Goal: Contribute content: Contribute content

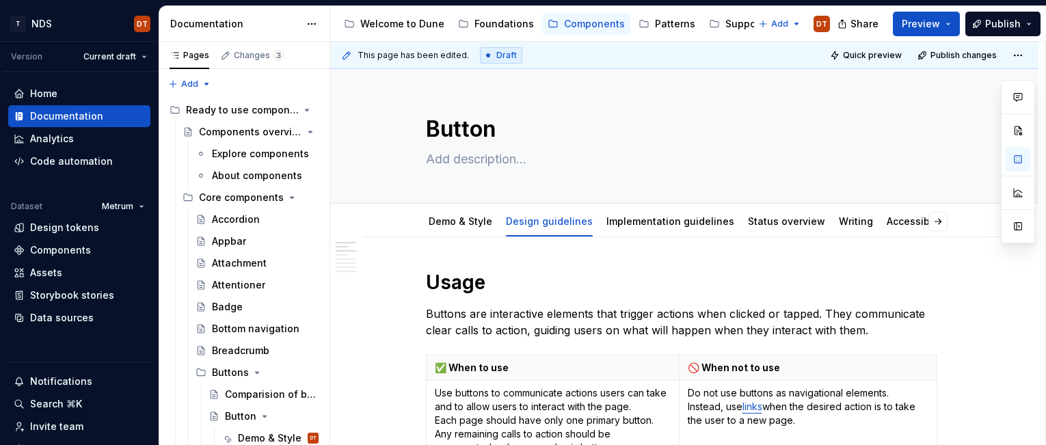
scroll to position [201, 0]
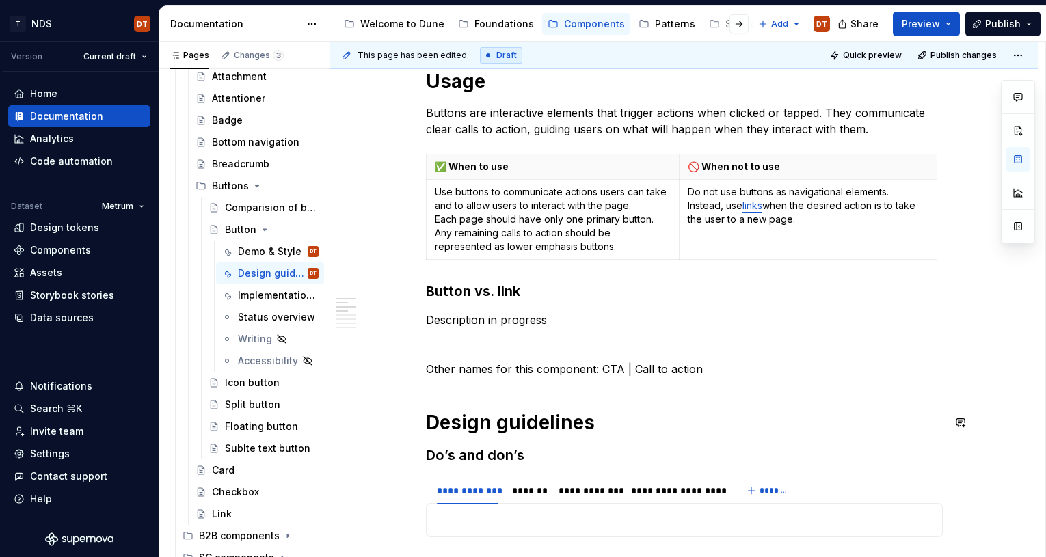
type textarea "*"
click at [513, 349] on p at bounding box center [684, 344] width 517 height 16
click at [526, 364] on p "Other names for this component: CTA | Call to action" at bounding box center [684, 369] width 517 height 16
click at [563, 365] on p "Other names for this component: CTA | Call to action" at bounding box center [684, 369] width 517 height 16
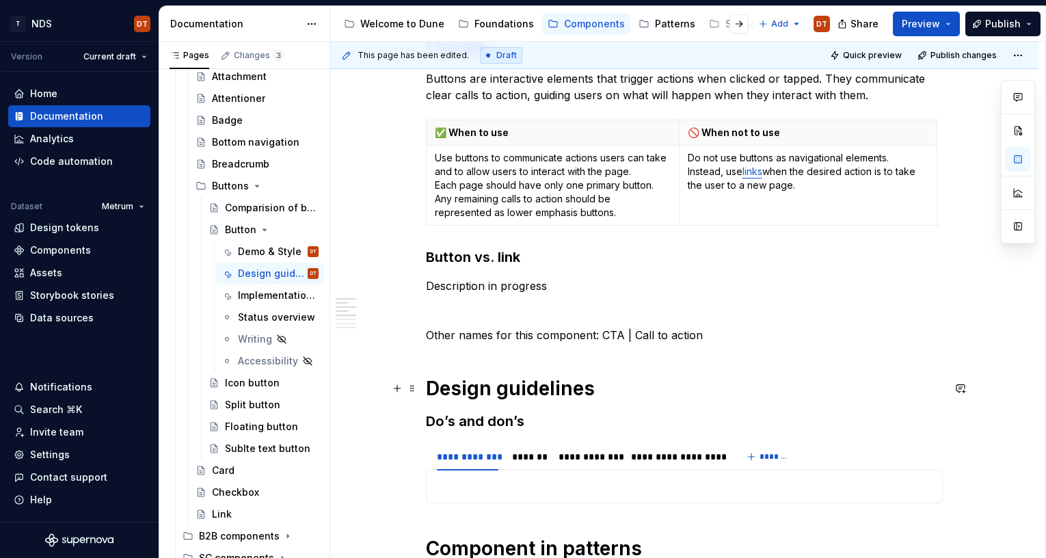
scroll to position [250, 0]
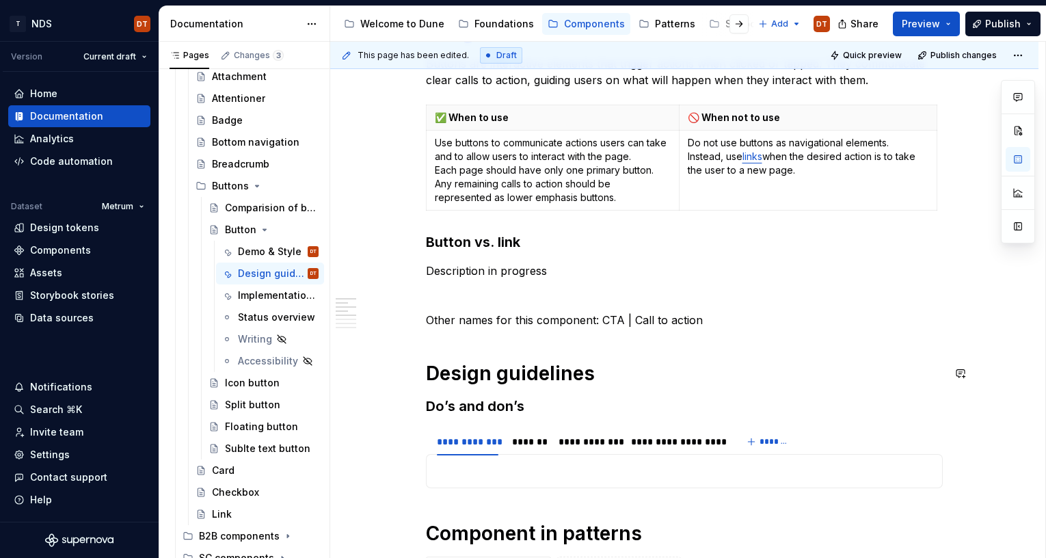
click at [590, 314] on p "Other names for this component: CTA | Call to action" at bounding box center [684, 320] width 517 height 16
click at [541, 321] on p "Other names for this component: CTA | Call to action" at bounding box center [684, 320] width 517 height 16
click at [485, 321] on p "Other names for this component: CTA | Call to action" at bounding box center [684, 320] width 517 height 16
drag, startPoint x: 565, startPoint y: 319, endPoint x: 432, endPoint y: 319, distance: 132.6
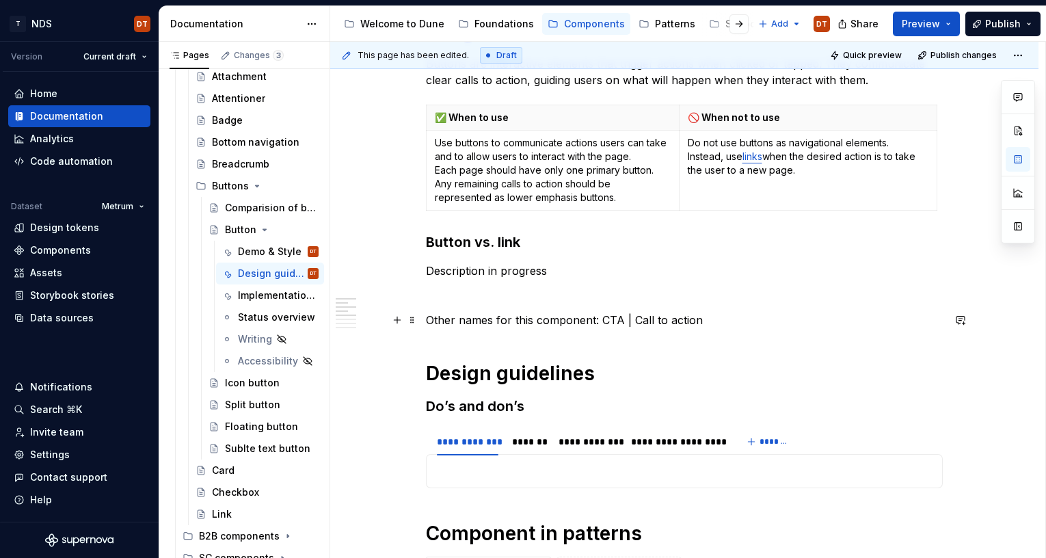
click at [563, 319] on p "Other names for this component: CTA | Call to action" at bounding box center [684, 320] width 517 height 16
drag, startPoint x: 710, startPoint y: 317, endPoint x: 412, endPoint y: 312, distance: 298.1
drag, startPoint x: 612, startPoint y: 339, endPoint x: 638, endPoint y: 332, distance: 27.7
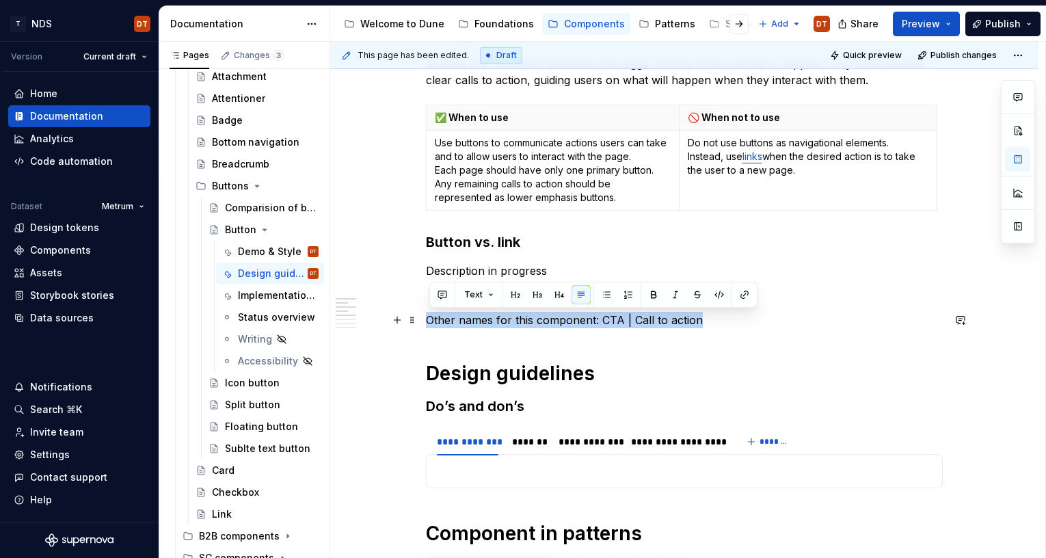
drag, startPoint x: 700, startPoint y: 320, endPoint x: 431, endPoint y: 314, distance: 268.7
click at [432, 314] on p "Other names for this component: CTA | Call to action" at bounding box center [684, 320] width 517 height 16
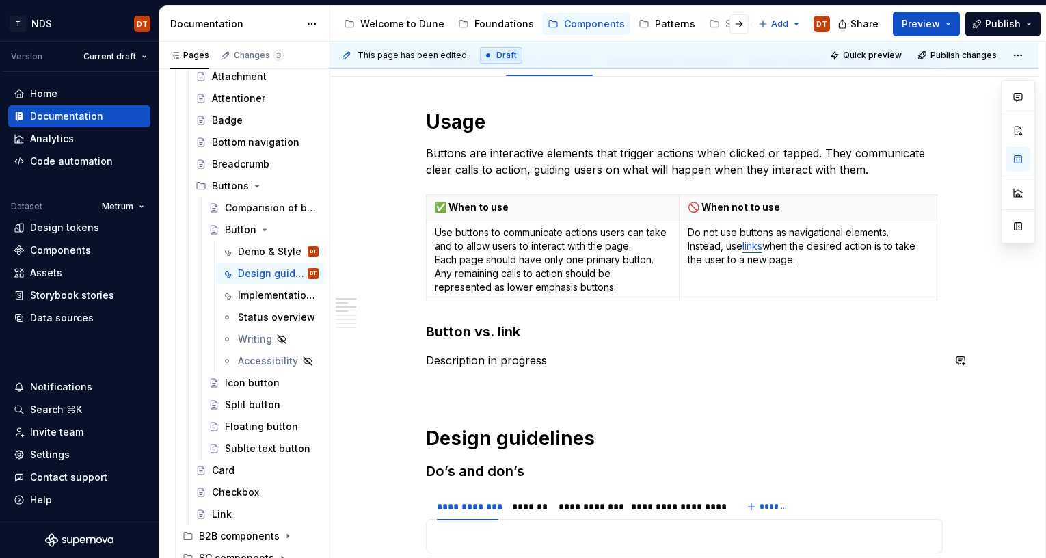
scroll to position [180, 0]
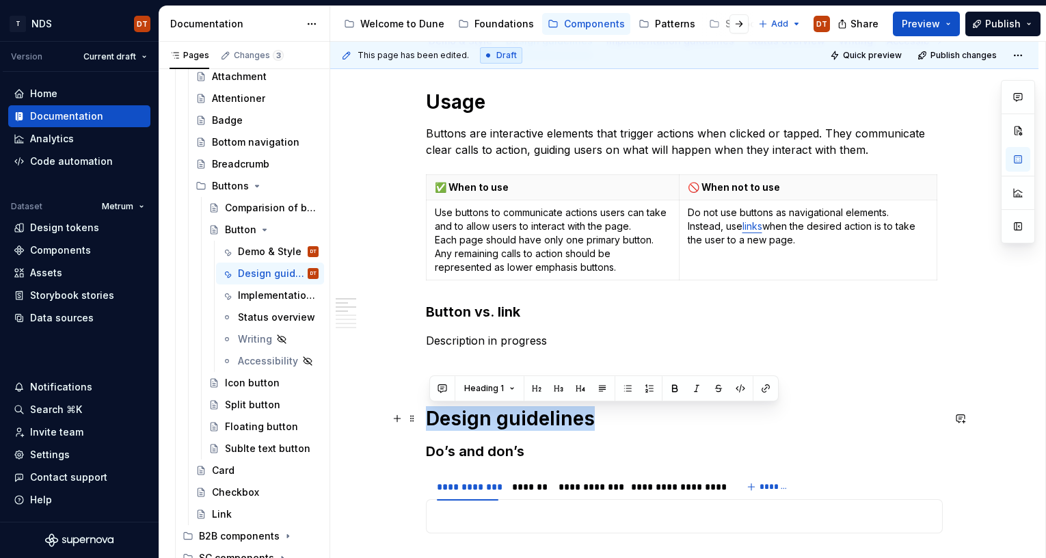
drag, startPoint x: 596, startPoint y: 421, endPoint x: 524, endPoint y: 421, distance: 72.5
click at [431, 418] on h1 "Design guidelines" at bounding box center [684, 418] width 517 height 25
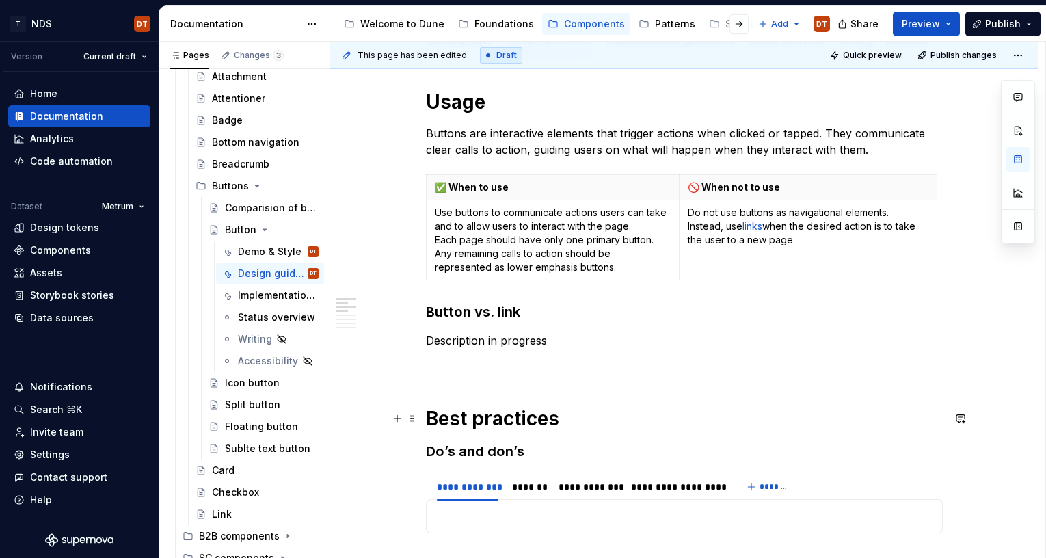
click at [688, 427] on h1 "Best practices" at bounding box center [684, 418] width 517 height 25
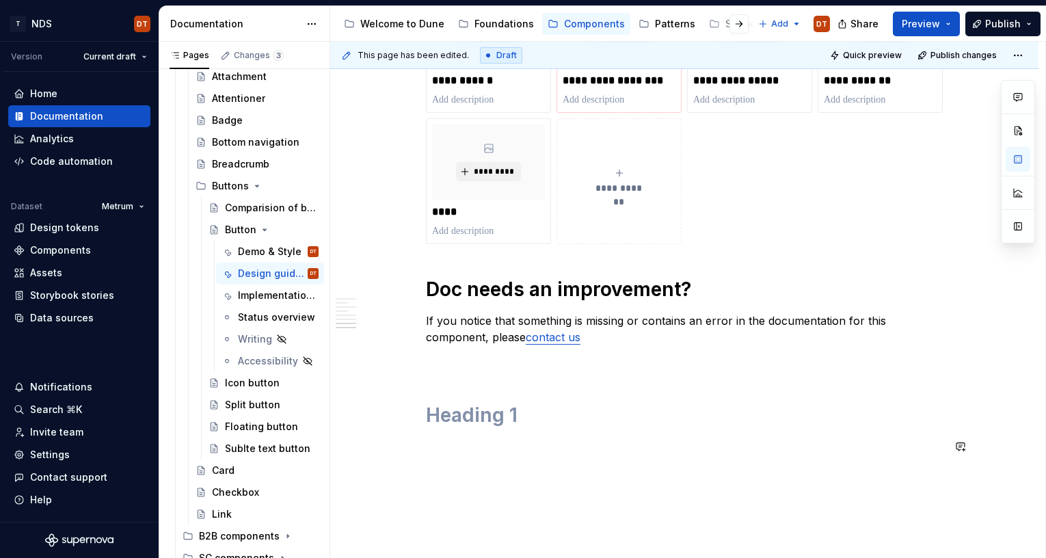
scroll to position [993, 0]
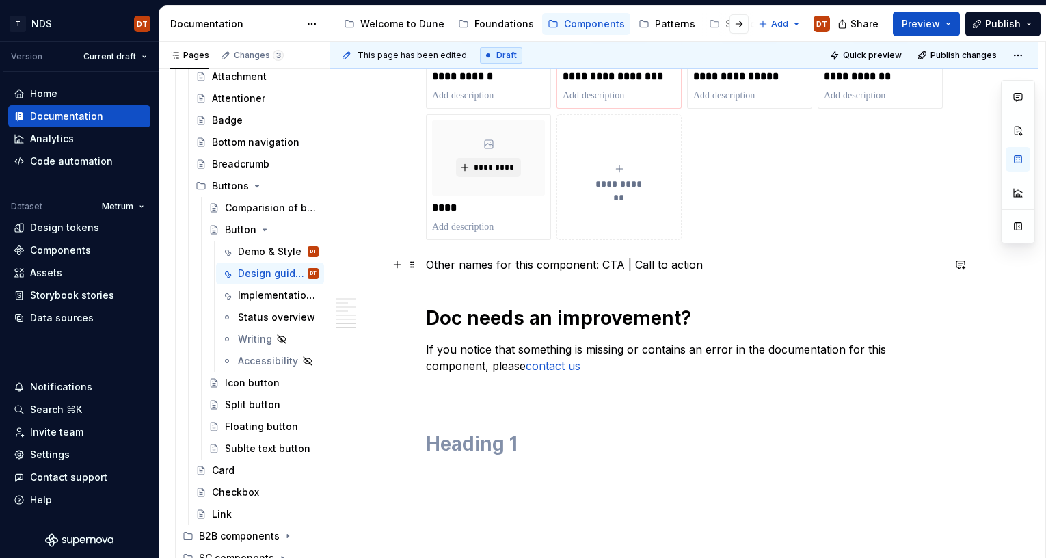
click at [600, 261] on p "Other names for this component: CTA | Call to action" at bounding box center [684, 264] width 517 height 16
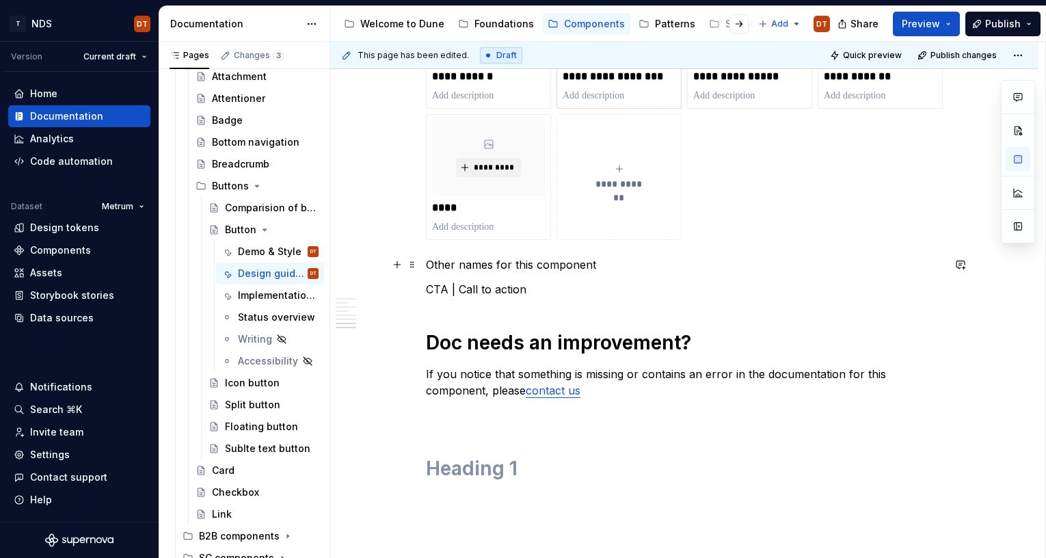
drag, startPoint x: 575, startPoint y: 263, endPoint x: 479, endPoint y: 280, distance: 97.8
click at [574, 263] on p "Other names for this component" at bounding box center [684, 264] width 517 height 16
drag, startPoint x: 540, startPoint y: 273, endPoint x: 585, endPoint y: 262, distance: 46.4
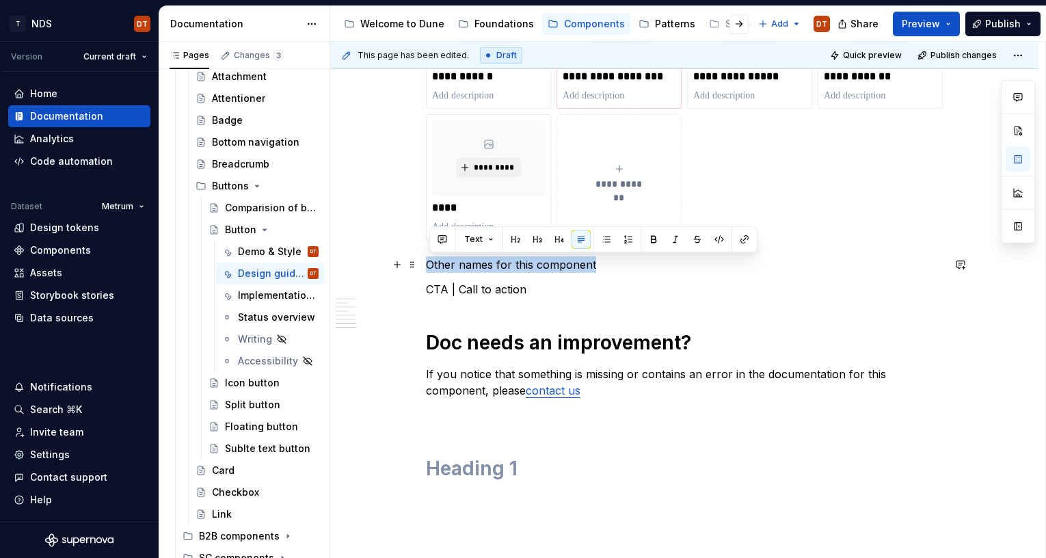
drag, startPoint x: 599, startPoint y: 262, endPoint x: 426, endPoint y: 263, distance: 173.0
click at [486, 237] on button "Text" at bounding box center [479, 239] width 42 height 19
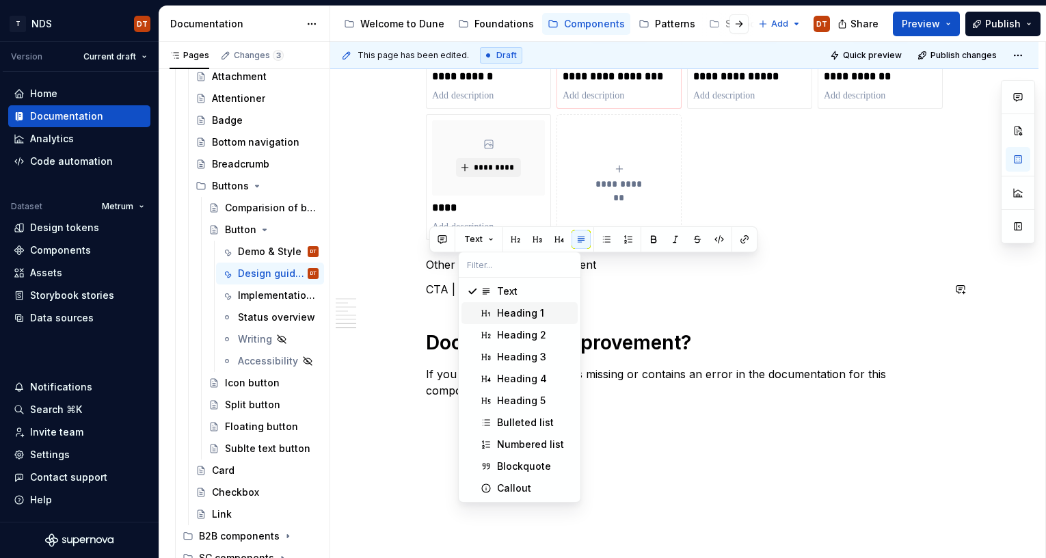
click at [511, 308] on div "Heading 1" at bounding box center [520, 313] width 47 height 14
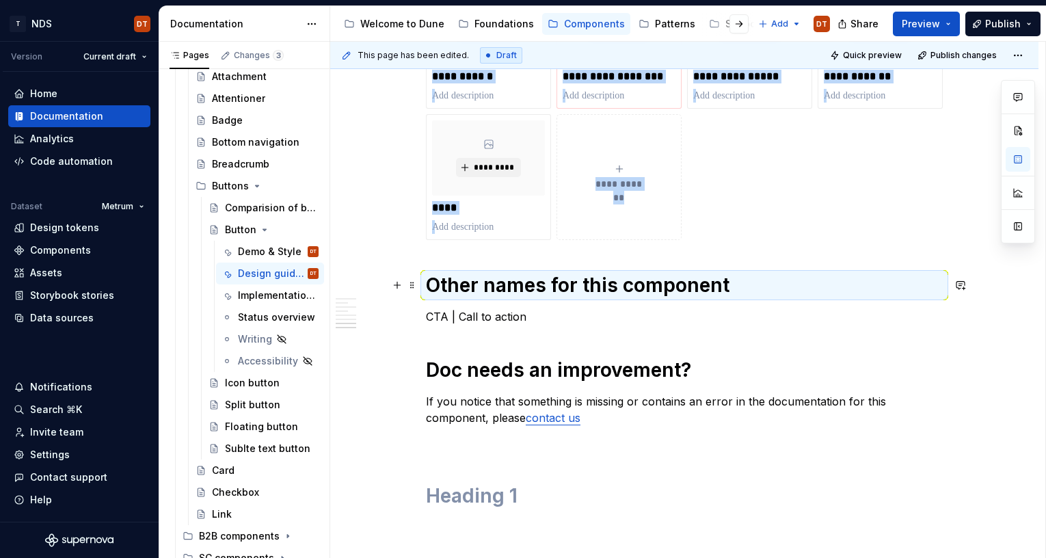
click at [487, 296] on h1 "Other names for this component" at bounding box center [684, 285] width 517 height 25
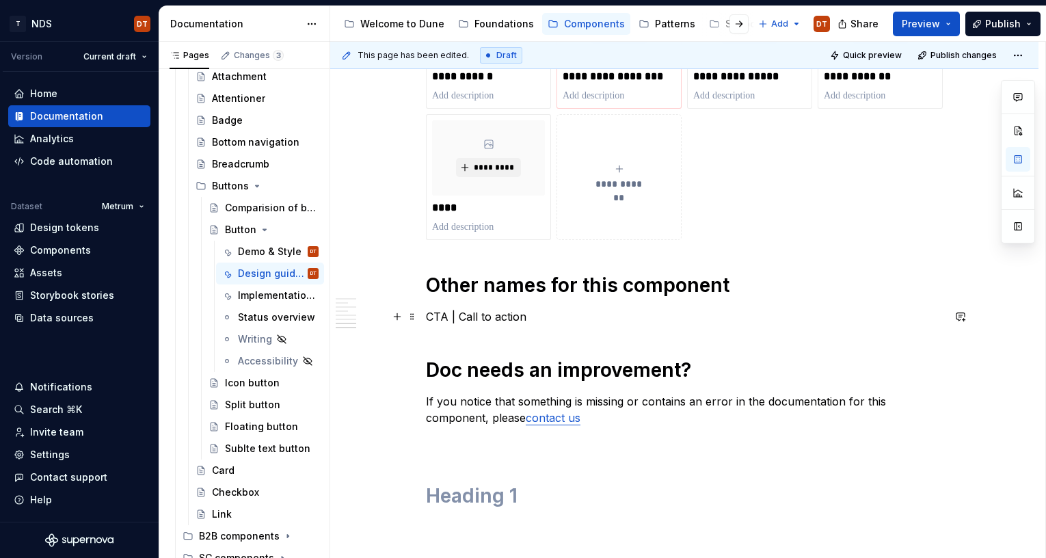
click at [463, 317] on p "CTA | Call to action" at bounding box center [684, 316] width 517 height 16
click at [513, 316] on p "CTA | Call to action" at bounding box center [684, 316] width 517 height 16
click at [540, 317] on p "CTA | Call to action" at bounding box center [684, 316] width 517 height 16
drag, startPoint x: 432, startPoint y: 316, endPoint x: 446, endPoint y: 315, distance: 14.4
click at [432, 316] on p "CTA | Call to action" at bounding box center [684, 316] width 517 height 16
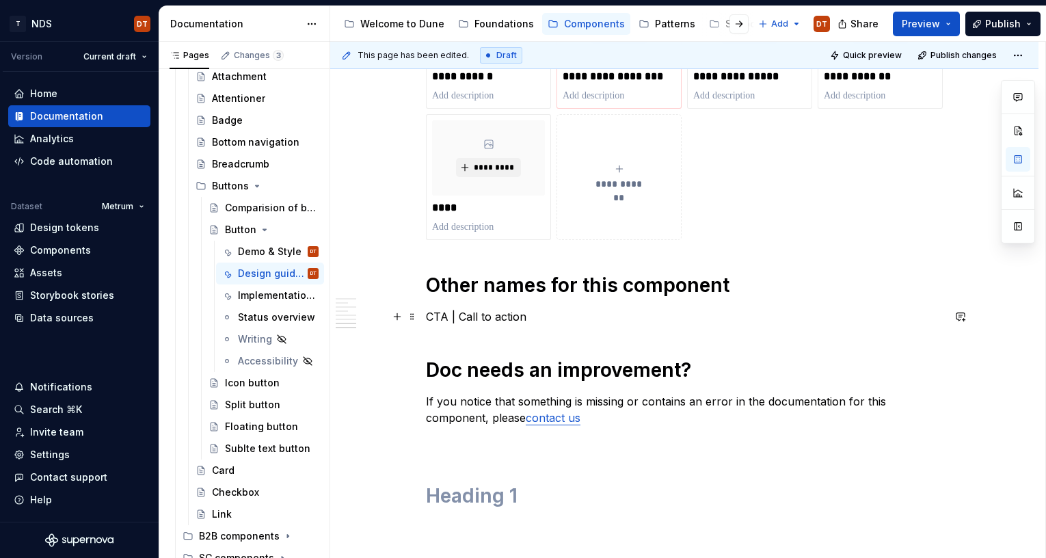
click at [431, 316] on p "CTA | Call to action" at bounding box center [684, 316] width 517 height 16
click at [635, 315] on p "Sometimes this component is called: CTA | Call to action" at bounding box center [684, 316] width 517 height 16
click at [671, 315] on p "Sometimes this component is called: CTA | Call to action" at bounding box center [684, 316] width 517 height 16
click at [649, 317] on p "Sometimes this component is called: CTA | Call to action" at bounding box center [684, 316] width 517 height 16
click at [725, 317] on p "Sometimes this component is called: CTA | Call to action" at bounding box center [684, 316] width 517 height 16
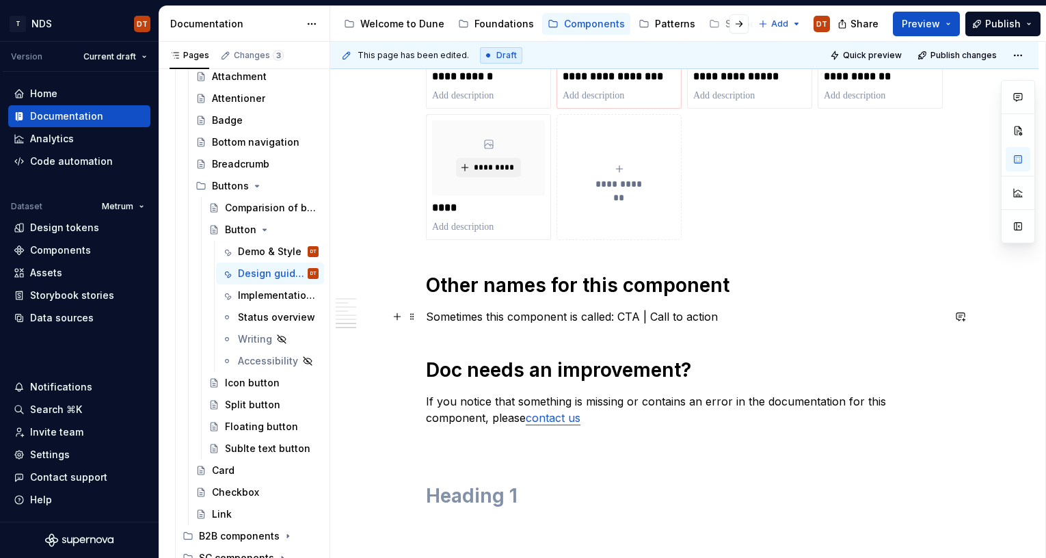
click at [628, 321] on p "Sometimes this component is called: CTA | Call to action" at bounding box center [684, 316] width 517 height 16
click at [637, 440] on p at bounding box center [684, 442] width 517 height 16
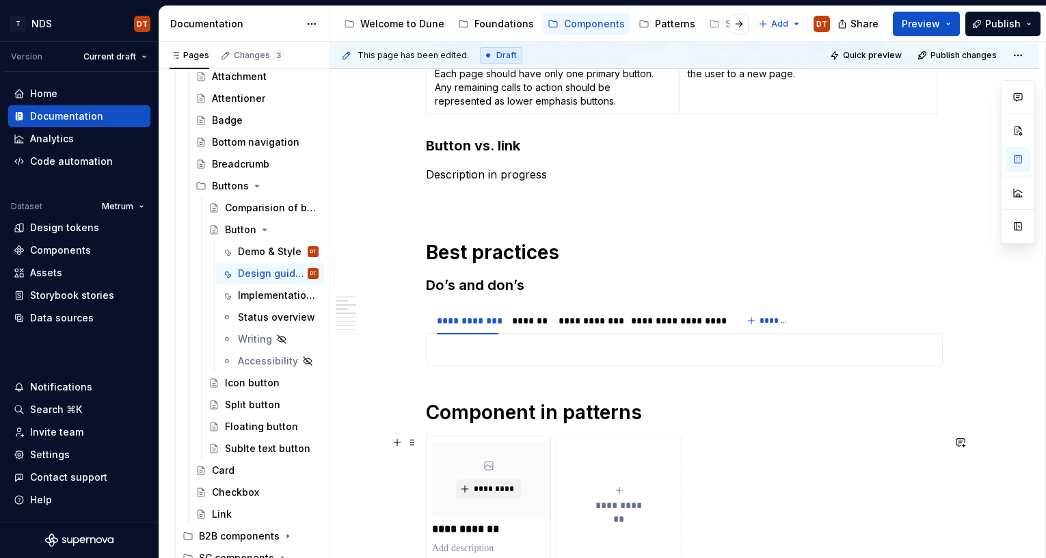
scroll to position [280, 0]
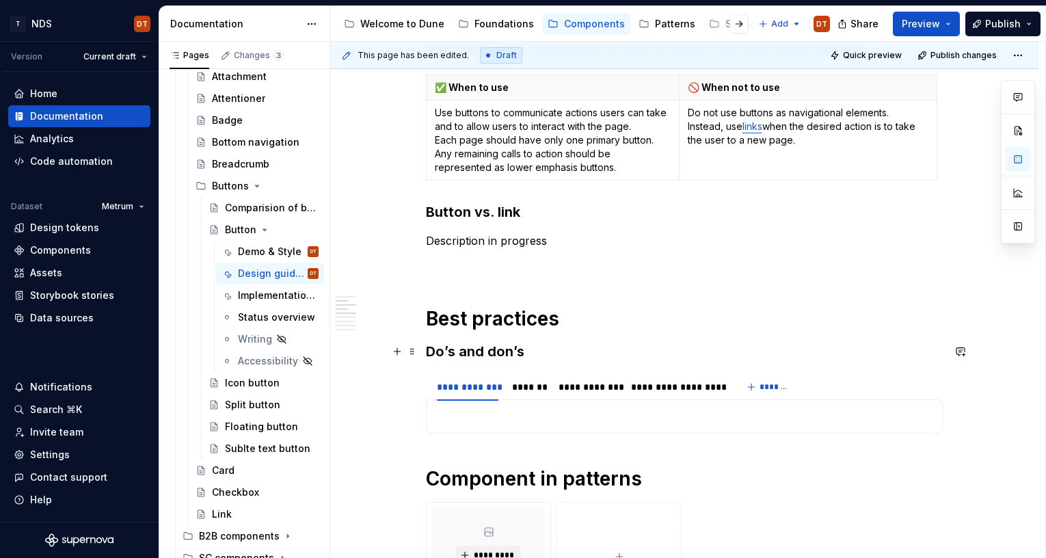
click at [574, 353] on h3 "Do’s and don’s" at bounding box center [684, 351] width 517 height 19
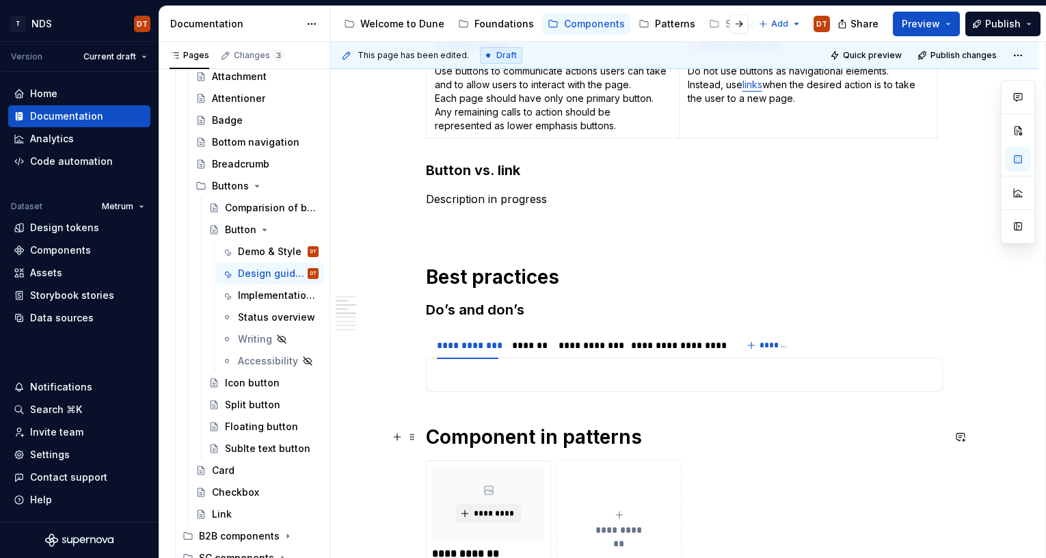
scroll to position [329, 0]
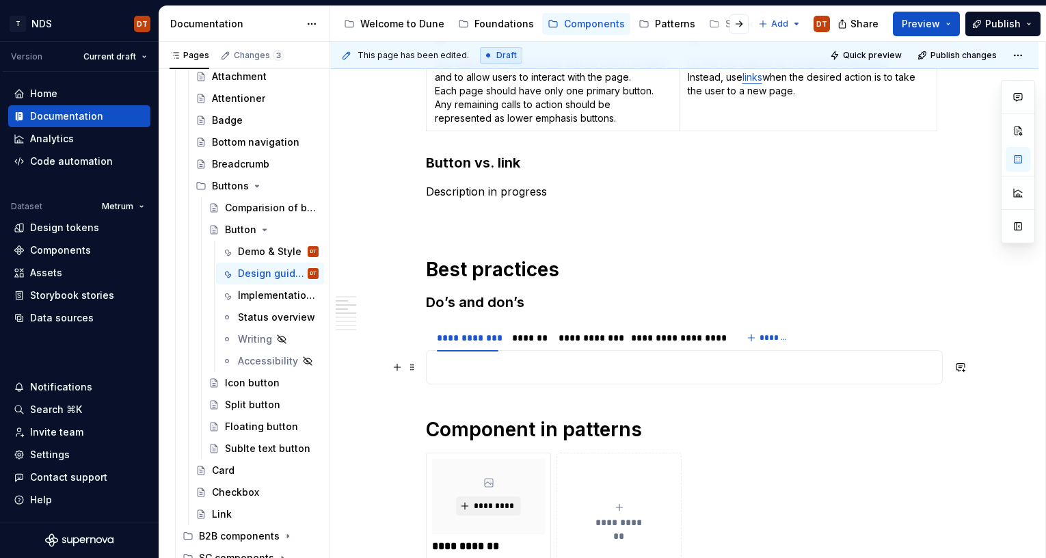
click at [472, 367] on p at bounding box center [684, 367] width 499 height 16
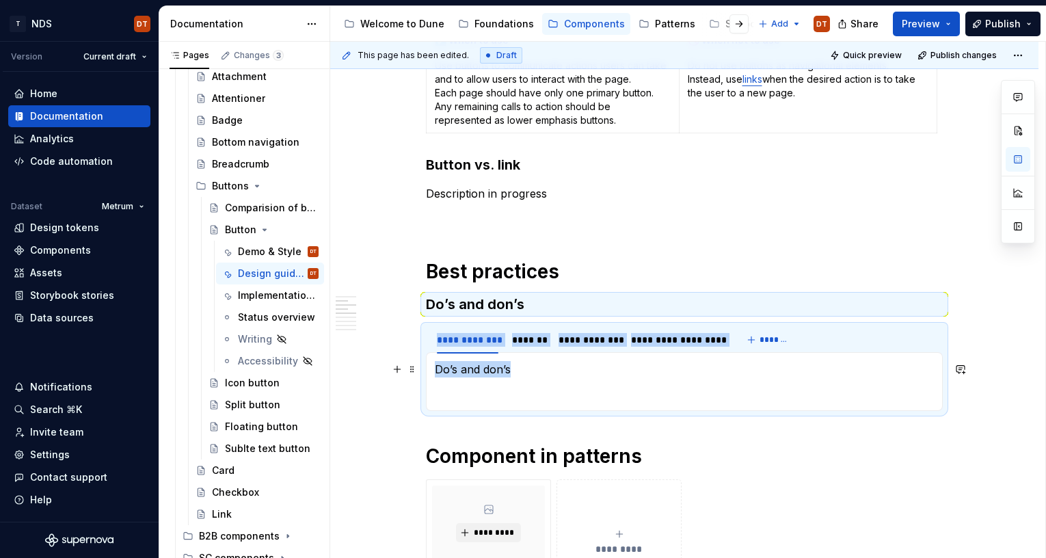
drag, startPoint x: 530, startPoint y: 370, endPoint x: 427, endPoint y: 373, distance: 103.3
click at [427, 373] on section "**********" at bounding box center [684, 368] width 517 height 86
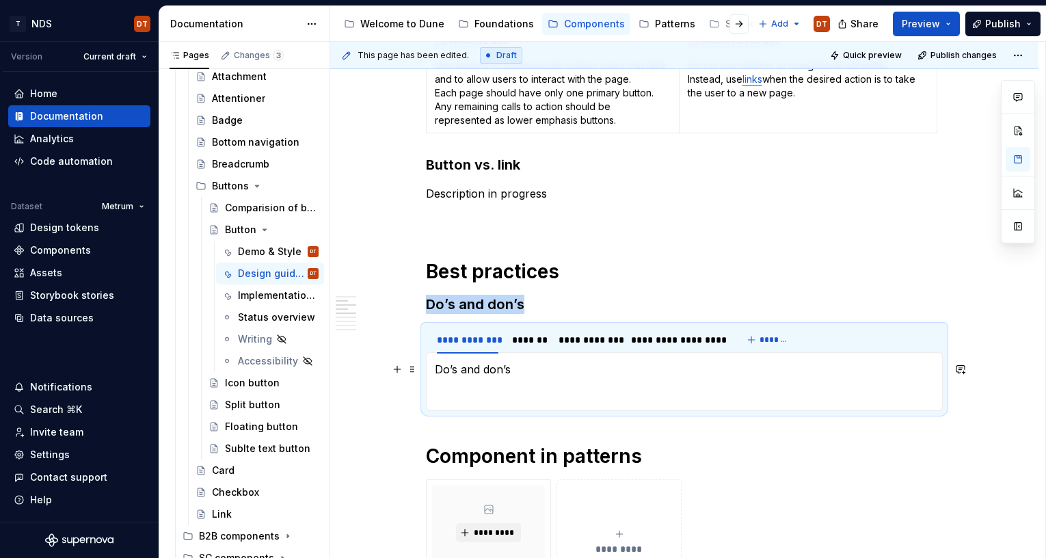
click at [515, 366] on p "Do’s and don’s" at bounding box center [684, 369] width 499 height 16
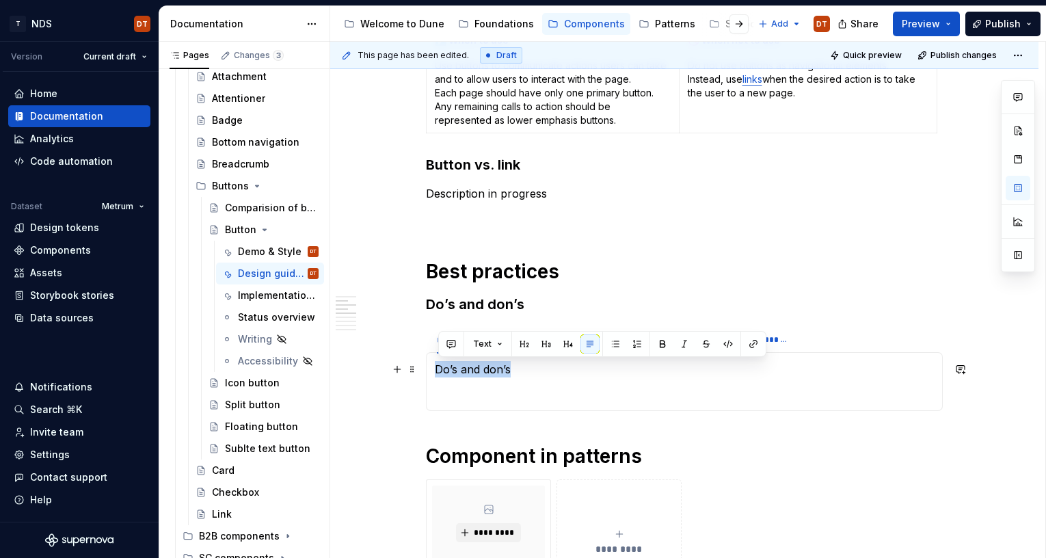
drag, startPoint x: 521, startPoint y: 367, endPoint x: 435, endPoint y: 367, distance: 86.1
click at [435, 367] on div "Do’s and don’s" at bounding box center [684, 381] width 517 height 59
click at [500, 345] on button "Text" at bounding box center [488, 343] width 42 height 19
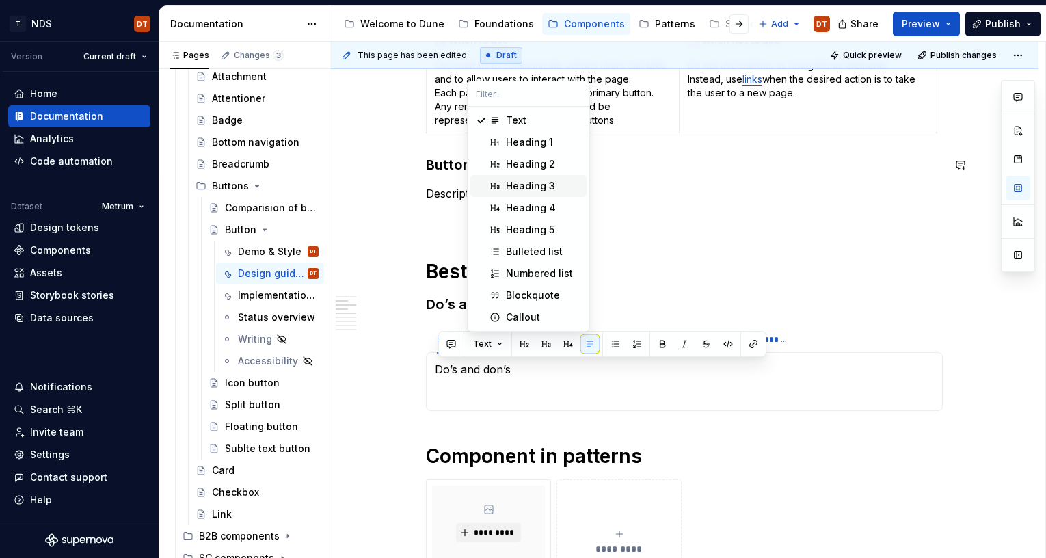
click at [512, 185] on div "Heading 3" at bounding box center [530, 186] width 49 height 14
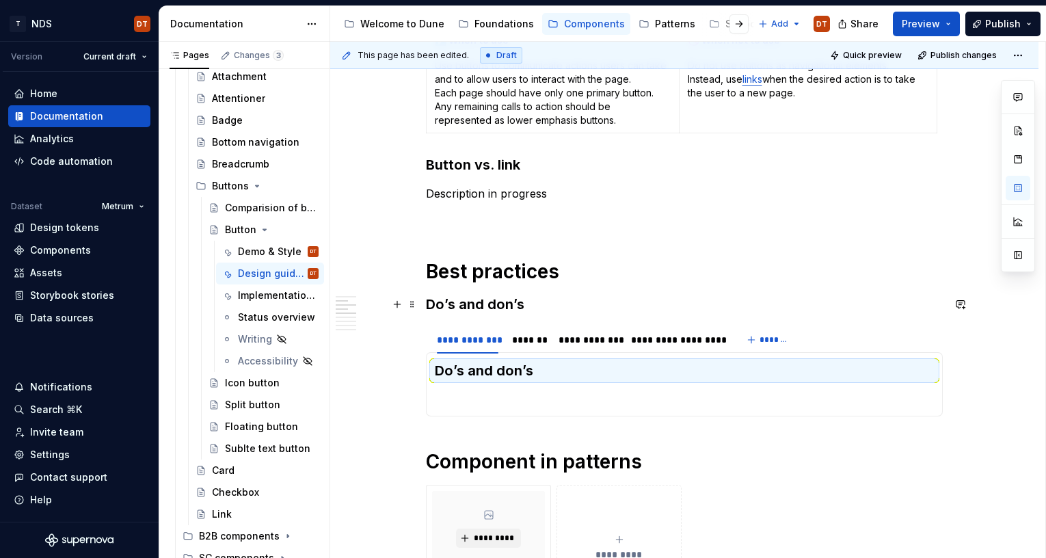
click at [569, 299] on h3 "Do’s and don’s" at bounding box center [684, 304] width 517 height 19
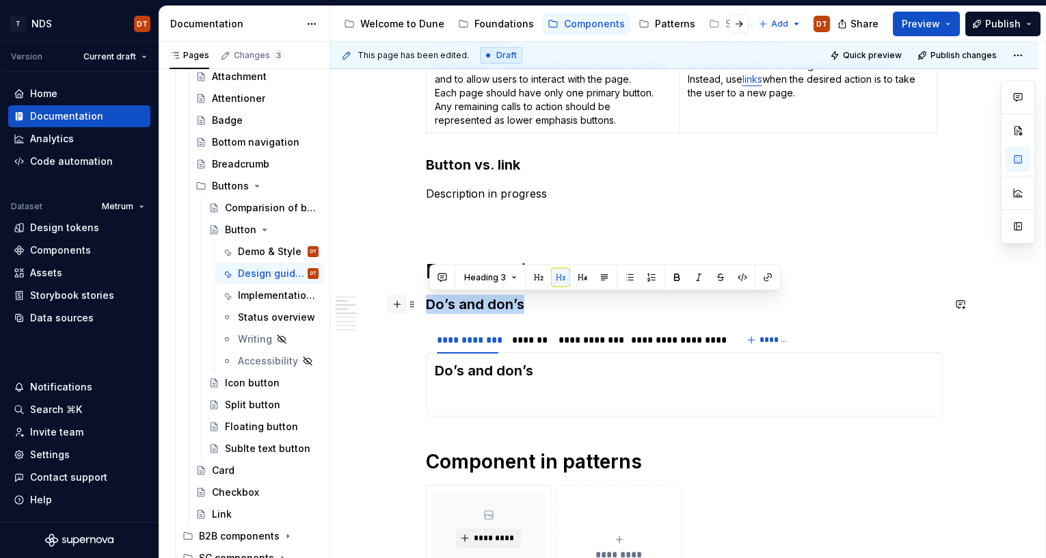
drag, startPoint x: 587, startPoint y: 300, endPoint x: 396, endPoint y: 306, distance: 190.1
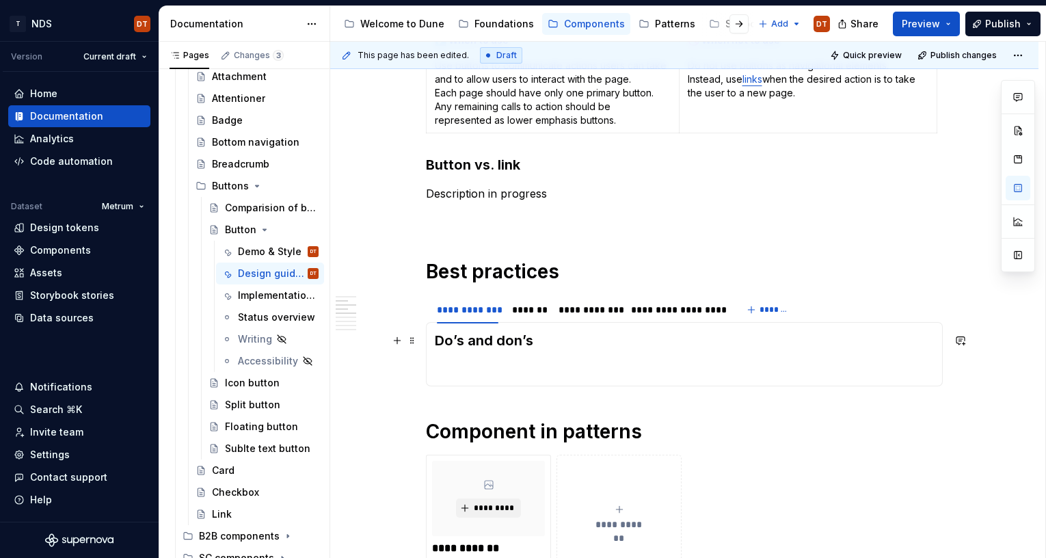
click at [577, 342] on h3 "Do’s and don’s" at bounding box center [684, 340] width 499 height 19
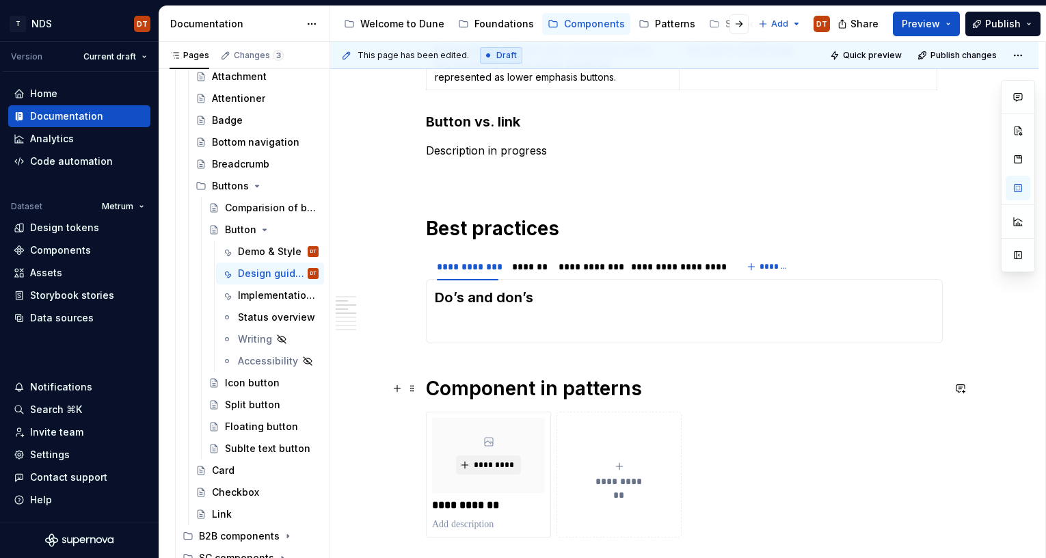
scroll to position [375, 0]
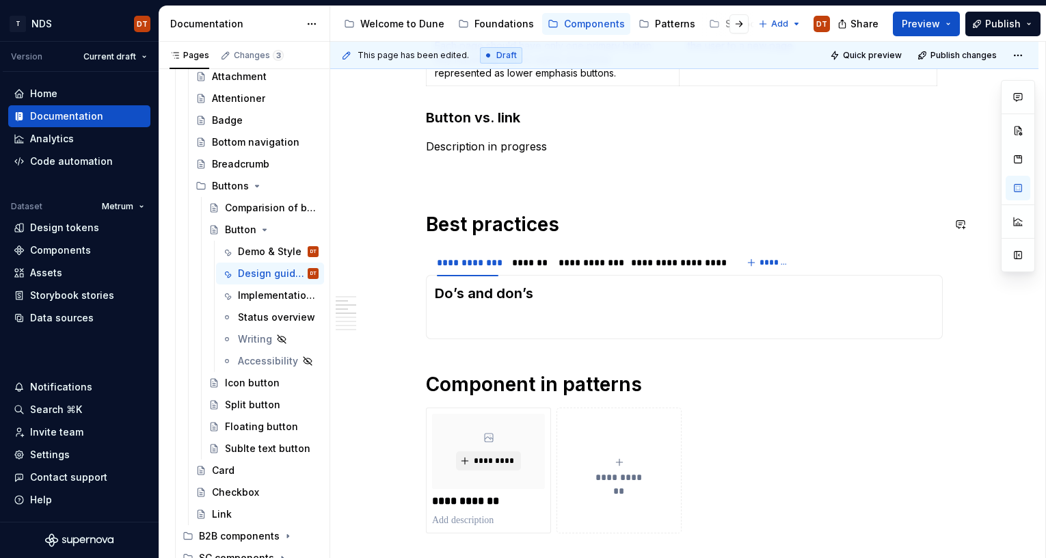
click at [693, 207] on div "**********" at bounding box center [684, 524] width 517 height 1258
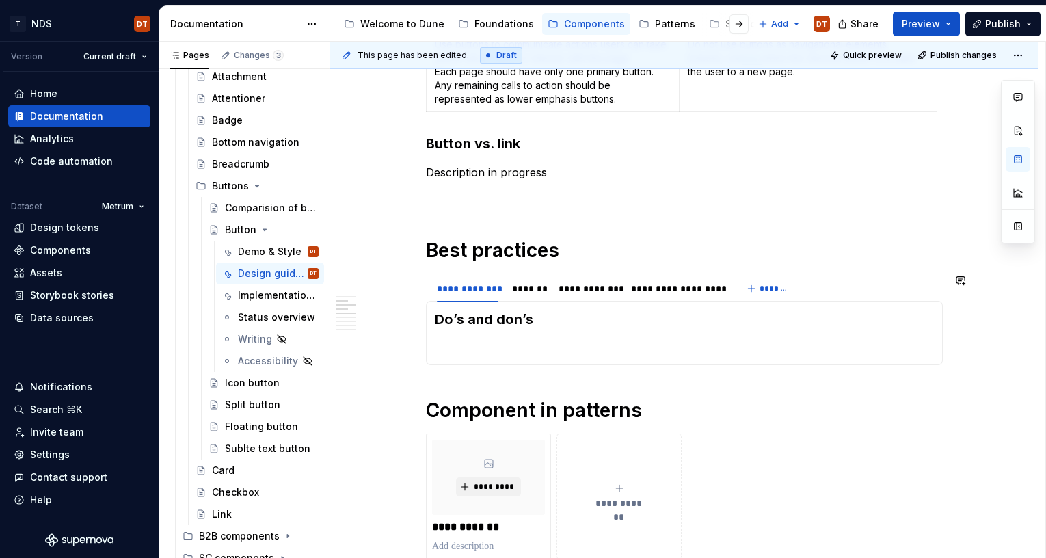
scroll to position [341, 0]
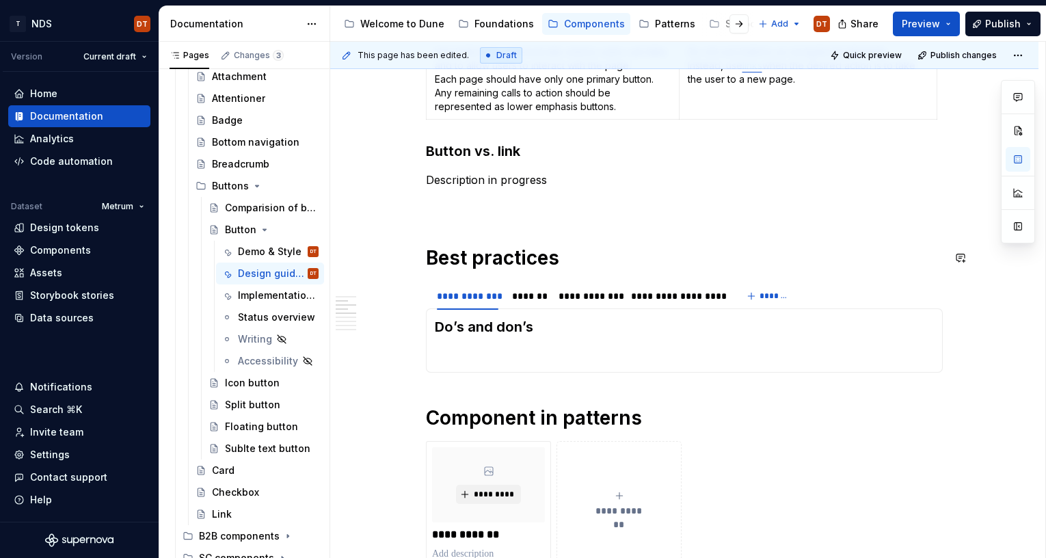
click at [694, 215] on div "**********" at bounding box center [684, 558] width 517 height 1258
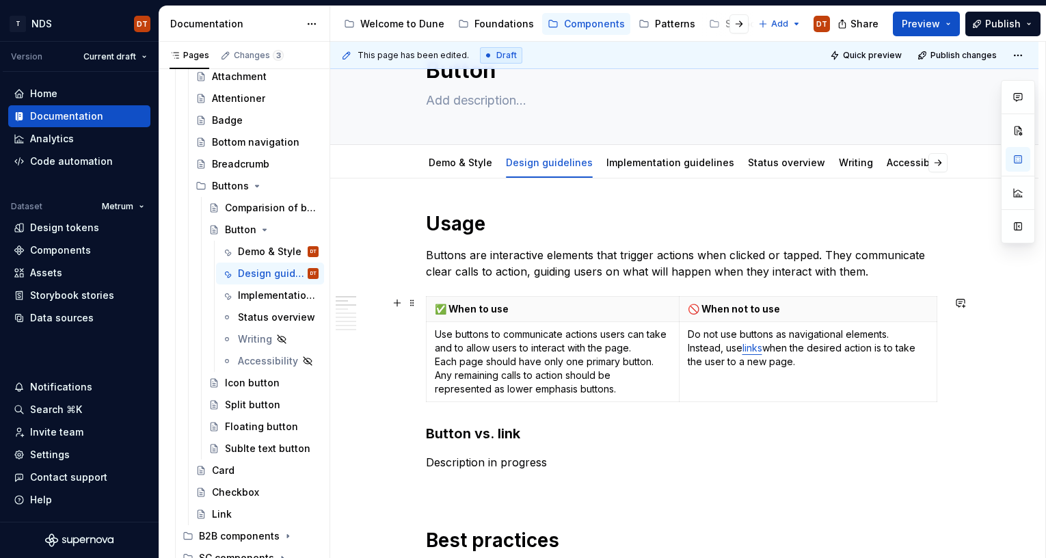
scroll to position [0, 0]
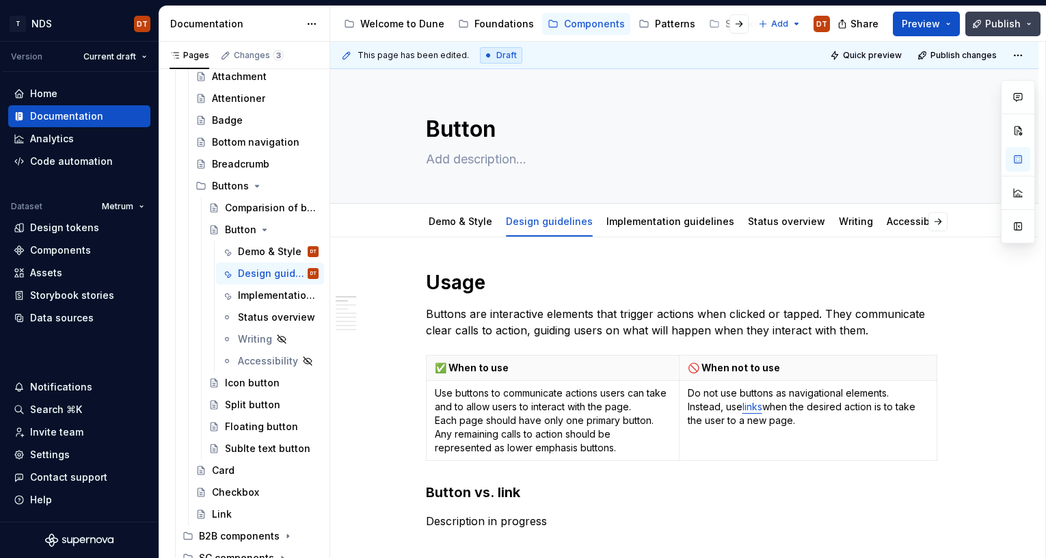
click at [996, 23] on span "Publish" at bounding box center [1003, 24] width 36 height 14
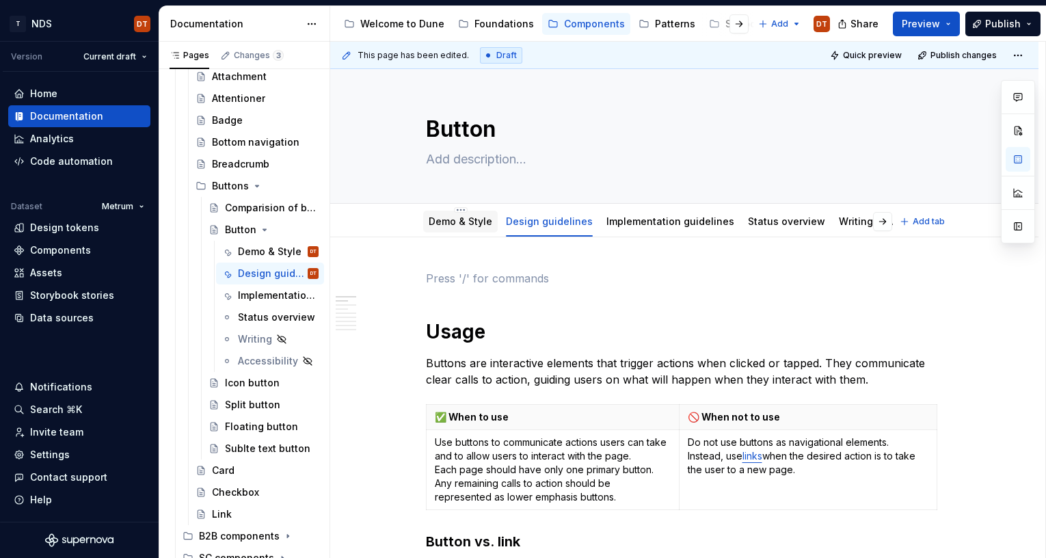
click at [455, 221] on link "Demo & Style" at bounding box center [461, 221] width 64 height 12
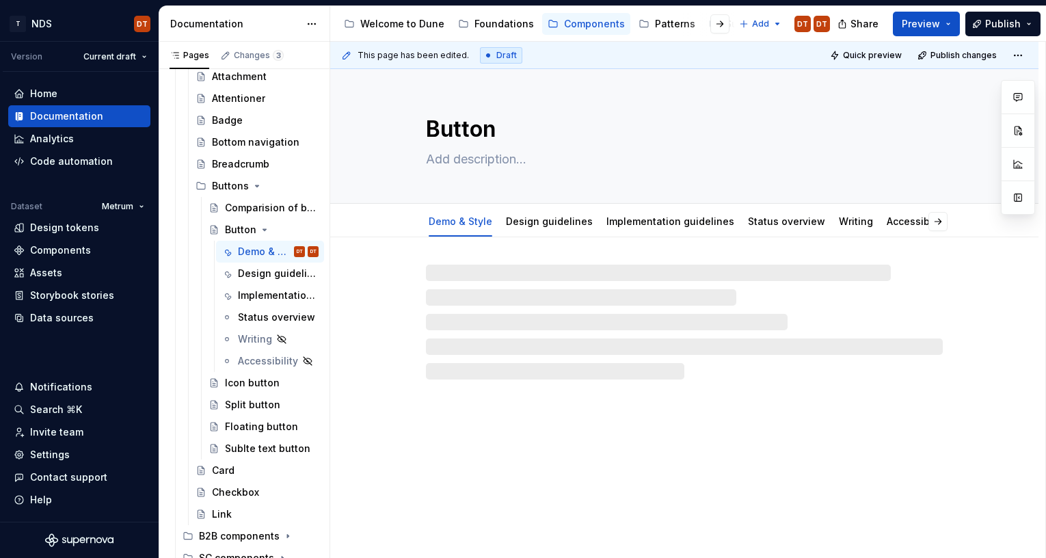
type textarea "*"
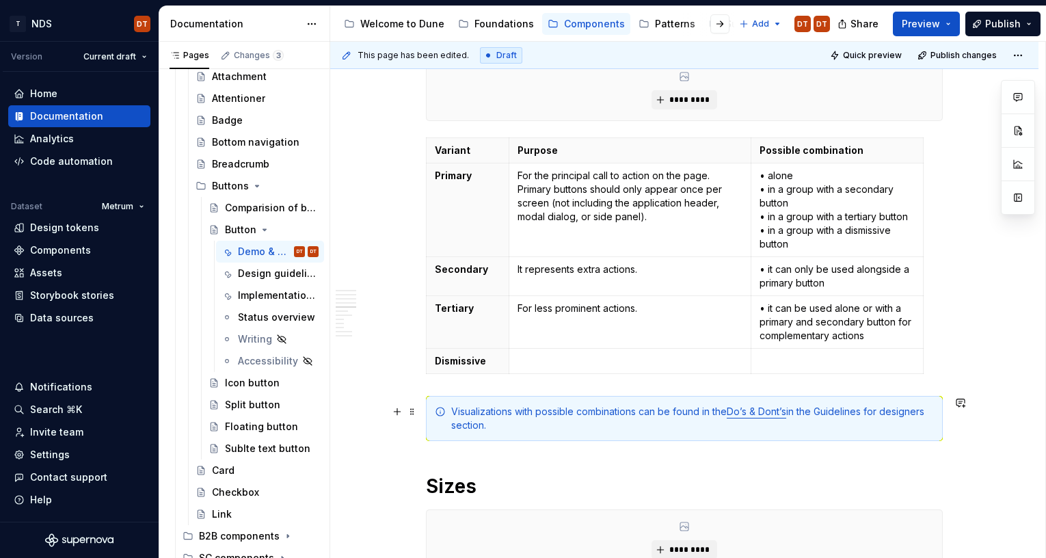
scroll to position [1090, 0]
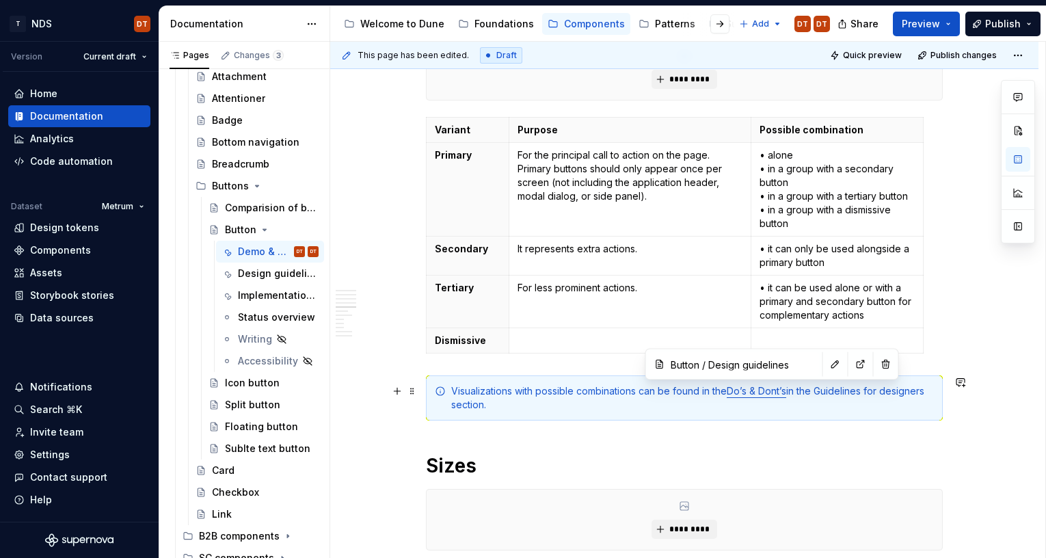
click at [755, 390] on link "Do’s & Dont’s" at bounding box center [756, 391] width 59 height 12
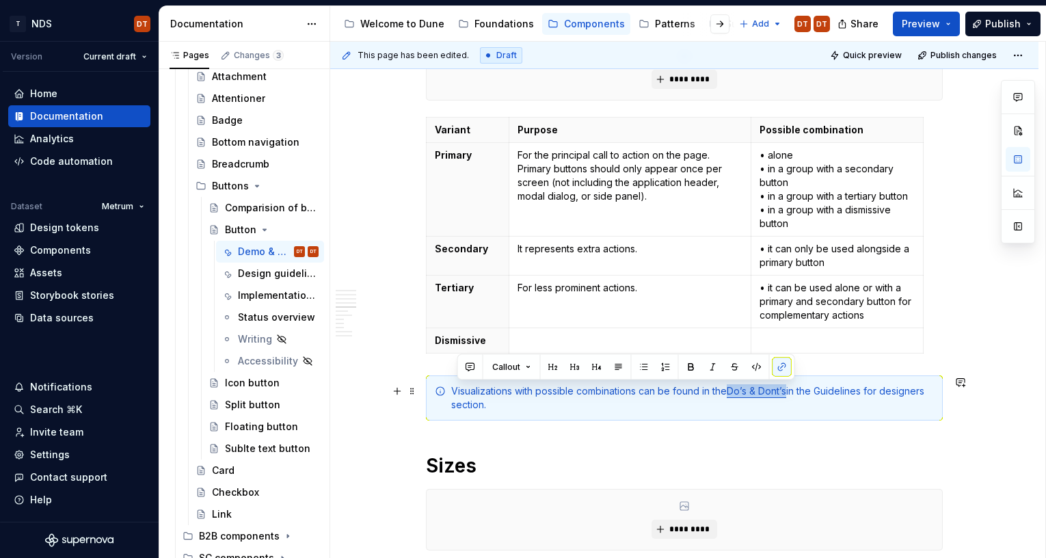
drag, startPoint x: 737, startPoint y: 392, endPoint x: 793, endPoint y: 391, distance: 56.1
click at [786, 391] on link "Do’s & Dont’s" at bounding box center [756, 391] width 59 height 12
click at [779, 371] on button "button" at bounding box center [781, 367] width 19 height 19
click at [749, 393] on div "Visualizations with possible combinations can be found in the Do’s & Dont’s in …" at bounding box center [692, 397] width 483 height 27
drag, startPoint x: 737, startPoint y: 392, endPoint x: 795, endPoint y: 392, distance: 58.1
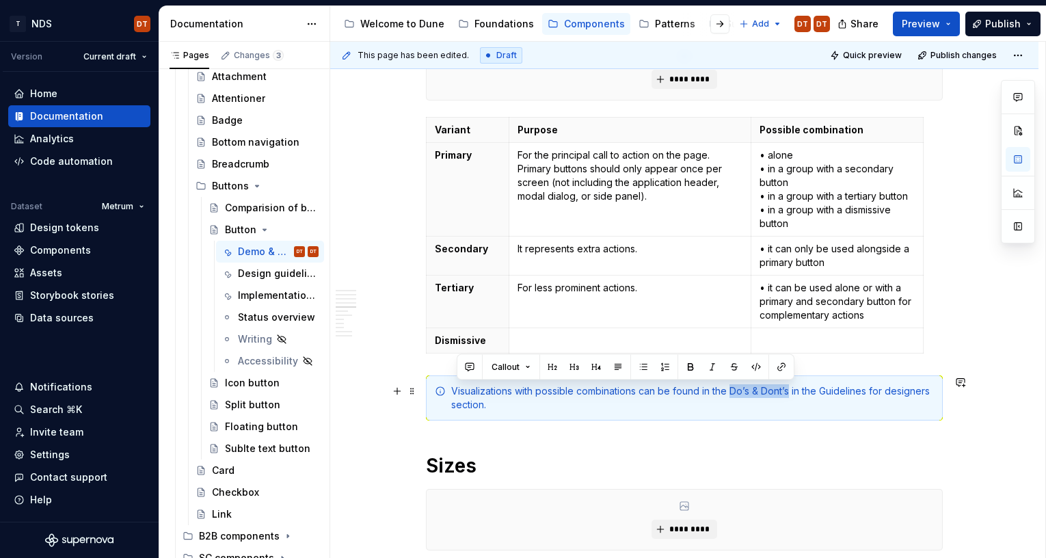
click at [795, 392] on div "Visualizations with possible combinations can be found in the Do’s & Dont’s in …" at bounding box center [692, 397] width 483 height 27
click at [779, 369] on button "button" at bounding box center [781, 367] width 19 height 19
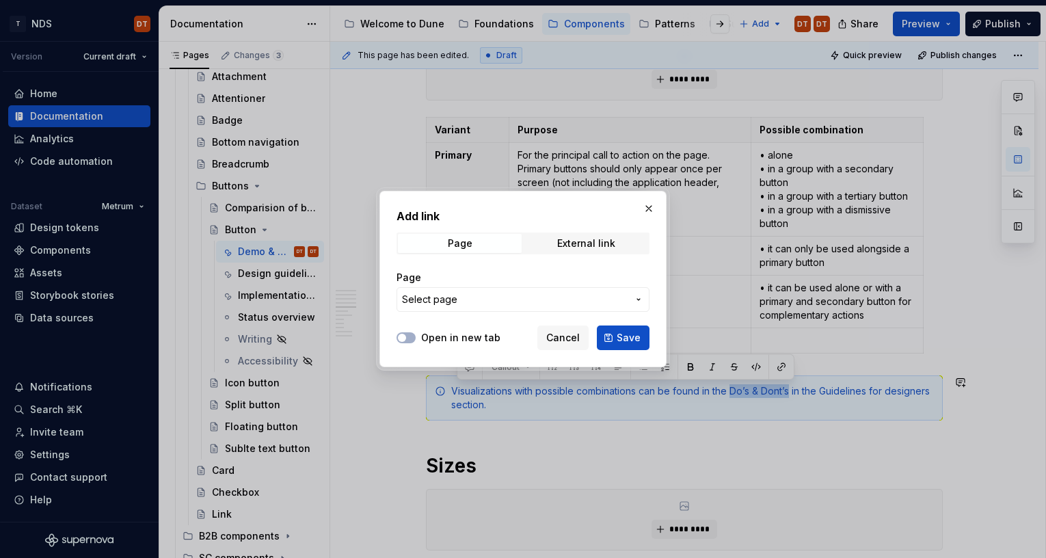
click at [638, 297] on icon "button" at bounding box center [638, 299] width 11 height 11
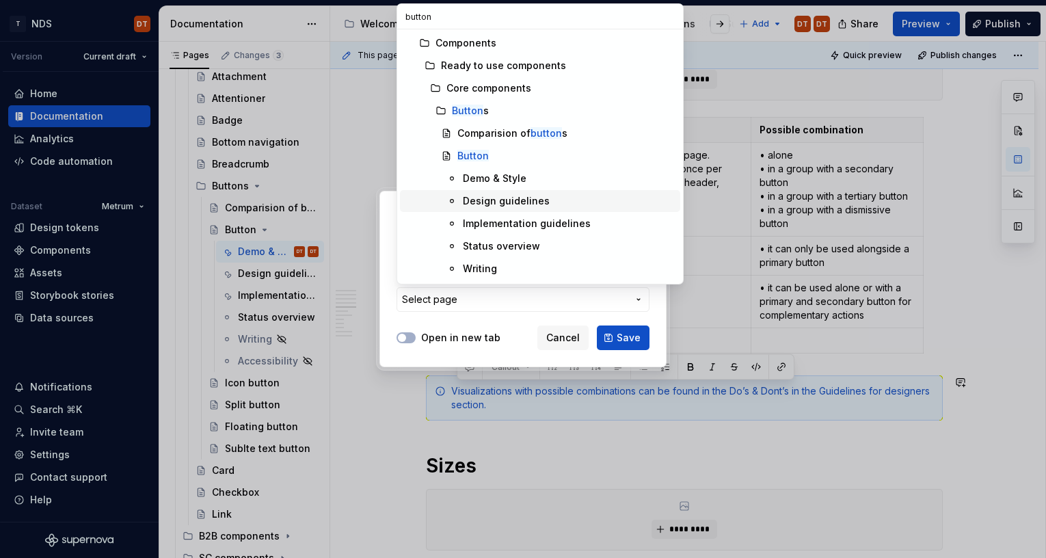
type input "button"
click at [506, 202] on div "Design guidelines" at bounding box center [506, 201] width 87 height 14
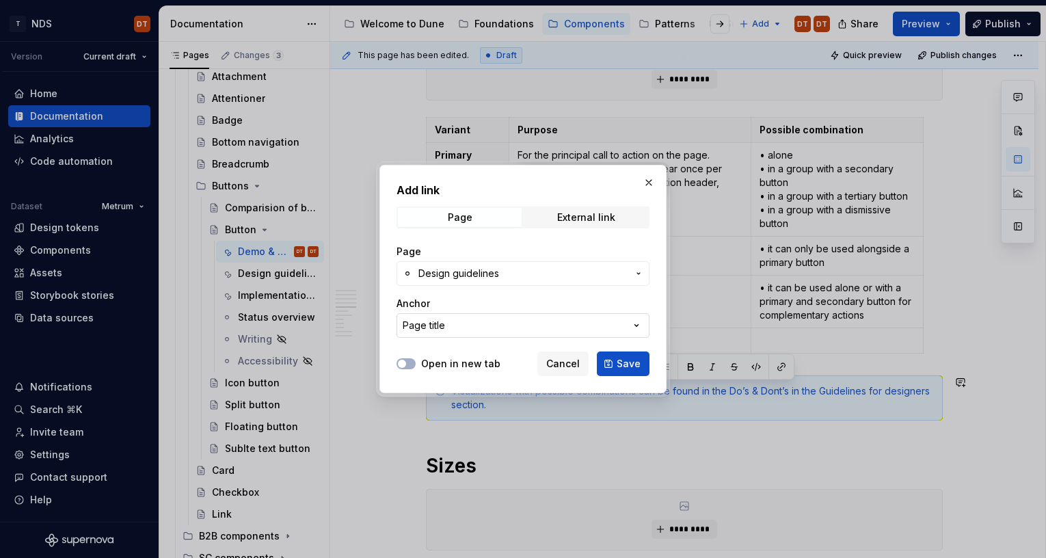
click at [640, 325] on icon "button" at bounding box center [637, 326] width 14 height 14
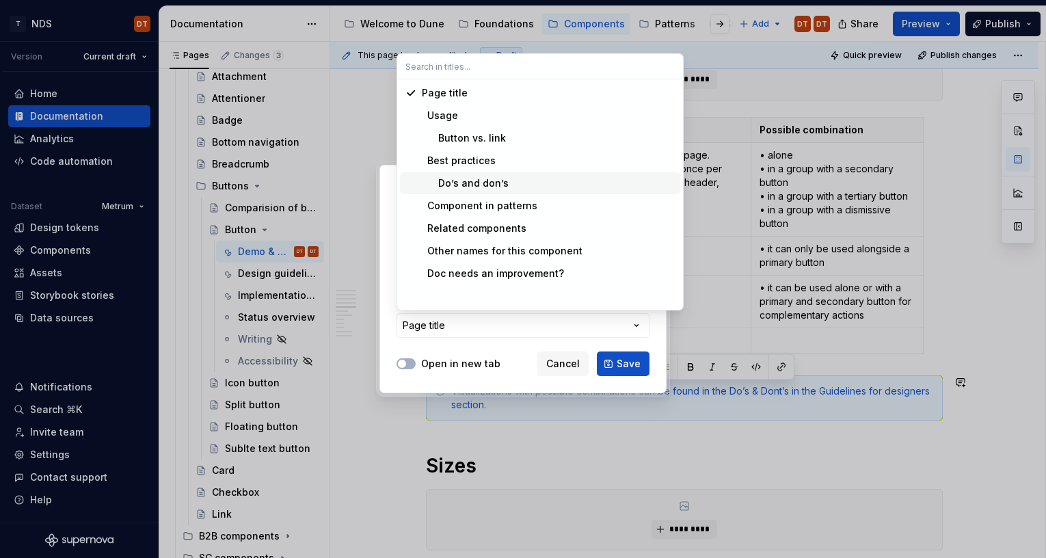
click at [488, 187] on div "Do’s and don’s" at bounding box center [465, 183] width 87 height 14
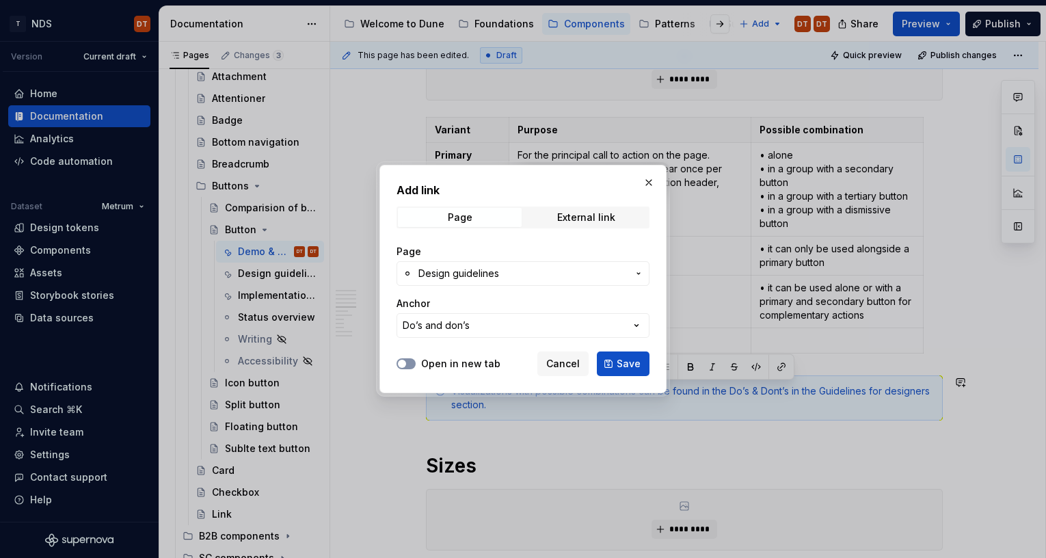
click at [409, 362] on button "Open in new tab" at bounding box center [405, 363] width 19 height 11
drag, startPoint x: 407, startPoint y: 363, endPoint x: 416, endPoint y: 362, distance: 8.2
click at [407, 363] on span "button" at bounding box center [410, 364] width 8 height 8
click at [637, 364] on span "Save" at bounding box center [629, 364] width 24 height 14
type textarea "*"
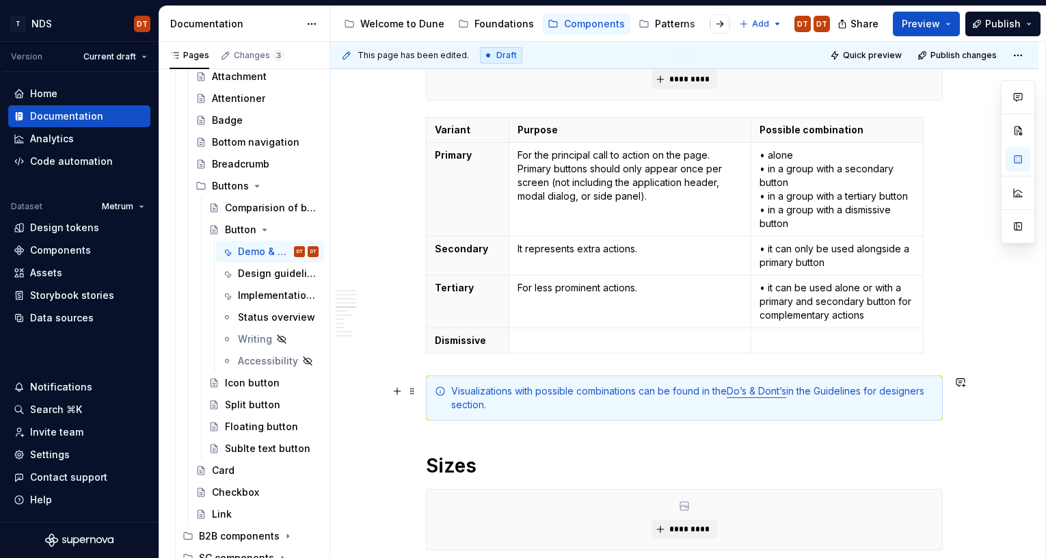
click at [848, 392] on div "Visualizations with possible combinations can be found in the Do’s & Dont’s in …" at bounding box center [692, 397] width 483 height 27
click at [821, 390] on div "Visualizations with possible combinations can be found in the Do’s & Dont’s in …" at bounding box center [692, 397] width 483 height 27
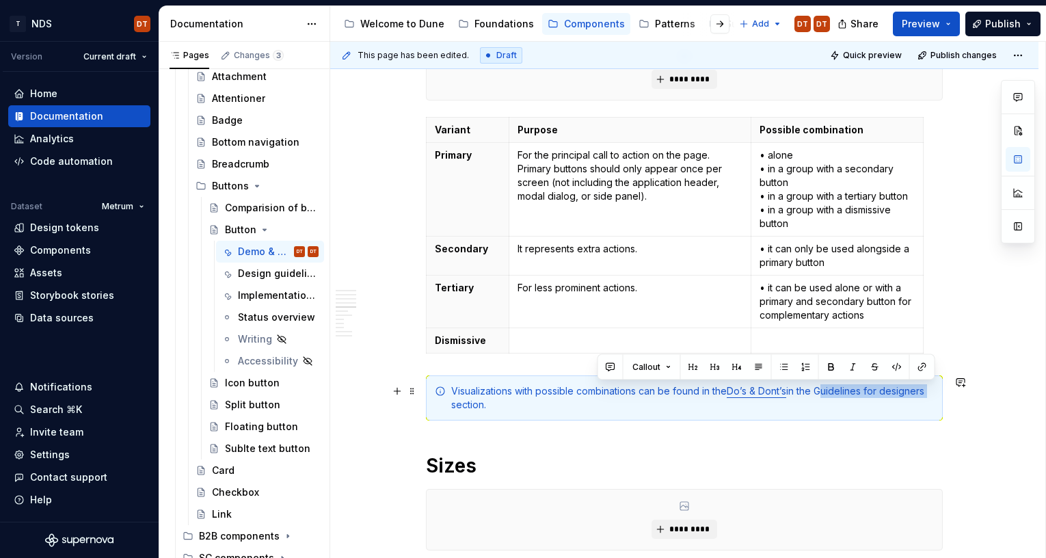
drag, startPoint x: 826, startPoint y: 390, endPoint x: 934, endPoint y: 388, distance: 108.7
click at [934, 388] on div "Visualizations with possible combinations can be found in the Do’s & Dont’s in …" at bounding box center [692, 397] width 483 height 27
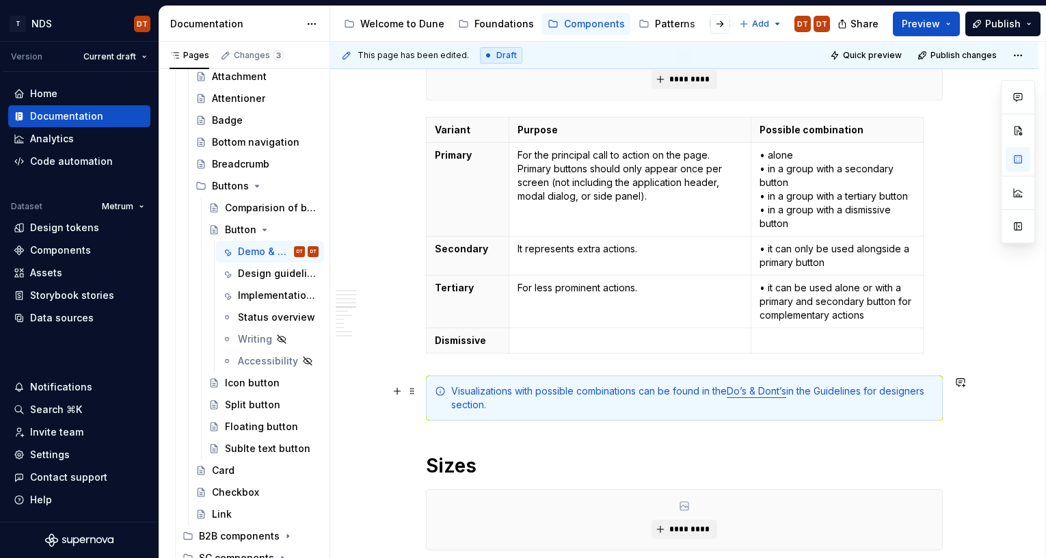
click at [874, 398] on div "Visualizations with possible combinations can be found in the Do’s & Dont’s in …" at bounding box center [692, 397] width 483 height 27
click at [826, 391] on div "Visualizations with possible combinations can be found in the Do’s & Dont’s in …" at bounding box center [692, 397] width 483 height 27
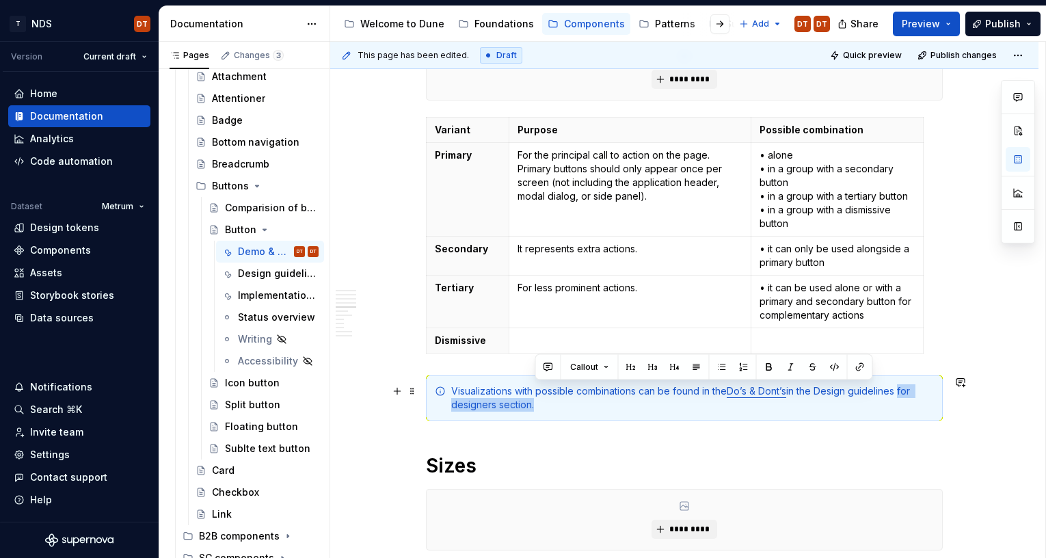
drag, startPoint x: 905, startPoint y: 392, endPoint x: 535, endPoint y: 407, distance: 370.8
click at [535, 407] on div "Visualizations with possible combinations can be found in the Do’s & Dont’s in …" at bounding box center [692, 397] width 483 height 27
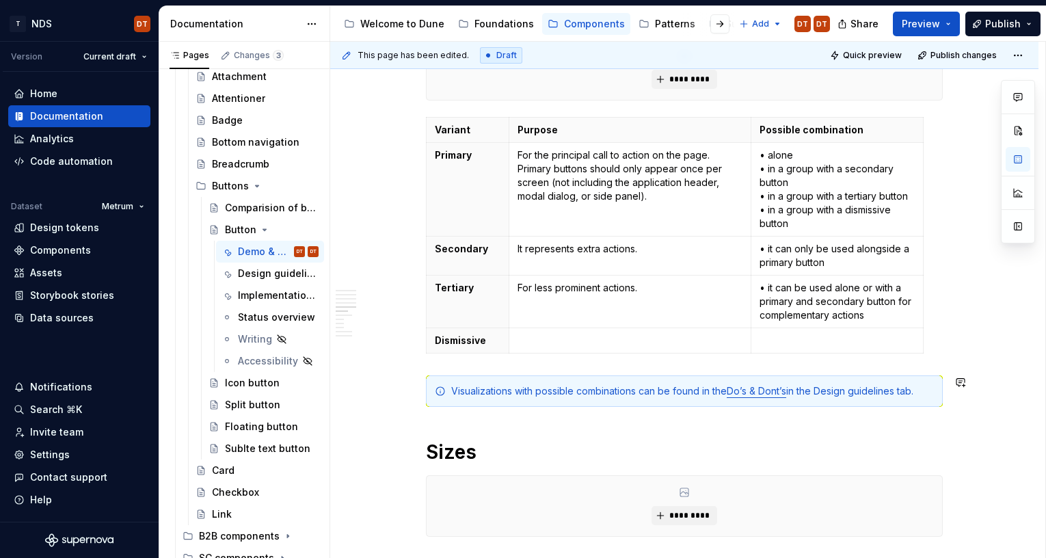
click at [689, 435] on div "Dune vs. Metrum In Dune, this component has changed and differs in appearance a…" at bounding box center [684, 329] width 517 height 2299
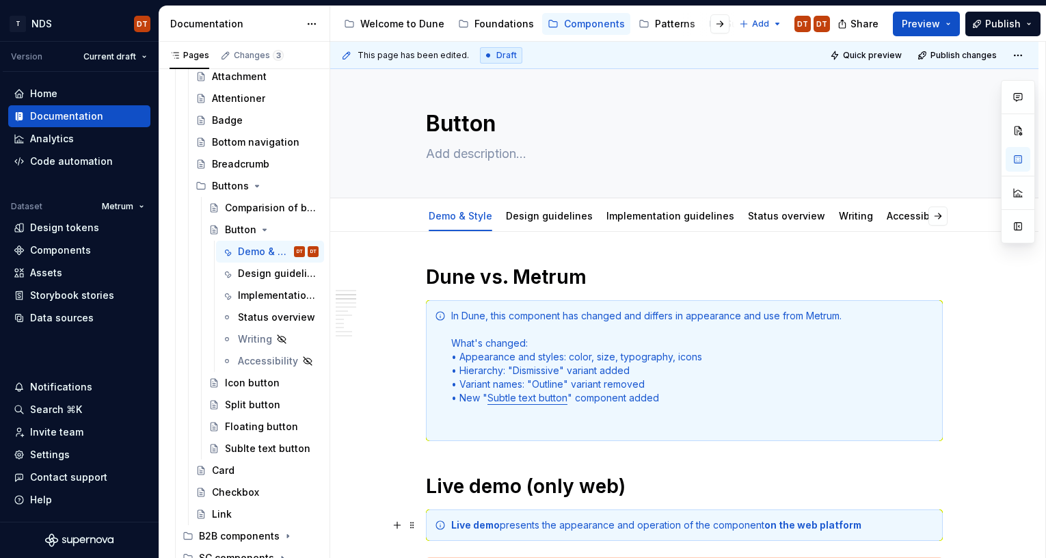
scroll to position [0, 0]
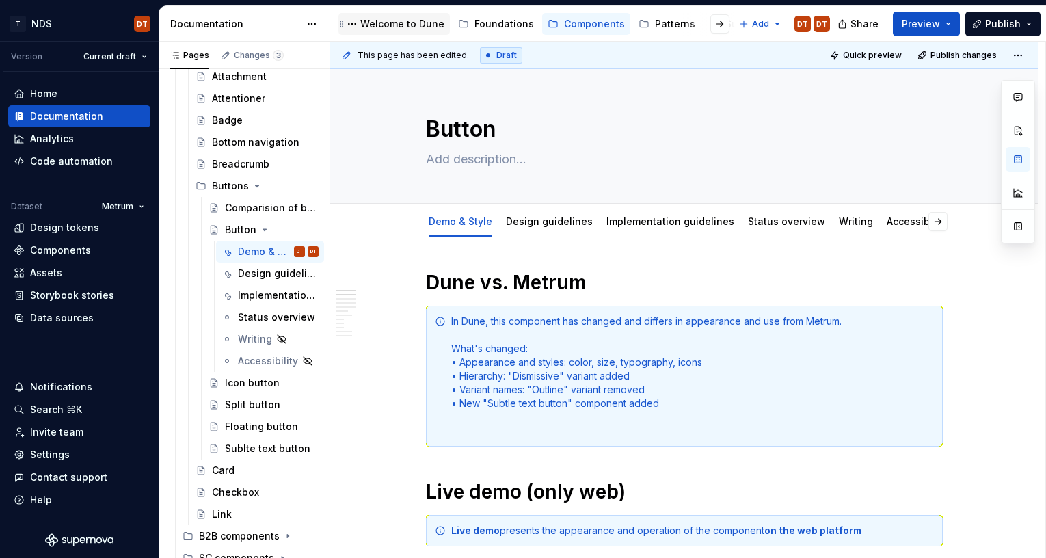
click at [398, 22] on div "Welcome to Dune" at bounding box center [402, 24] width 84 height 14
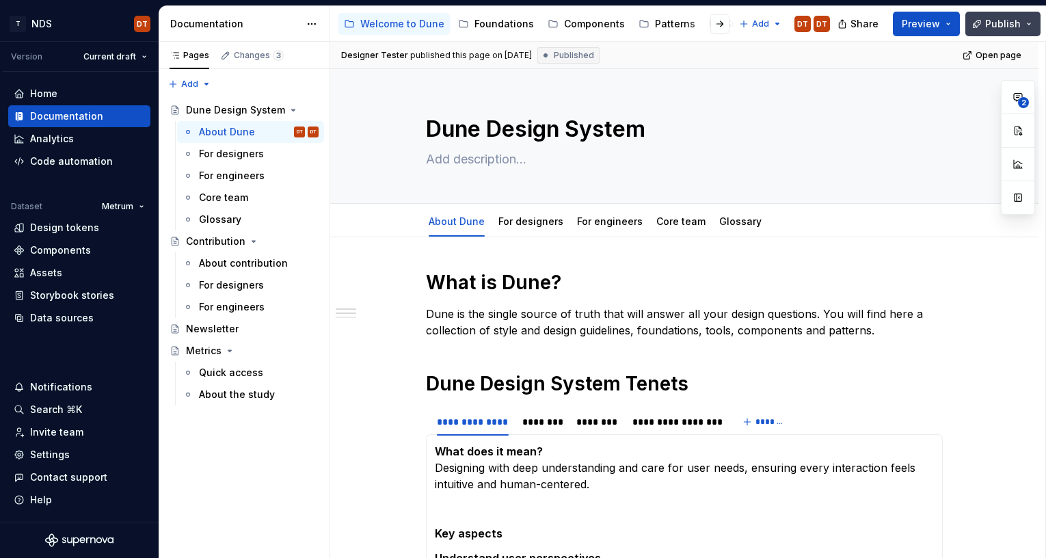
click at [1006, 23] on span "Publish" at bounding box center [1003, 24] width 36 height 14
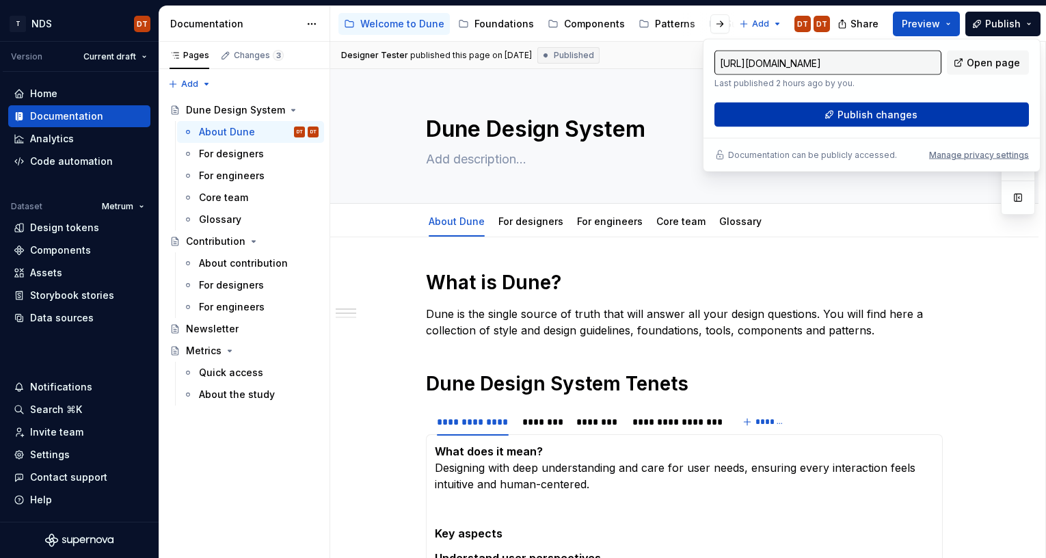
click at [876, 117] on span "Publish changes" at bounding box center [877, 115] width 80 height 14
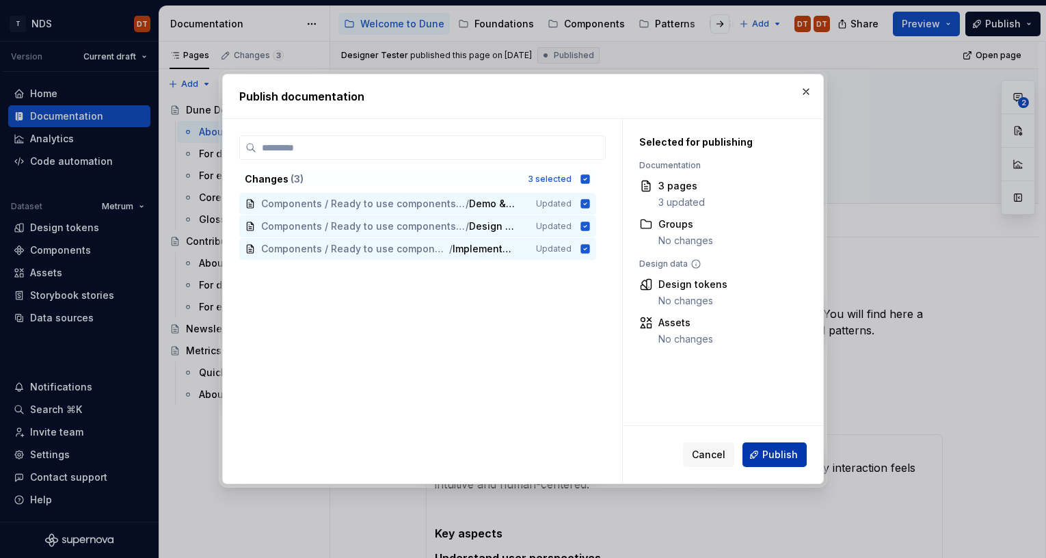
click at [770, 444] on span "Publish" at bounding box center [780, 455] width 36 height 14
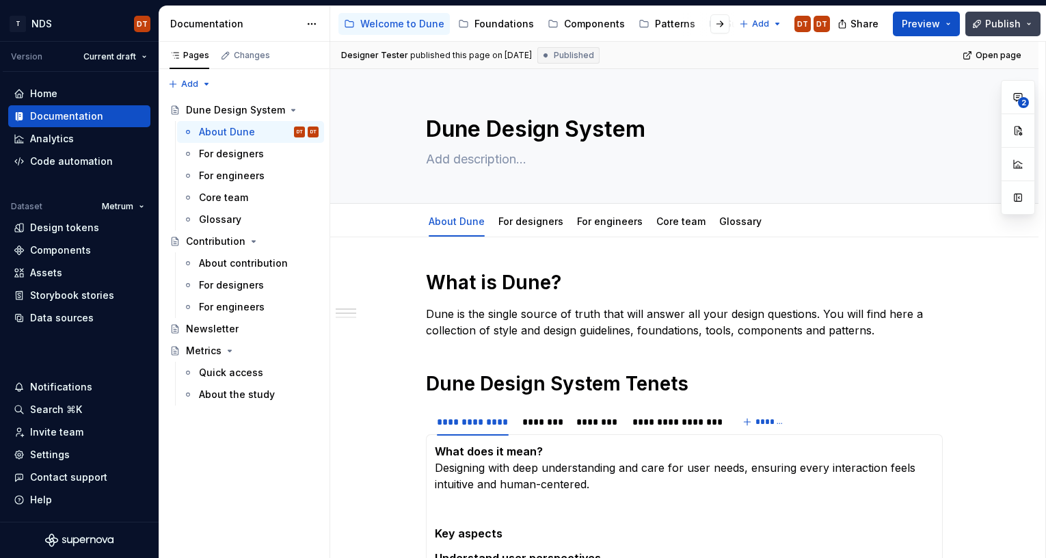
click at [1029, 21] on button "Publish" at bounding box center [1002, 24] width 75 height 25
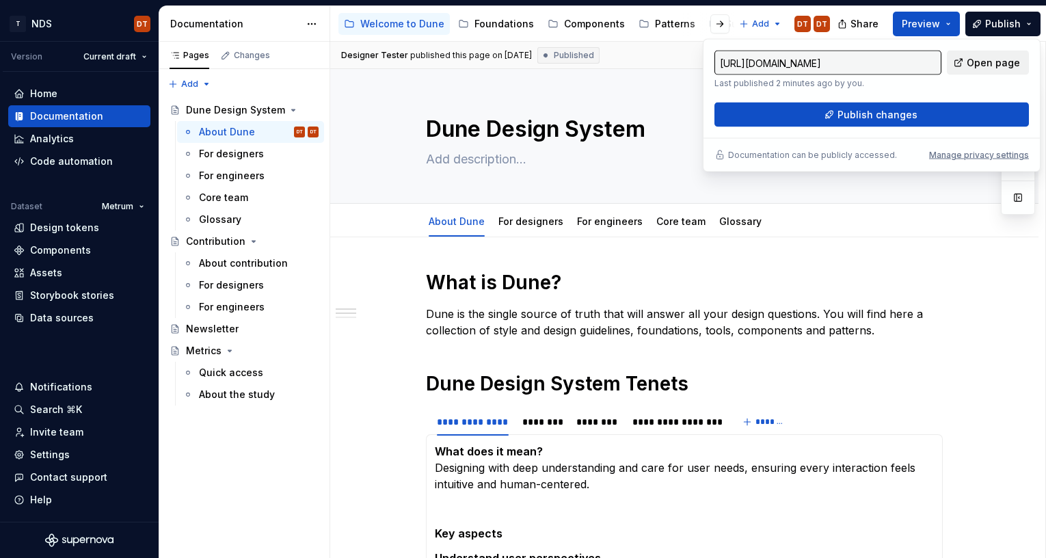
click at [978, 65] on span "Open page" at bounding box center [993, 63] width 53 height 14
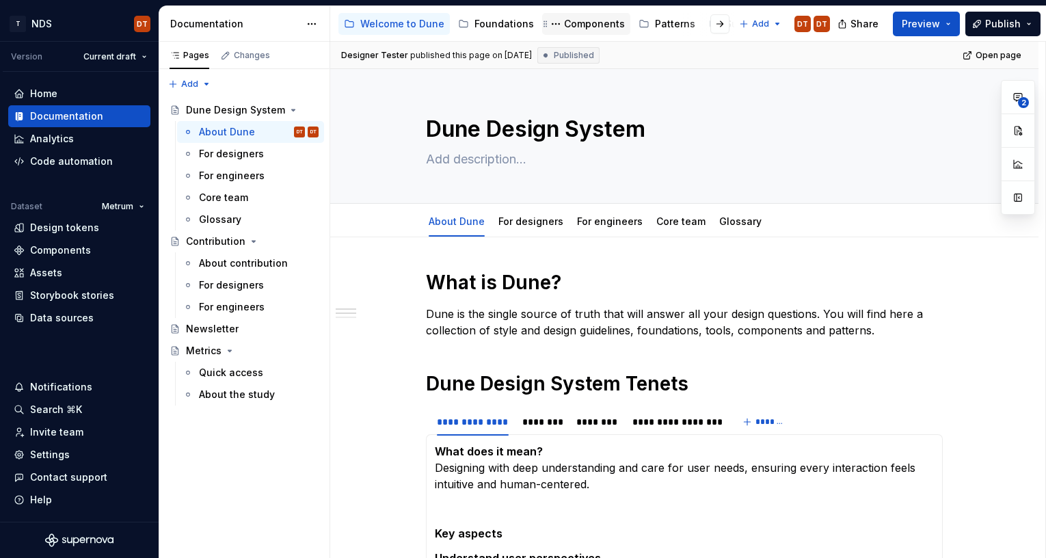
click at [588, 25] on div "Components" at bounding box center [594, 24] width 61 height 14
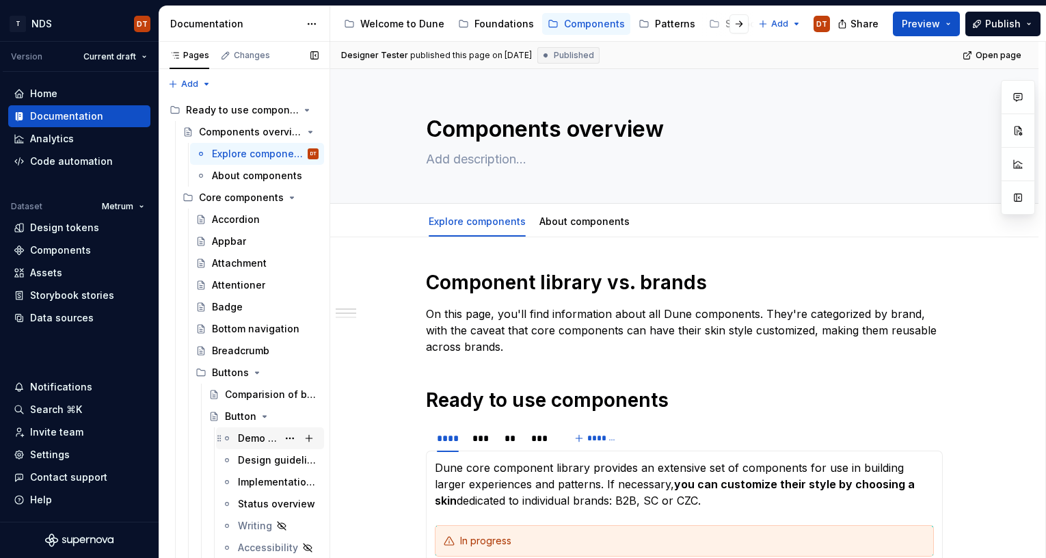
click at [252, 437] on div "Demo & Style" at bounding box center [258, 438] width 40 height 14
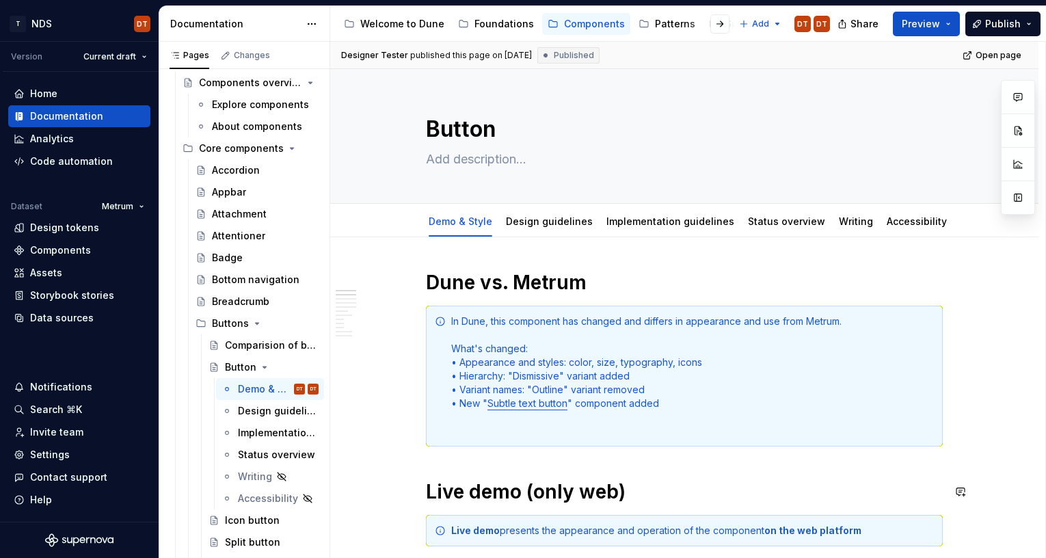
scroll to position [4, 0]
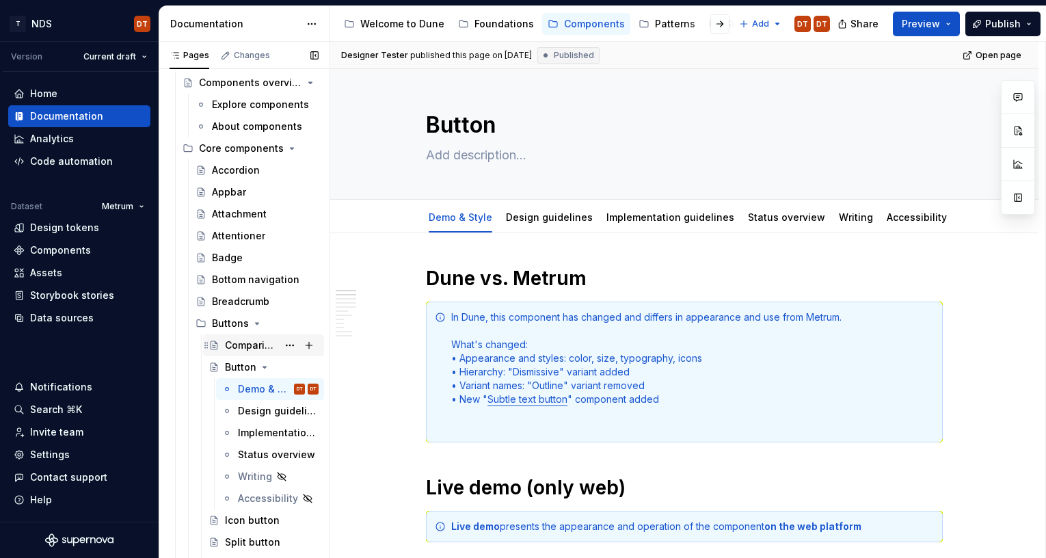
click at [239, 350] on div "Comparision of buttons" at bounding box center [251, 345] width 53 height 14
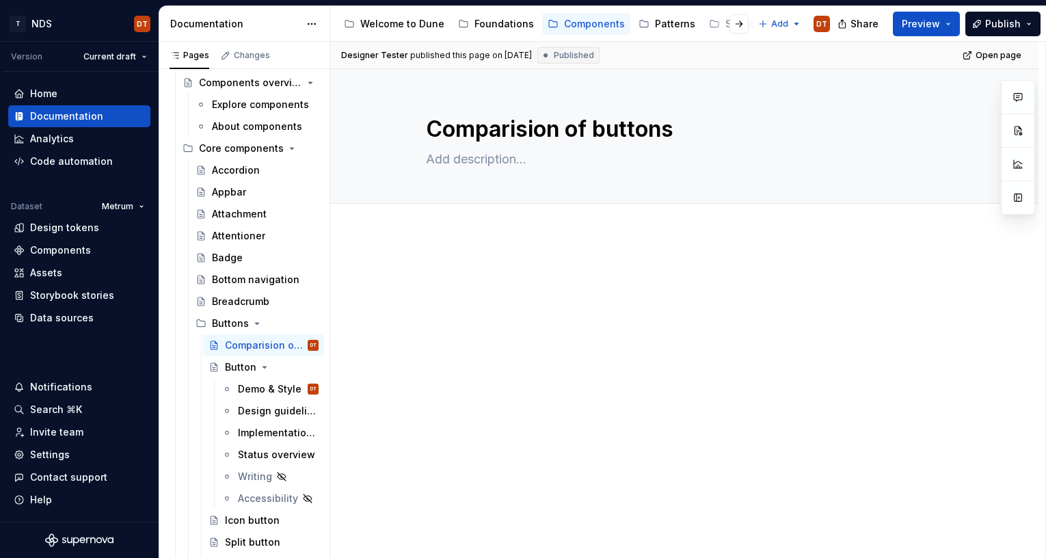
type textarea "*"
click at [463, 256] on div at bounding box center [684, 368] width 708 height 269
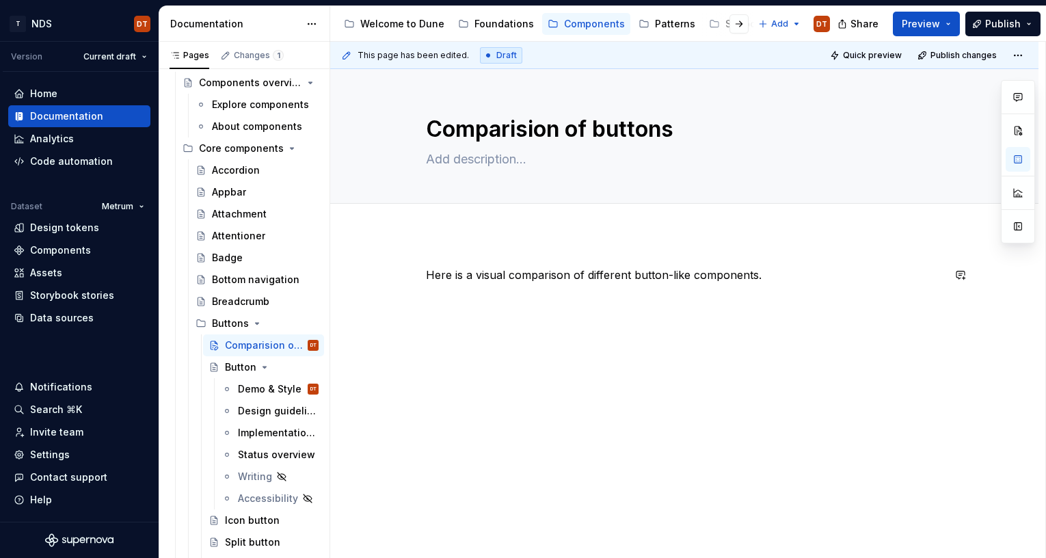
click at [637, 299] on div "Here is a visual comparison of different button-like components." at bounding box center [684, 293] width 517 height 52
click at [797, 278] on p "Here is a visual comparison of different button-like components." at bounding box center [684, 275] width 517 height 16
click at [801, 275] on p "Here is a visual comparison of different button-like components." at bounding box center [684, 275] width 517 height 16
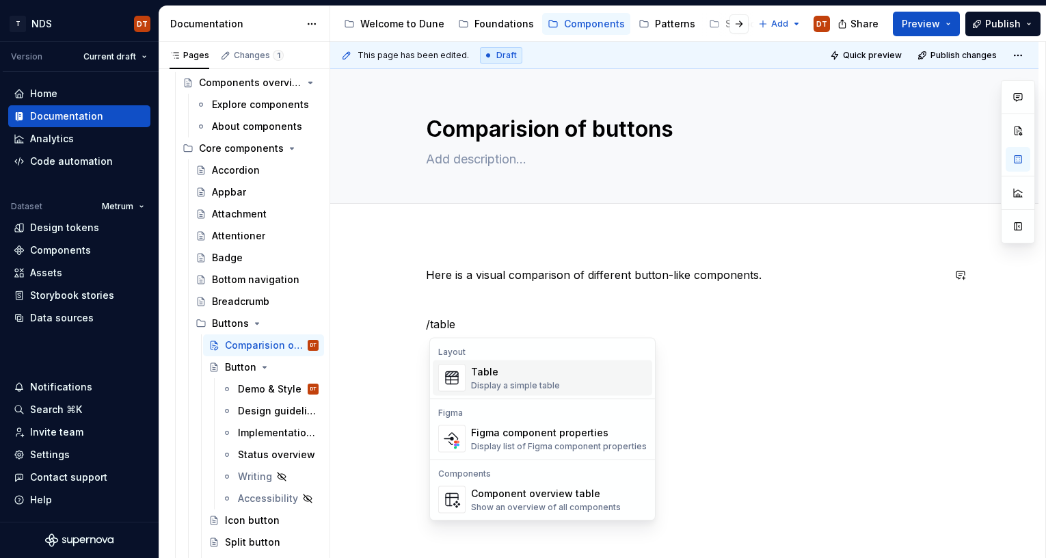
click at [518, 378] on div "Table" at bounding box center [515, 372] width 89 height 14
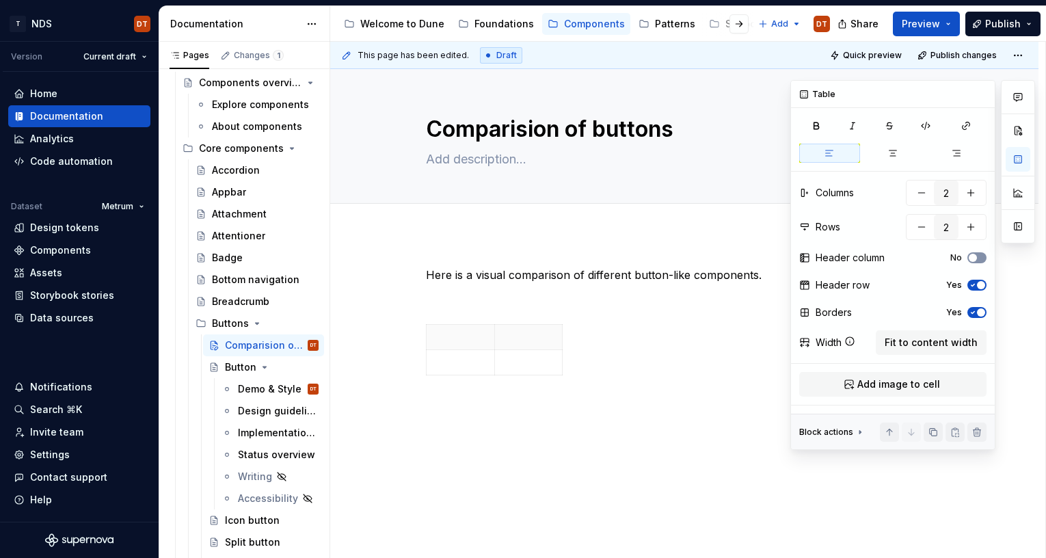
click at [980, 257] on button "No" at bounding box center [976, 257] width 19 height 11
click at [913, 343] on span "Fit to content width" at bounding box center [931, 343] width 93 height 14
click at [910, 345] on span "Fit to content width" at bounding box center [931, 343] width 93 height 14
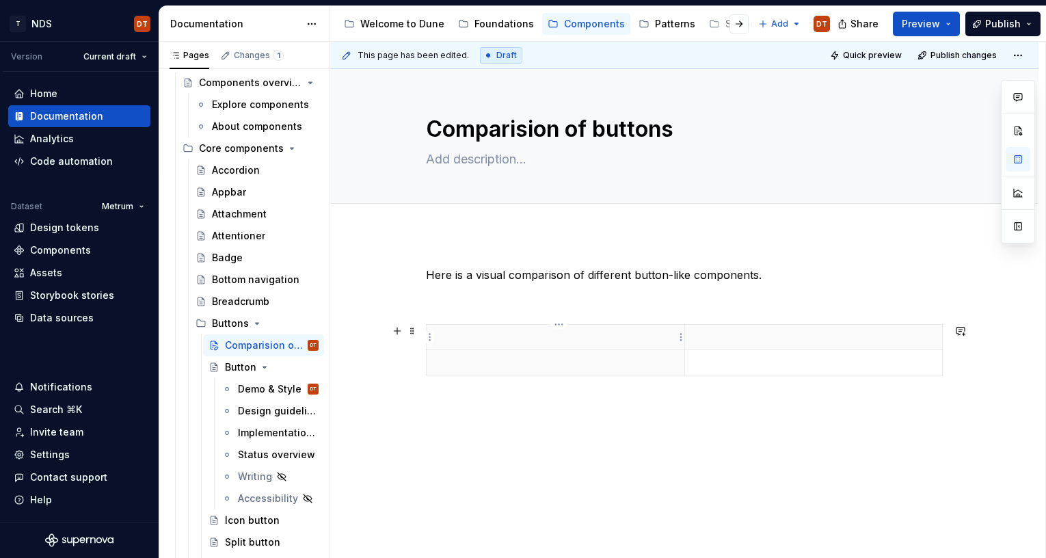
click at [499, 336] on p at bounding box center [555, 337] width 241 height 14
drag, startPoint x: 686, startPoint y: 340, endPoint x: 522, endPoint y: 349, distance: 165.0
click at [782, 347] on icon "button" at bounding box center [781, 350] width 11 height 11
click at [572, 338] on p at bounding box center [648, 337] width 241 height 14
click at [546, 334] on p "Coponent name" at bounding box center [648, 337] width 241 height 14
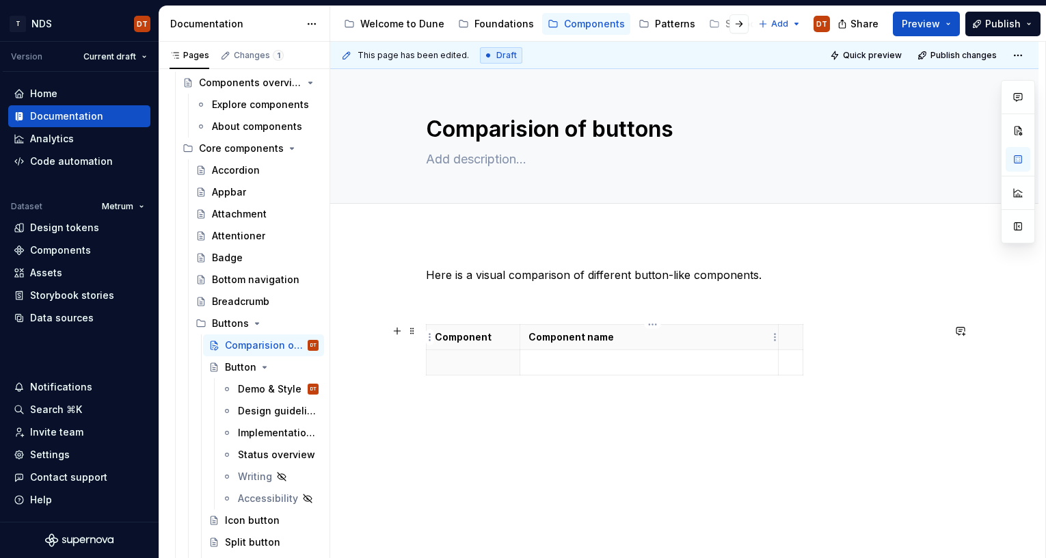
click at [647, 337] on p "Component name" at bounding box center [648, 337] width 241 height 14
click at [582, 336] on p "Component name" at bounding box center [648, 337] width 241 height 14
click at [562, 338] on p "Component name" at bounding box center [648, 337] width 241 height 14
click at [549, 338] on p "Component name" at bounding box center [648, 337] width 241 height 14
drag, startPoint x: 556, startPoint y: 337, endPoint x: 574, endPoint y: 337, distance: 17.8
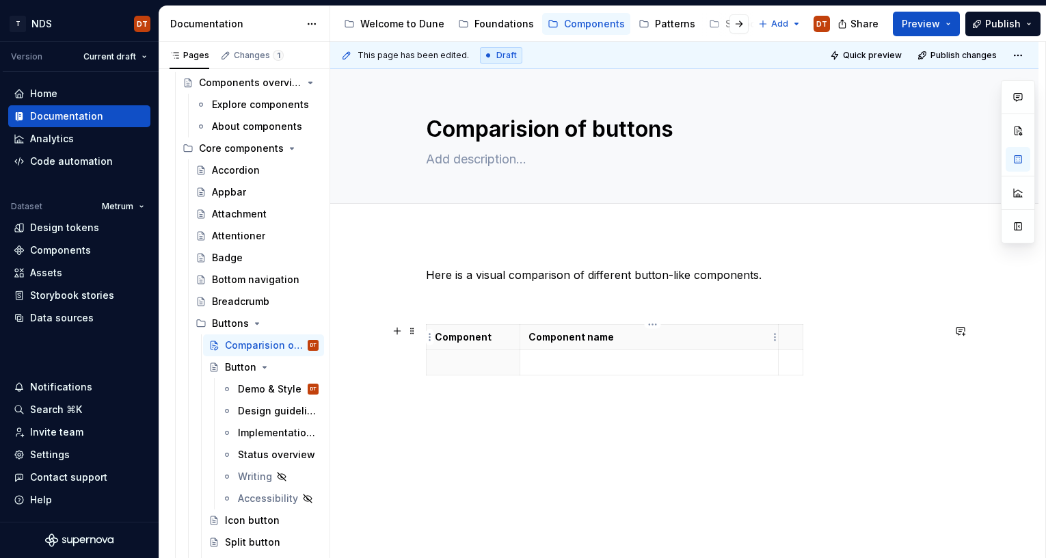
click at [556, 337] on p "Component name" at bounding box center [648, 337] width 241 height 14
click at [574, 337] on p "Component name" at bounding box center [648, 337] width 241 height 14
click at [585, 337] on p "Component name" at bounding box center [648, 337] width 241 height 14
click at [606, 336] on p "Component name" at bounding box center [648, 337] width 241 height 14
click at [595, 338] on p "Component name" at bounding box center [648, 337] width 241 height 14
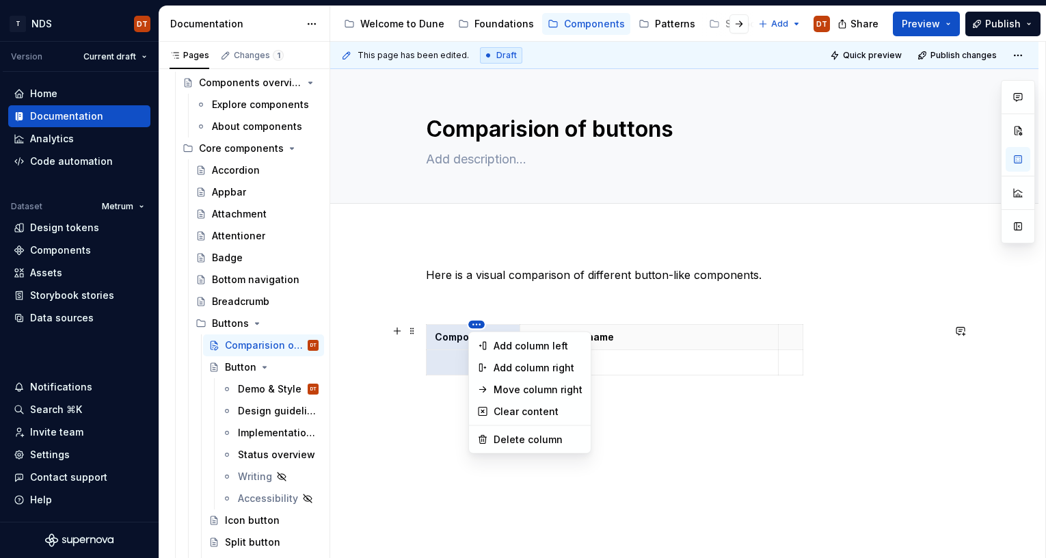
click at [477, 324] on html "T NDS DT Version Current draft Home Documentation Analytics Code automation Dat…" at bounding box center [523, 279] width 1046 height 558
click at [656, 363] on html "T NDS DT Version Current draft Home Documentation Analytics Code automation Dat…" at bounding box center [523, 279] width 1046 height 558
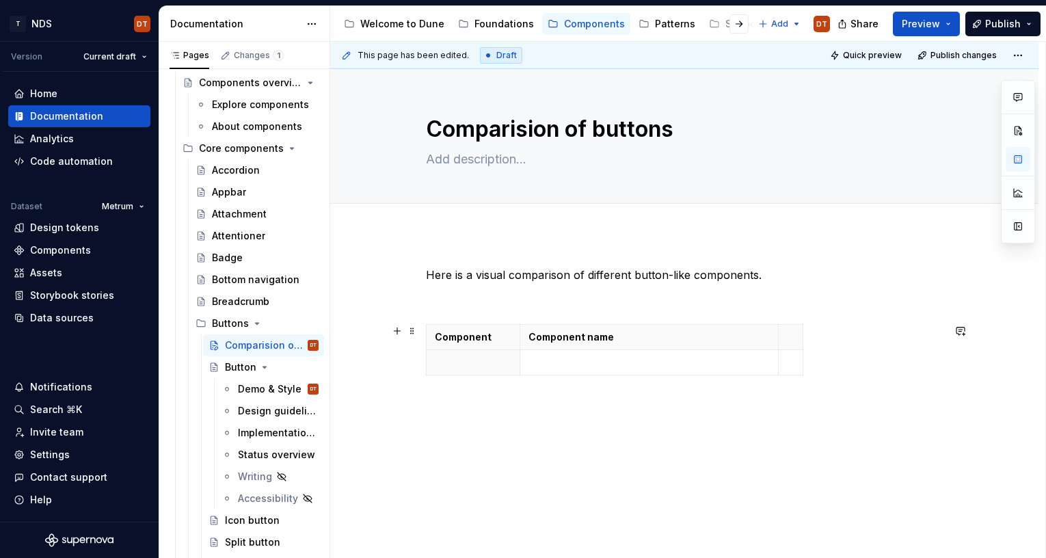
drag, startPoint x: 411, startPoint y: 334, endPoint x: 479, endPoint y: 326, distance: 68.8
click at [411, 334] on span at bounding box center [412, 330] width 11 height 19
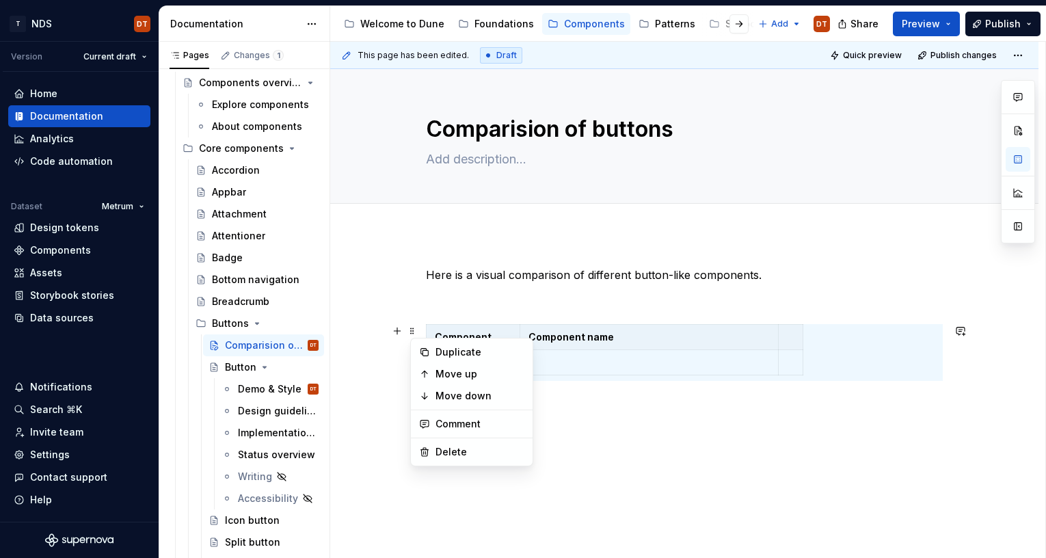
click at [457, 310] on div "Here is a visual comparison of different button-like components. Component Comp…" at bounding box center [684, 324] width 517 height 114
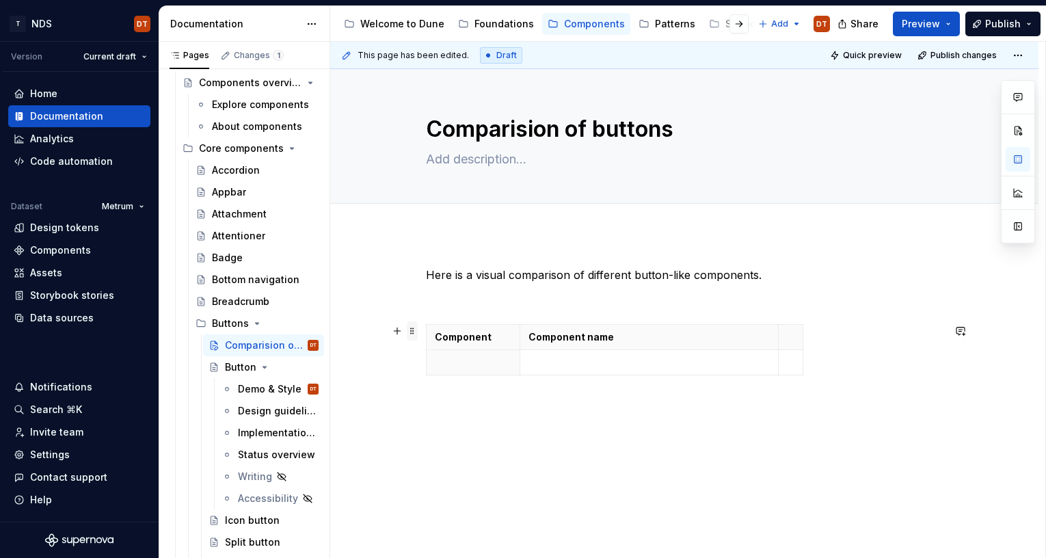
click at [416, 332] on span at bounding box center [412, 330] width 11 height 19
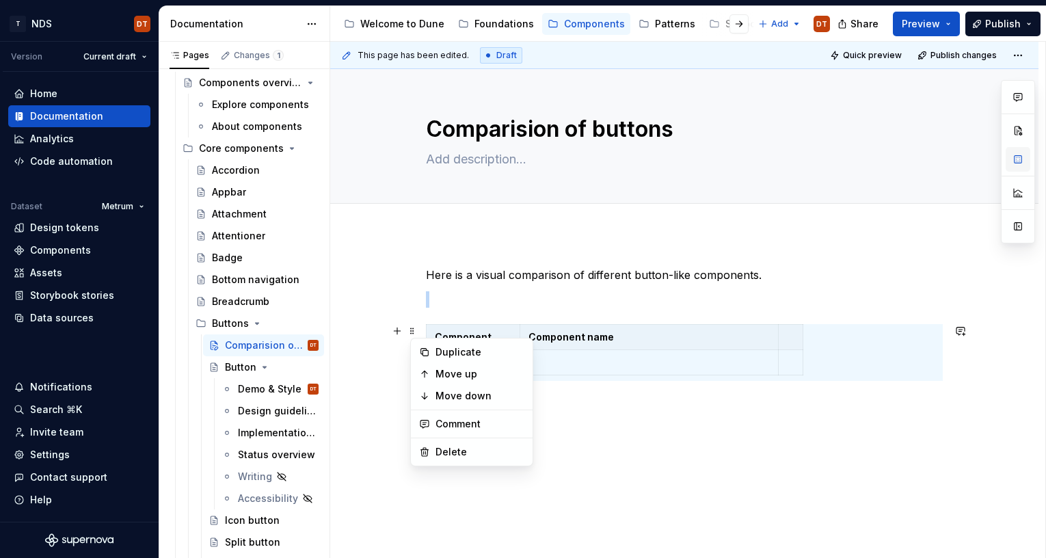
click at [1023, 156] on button "button" at bounding box center [1018, 159] width 25 height 25
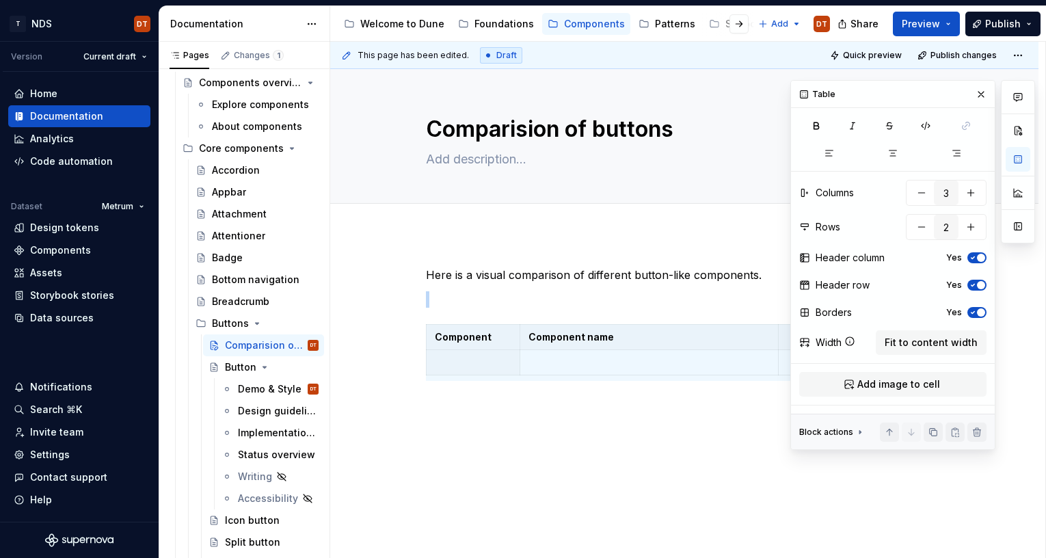
click at [976, 258] on icon "button" at bounding box center [972, 258] width 11 height 8
click at [588, 335] on p "Component name" at bounding box center [648, 337] width 241 height 14
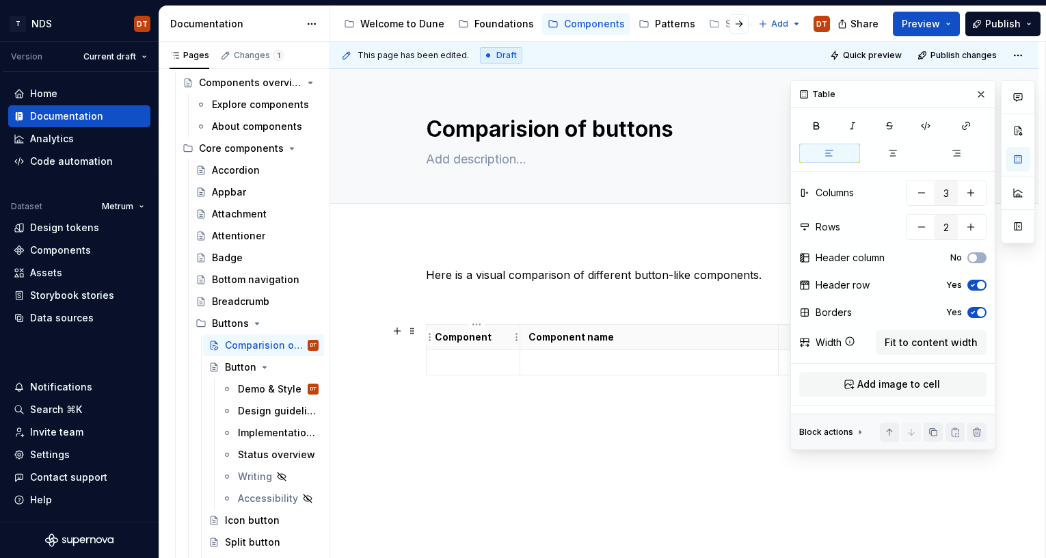
click at [494, 339] on p "Component" at bounding box center [473, 337] width 77 height 14
click at [982, 97] on button "button" at bounding box center [980, 94] width 19 height 19
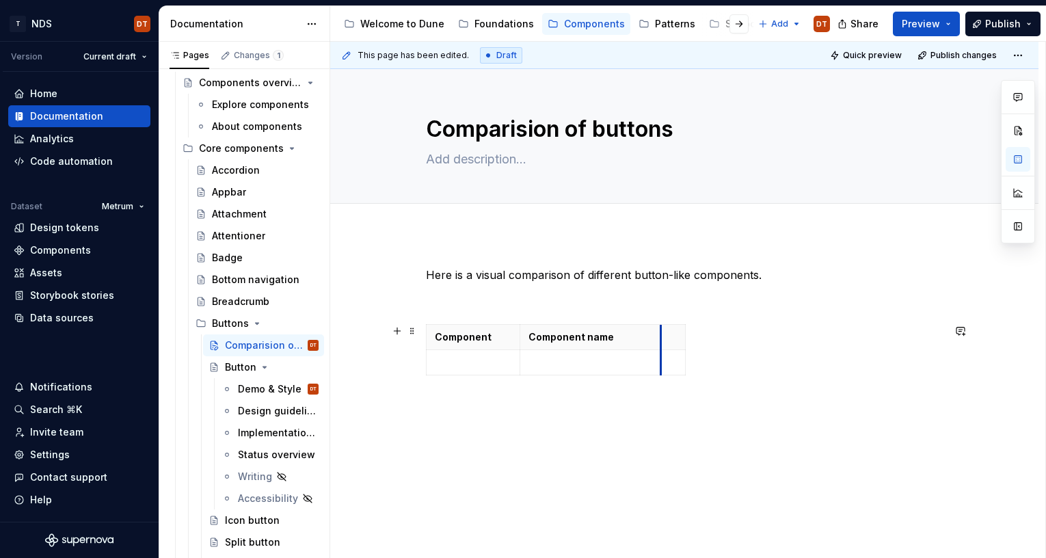
drag, startPoint x: 781, startPoint y: 349, endPoint x: 663, endPoint y: 357, distance: 117.8
click at [670, 336] on th at bounding box center [673, 337] width 25 height 25
click at [711, 422] on div "Here is a visual comparison of different button-like components. Component Comp…" at bounding box center [684, 399] width 708 height 331
click at [533, 359] on td at bounding box center [598, 362] width 141 height 25
click at [563, 360] on p at bounding box center [599, 362] width 124 height 14
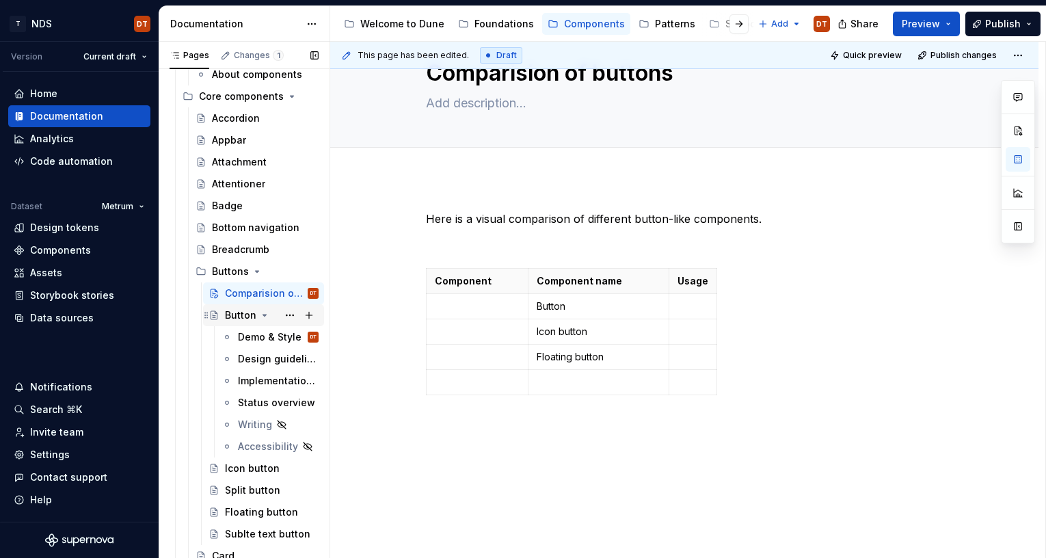
scroll to position [122, 0]
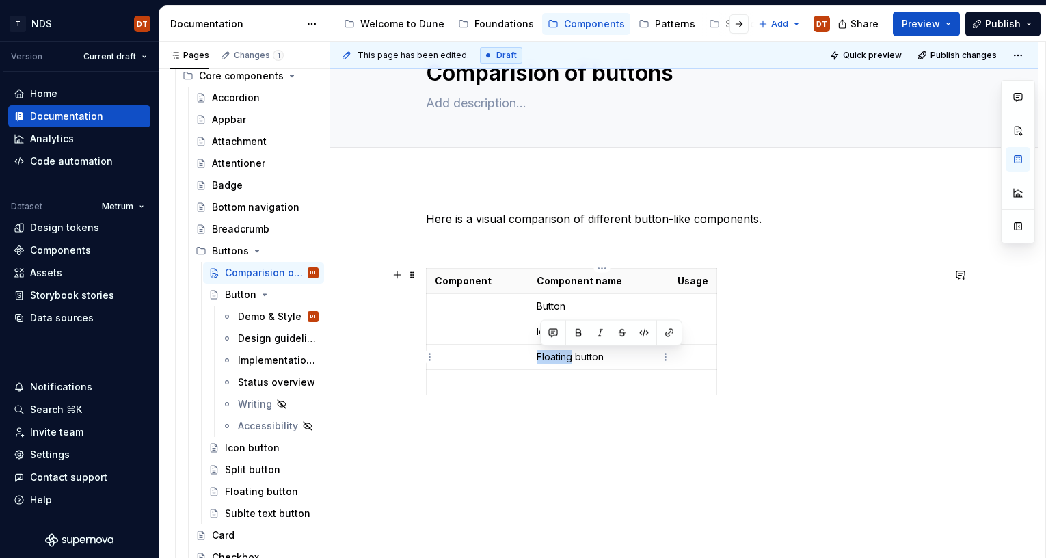
drag, startPoint x: 576, startPoint y: 358, endPoint x: 535, endPoint y: 359, distance: 41.7
click at [535, 359] on td "Floating button" at bounding box center [598, 357] width 141 height 25
click at [575, 377] on p at bounding box center [599, 382] width 124 height 14
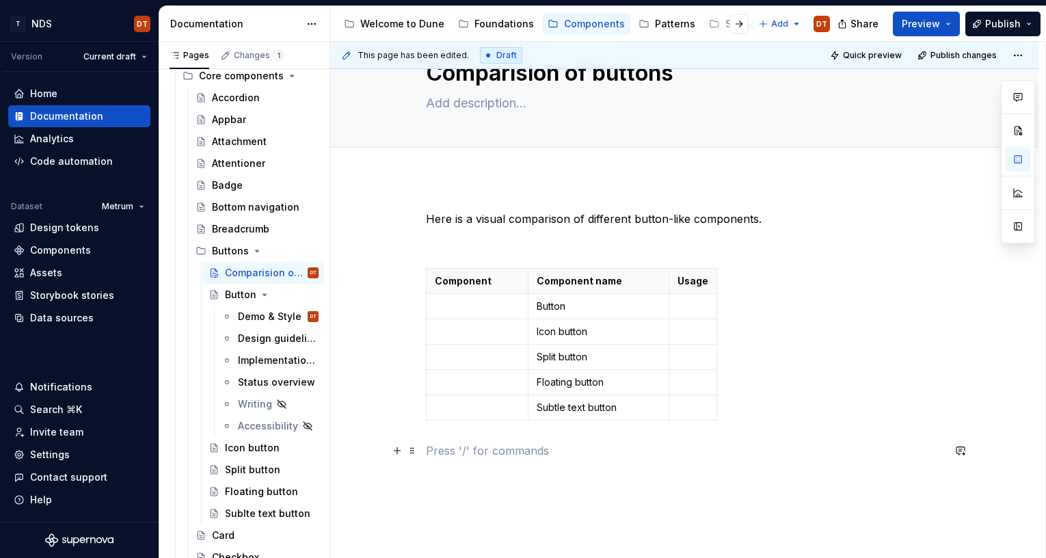
click at [580, 444] on p at bounding box center [684, 450] width 517 height 16
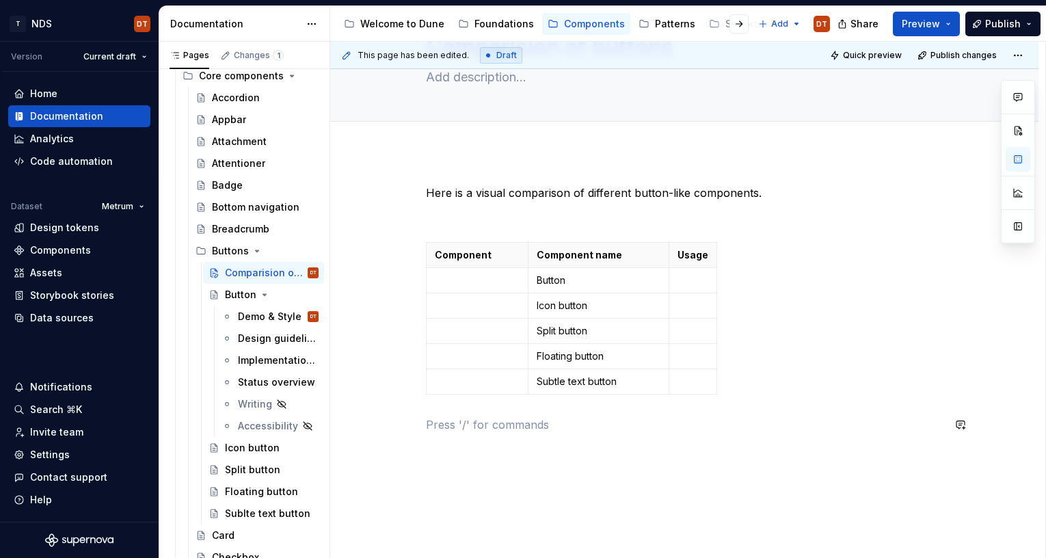
scroll to position [89, 0]
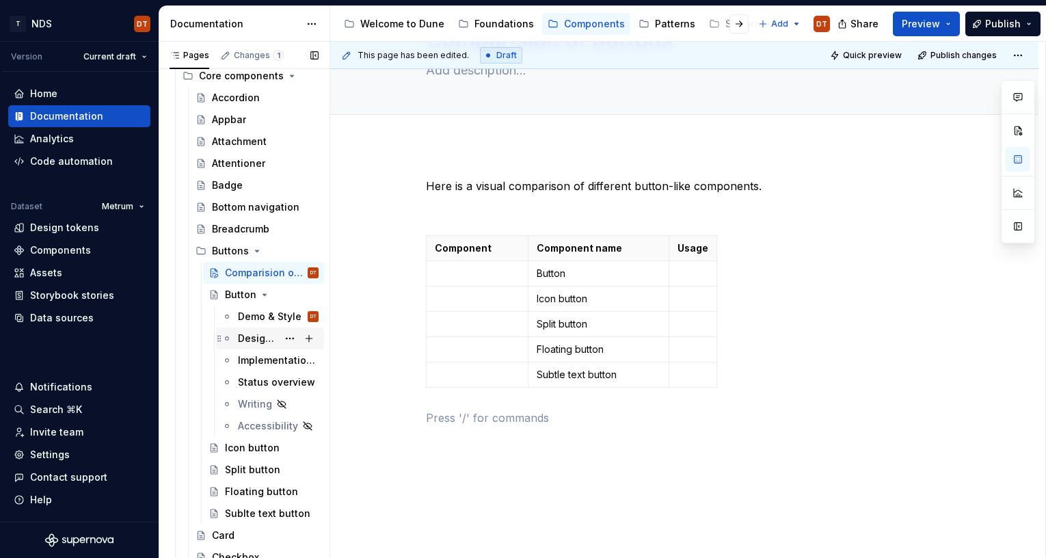
click at [254, 341] on div "Design guidelines" at bounding box center [258, 339] width 40 height 14
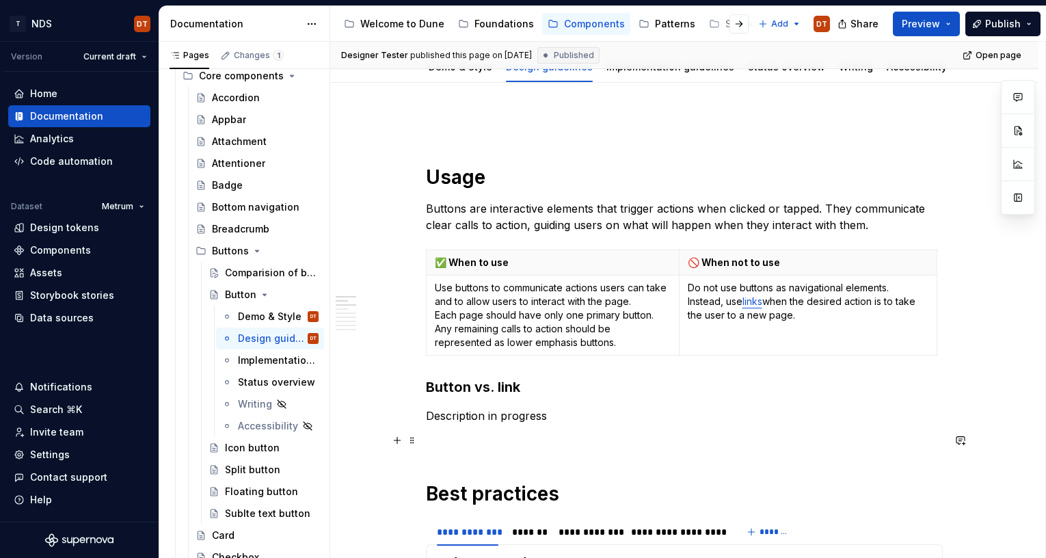
scroll to position [131, 0]
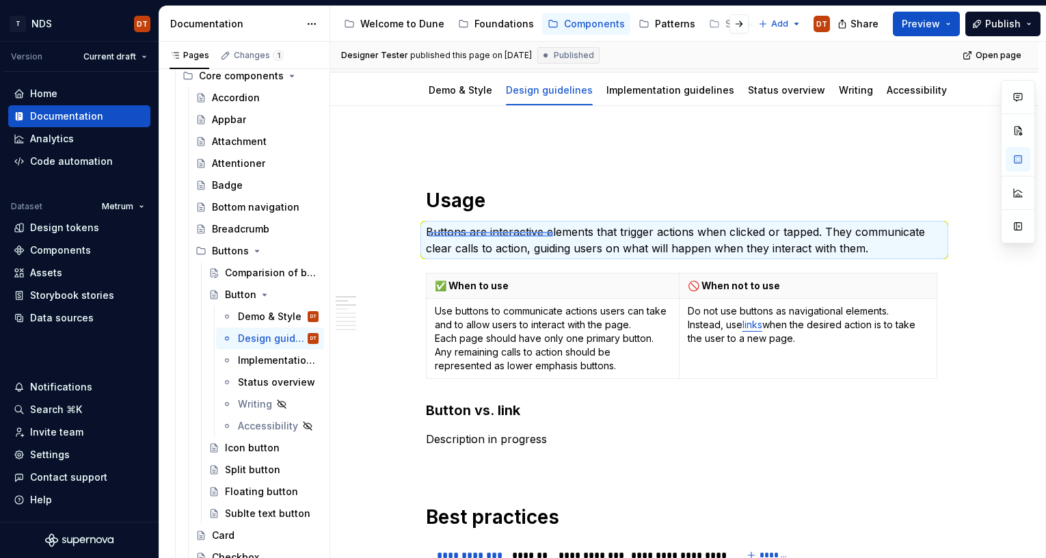
drag, startPoint x: 429, startPoint y: 232, endPoint x: 595, endPoint y: 237, distance: 166.9
click at [553, 237] on div "**********" at bounding box center [687, 300] width 715 height 517
click at [658, 235] on p "Buttons are interactive elements that trigger actions when clicked or tapped. T…" at bounding box center [684, 240] width 517 height 33
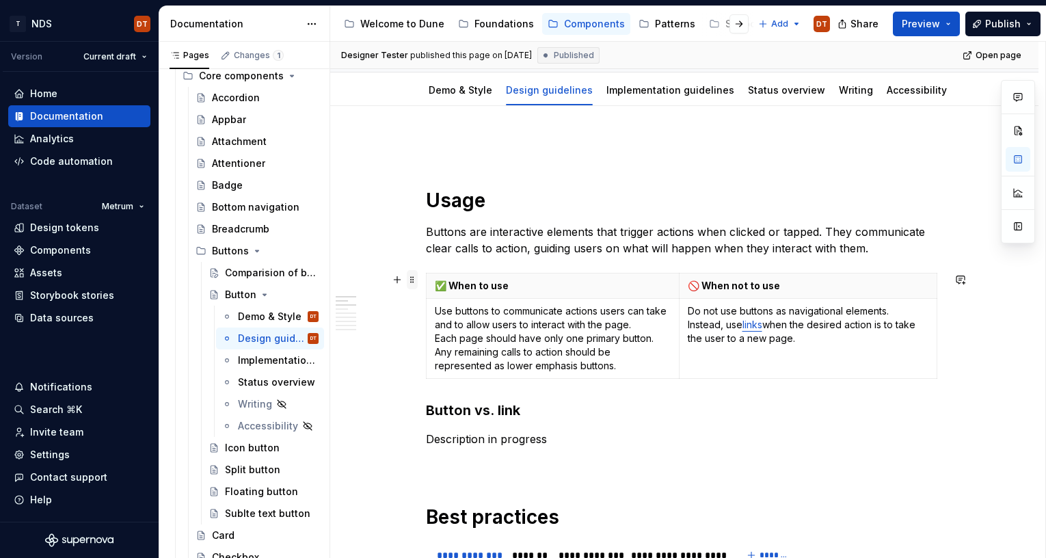
click at [414, 279] on span at bounding box center [412, 279] width 11 height 19
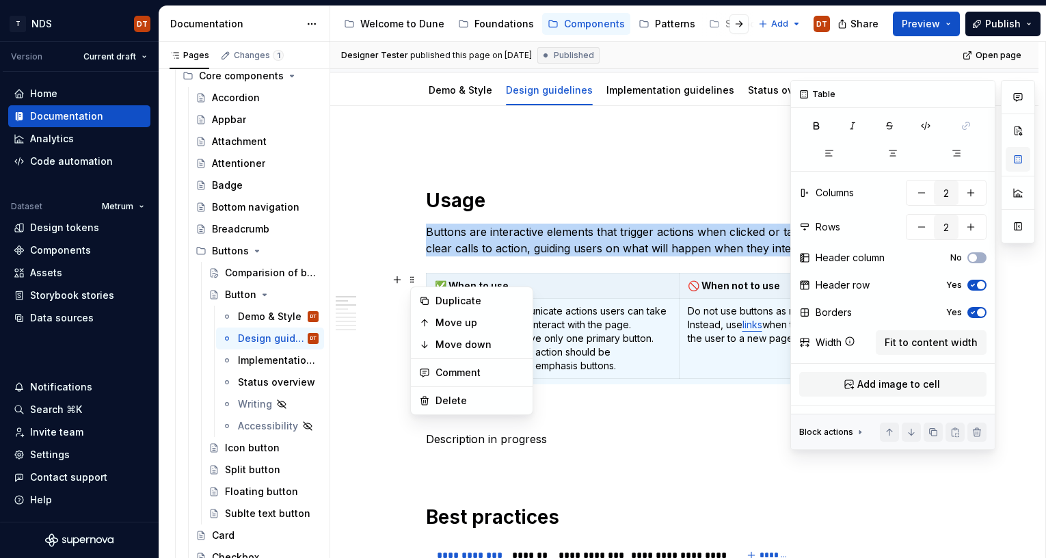
click at [1019, 157] on button "button" at bounding box center [1018, 159] width 25 height 25
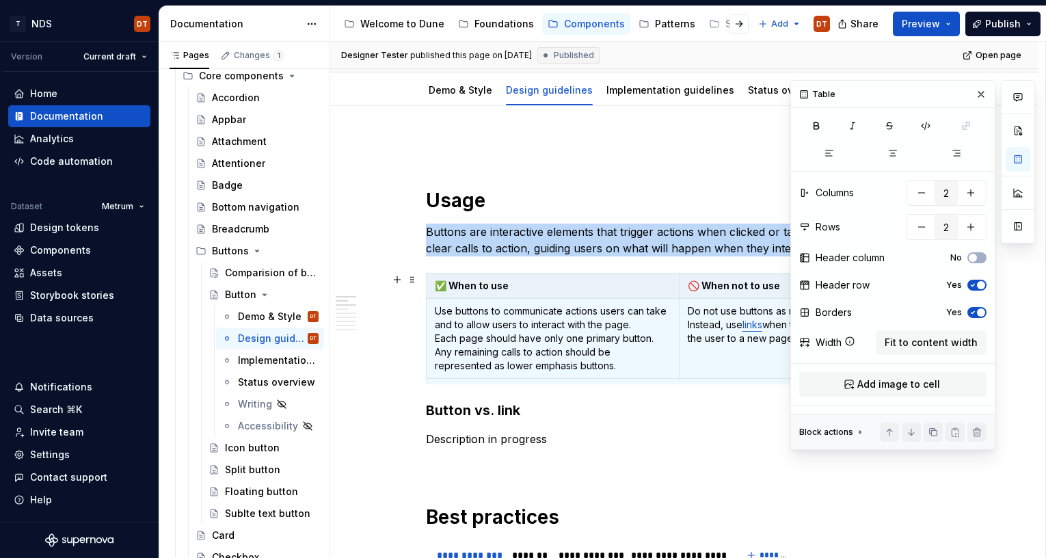
click at [973, 310] on icon "button" at bounding box center [972, 312] width 11 height 8
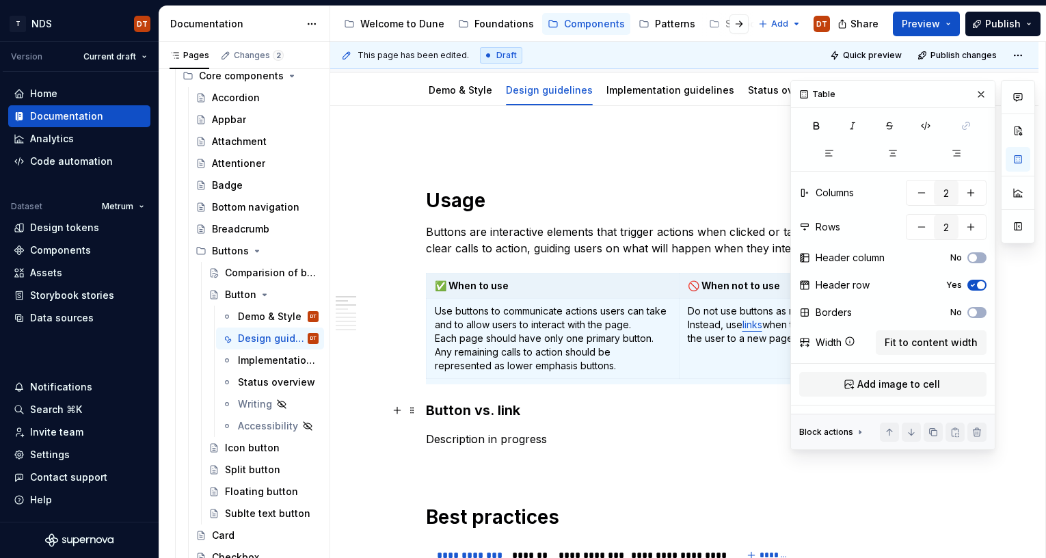
click at [714, 419] on h3 "Button vs. link" at bounding box center [684, 410] width 517 height 19
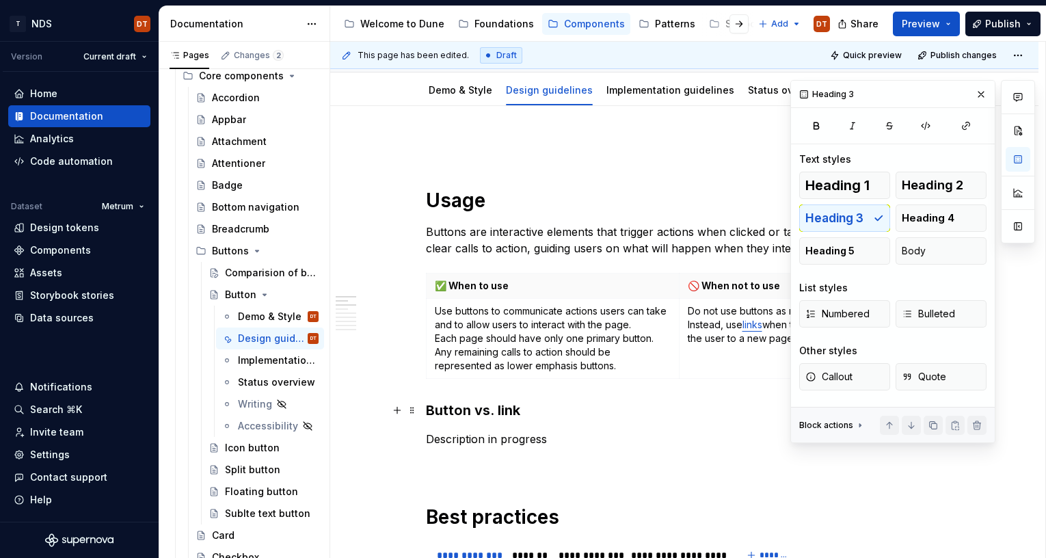
click at [677, 403] on h3 "Button vs. link" at bounding box center [684, 410] width 517 height 19
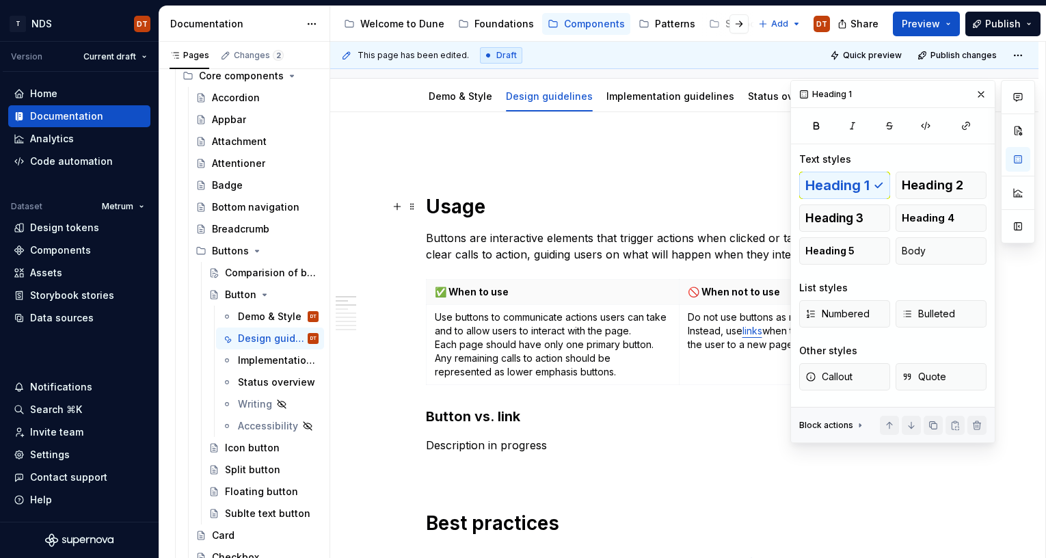
click at [432, 204] on h1 "Usage" at bounding box center [684, 206] width 517 height 25
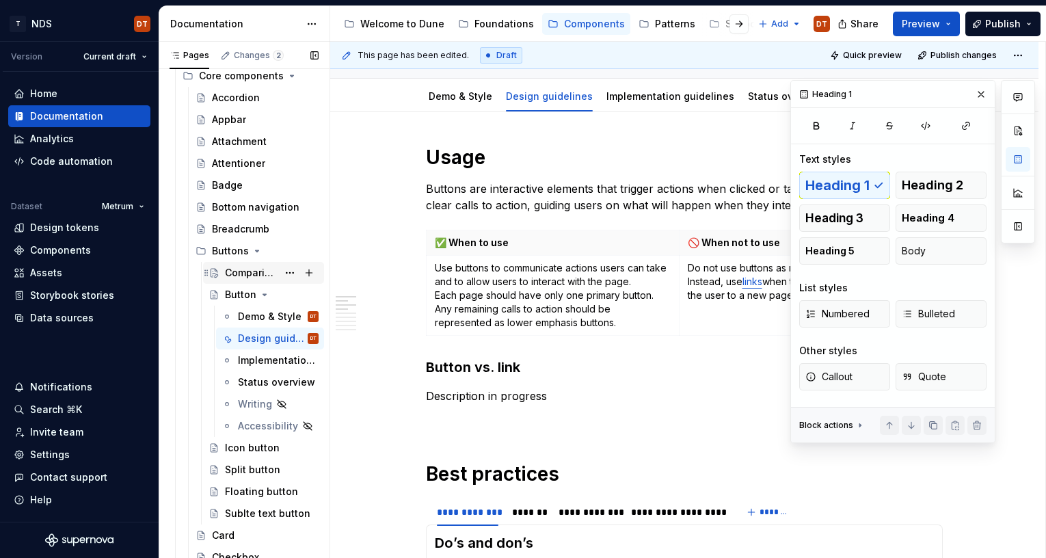
click at [247, 273] on div "Comparision of buttons" at bounding box center [251, 273] width 53 height 14
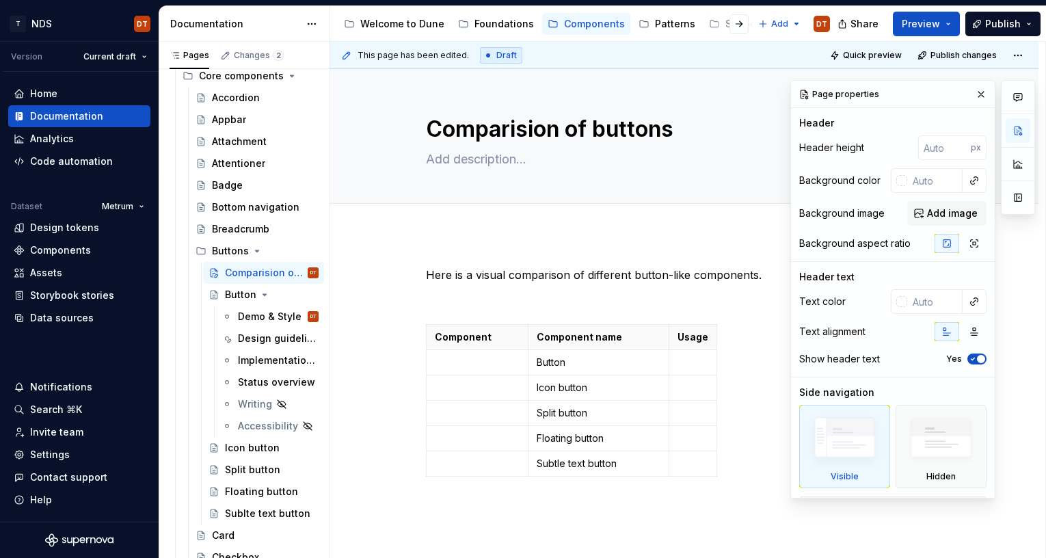
drag, startPoint x: 437, startPoint y: 250, endPoint x: 478, endPoint y: 251, distance: 40.3
click at [437, 250] on div "Here is a visual comparison of different button-like components. Component Comp…" at bounding box center [684, 466] width 708 height 465
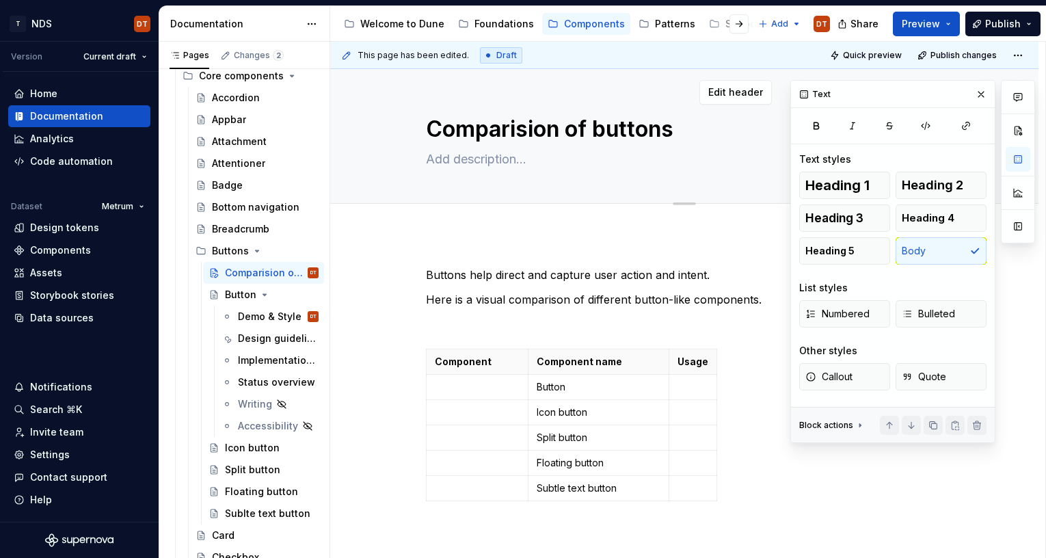
drag, startPoint x: 982, startPoint y: 90, endPoint x: 955, endPoint y: 116, distance: 37.2
click at [982, 90] on button "button" at bounding box center [980, 94] width 19 height 19
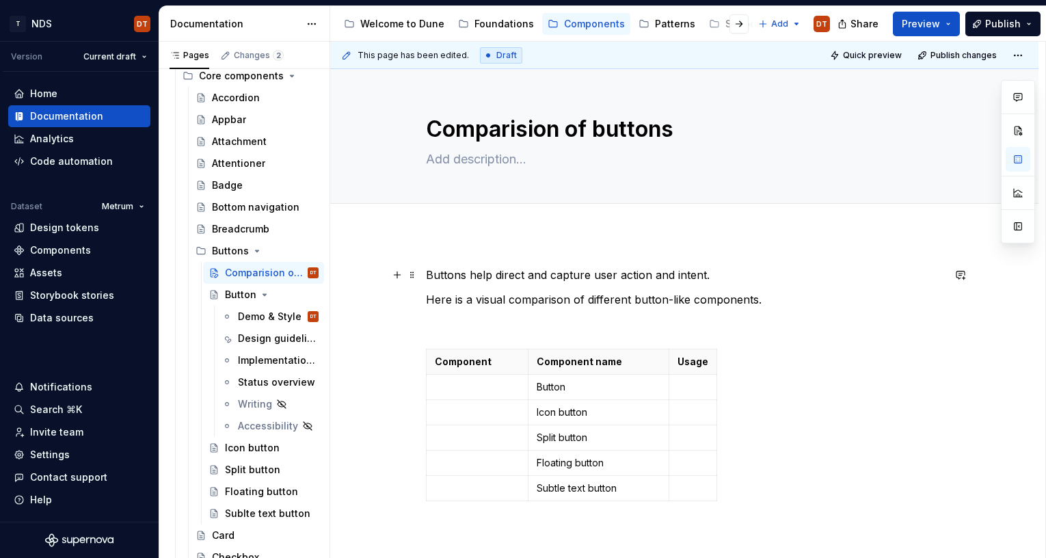
click at [431, 270] on p "Buttons help direct and capture user action and intent." at bounding box center [684, 275] width 517 height 16
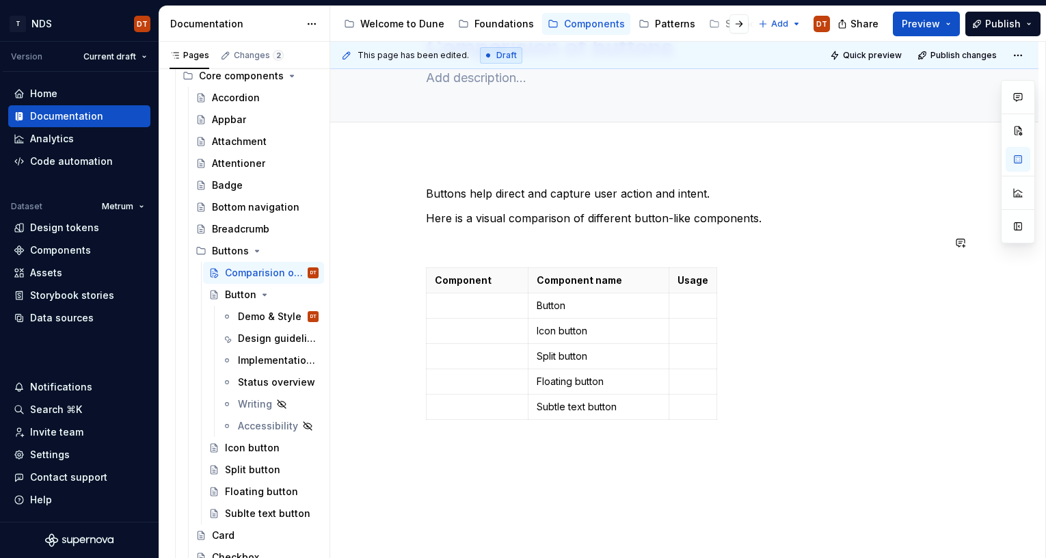
scroll to position [89, 0]
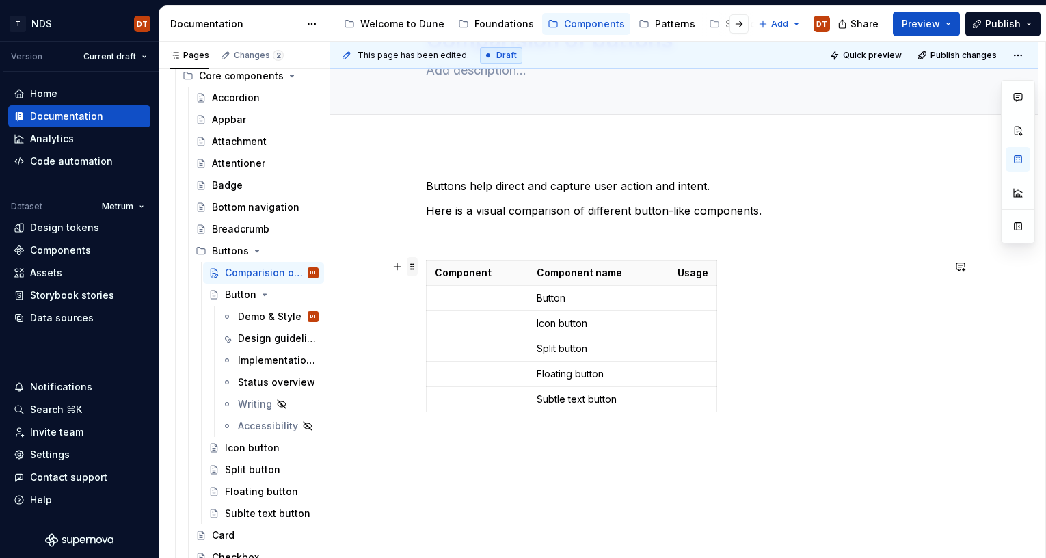
click at [414, 267] on span at bounding box center [412, 266] width 11 height 19
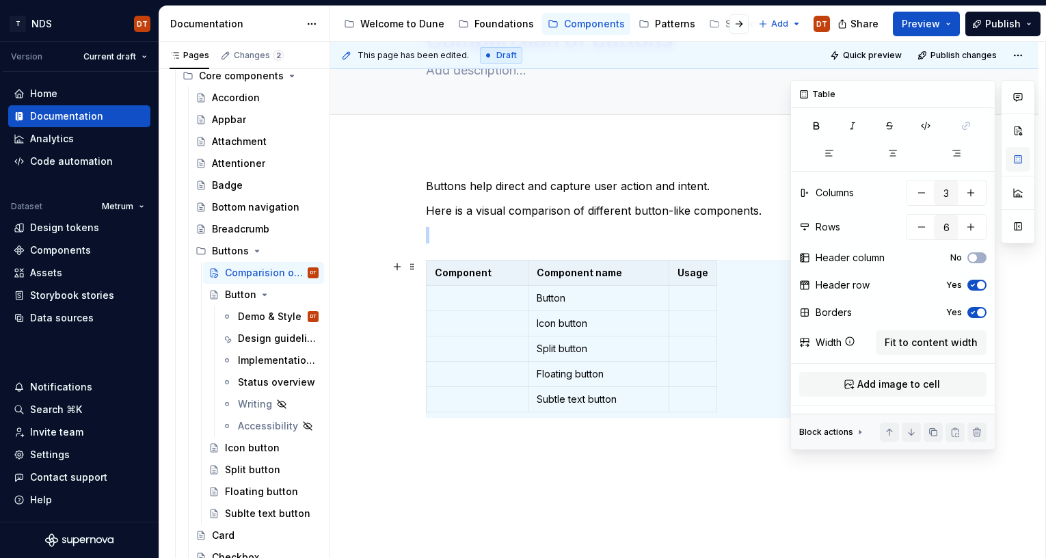
click at [1012, 161] on button "button" at bounding box center [1018, 159] width 25 height 25
click at [941, 343] on span "Fit to content width" at bounding box center [931, 343] width 93 height 14
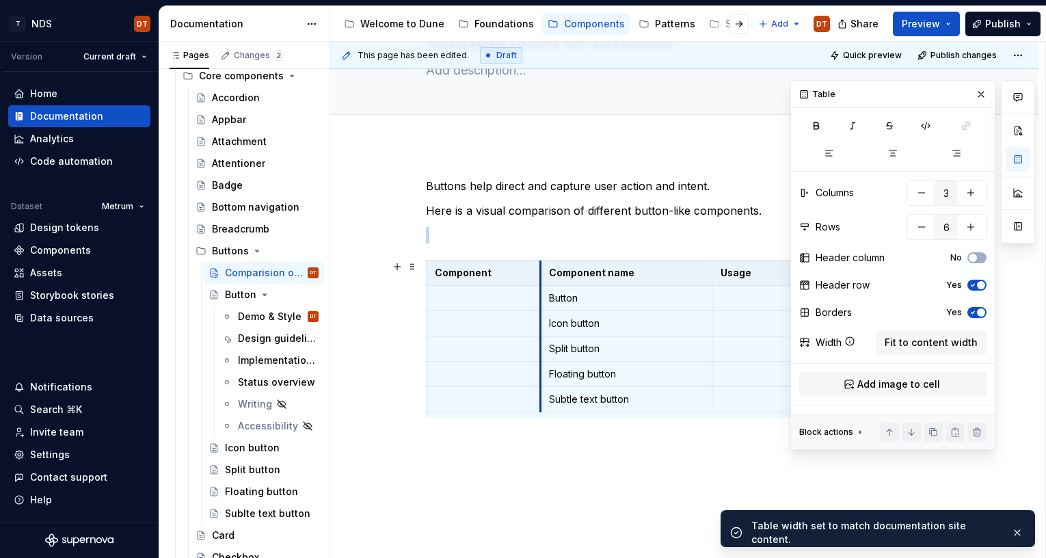
drag, startPoint x: 604, startPoint y: 291, endPoint x: 556, endPoint y: 295, distance: 48.0
click at [546, 293] on td "Button" at bounding box center [626, 298] width 172 height 25
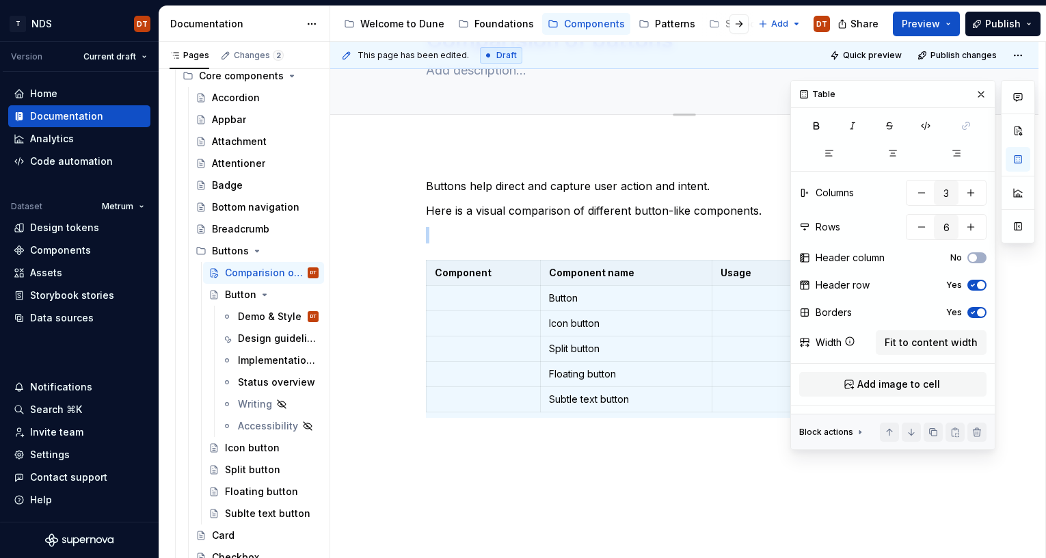
drag, startPoint x: 982, startPoint y: 89, endPoint x: 970, endPoint y: 105, distance: 20.1
click at [982, 89] on button "button" at bounding box center [980, 94] width 19 height 19
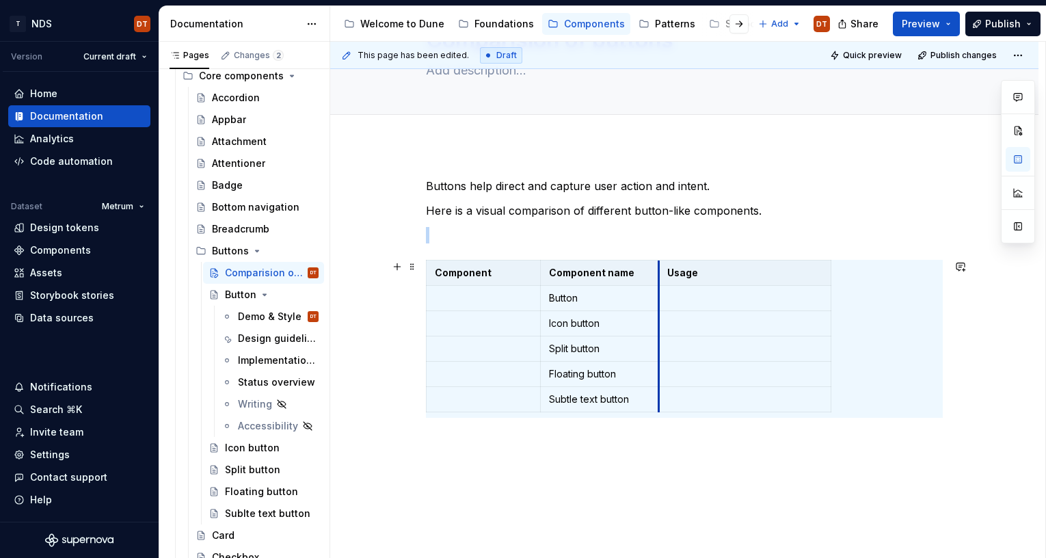
drag, startPoint x: 716, startPoint y: 330, endPoint x: 664, endPoint y: 337, distance: 53.1
click at [663, 337] on tbody "Component Component name Usage Button Icon button Split button Floating button …" at bounding box center [629, 336] width 405 height 152
drag, startPoint x: 832, startPoint y: 303, endPoint x: 939, endPoint y: 304, distance: 106.6
click at [565, 302] on p "Button" at bounding box center [600, 298] width 102 height 14
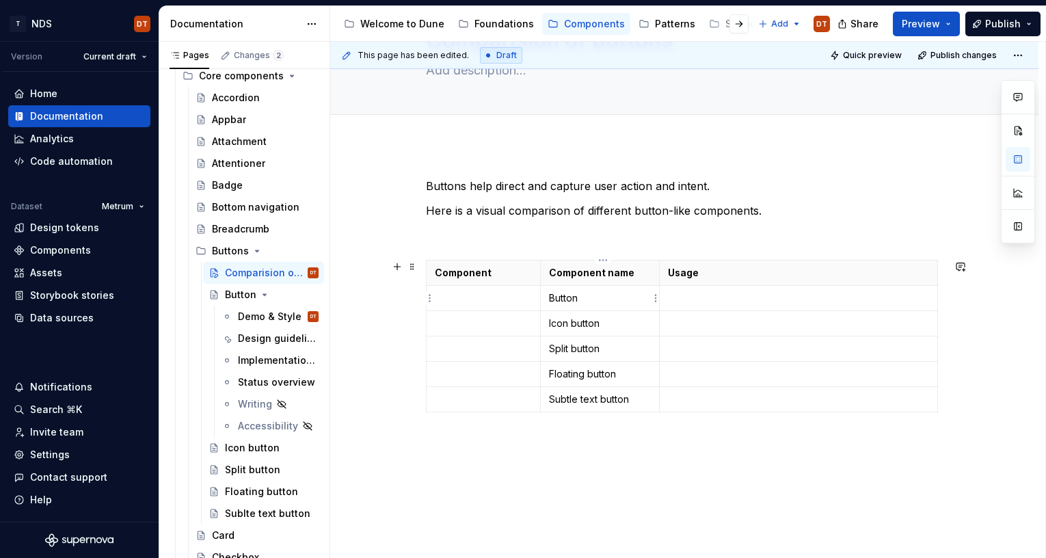
click at [561, 297] on p "Button" at bounding box center [600, 298] width 102 height 14
type textarea "*"
click at [673, 323] on p at bounding box center [798, 324] width 261 height 14
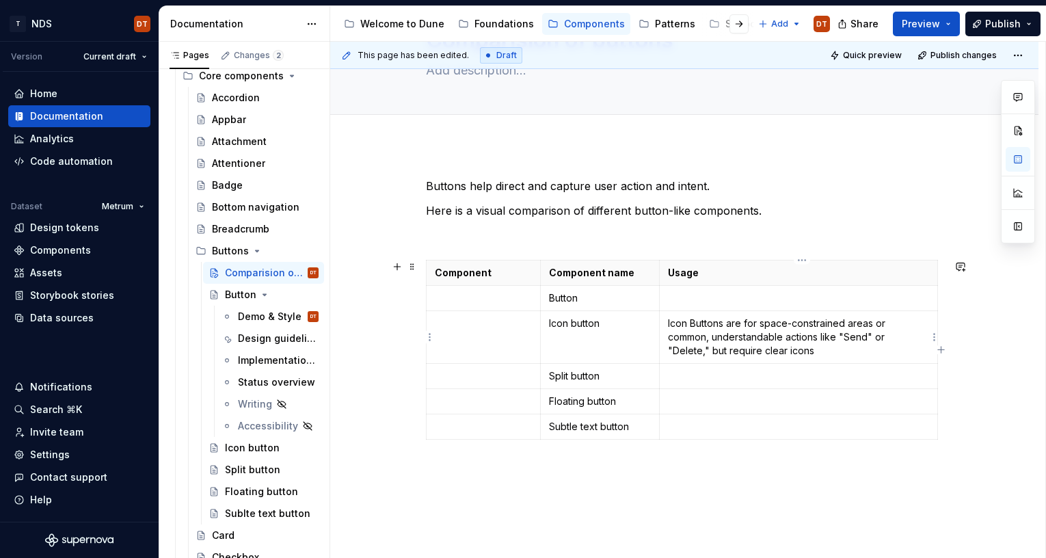
click at [768, 339] on p "Icon Buttons are for space-constrained areas or common, understandable actions …" at bounding box center [798, 337] width 261 height 41
click at [824, 336] on p "Icon Buttons are for space-constrained areas or common, understandable actions …" at bounding box center [798, 337] width 261 height 41
click at [846, 336] on p "Icon Buttons are for space-constrained areas or common, understandable actions …" at bounding box center [798, 337] width 261 height 41
click at [785, 350] on p "Icon Buttons are for space-constrained areas or common, understandable actions …" at bounding box center [798, 337] width 261 height 41
click at [675, 296] on p at bounding box center [798, 298] width 261 height 14
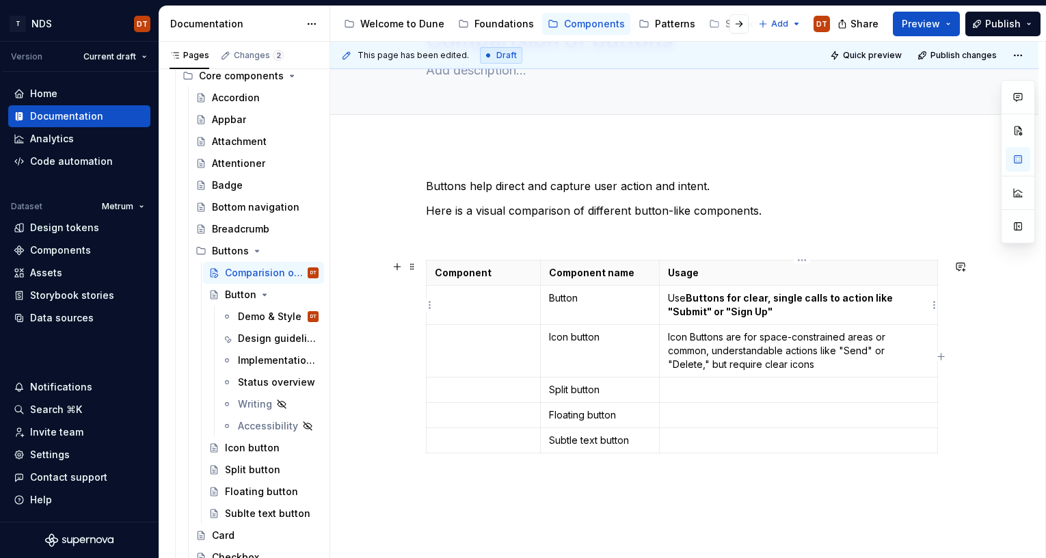
click at [708, 299] on strong "Buttons for clear, single calls to action like "Submit" or "Sign Up"" at bounding box center [781, 304] width 227 height 25
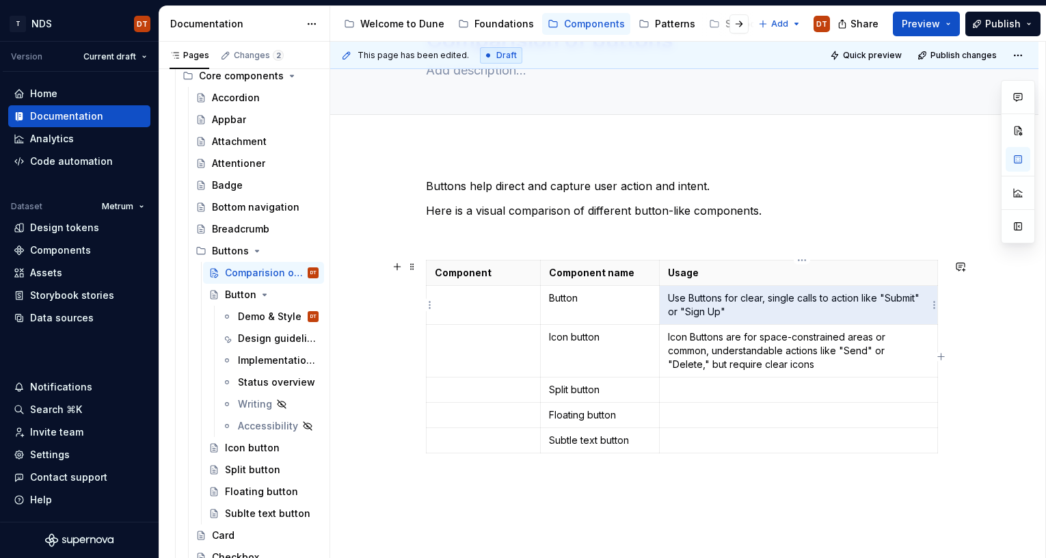
click at [722, 321] on td "Use Buttons for clear, single calls to action like "Submit" or "Sign Up"" at bounding box center [798, 305] width 278 height 39
click at [753, 392] on p at bounding box center [798, 390] width 261 height 14
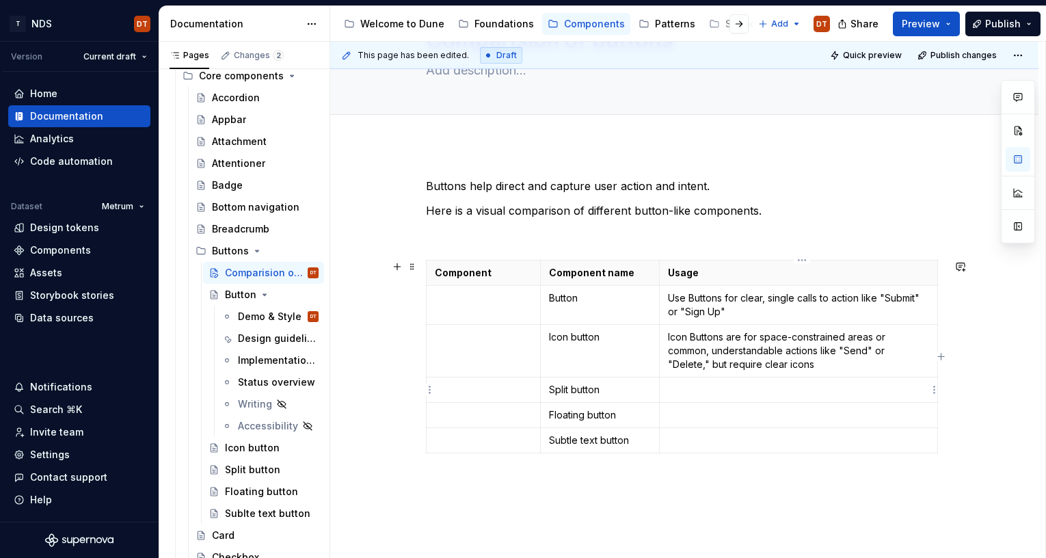
click at [699, 391] on p at bounding box center [798, 390] width 261 height 14
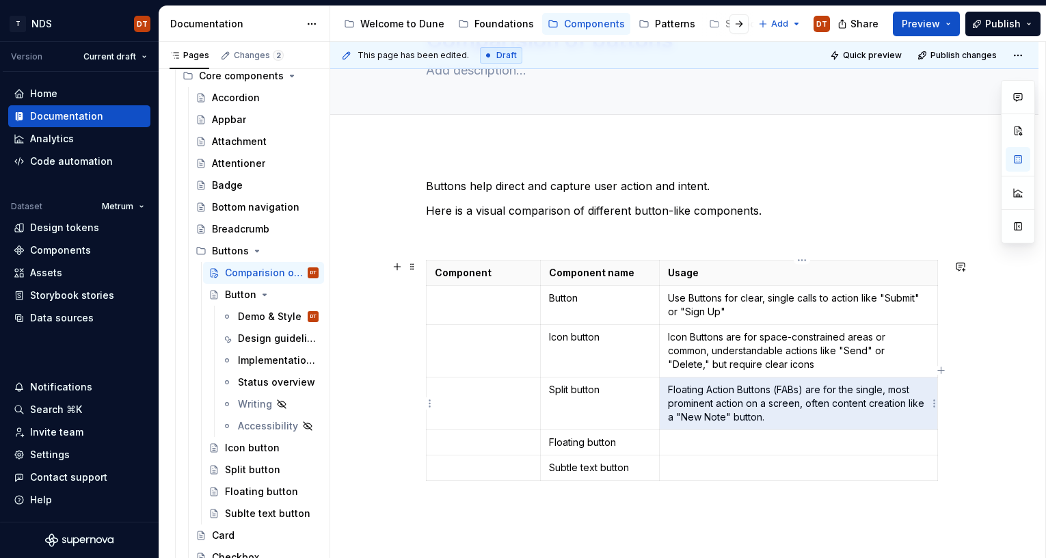
click at [777, 405] on p "Floating Action Buttons (FABs) are for the single, most prominent action on a s…" at bounding box center [798, 403] width 261 height 41
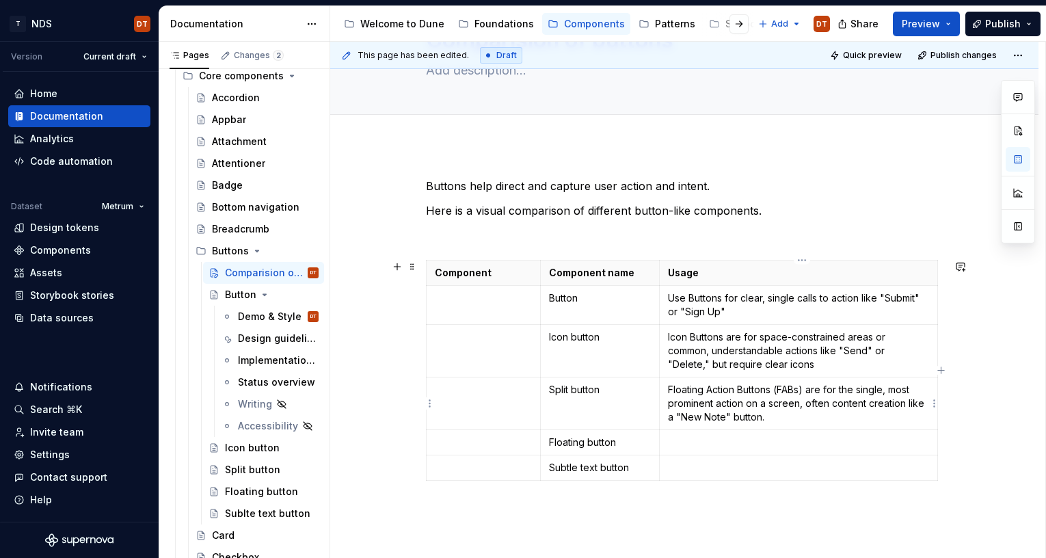
click at [726, 413] on p "Floating Action Buttons (FABs) are for the single, most prominent action on a s…" at bounding box center [798, 403] width 261 height 41
click at [762, 407] on p "Floating Action Buttons (FABs) are for the single, most prominent action on a s…" at bounding box center [798, 403] width 261 height 41
click at [823, 403] on p "Floating Action Buttons (FABs) are for the single, most prominent action on a s…" at bounding box center [798, 403] width 261 height 41
click at [772, 420] on p "Floating Action Buttons (FABs) are for the single, most prominent action on a s…" at bounding box center [798, 403] width 261 height 41
click at [719, 440] on p at bounding box center [798, 442] width 261 height 14
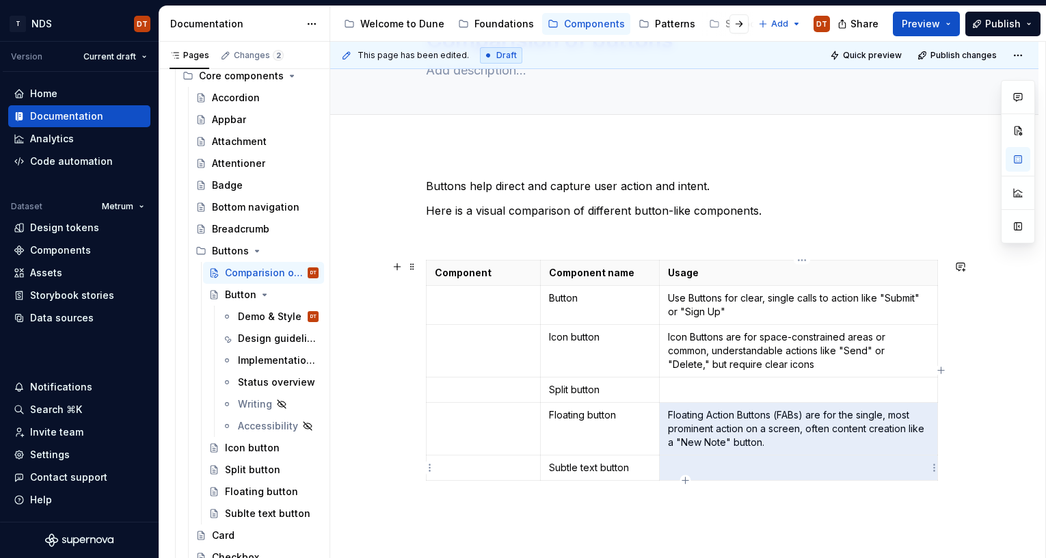
click at [679, 444] on p at bounding box center [798, 468] width 261 height 14
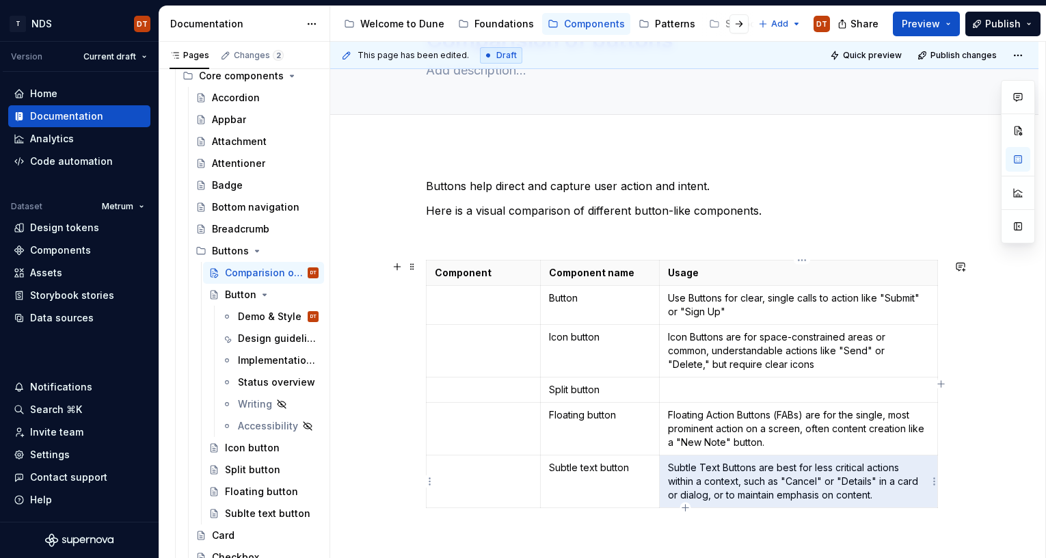
click at [747, 444] on p "Subtle Text Buttons are best for less critical actions within a context, such a…" at bounding box center [798, 481] width 261 height 41
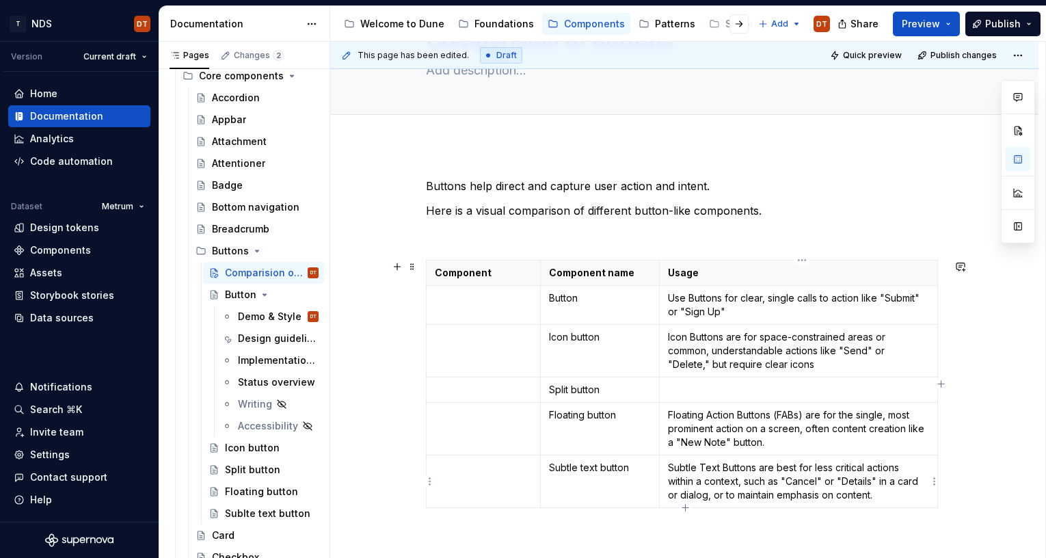
click at [825, 444] on p "Subtle Text Buttons are best for less critical actions within a context, such a…" at bounding box center [798, 481] width 261 height 41
click at [813, 444] on p "Subtle Text Buttons are best for less critical actions within a context, such a…" at bounding box center [798, 481] width 261 height 41
click at [820, 444] on p "Subtle Text Buttons are best for less critical actions within a context, such a…" at bounding box center [798, 481] width 261 height 41
click at [872, 444] on p "Subtle Text Buttons are best for less critical actions within a context, such a…" at bounding box center [798, 481] width 261 height 41
click at [876, 444] on p "Subtle Text Buttons are best for less critical actions within a context, such a…" at bounding box center [798, 481] width 261 height 41
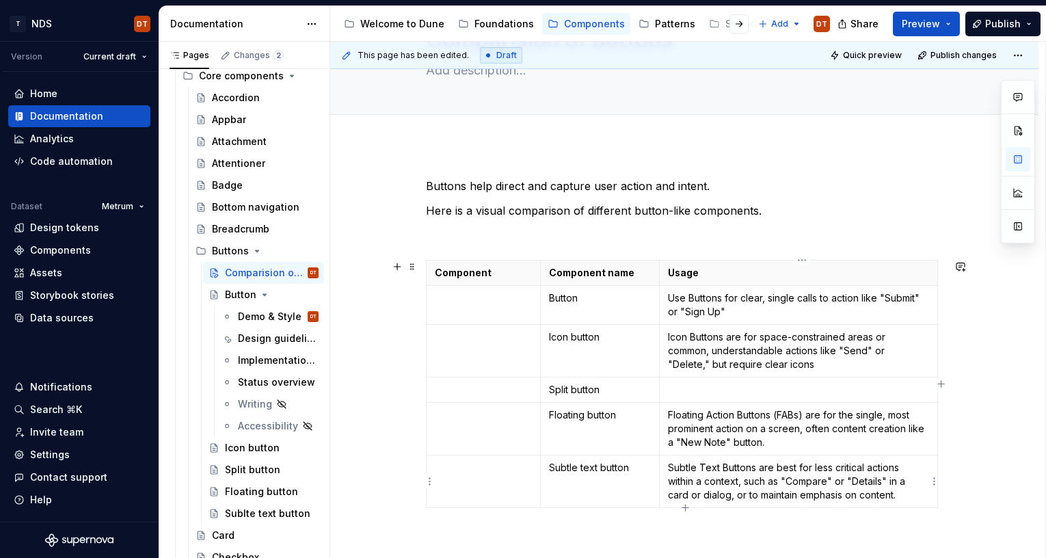
drag, startPoint x: 865, startPoint y: 484, endPoint x: 874, endPoint y: 482, distance: 9.1
click at [865, 444] on p "Subtle Text Buttons are best for less critical actions within a context, such a…" at bounding box center [798, 481] width 261 height 41
click at [880, 444] on p "Subtle Text Buttons are best for less critical actions within a context, such a…" at bounding box center [798, 481] width 261 height 41
drag, startPoint x: 885, startPoint y: 482, endPoint x: 857, endPoint y: 484, distance: 28.1
click at [857, 444] on p "Subtle Text Buttons are best for less critical actions within a context, such a…" at bounding box center [798, 481] width 261 height 41
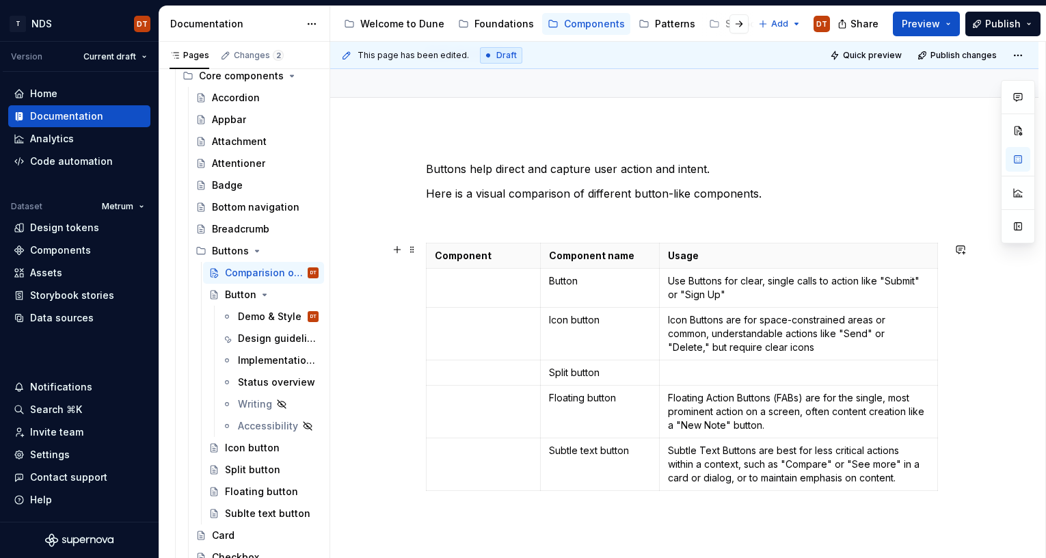
scroll to position [108, 0]
click at [871, 444] on p "Subtle Text Buttons are best for less critical actions within a context, such a…" at bounding box center [798, 462] width 261 height 41
click at [721, 444] on p "Subtle Text Buttons are best for less critical actions within a context, such a…" at bounding box center [798, 462] width 261 height 41
click at [722, 444] on p "Subtle Text Buttons are best for less critical actions within a context, such a…" at bounding box center [798, 462] width 261 height 41
click at [725, 444] on p "Subtle Text Buttons are best for less critical actions within a context, such a…" at bounding box center [798, 462] width 261 height 41
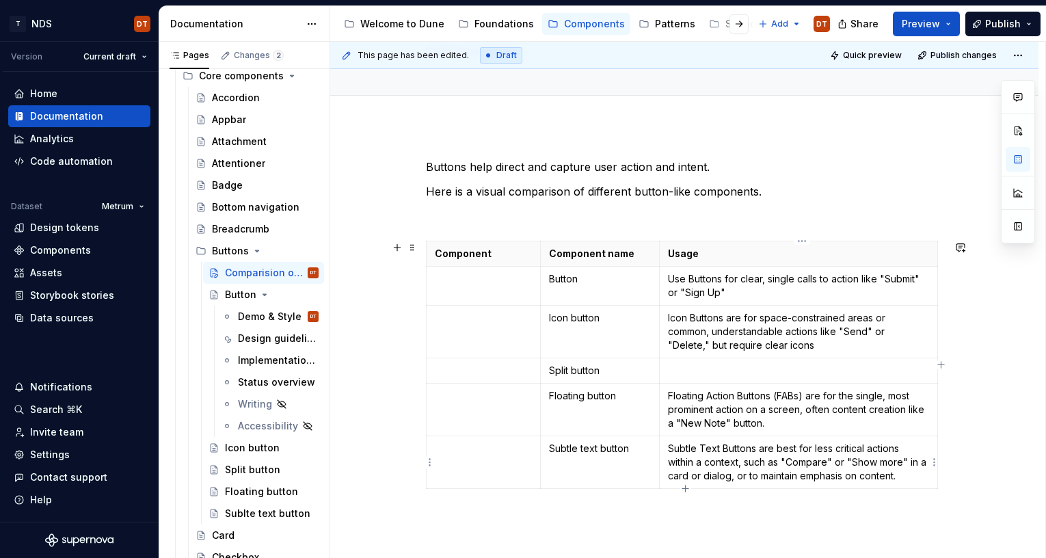
click at [733, 444] on p "Subtle Text Buttons are best for less critical actions within a context, such a…" at bounding box center [798, 462] width 261 height 41
click at [906, 444] on p "Subtle Text Buttons are best for less critical actions within a context, such a…" at bounding box center [798, 462] width 261 height 41
drag, startPoint x: 914, startPoint y: 462, endPoint x: 749, endPoint y: 469, distance: 165.6
click at [693, 444] on p "Subtle Text Buttons are best for less critical actions within a context, such a…" at bounding box center [798, 462] width 261 height 41
click at [851, 444] on p "Subtle Text Buttons are best for less critical actions within a context, such a…" at bounding box center [798, 462] width 261 height 41
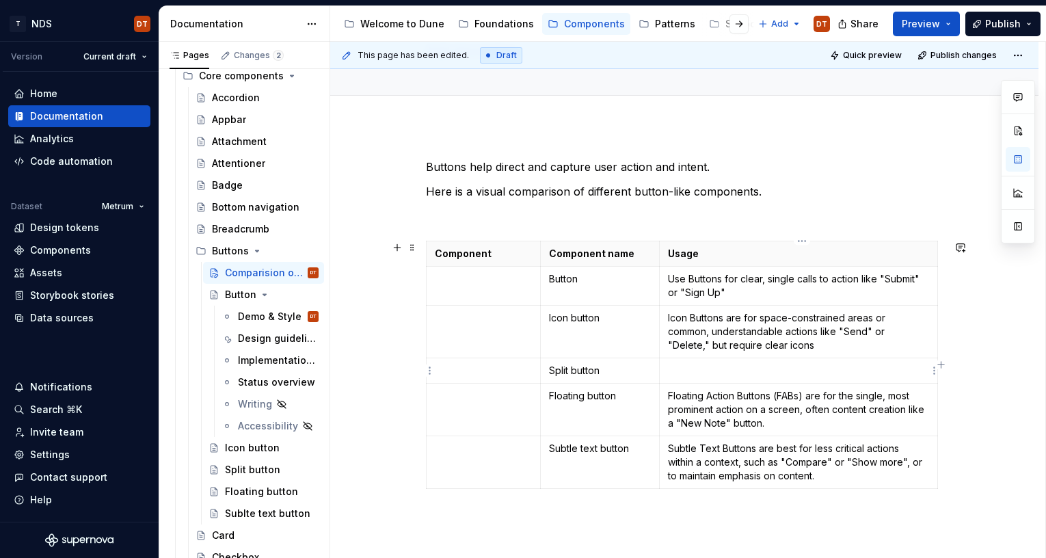
click at [714, 373] on p at bounding box center [798, 371] width 261 height 14
drag, startPoint x: 700, startPoint y: 253, endPoint x: 675, endPoint y: 253, distance: 25.3
click at [675, 253] on p "Usage" at bounding box center [798, 254] width 261 height 14
drag, startPoint x: 696, startPoint y: 323, endPoint x: 685, endPoint y: 319, distance: 11.7
click at [696, 323] on p "Icon Buttons are for space-constrained areas or common, understandable actions …" at bounding box center [798, 331] width 261 height 41
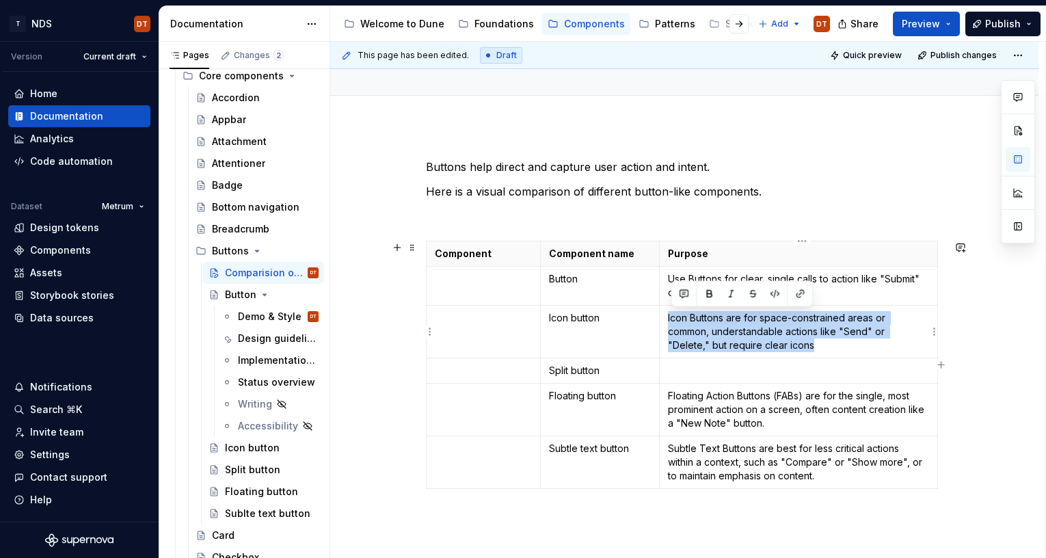
drag, startPoint x: 669, startPoint y: 318, endPoint x: 749, endPoint y: 329, distance: 80.8
click at [779, 340] on td "Icon Buttons are for space-constrained areas or common, understandable actions …" at bounding box center [798, 332] width 278 height 53
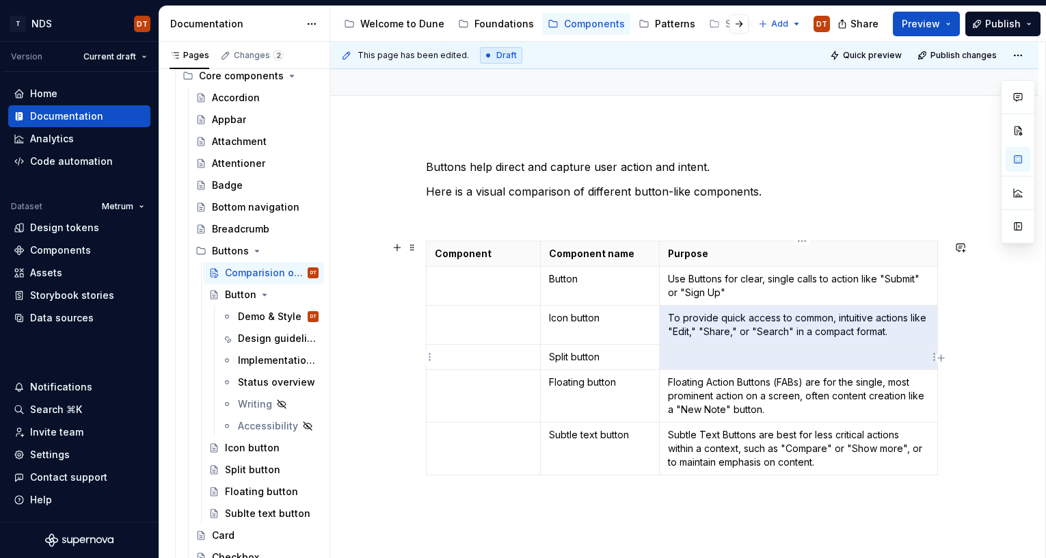
click at [669, 353] on td at bounding box center [798, 357] width 278 height 25
click at [683, 358] on p at bounding box center [798, 357] width 261 height 14
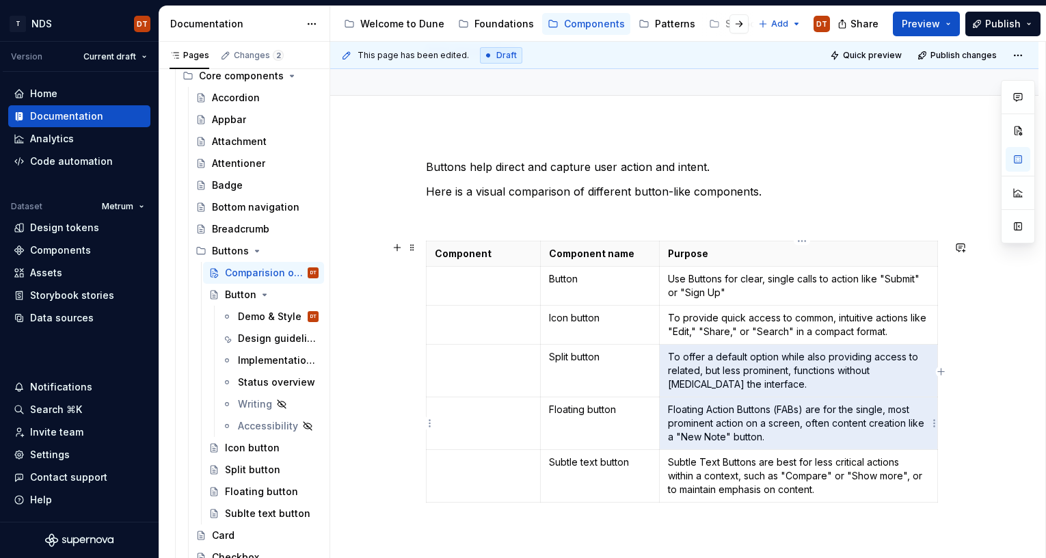
click at [718, 415] on p "Floating Action Buttons (FABs) are for the single, most prominent action on a s…" at bounding box center [798, 423] width 261 height 41
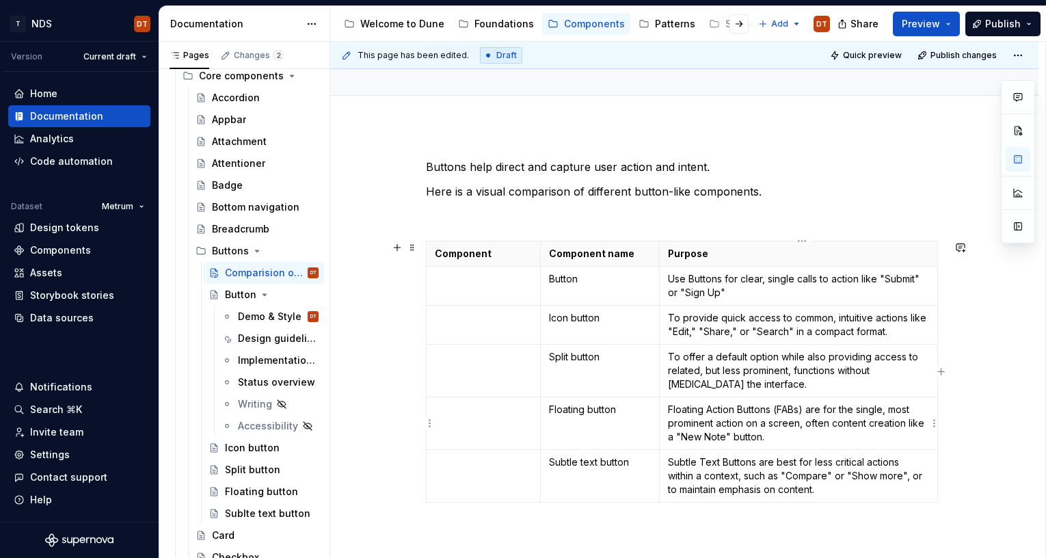
click at [710, 417] on p "Floating Action Buttons (FABs) are for the single, most prominent action on a s…" at bounding box center [798, 423] width 261 height 41
click at [693, 419] on p "Floating Action Buttons (FABs) are for the single, most prominent action on a s…" at bounding box center [798, 423] width 261 height 41
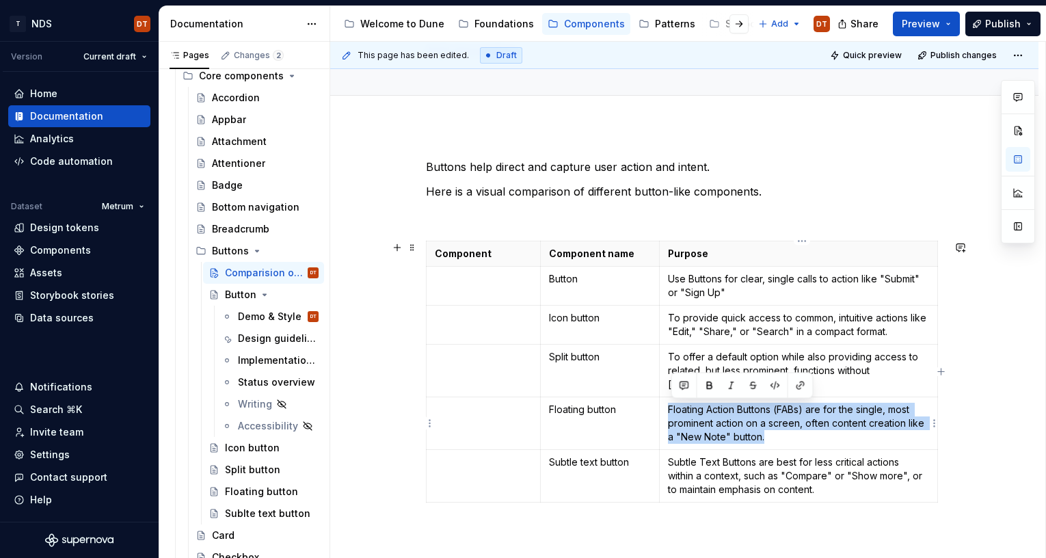
drag, startPoint x: 671, startPoint y: 410, endPoint x: 822, endPoint y: 433, distance: 152.2
click at [822, 433] on p "Floating Action Buttons (FABs) are for the single, most prominent action on a s…" at bounding box center [798, 423] width 261 height 41
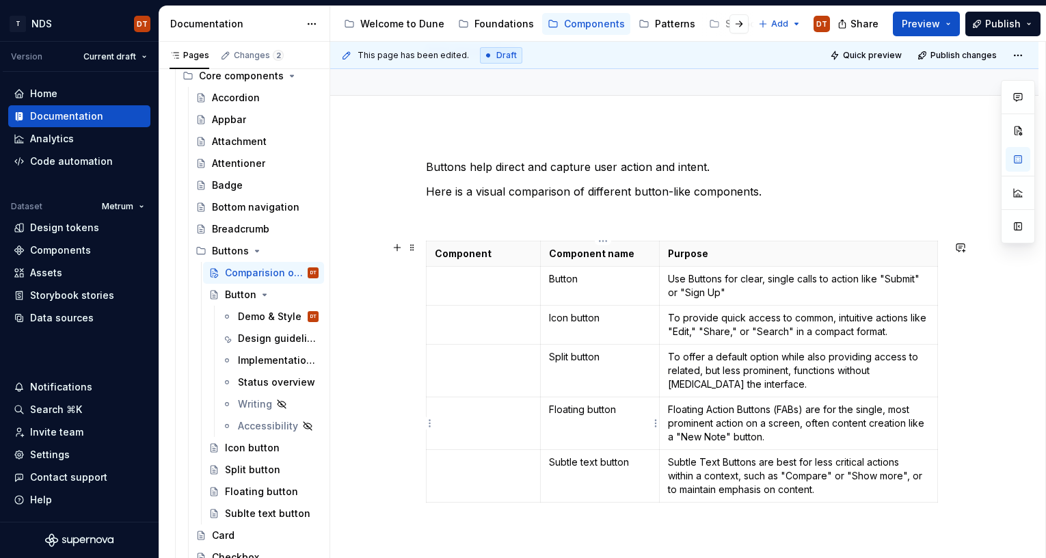
click at [563, 427] on td "Floating button" at bounding box center [599, 423] width 119 height 53
click at [578, 279] on p "Button" at bounding box center [600, 279] width 102 height 14
drag, startPoint x: 582, startPoint y: 279, endPoint x: 549, endPoint y: 279, distance: 32.8
click at [549, 279] on td "Button" at bounding box center [599, 286] width 119 height 39
click at [580, 320] on p "Icon button" at bounding box center [600, 318] width 102 height 14
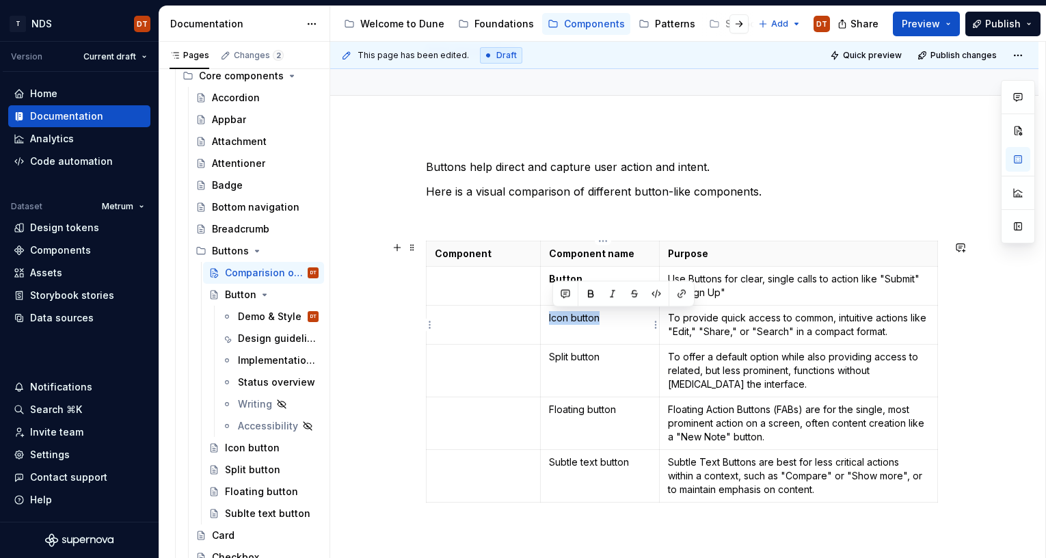
drag, startPoint x: 602, startPoint y: 319, endPoint x: 560, endPoint y: 320, distance: 42.4
click at [548, 319] on td "Icon button" at bounding box center [599, 325] width 119 height 39
click at [578, 358] on p "Split button" at bounding box center [600, 357] width 102 height 14
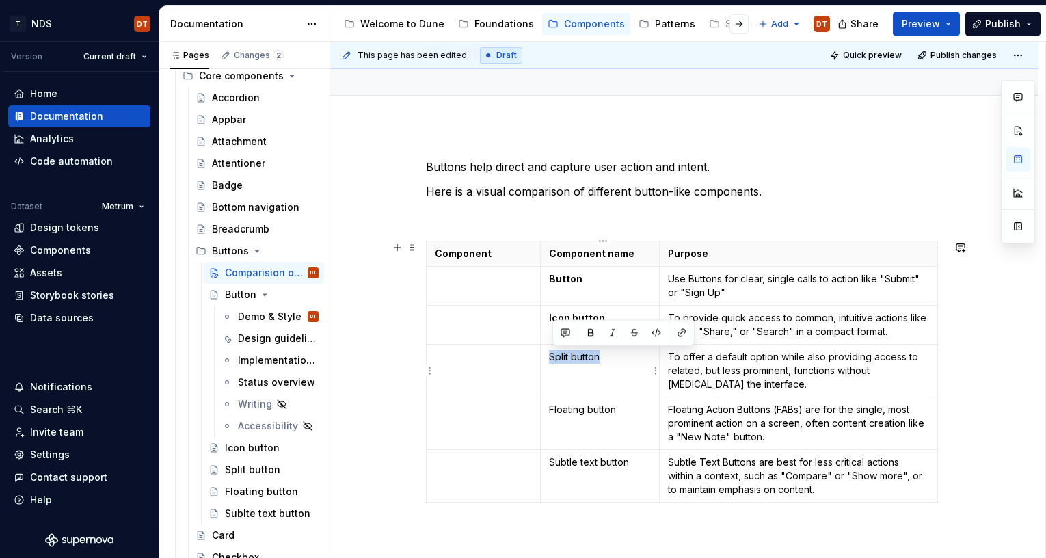
click at [551, 357] on td "Split button" at bounding box center [599, 371] width 119 height 53
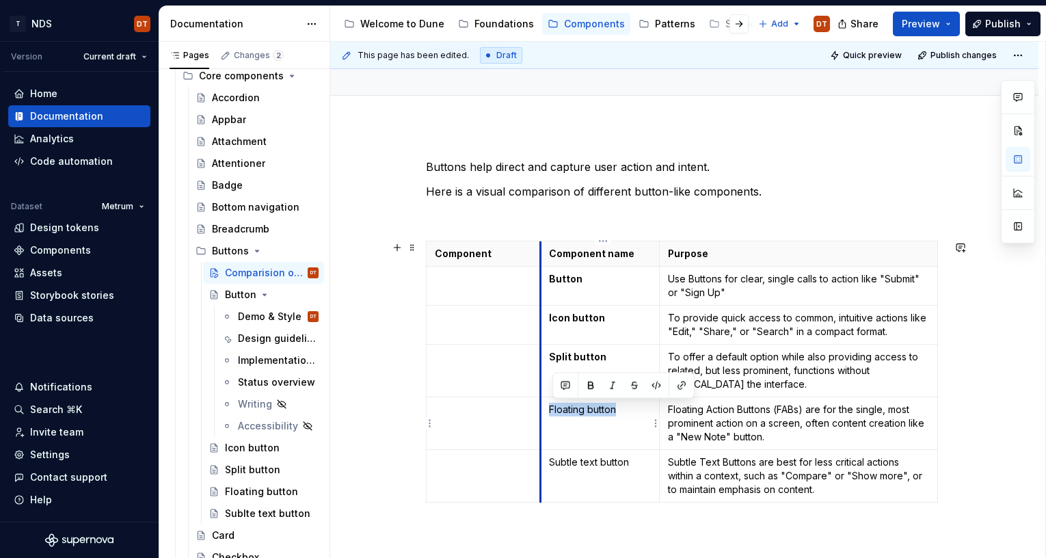
drag, startPoint x: 619, startPoint y: 409, endPoint x: 548, endPoint y: 409, distance: 71.8
click at [546, 409] on td "Floating button" at bounding box center [599, 423] width 119 height 53
click at [587, 408] on p "Floating button" at bounding box center [600, 410] width 102 height 14
drag, startPoint x: 619, startPoint y: 409, endPoint x: 550, endPoint y: 411, distance: 69.1
click at [550, 411] on td "Floating button" at bounding box center [599, 423] width 119 height 53
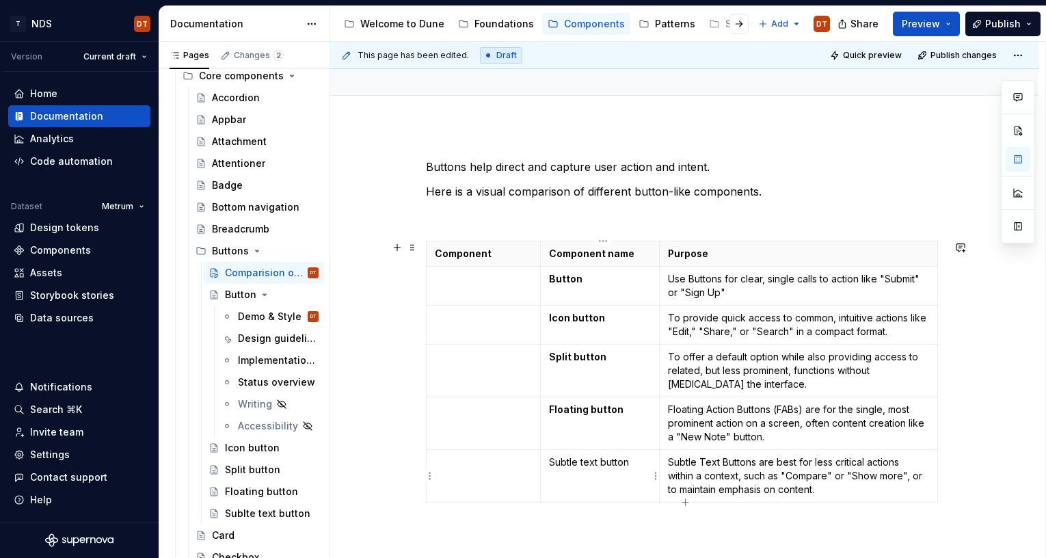
click at [598, 444] on p "Subtle text button" at bounding box center [600, 462] width 102 height 14
drag, startPoint x: 631, startPoint y: 463, endPoint x: 552, endPoint y: 465, distance: 78.6
click at [552, 444] on p "Subtle text button" at bounding box center [600, 462] width 102 height 14
click at [575, 444] on td "Subtle text button" at bounding box center [599, 476] width 119 height 53
click at [620, 444] on td "Subtle text button" at bounding box center [599, 476] width 119 height 53
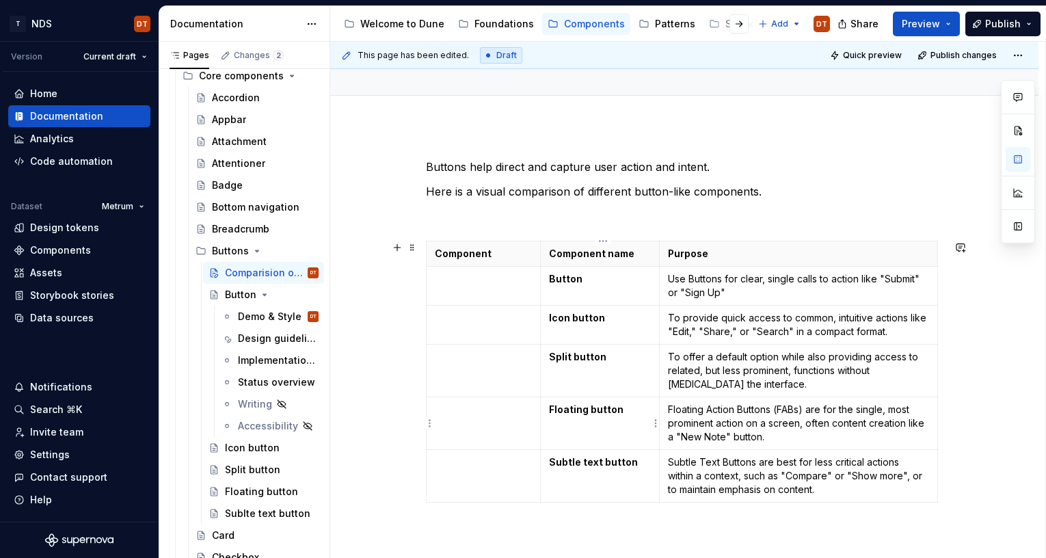
click at [634, 409] on p "Floating button" at bounding box center [600, 410] width 102 height 14
drag, startPoint x: 575, startPoint y: 427, endPoint x: 600, endPoint y: 425, distance: 24.7
click at [575, 427] on td "Floating button" at bounding box center [599, 423] width 119 height 53
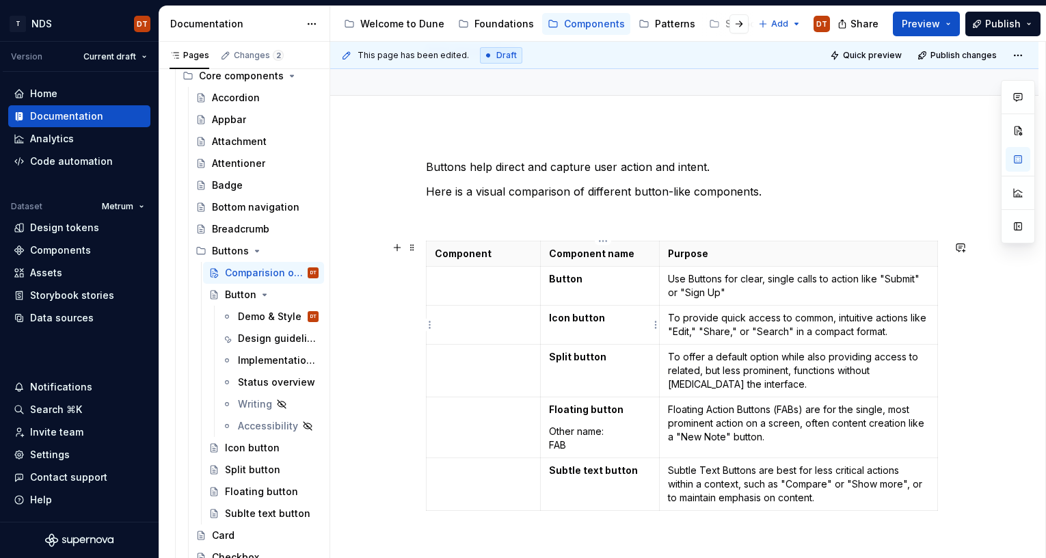
click at [583, 333] on td "Icon button" at bounding box center [599, 325] width 119 height 39
click at [591, 433] on p "Other name: FAB" at bounding box center [600, 438] width 102 height 27
click at [604, 431] on p "Other name: FAB" at bounding box center [600, 438] width 102 height 27
click at [608, 431] on p "Other name: FAB" at bounding box center [600, 438] width 102 height 27
click at [556, 437] on p "Other name: FAB" at bounding box center [600, 438] width 102 height 27
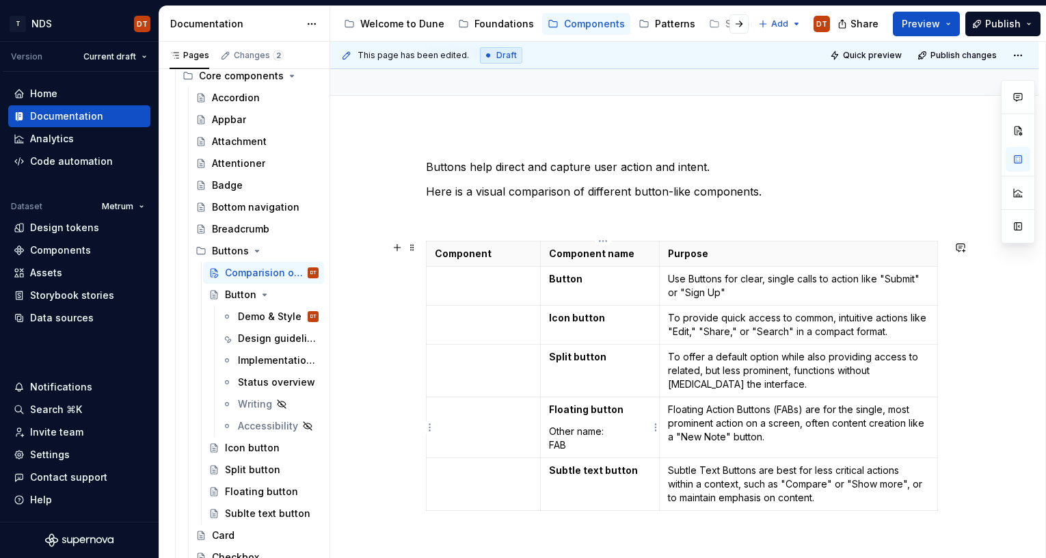
click at [573, 436] on p "Other name: FAB" at bounding box center [600, 438] width 102 height 27
click at [566, 442] on p "Other name: FAB" at bounding box center [600, 438] width 102 height 27
click at [569, 444] on p "Other name: FAB" at bounding box center [600, 438] width 102 height 27
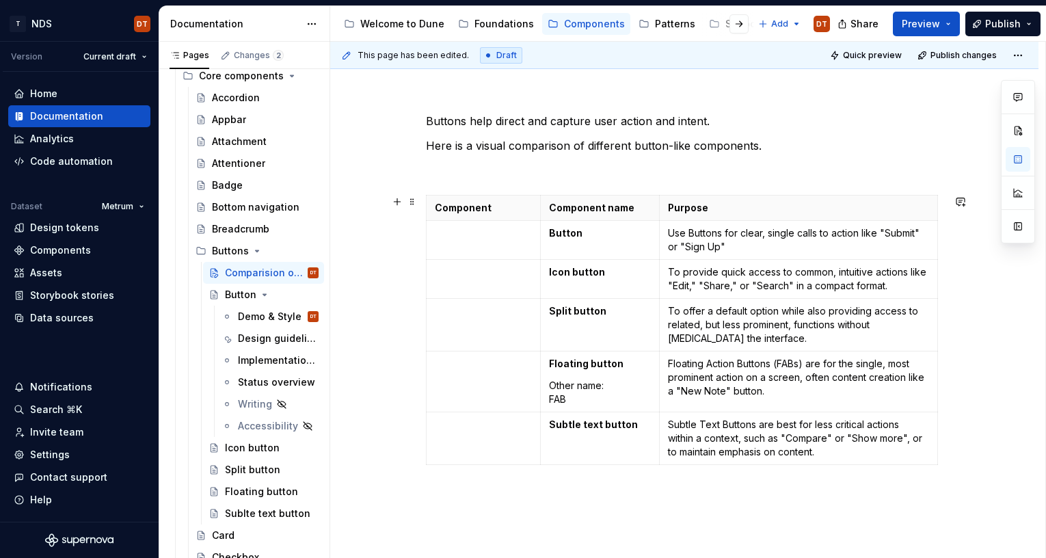
scroll to position [131, 0]
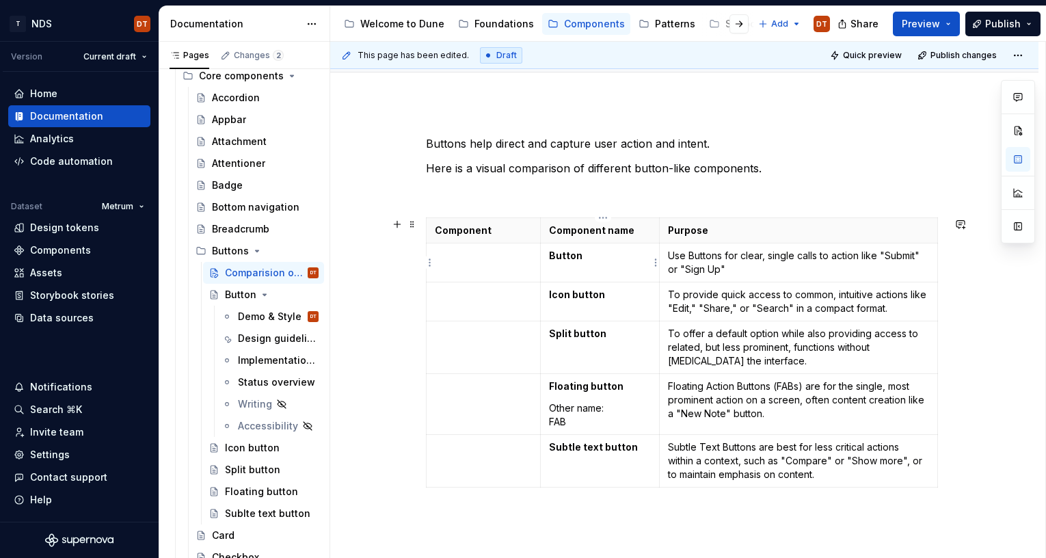
click at [576, 274] on td "Button" at bounding box center [599, 262] width 119 height 39
click at [588, 412] on p "Other name: FAB" at bounding box center [600, 414] width 102 height 27
drag, startPoint x: 576, startPoint y: 421, endPoint x: 548, endPoint y: 411, distance: 29.8
click at [548, 411] on td "Floating button Other name: FAB" at bounding box center [599, 404] width 119 height 61
copy p "Other name: FAB"
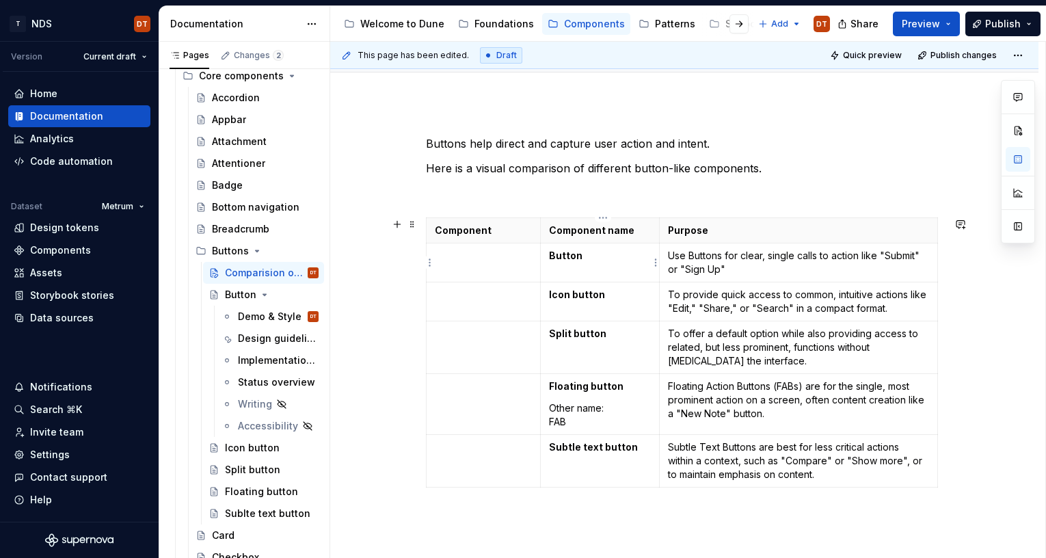
drag, startPoint x: 565, startPoint y: 271, endPoint x: 578, endPoint y: 271, distance: 13.0
click at [565, 271] on td "Button" at bounding box center [599, 262] width 119 height 39
click at [576, 268] on td "Button" at bounding box center [599, 262] width 119 height 39
click at [554, 271] on td "Button" at bounding box center [599, 262] width 119 height 39
click at [636, 267] on p "Button Other name: FAB" at bounding box center [600, 262] width 102 height 27
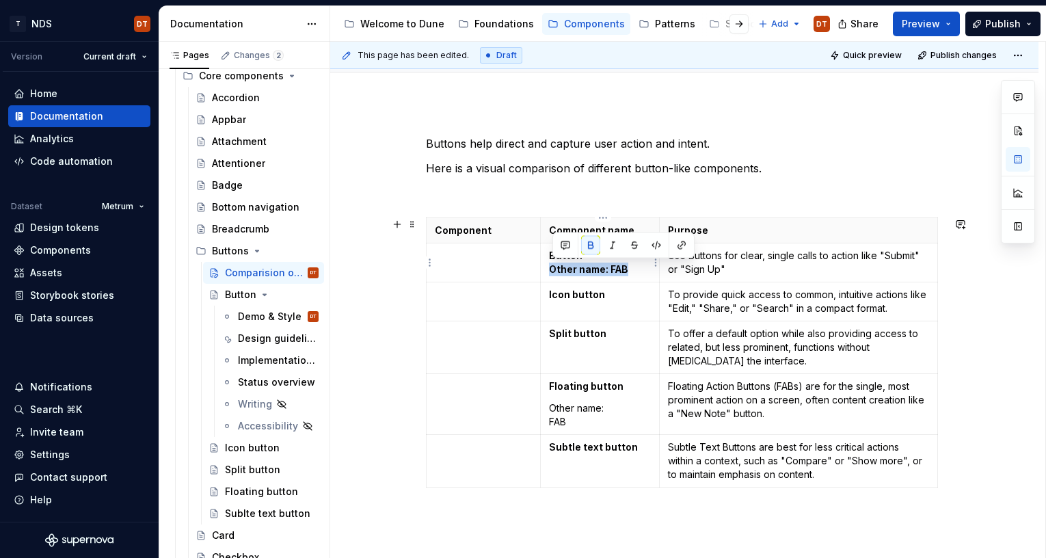
drag, startPoint x: 634, startPoint y: 269, endPoint x: 552, endPoint y: 269, distance: 82.0
click at [552, 269] on td "Button Other name: FAB" at bounding box center [599, 262] width 119 height 39
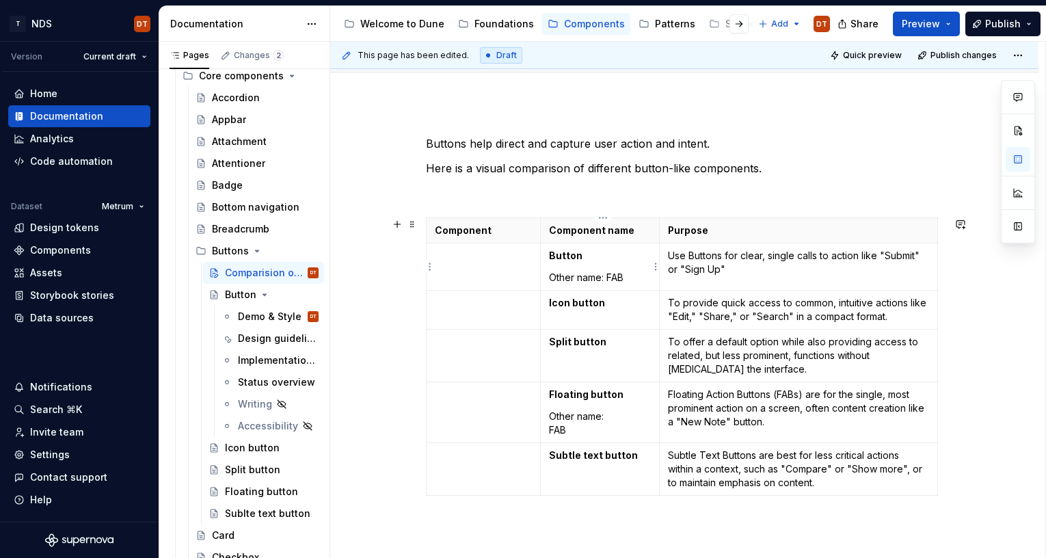
click at [612, 278] on p "Other name: FAB" at bounding box center [600, 278] width 102 height 14
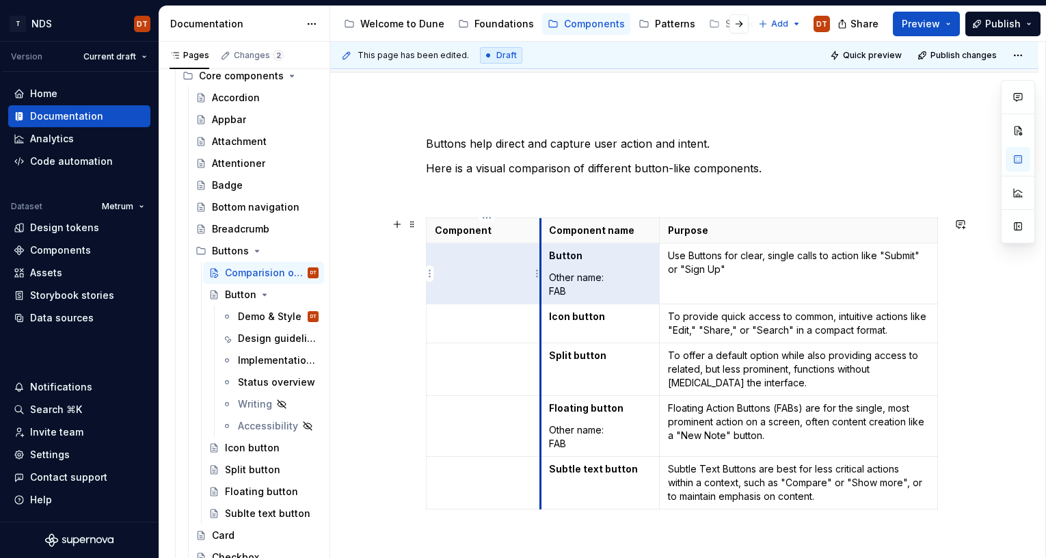
drag, startPoint x: 574, startPoint y: 291, endPoint x: 543, endPoint y: 291, distance: 30.8
click at [543, 291] on tr "Button Other name: FAB Use Buttons for clear, single calls to action like "Subm…" at bounding box center [682, 273] width 511 height 61
click at [582, 289] on p "Other name: FAB" at bounding box center [600, 284] width 102 height 27
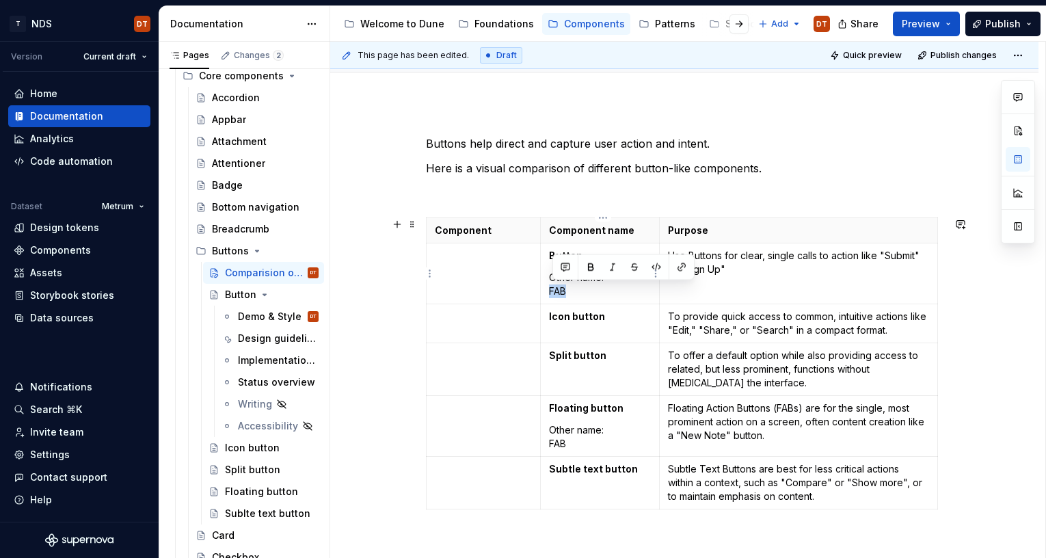
drag, startPoint x: 569, startPoint y: 289, endPoint x: 554, endPoint y: 290, distance: 15.1
click at [554, 291] on p "Other name: FAB" at bounding box center [600, 284] width 102 height 27
click at [600, 288] on p "Other name: CTA | Call to action" at bounding box center [600, 284] width 102 height 27
click at [622, 291] on p "Other name: CTA | Call to action" at bounding box center [600, 284] width 102 height 27
click at [632, 291] on p "Other name: CTA | Call to action" at bounding box center [600, 284] width 102 height 27
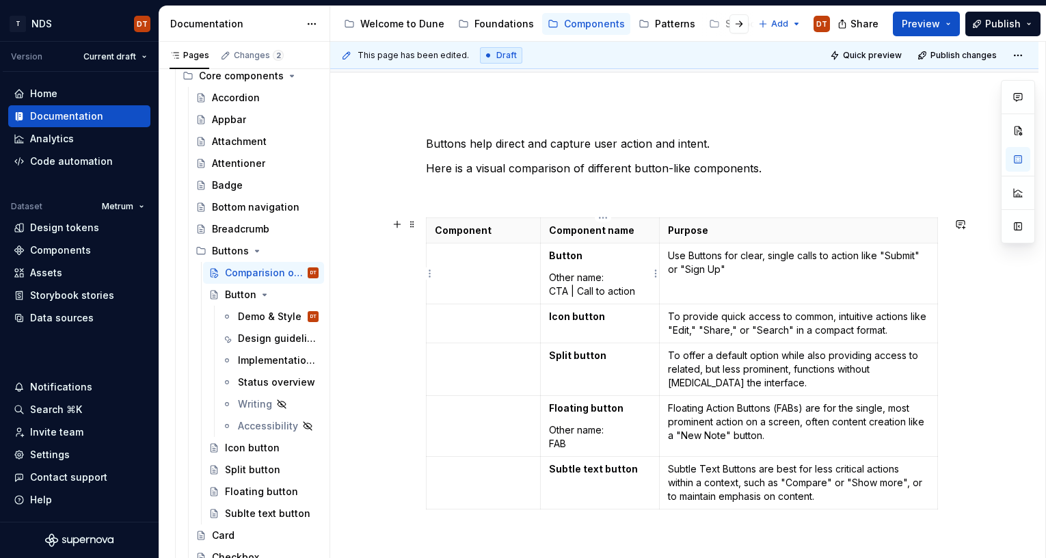
click at [636, 291] on p "Other name: CTA | Call to action" at bounding box center [600, 284] width 102 height 27
drag, startPoint x: 569, startPoint y: 332, endPoint x: 584, endPoint y: 327, distance: 16.0
click at [569, 332] on td "Icon button" at bounding box center [599, 323] width 119 height 39
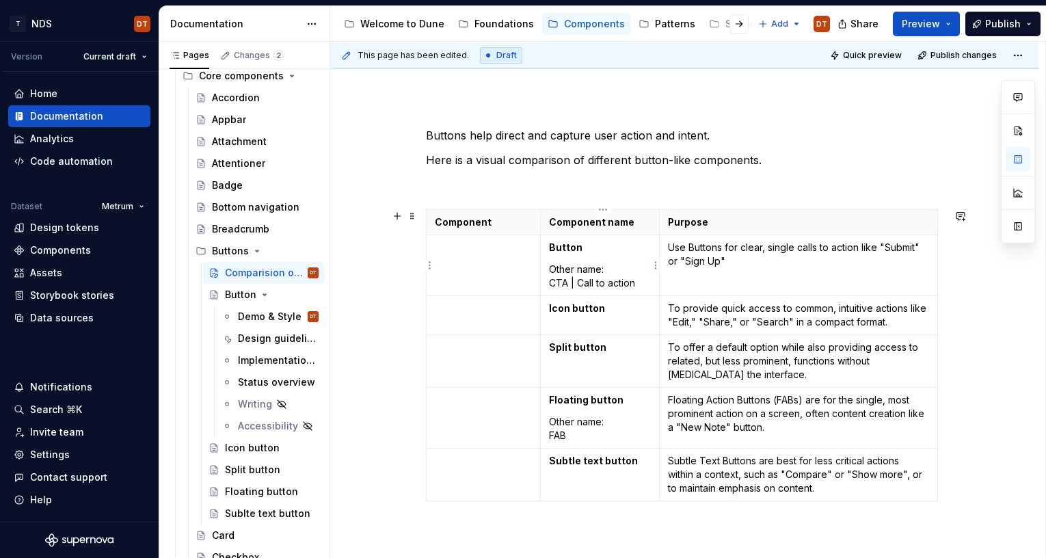
click at [592, 280] on p "Other name: CTA | Call to action" at bounding box center [600, 275] width 102 height 27
click at [731, 362] on p "To offer a default option while also providing access to related, but less prom…" at bounding box center [798, 360] width 261 height 41
click at [794, 444] on p "Subtle Text Buttons are best for less critical actions within a context, such a…" at bounding box center [798, 474] width 261 height 41
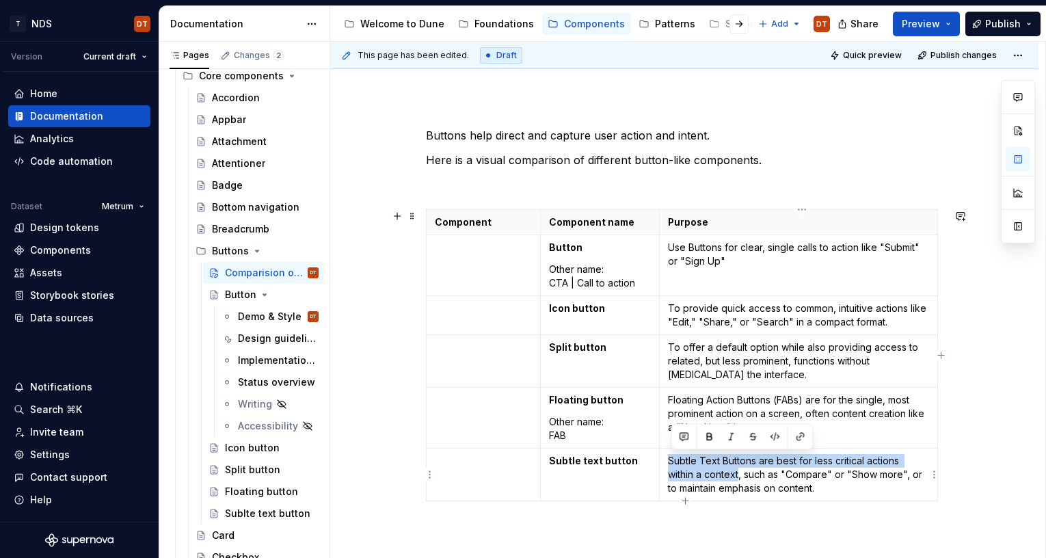
drag, startPoint x: 669, startPoint y: 461, endPoint x: 743, endPoint y: 475, distance: 75.2
click at [743, 444] on td "Subtle Text Buttons are best for less critical actions within a context, such a…" at bounding box center [798, 474] width 278 height 53
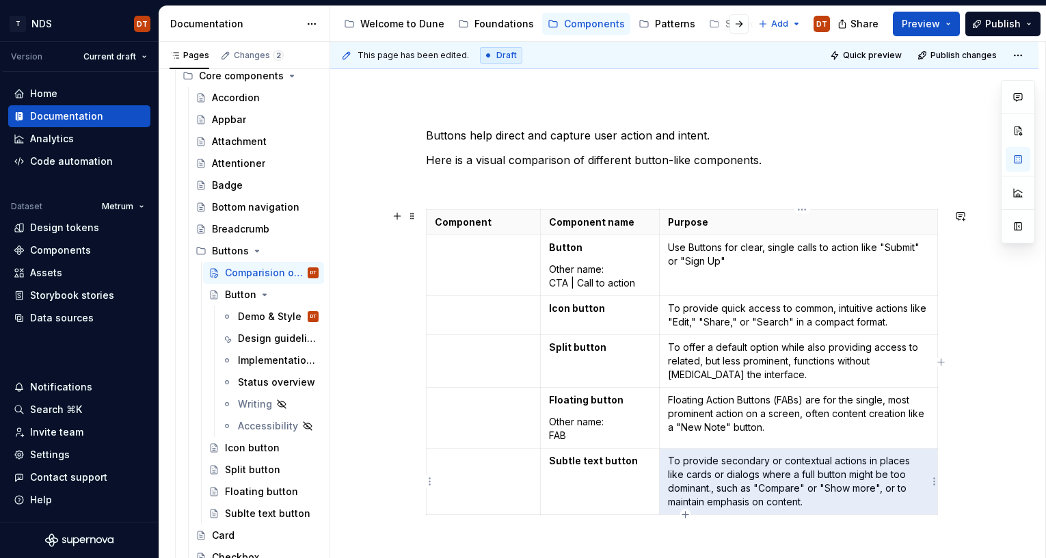
drag, startPoint x: 727, startPoint y: 461, endPoint x: 776, endPoint y: 462, distance: 48.5
click at [776, 444] on p "To provide secondary or contextual actions in places like cards or dialogs wher…" at bounding box center [798, 481] width 261 height 55
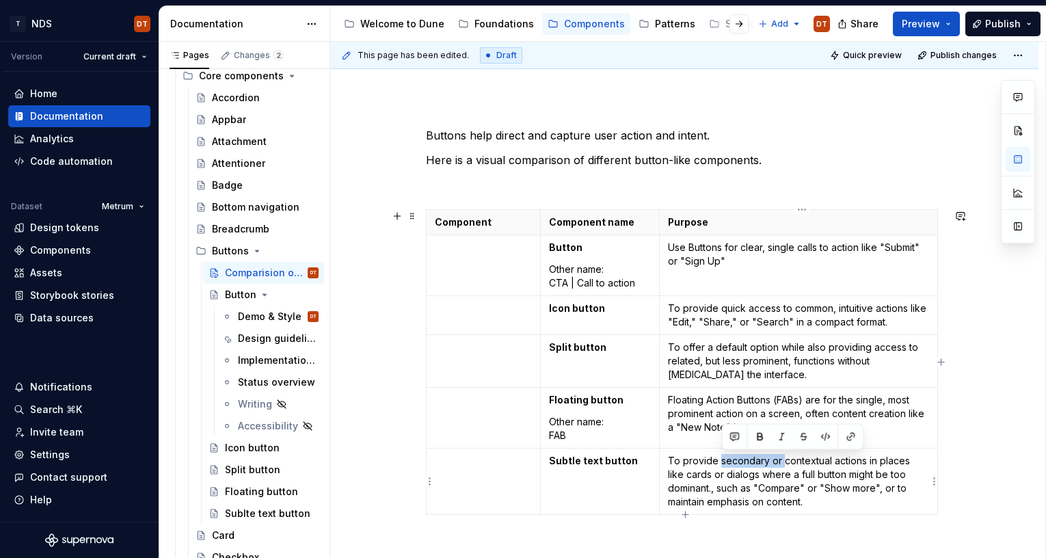
drag, startPoint x: 783, startPoint y: 462, endPoint x: 722, endPoint y: 461, distance: 61.5
click at [722, 444] on p "To provide secondary or contextual actions in places like cards or dialogs wher…" at bounding box center [798, 481] width 261 height 55
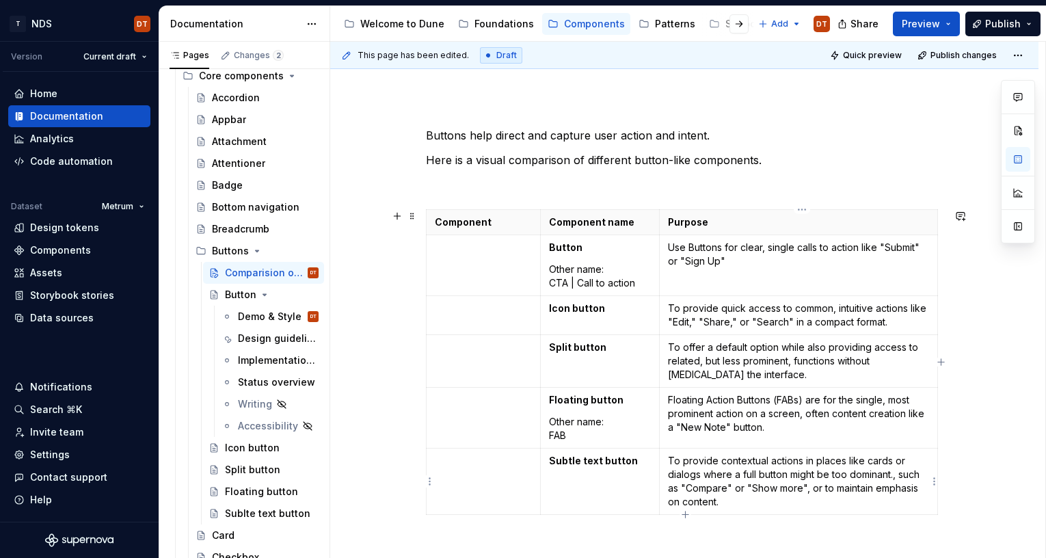
click at [798, 444] on p "To provide contextual actions in places like cards or dialogs where a full butt…" at bounding box center [798, 481] width 261 height 55
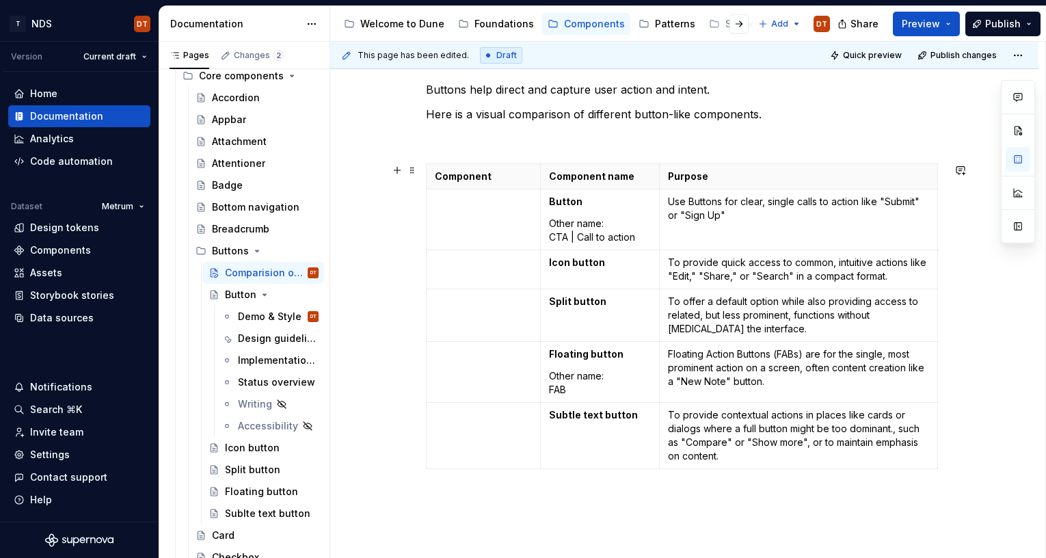
scroll to position [190, 0]
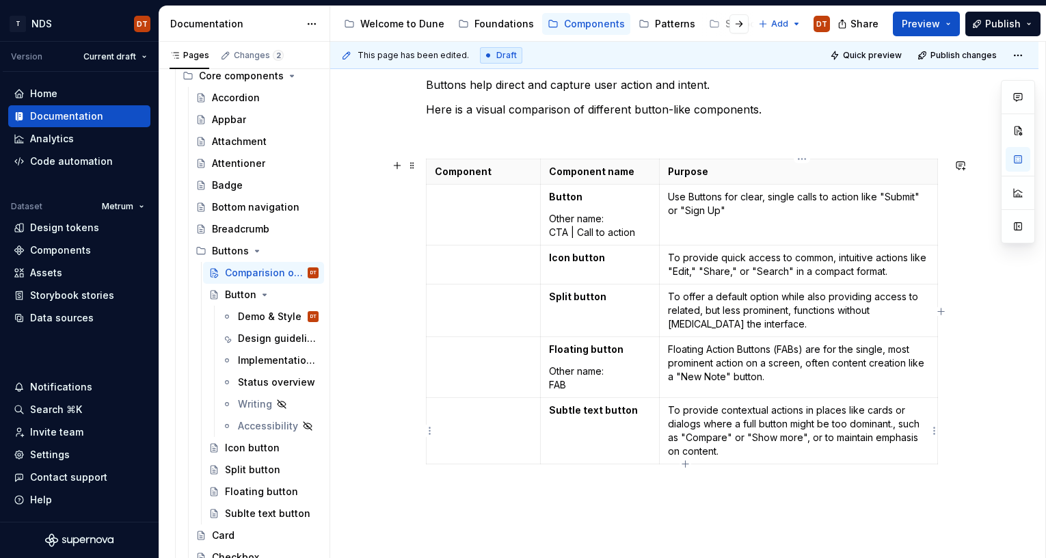
click at [885, 412] on p "To provide contextual actions in places like cards or dialogs where a full butt…" at bounding box center [798, 430] width 261 height 55
click at [899, 414] on p "To provide contextual actions in places like cards or dialogs where a full butt…" at bounding box center [798, 430] width 261 height 55
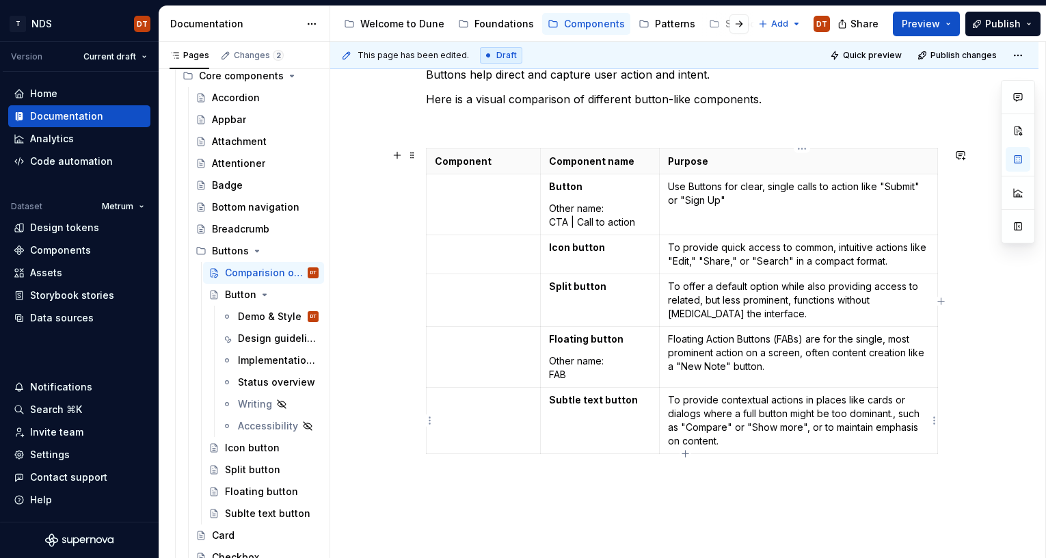
click at [887, 416] on p "To provide contextual actions in places like cards or dialogs where a full butt…" at bounding box center [798, 420] width 261 height 55
click at [897, 401] on p "To provide contextual actions in places like cards or dialogs where a full butt…" at bounding box center [798, 420] width 261 height 55
click at [670, 417] on td "To provide contextual actions in places like cards or dialogs where a full butt…" at bounding box center [798, 421] width 278 height 66
click at [794, 416] on p "To provide contextual actions in places like cards or modals where a full butto…" at bounding box center [798, 420] width 261 height 55
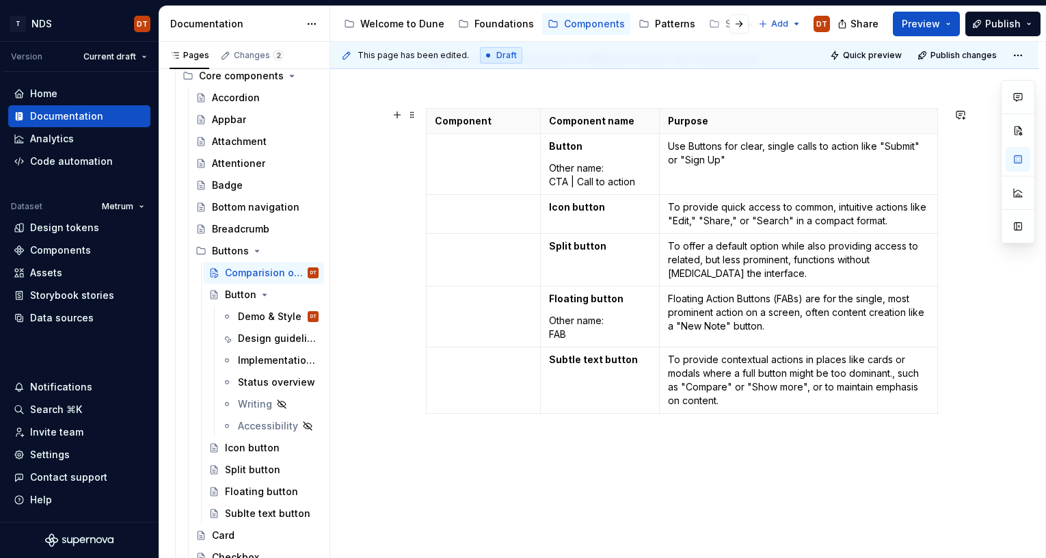
scroll to position [241, 0]
click at [908, 375] on p "To provide contextual actions in places like cards or modals where a full butto…" at bounding box center [798, 379] width 261 height 55
click at [897, 372] on p "To provide contextual actions in places like cards or modals where a full butto…" at bounding box center [798, 379] width 261 height 55
click at [857, 388] on p "To provide contextual actions in places like cards or modals where a full butto…" at bounding box center [798, 379] width 261 height 55
click at [898, 372] on p "To provide contextual actions in places like cards or modals where a full butto…" at bounding box center [798, 379] width 261 height 55
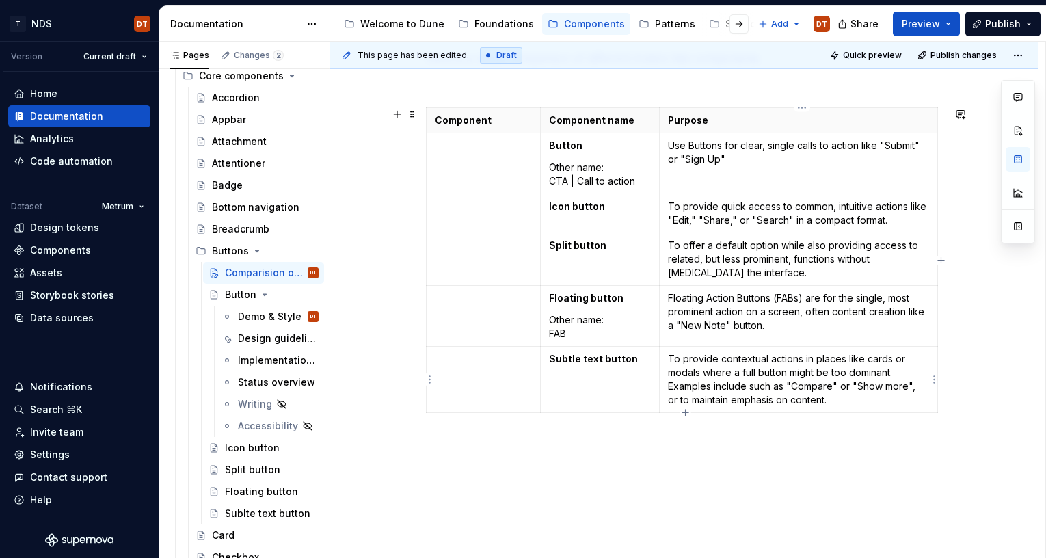
drag, startPoint x: 752, startPoint y: 386, endPoint x: 789, endPoint y: 386, distance: 36.9
click at [786, 386] on p "To provide contextual actions in places like cards or modals where a full butto…" at bounding box center [798, 379] width 261 height 55
drag, startPoint x: 789, startPoint y: 386, endPoint x: 753, endPoint y: 387, distance: 36.3
click at [753, 387] on p "To provide contextual actions in places like cards or modals where a full butto…" at bounding box center [798, 379] width 261 height 55
click at [857, 387] on p "To provide contextual actions in places like cards or modals where a full butto…" at bounding box center [798, 379] width 261 height 55
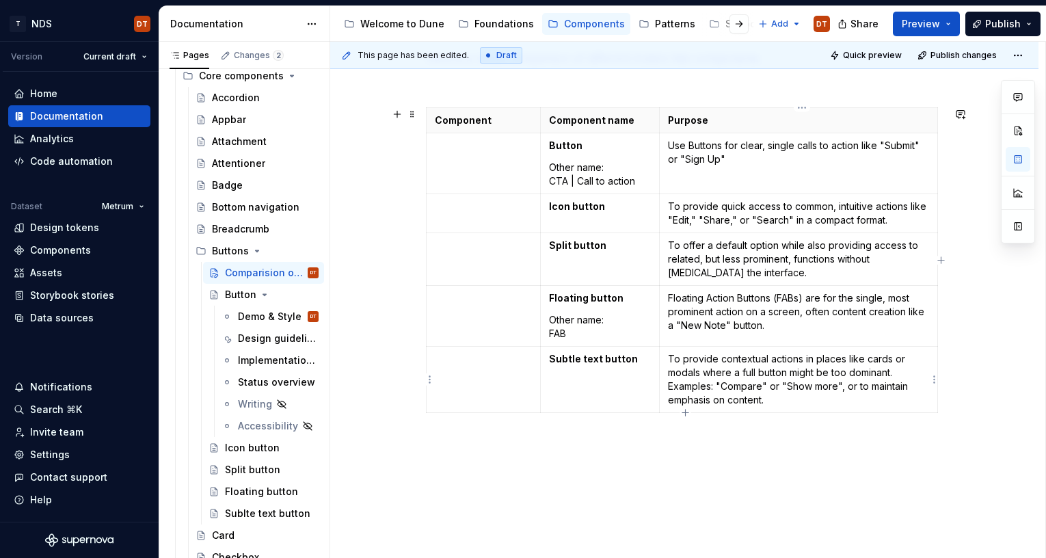
click at [867, 387] on p "To provide contextual actions in places like cards or modals where a full butto…" at bounding box center [798, 379] width 261 height 55
click at [893, 385] on p "To provide contextual actions in places like cards or modals where a full butto…" at bounding box center [798, 379] width 261 height 55
click at [861, 386] on p "To provide contextual actions in places like cards or modals where a full butto…" at bounding box center [798, 379] width 261 height 55
click at [854, 388] on p "To provide contextual actions in places like cards or modals where a full butto…" at bounding box center [798, 379] width 261 height 55
click at [850, 388] on p "To provide contextual actions in places like cards or modals where a full butto…" at bounding box center [798, 379] width 261 height 55
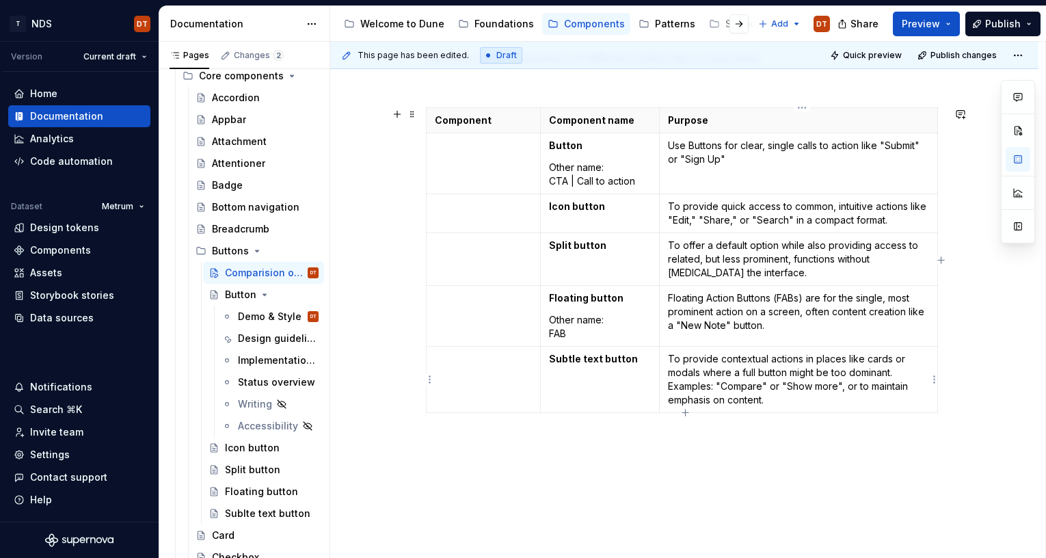
click at [855, 387] on p "To provide contextual actions in places like cards or modals where a full butto…" at bounding box center [798, 379] width 261 height 55
click at [860, 386] on p "To provide contextual actions in places like cards or modals where a full butto…" at bounding box center [798, 379] width 261 height 55
click at [860, 388] on p "To provide contextual actions in places like cards or modals where a full butto…" at bounding box center [798, 379] width 261 height 55
click at [758, 394] on p "To provide contextual actions in places like cards or modals where a full butto…" at bounding box center [798, 379] width 261 height 55
click at [798, 393] on p "To provide contextual actions in places like cards or modals where a full butto…" at bounding box center [798, 379] width 261 height 55
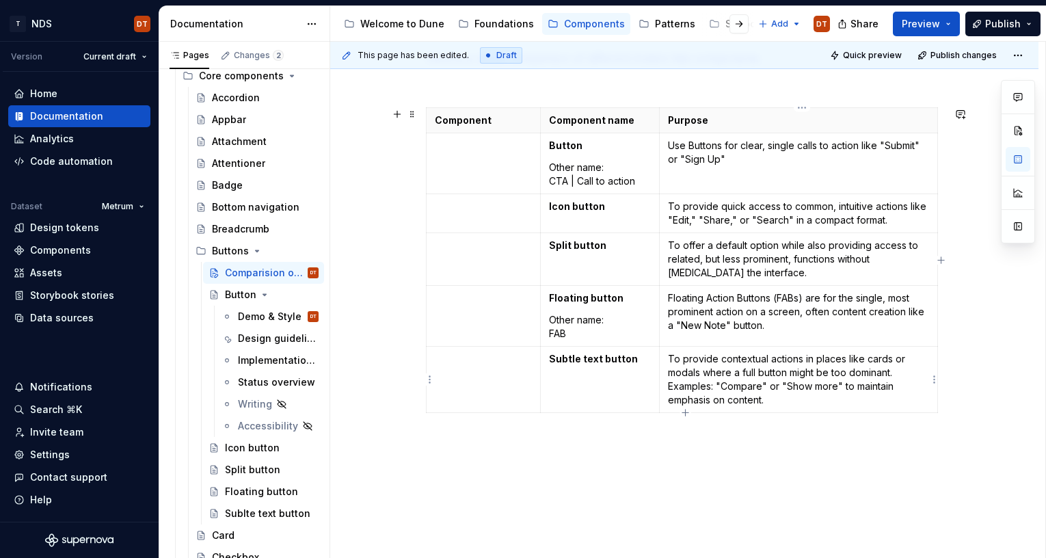
click at [848, 389] on p "To provide contextual actions in places like cards or modals where a full butto…" at bounding box center [798, 379] width 261 height 55
click at [840, 388] on p "To provide contextual actions in places like cards or modals where a full butto…" at bounding box center [798, 379] width 261 height 55
click at [846, 386] on p "To provide contextual actions in places like cards or modals where a full butto…" at bounding box center [798, 379] width 261 height 55
click at [885, 386] on p "To provide contextual actions in places like cards or modals where a full butto…" at bounding box center [798, 379] width 261 height 55
click at [890, 386] on p "To provide contextual actions in places like cards or modals where a full butto…" at bounding box center [798, 379] width 261 height 55
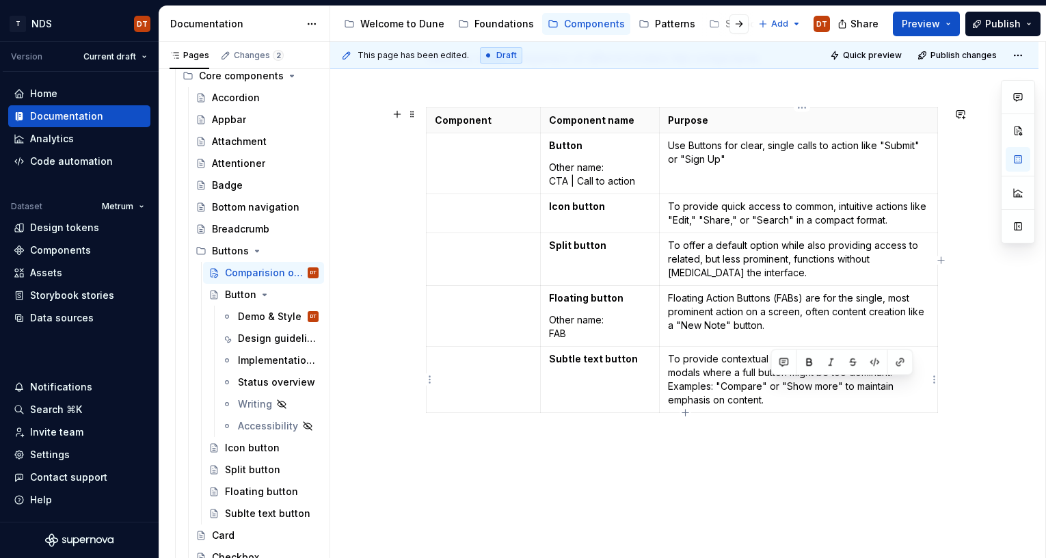
drag, startPoint x: 848, startPoint y: 388, endPoint x: 857, endPoint y: 398, distance: 13.5
click at [857, 398] on p "To provide contextual actions in places like cards or modals where a full butto…" at bounding box center [798, 379] width 261 height 55
click at [683, 301] on p "Floating Action Buttons (FABs) are for the single, most prominent action on a s…" at bounding box center [798, 311] width 261 height 41
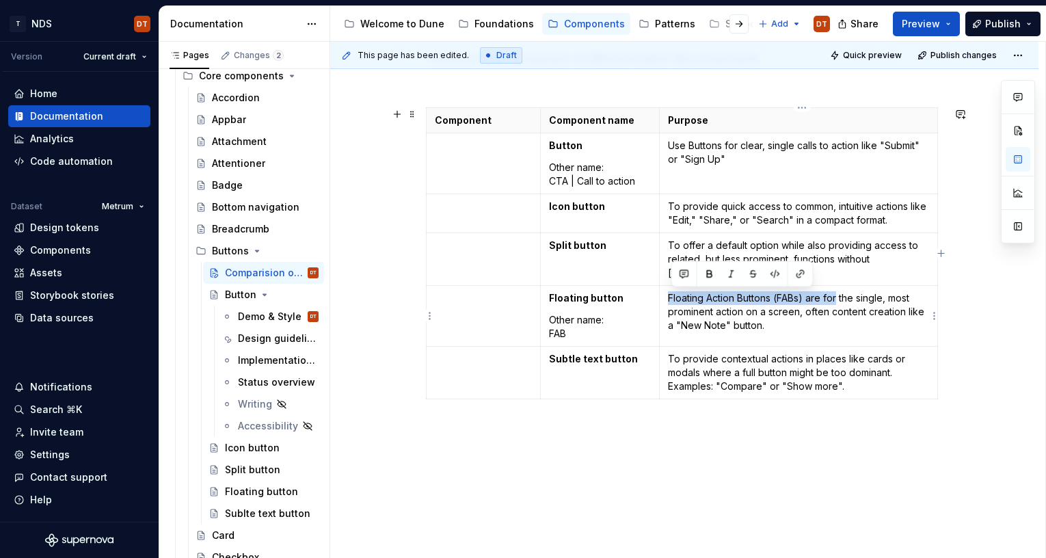
drag, startPoint x: 671, startPoint y: 297, endPoint x: 840, endPoint y: 300, distance: 168.9
click at [840, 300] on p "Floating Action Buttons (FABs) are for the single, most prominent action on a s…" at bounding box center [798, 311] width 261 height 41
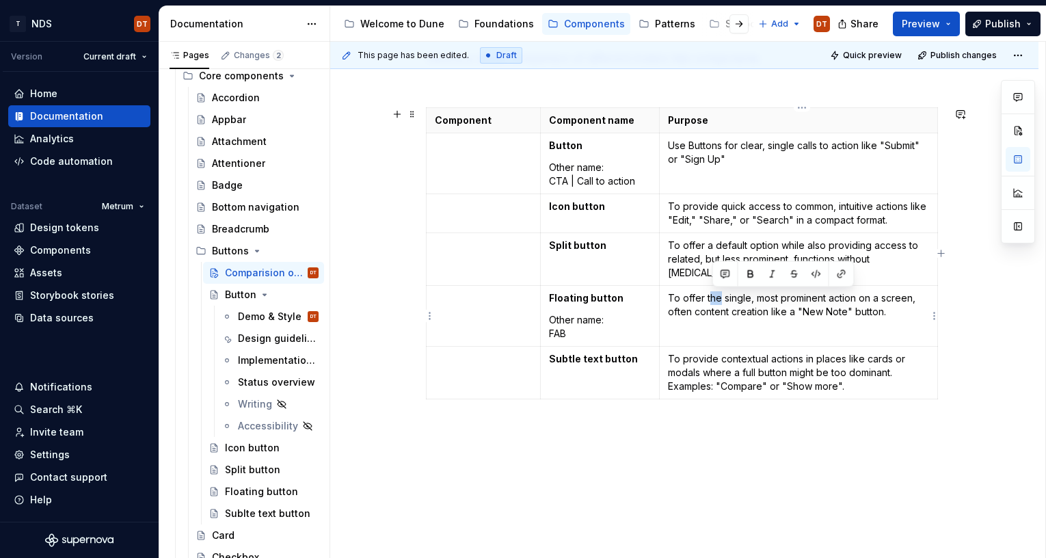
drag, startPoint x: 724, startPoint y: 297, endPoint x: 839, endPoint y: 308, distance: 115.4
click at [710, 298] on p "To offer the single, most prominent action on a screen, often content creation …" at bounding box center [798, 304] width 261 height 27
click at [823, 299] on p "To offer a single, most prominent action on a screen, often content creation li…" at bounding box center [798, 304] width 261 height 27
click at [768, 312] on p "To offer a single, most prominent action on a screen, often content creation li…" at bounding box center [798, 304] width 261 height 27
click at [724, 170] on td "Use Buttons for clear, single calls to action like "Submit" or "Sign Up"" at bounding box center [798, 163] width 278 height 61
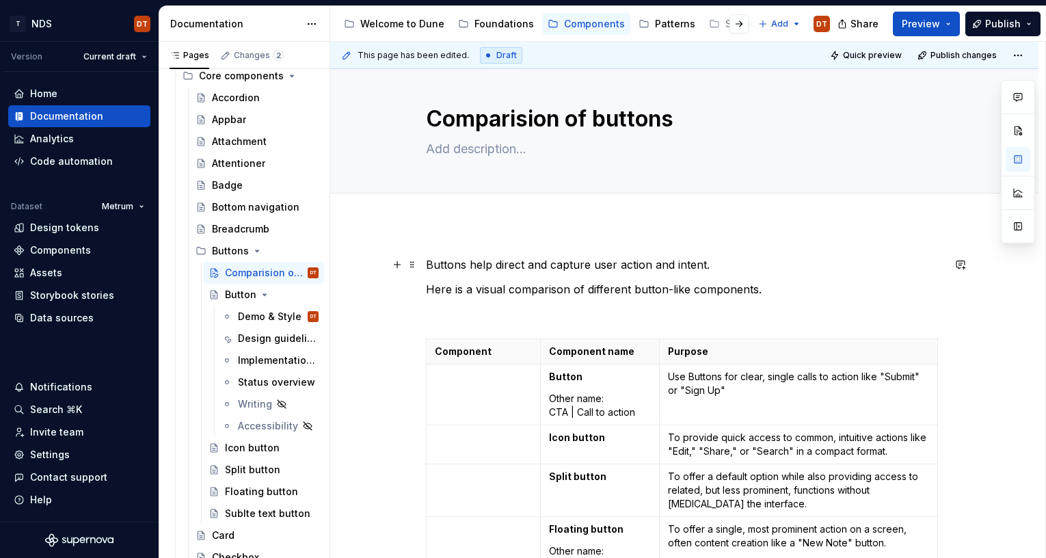
scroll to position [20, 0]
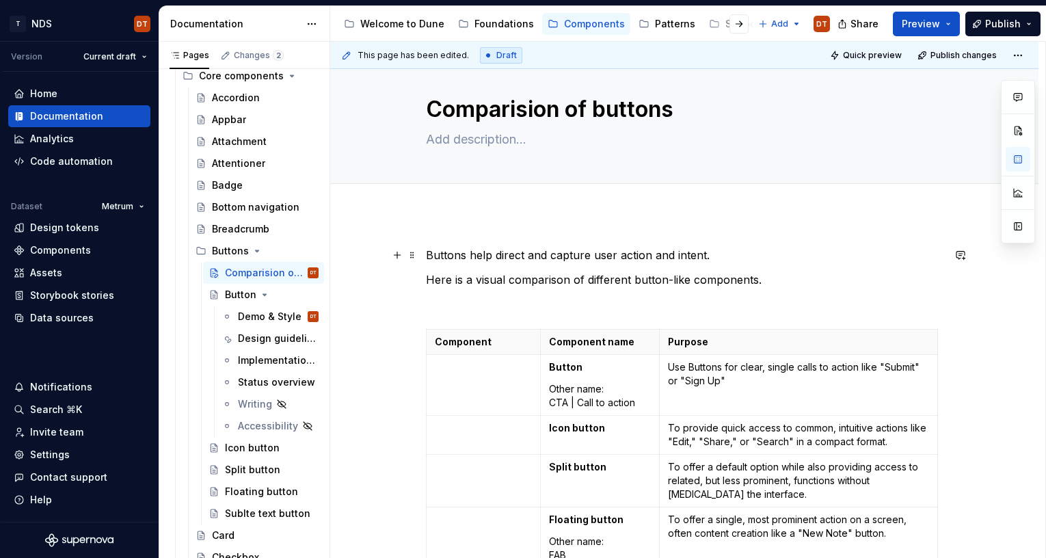
drag, startPoint x: 673, startPoint y: 256, endPoint x: 697, endPoint y: 254, distance: 24.0
click at [673, 256] on p "Buttons help direct and capture user action and intent." at bounding box center [684, 255] width 517 height 16
click at [701, 254] on p "Buttons help direct and capture user action and intent." at bounding box center [684, 255] width 517 height 16
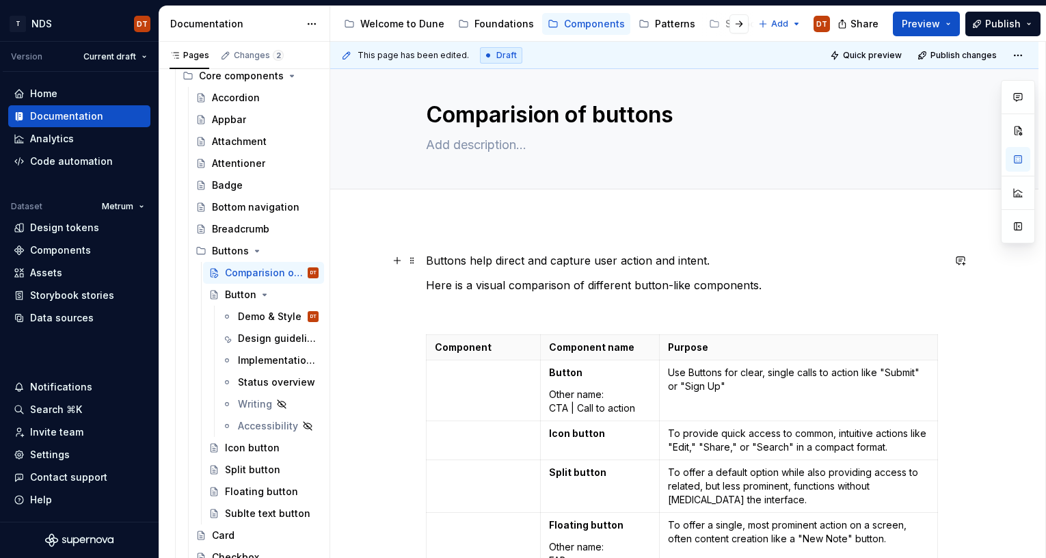
scroll to position [28, 0]
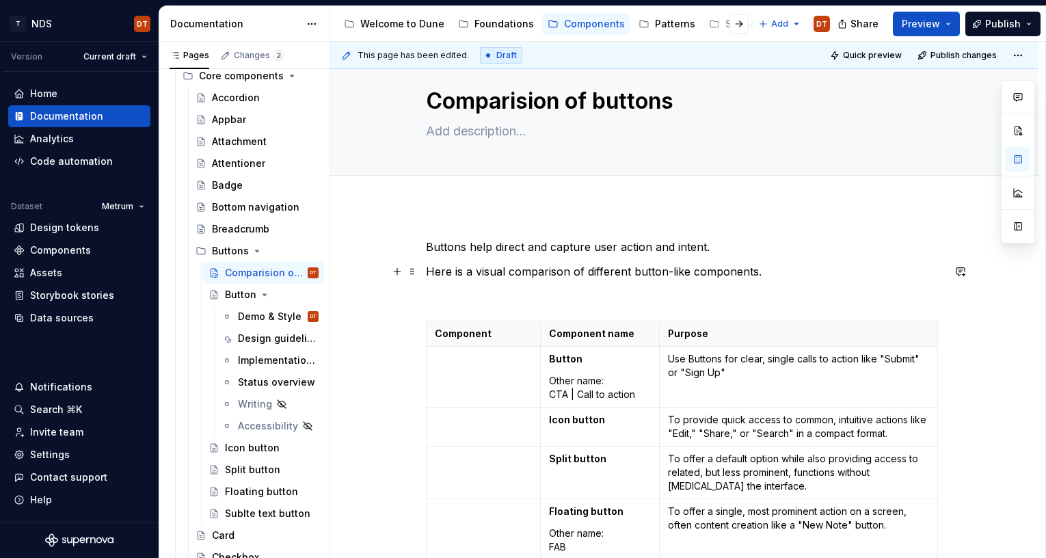
click at [710, 268] on p "Here is a visual comparison of different button-like components." at bounding box center [684, 271] width 517 height 16
click at [459, 210] on div "Buttons help direct and capture user action and intent. Here is a visual compar…" at bounding box center [684, 520] width 708 height 629
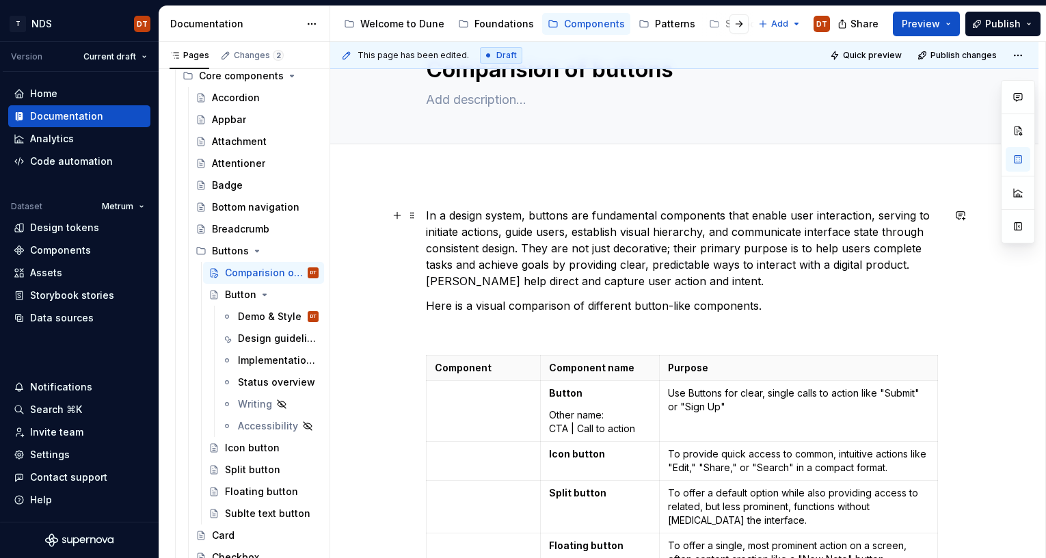
scroll to position [60, 0]
click at [839, 211] on p "In a design system, buttons are fundamental components that enable user interac…" at bounding box center [684, 247] width 517 height 82
click at [774, 212] on p "In a design system, buttons are fundamental components that enable user interac…" at bounding box center [684, 247] width 517 height 82
click at [779, 233] on p "In a design system, buttons are fundamental components that enable user interac…" at bounding box center [684, 247] width 517 height 82
click at [456, 232] on p "In a design system, buttons are fundamental components that enable user interac…" at bounding box center [684, 247] width 517 height 82
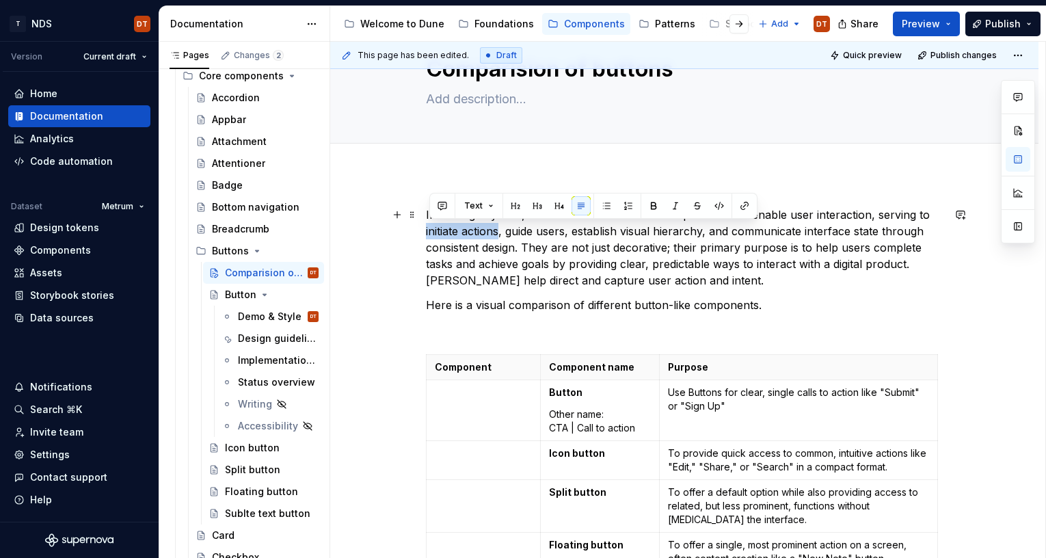
drag, startPoint x: 430, startPoint y: 232, endPoint x: 501, endPoint y: 233, distance: 71.1
click at [501, 233] on p "In a design system, buttons are fundamental components that enable user interac…" at bounding box center [684, 247] width 517 height 82
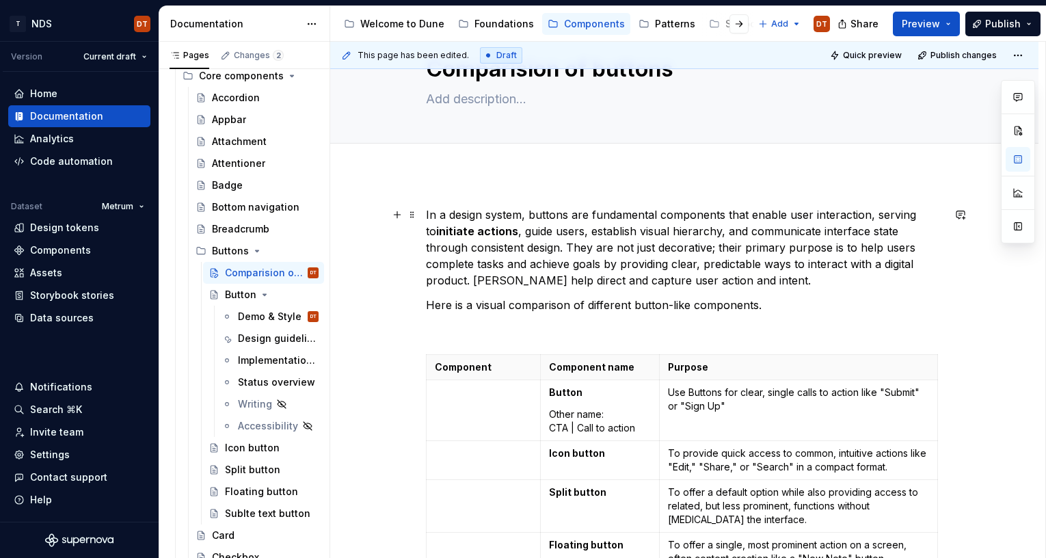
click at [568, 237] on p "In a design system, buttons are fundamental components that enable user interac…" at bounding box center [684, 247] width 517 height 82
drag, startPoint x: 524, startPoint y: 232, endPoint x: 573, endPoint y: 232, distance: 49.2
click at [573, 232] on p "In a design system, buttons are fundamental components that enable user interac…" at bounding box center [684, 247] width 517 height 82
click at [601, 232] on p "In a design system, buttons are fundamental components that enable user interac…" at bounding box center [684, 247] width 517 height 82
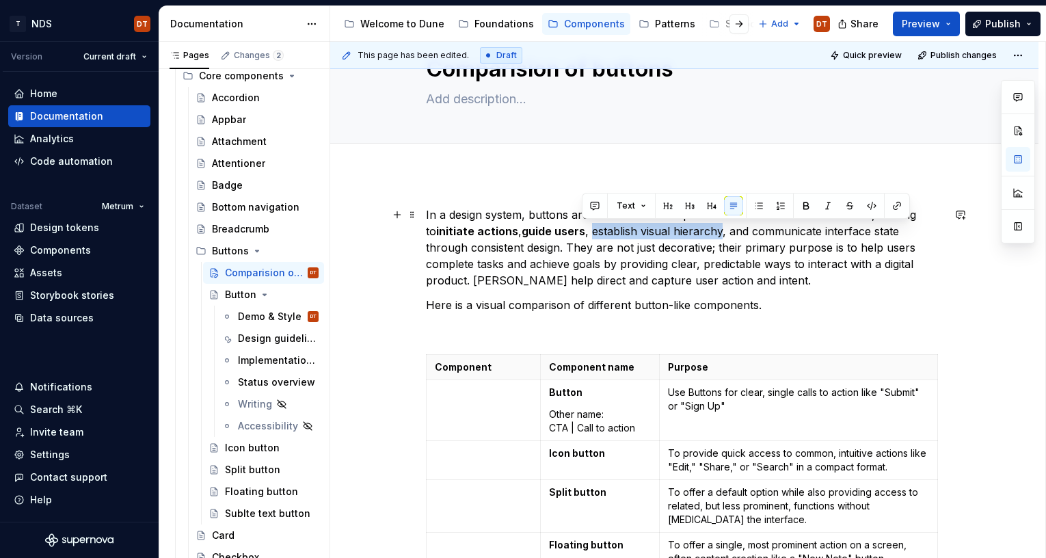
drag, startPoint x: 582, startPoint y: 232, endPoint x: 710, endPoint y: 234, distance: 127.8
click at [710, 234] on p "In a design system, buttons are fundamental components that enable user interac…" at bounding box center [684, 247] width 517 height 82
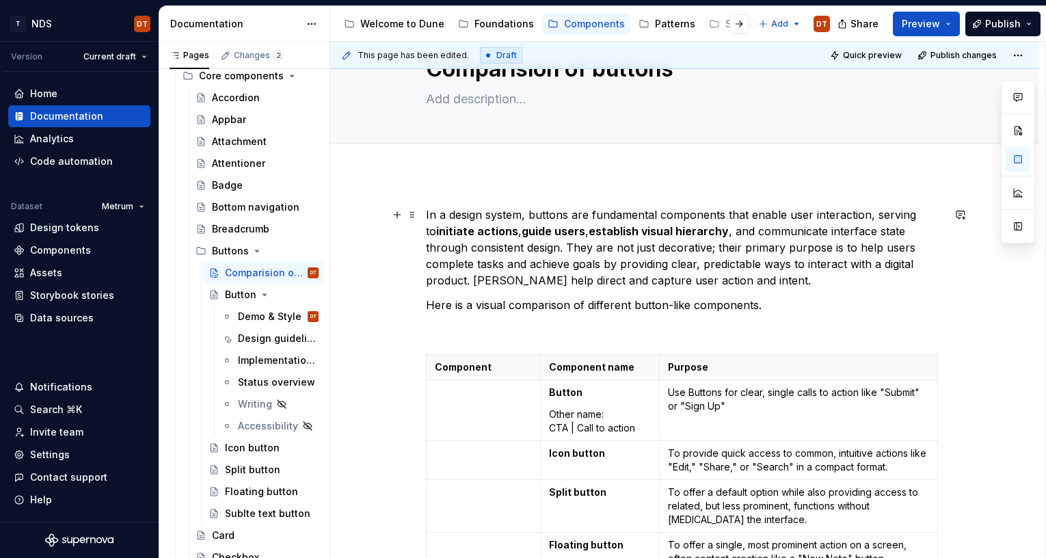
click at [777, 241] on p "In a design system, buttons are fundamental components that enable user interac…" at bounding box center [684, 247] width 517 height 82
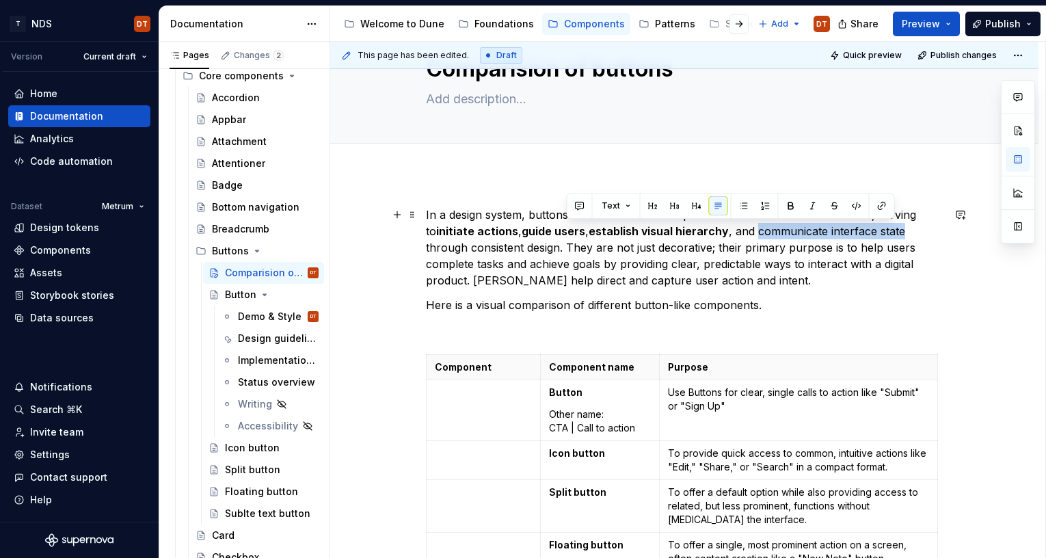
drag, startPoint x: 747, startPoint y: 232, endPoint x: 893, endPoint y: 235, distance: 146.3
click at [893, 235] on p "In a design system, buttons are fundamental components that enable user interac…" at bounding box center [684, 247] width 517 height 82
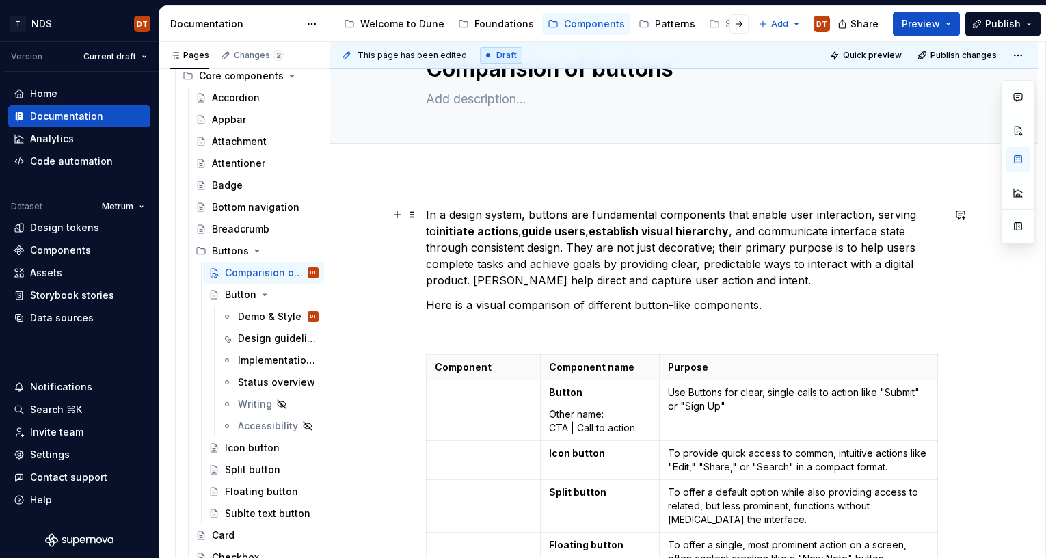
drag, startPoint x: 861, startPoint y: 247, endPoint x: 817, endPoint y: 238, distance: 45.5
click at [861, 247] on p "In a design system, buttons are fundamental components that enable user interac…" at bounding box center [684, 247] width 517 height 82
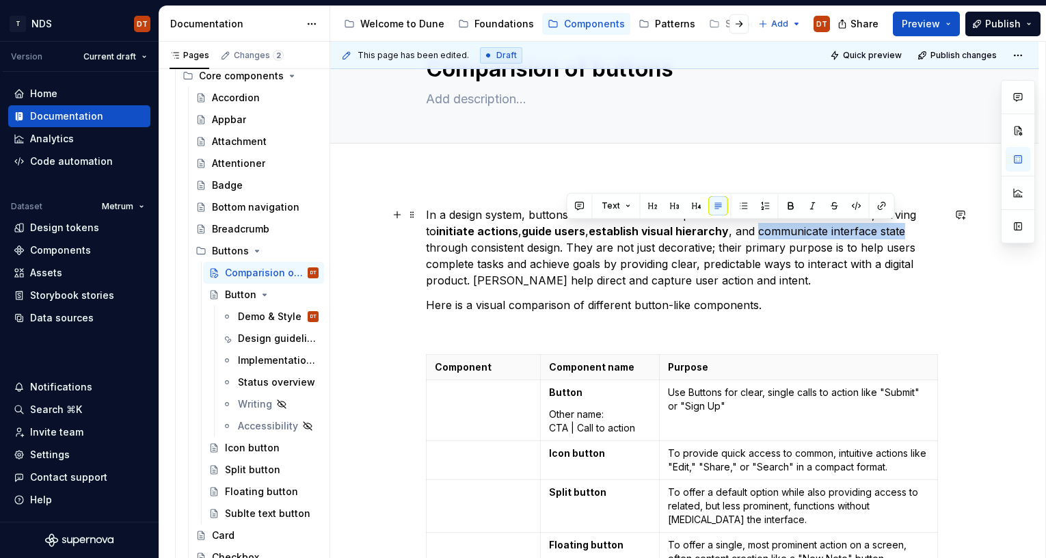
drag, startPoint x: 747, startPoint y: 232, endPoint x: 890, endPoint y: 235, distance: 142.9
click at [890, 235] on p "In a design system, buttons are fundamental components that enable user interac…" at bounding box center [684, 247] width 517 height 82
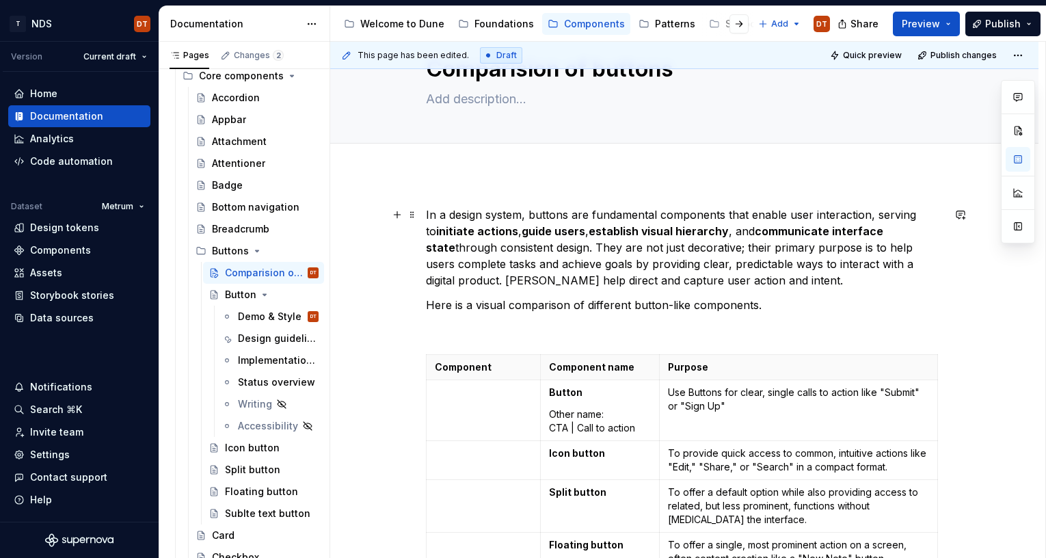
click at [848, 253] on p "In a design system, buttons are fundamental components that enable user interac…" at bounding box center [684, 247] width 517 height 82
click at [527, 245] on p "In a design system, buttons are fundamental components that enable user interac…" at bounding box center [684, 247] width 517 height 82
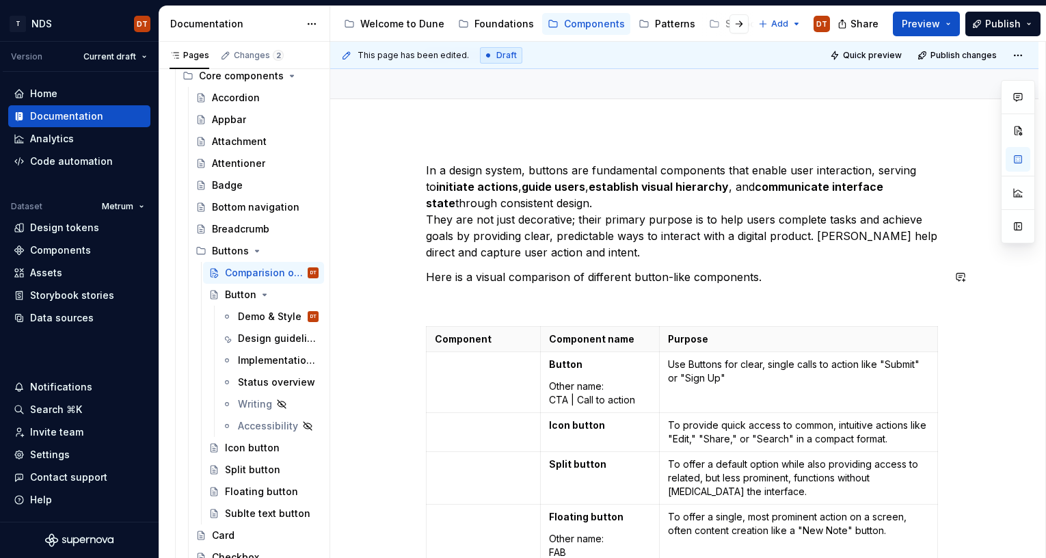
scroll to position [109, 0]
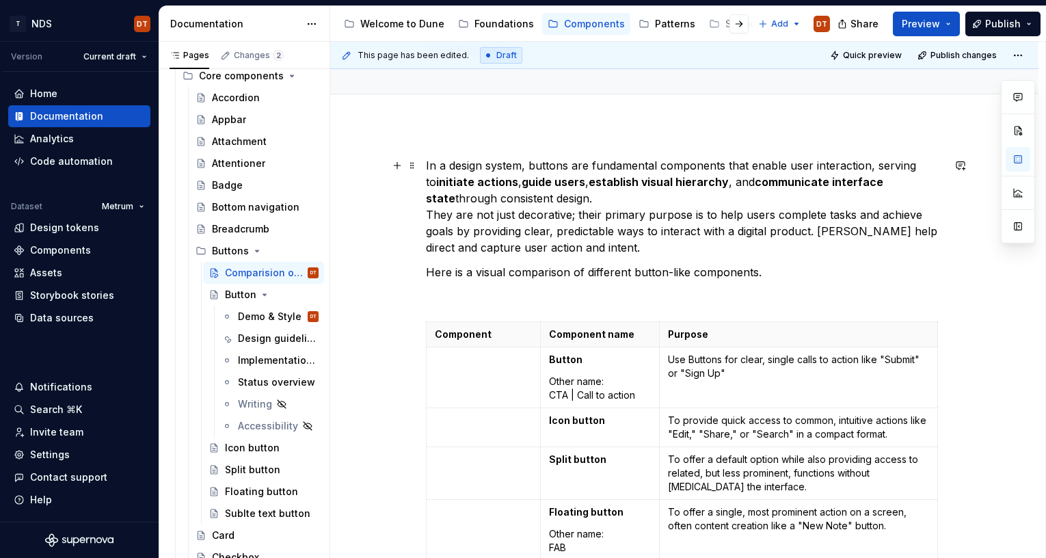
click at [762, 224] on p "In a design system, buttons are fundamental components that enable user interac…" at bounding box center [684, 206] width 517 height 98
click at [796, 214] on p "In a design system, buttons are fundamental components that enable user interac…" at bounding box center [684, 206] width 517 height 98
drag, startPoint x: 694, startPoint y: 216, endPoint x: 680, endPoint y: 216, distance: 13.7
click at [694, 216] on p "In a design system, buttons are fundamental components that enable user interac…" at bounding box center [684, 206] width 517 height 98
click at [762, 228] on p "In a design system, buttons are fundamental components that enable user interac…" at bounding box center [684, 206] width 517 height 98
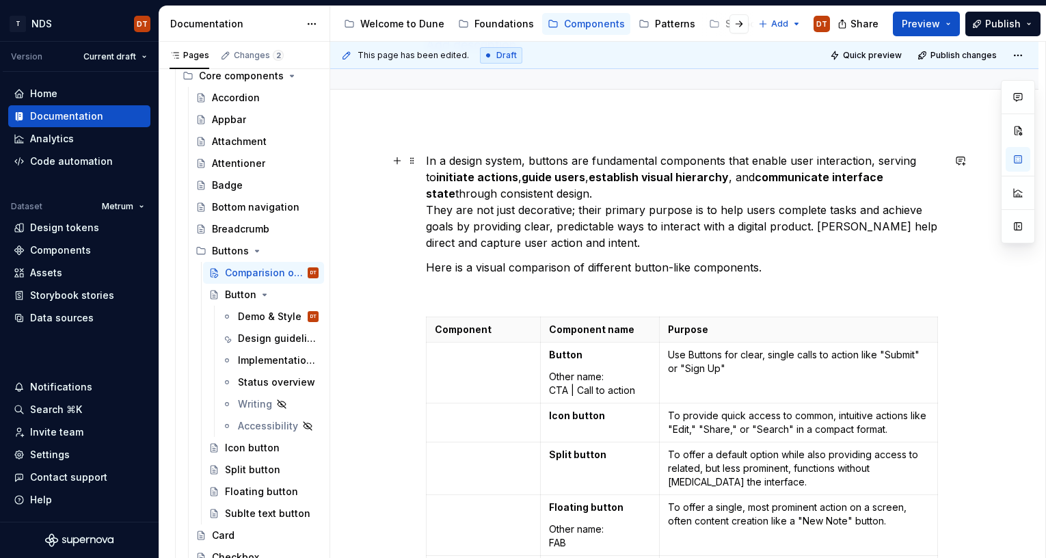
scroll to position [120, 0]
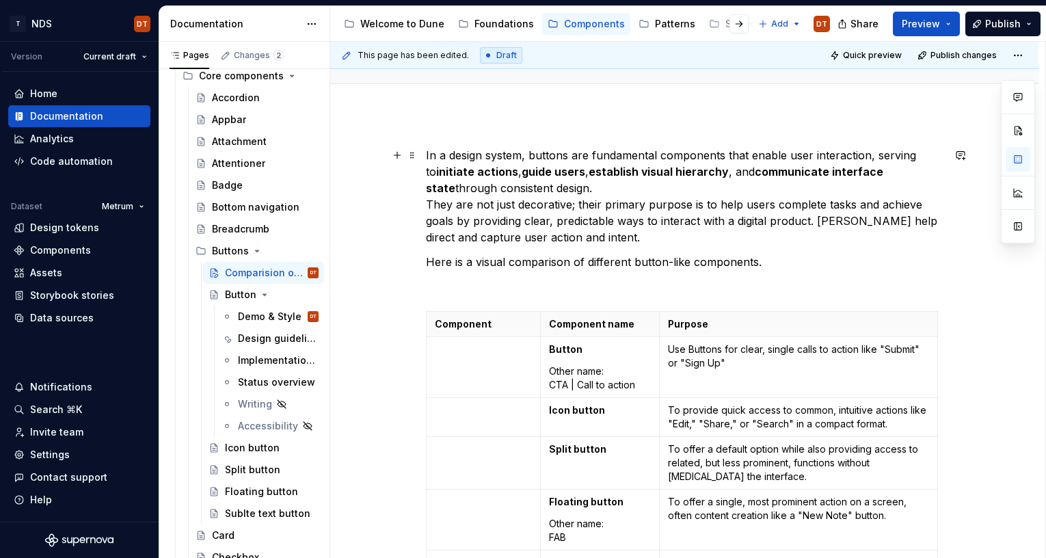
click at [768, 214] on p "In a design system, buttons are fundamental components that enable user interac…" at bounding box center [684, 196] width 517 height 98
click at [728, 212] on p "In a design system, buttons are fundamental components that enable user interac…" at bounding box center [684, 196] width 517 height 98
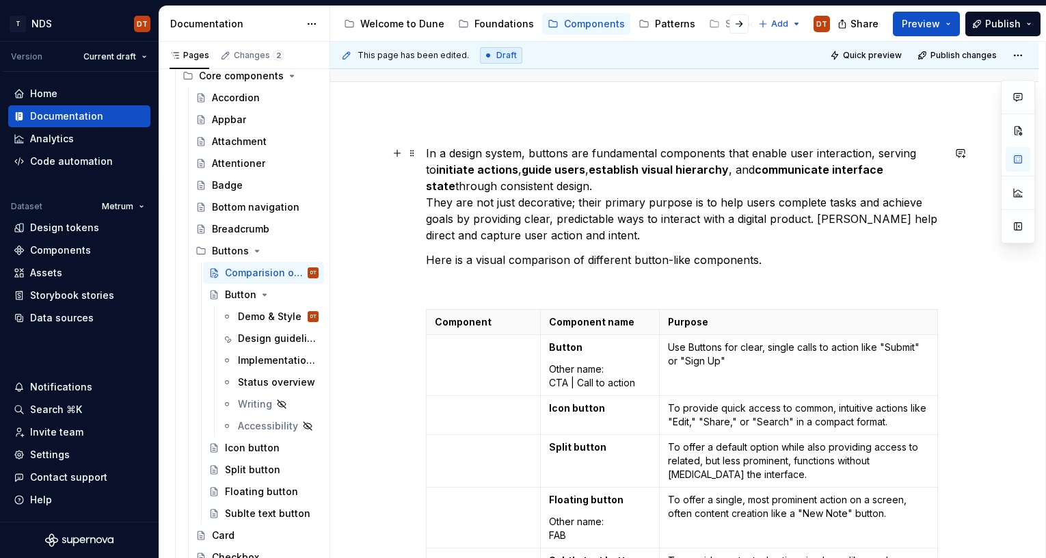
click at [738, 213] on p "In a design system, buttons are fundamental components that enable user interac…" at bounding box center [684, 194] width 517 height 98
click at [820, 220] on p "In a design system, buttons are fundamental components that enable user interac…" at bounding box center [684, 194] width 517 height 98
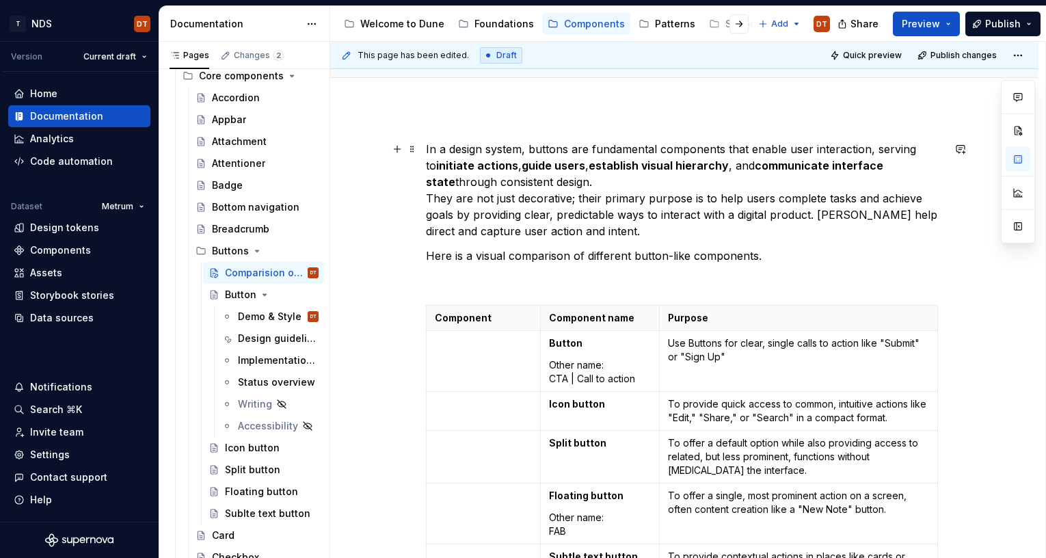
click at [874, 217] on p "In a design system, buttons are fundamental components that enable user interac…" at bounding box center [684, 190] width 517 height 98
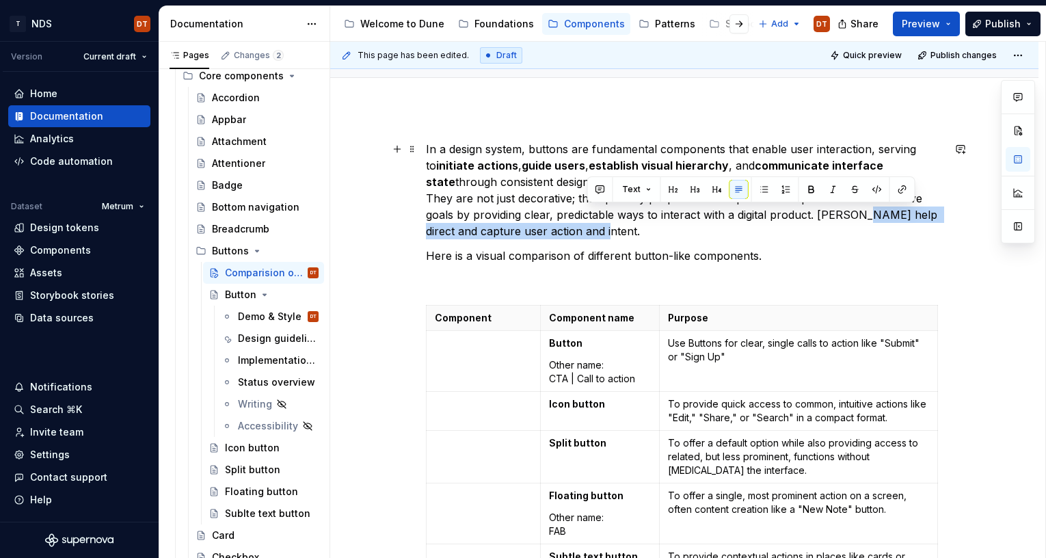
drag, startPoint x: 864, startPoint y: 215, endPoint x: 679, endPoint y: 239, distance: 186.1
click at [587, 233] on p "In a design system, buttons are fundamental components that enable user interac…" at bounding box center [684, 190] width 517 height 98
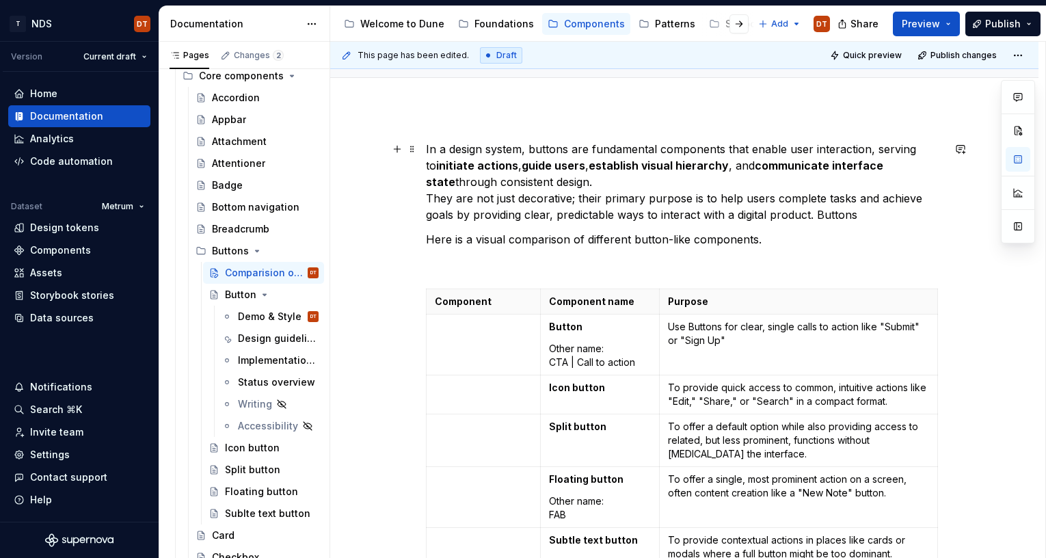
click at [548, 200] on p "In a design system, buttons are fundamental components that enable user interac…" at bounding box center [684, 182] width 517 height 82
click at [582, 197] on p "In a design system, buttons are fundamental components that enable user interac…" at bounding box center [684, 182] width 517 height 82
click at [580, 197] on p "In a design system, buttons are fundamental components that enable user interac…" at bounding box center [684, 182] width 517 height 82
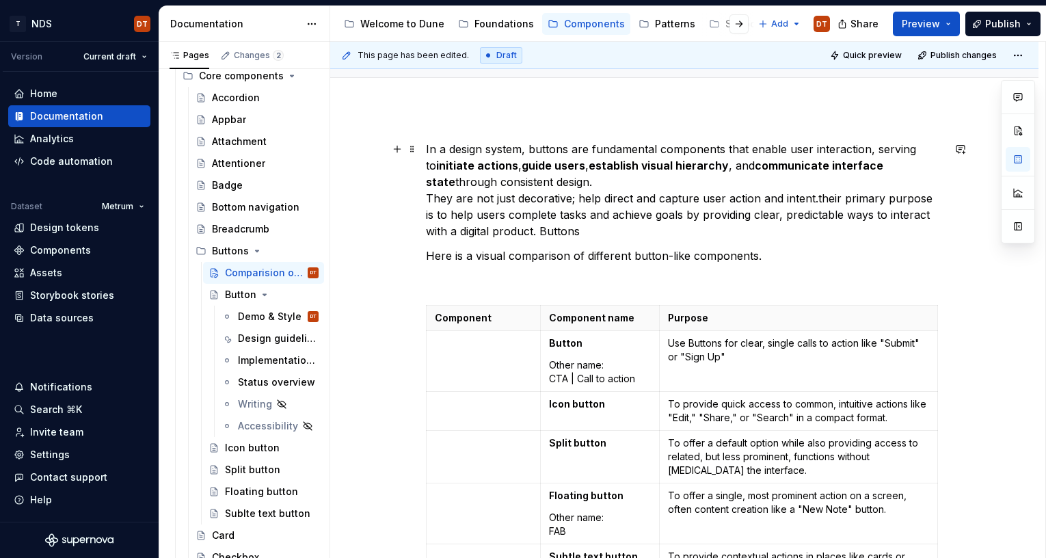
drag, startPoint x: 582, startPoint y: 198, endPoint x: 612, endPoint y: 199, distance: 30.1
click at [584, 198] on p "In a design system, buttons are fundamental components that enable user interac…" at bounding box center [684, 190] width 517 height 98
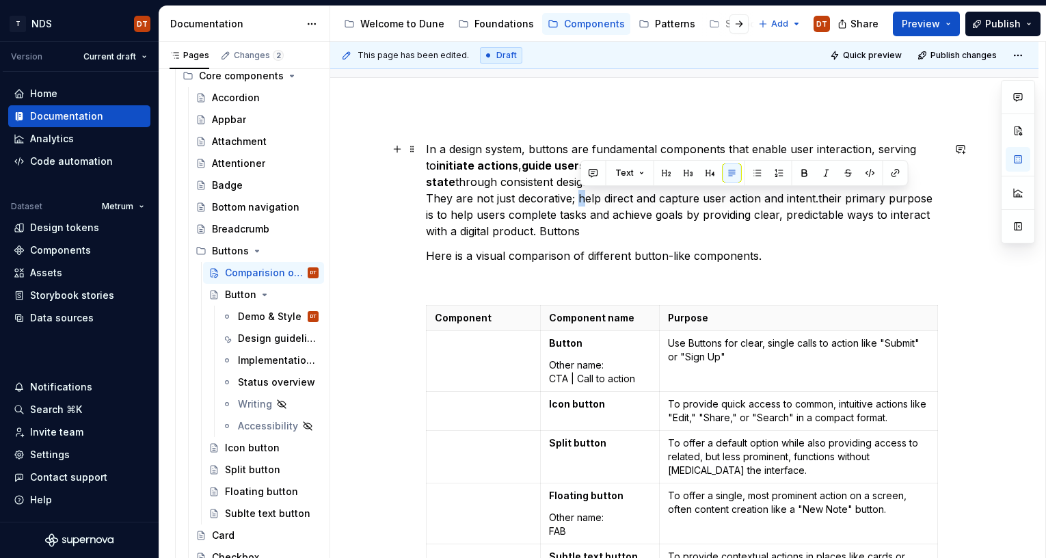
click at [582, 199] on p "In a design system, buttons are fundamental components that enable user interac…" at bounding box center [684, 190] width 517 height 98
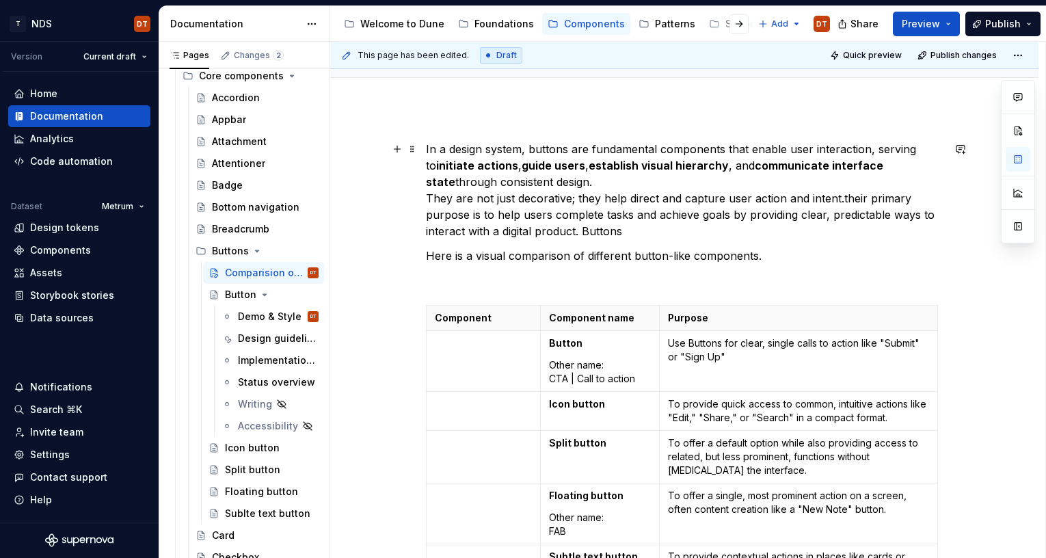
drag, startPoint x: 840, startPoint y: 196, endPoint x: 883, endPoint y: 197, distance: 43.1
click at [843, 196] on p "In a design system, buttons are fundamental components that enable user interac…" at bounding box center [684, 190] width 517 height 98
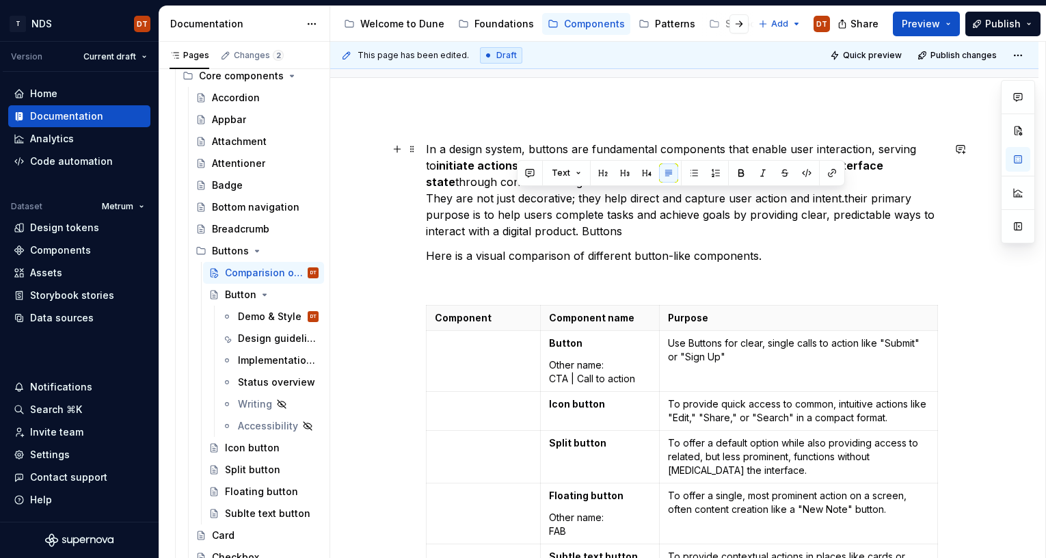
drag, startPoint x: 861, startPoint y: 204, endPoint x: 845, endPoint y: 198, distance: 17.1
click at [860, 204] on p "In a design system, buttons are fundamental components that enable user interac…" at bounding box center [684, 190] width 517 height 98
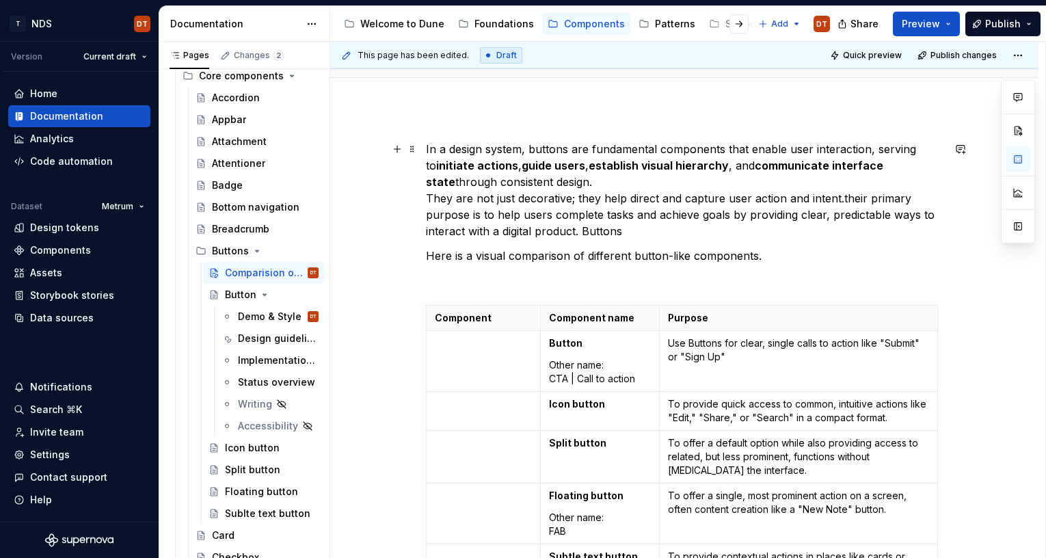
drag, startPoint x: 843, startPoint y: 198, endPoint x: 852, endPoint y: 198, distance: 8.9
click at [845, 198] on p "In a design system, buttons are fundamental components that enable user interac…" at bounding box center [684, 190] width 517 height 98
click at [488, 215] on p "In a design system, buttons are fundamental components that enable user interac…" at bounding box center [684, 190] width 517 height 98
drag, startPoint x: 563, startPoint y: 217, endPoint x: 554, endPoint y: 217, distance: 8.2
click at [563, 217] on p "In a design system, buttons are fundamental components that enable user interac…" at bounding box center [684, 190] width 517 height 98
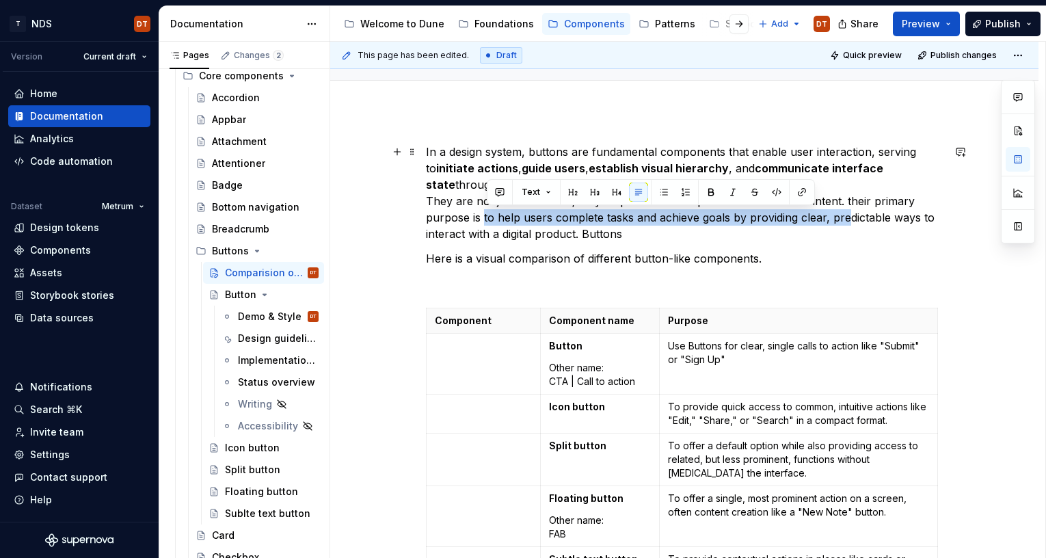
scroll to position [121, 0]
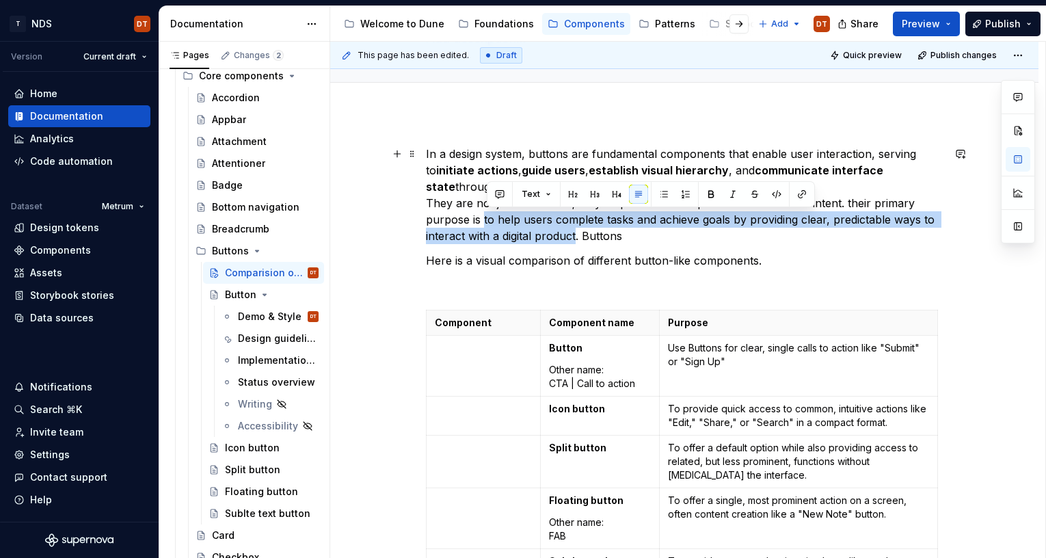
drag, startPoint x: 511, startPoint y: 217, endPoint x: 579, endPoint y: 229, distance: 69.5
click at [579, 229] on p "In a design system, buttons are fundamental components that enable user interac…" at bounding box center [684, 195] width 517 height 98
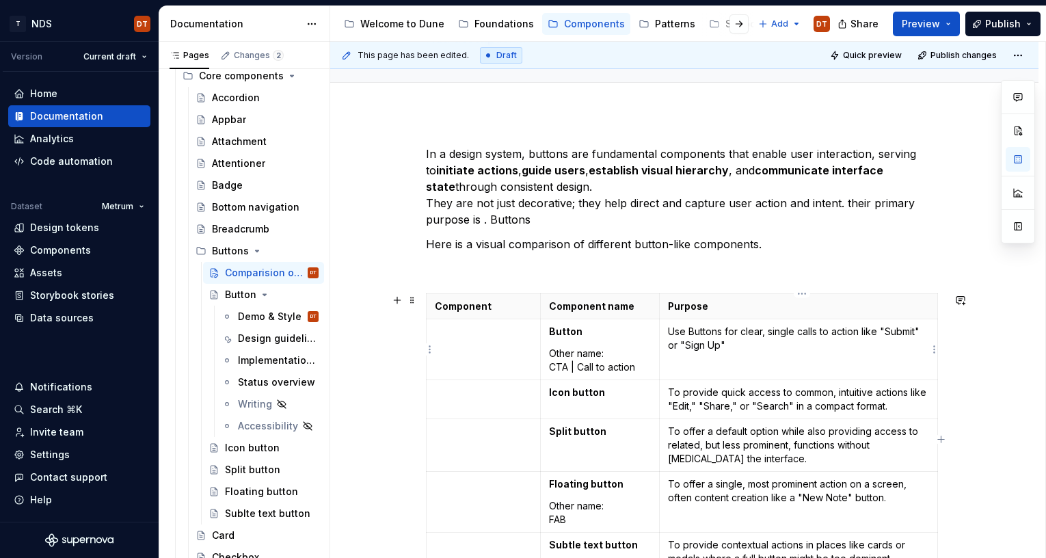
click at [727, 355] on td "Use Buttons for clear, single calls to action like "Submit" or "Sign Up"" at bounding box center [798, 349] width 278 height 61
drag, startPoint x: 673, startPoint y: 333, endPoint x: 729, endPoint y: 343, distance: 57.0
click at [729, 343] on td "Use Buttons for clear, single calls to action like "Submit" or "Sign Up"" at bounding box center [798, 349] width 278 height 61
click at [762, 338] on p "Use Buttons for clear, single calls to action like "Submit" or "Sign Up"" at bounding box center [798, 338] width 261 height 27
drag, startPoint x: 736, startPoint y: 334, endPoint x: 878, endPoint y: 333, distance: 142.9
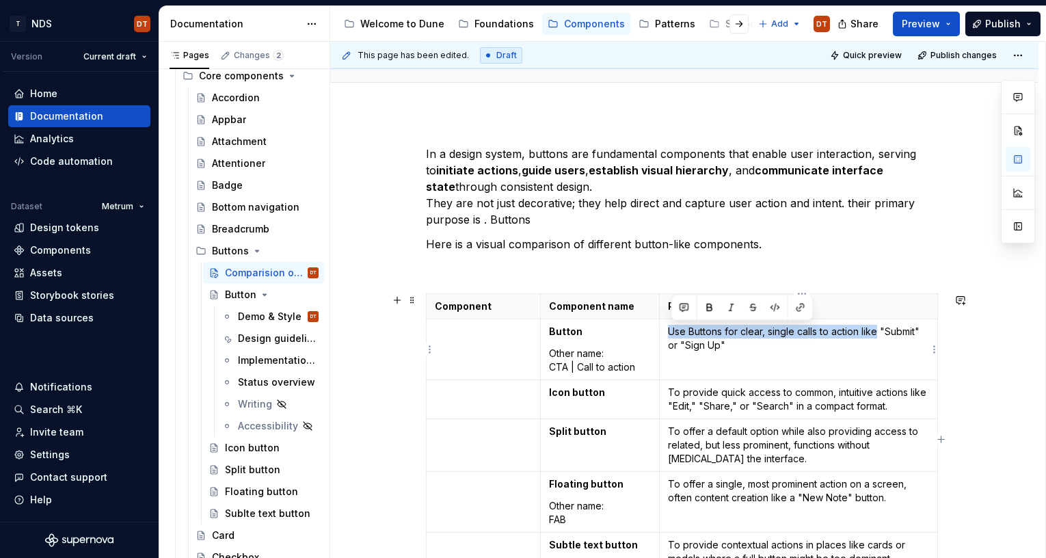
click at [878, 333] on p "Use Buttons for clear, single calls to action like "Submit" or "Sign Up"" at bounding box center [798, 338] width 261 height 27
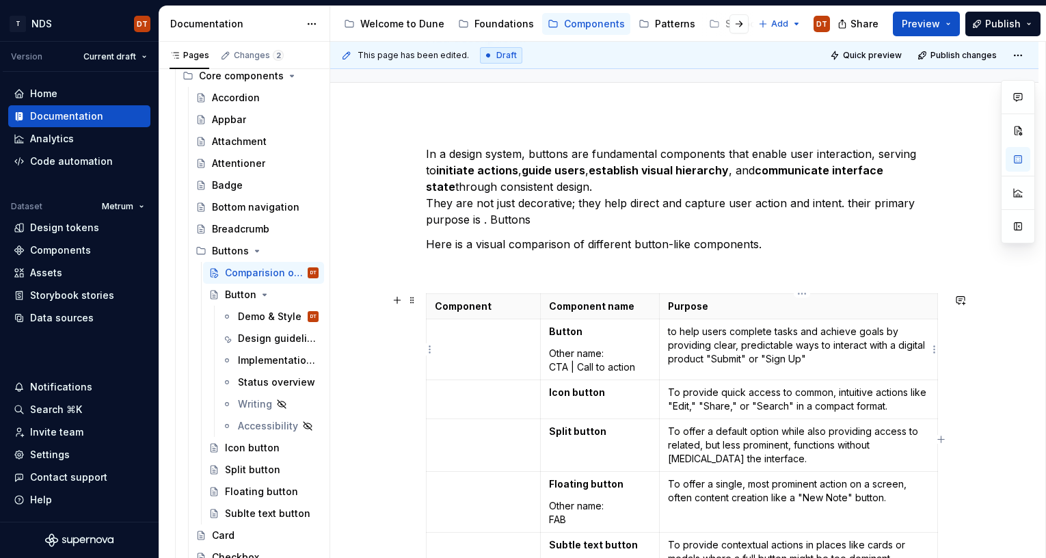
click at [675, 329] on p "to help users complete tasks and achieve goals by providing clear, predictable …" at bounding box center [798, 345] width 261 height 41
click at [906, 346] on p "To help users complete tasks and achieve goals by providing clear, predictable …" at bounding box center [798, 345] width 261 height 41
click at [924, 346] on p "To help users complete tasks and achieve goals by providing clear, predictable …" at bounding box center [798, 345] width 261 height 41
click at [908, 347] on p "To help users complete tasks and achieve goals by providing clear, predictable …" at bounding box center [798, 345] width 261 height 41
click at [895, 345] on p "To help users complete tasks and achieve goals by providing clear, predictable …" at bounding box center [798, 345] width 261 height 41
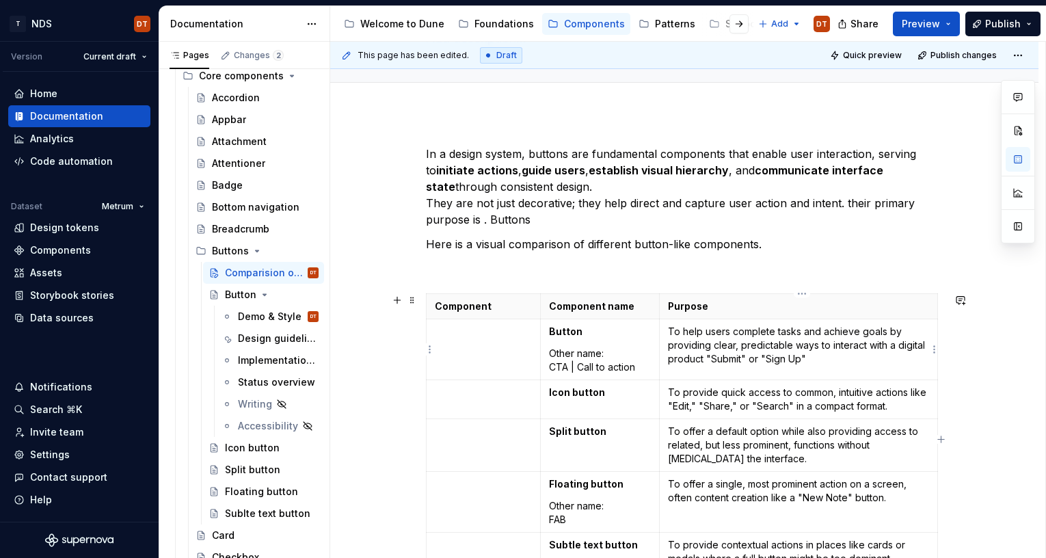
click at [892, 347] on p "To help users complete tasks and achieve goals by providing clear, predictable …" at bounding box center [798, 345] width 261 height 41
click at [725, 356] on p "To help users complete tasks and achieve goals by providing clear, predictable …" at bounding box center [798, 345] width 261 height 41
click at [705, 361] on p "To help users complete tasks and achieve goals by providing clear, predictable …" at bounding box center [798, 345] width 261 height 41
click at [839, 357] on p "To help users complete tasks and achieve goals by providing clear, predictable …" at bounding box center [798, 344] width 261 height 41
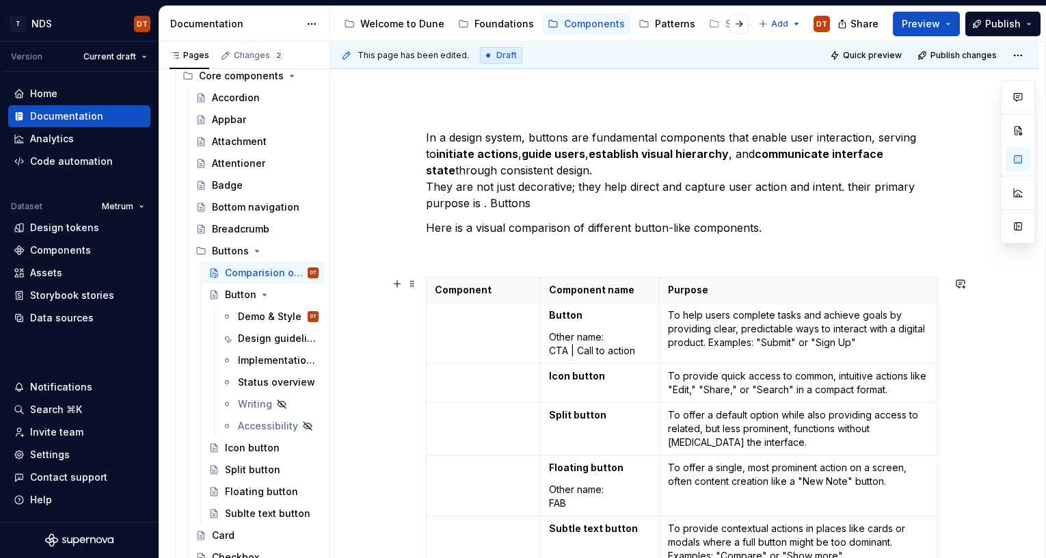
scroll to position [142, 0]
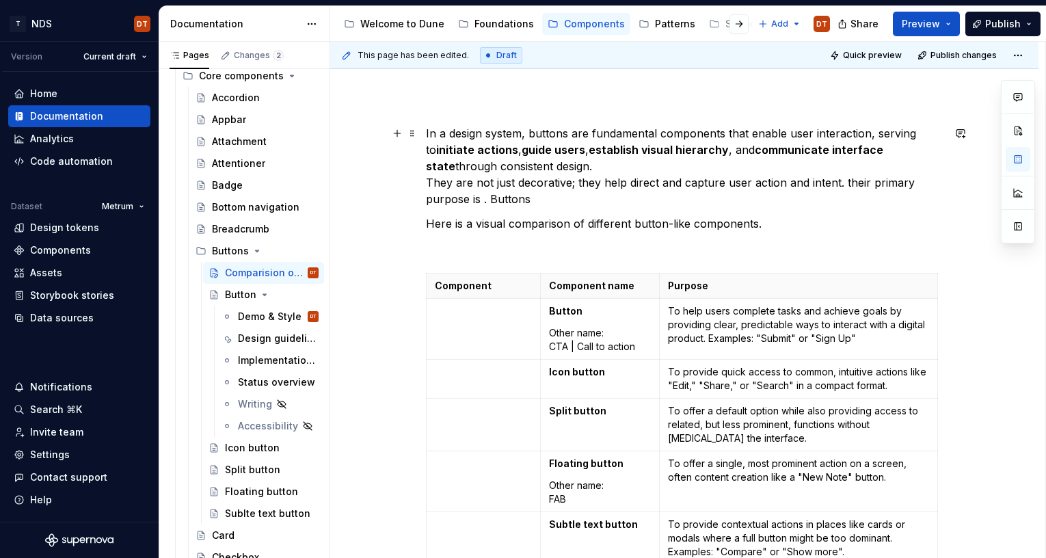
click at [636, 185] on p "In a design system, buttons are fundamental components that enable user interac…" at bounding box center [684, 166] width 517 height 82
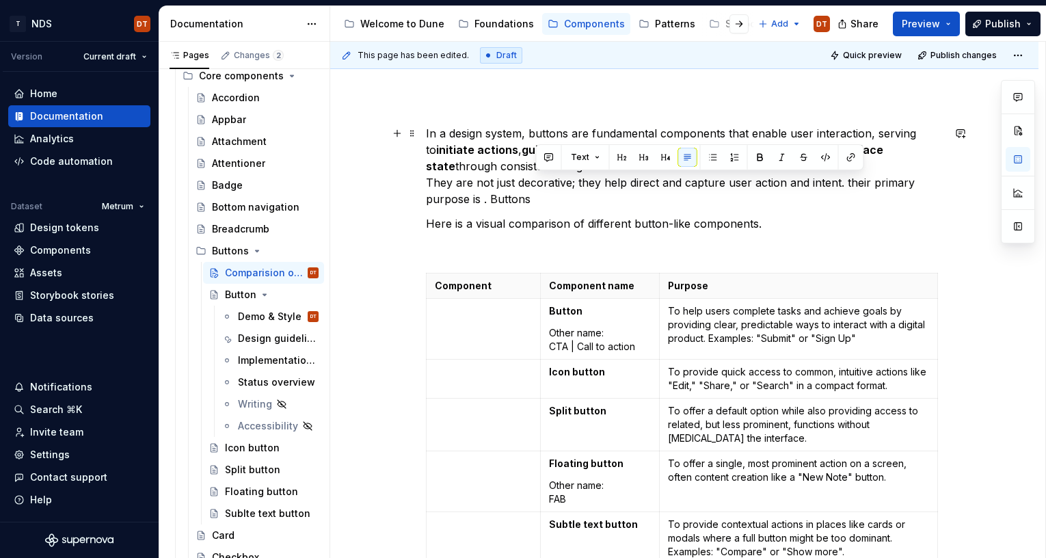
drag, startPoint x: 846, startPoint y: 180, endPoint x: 859, endPoint y: 199, distance: 22.2
click at [859, 199] on p "In a design system, buttons are fundamental components that enable user interac…" at bounding box center [684, 166] width 517 height 82
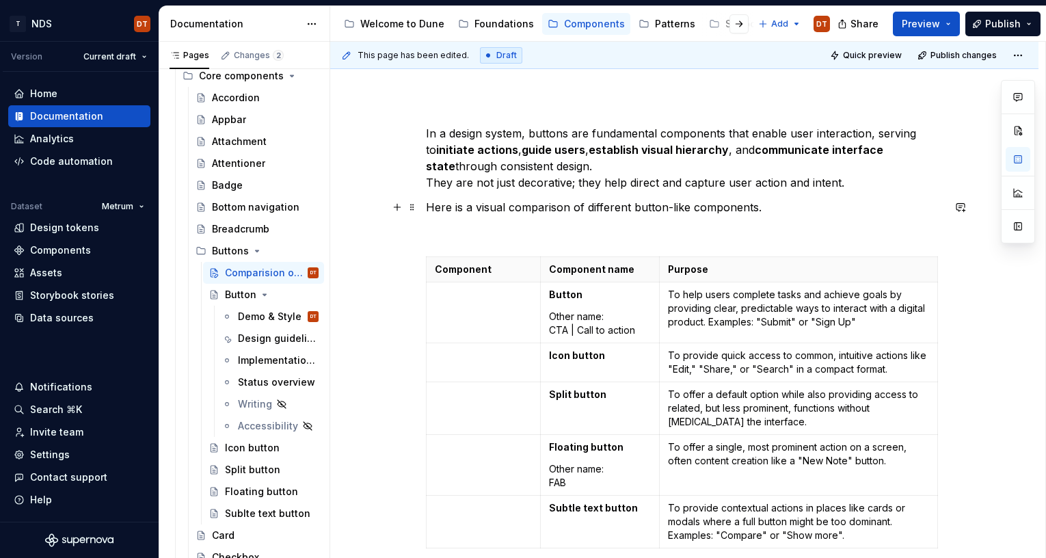
drag, startPoint x: 430, startPoint y: 208, endPoint x: 511, endPoint y: 221, distance: 81.6
click at [430, 208] on p "Here is a visual comparison of different button-like components." at bounding box center [684, 207] width 517 height 16
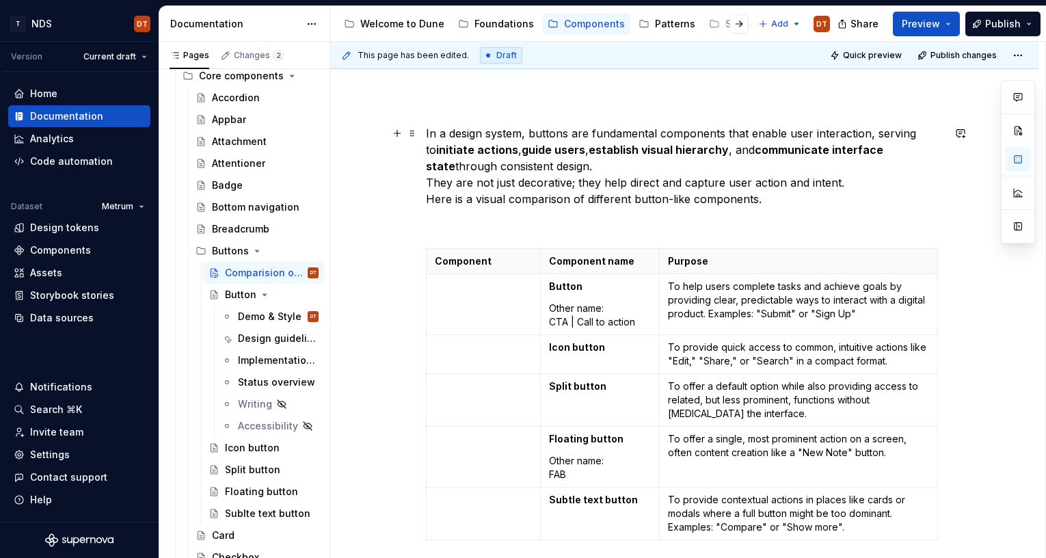
click at [712, 200] on p "In a design system, buttons are fundamental components that enable user interac…" at bounding box center [684, 166] width 517 height 82
click at [759, 197] on p "In a design system, buttons are fundamental components that enable user interac…" at bounding box center [684, 166] width 517 height 82
click at [790, 214] on div "In a design system, buttons are fundamental components that enable user interac…" at bounding box center [684, 351] width 517 height 453
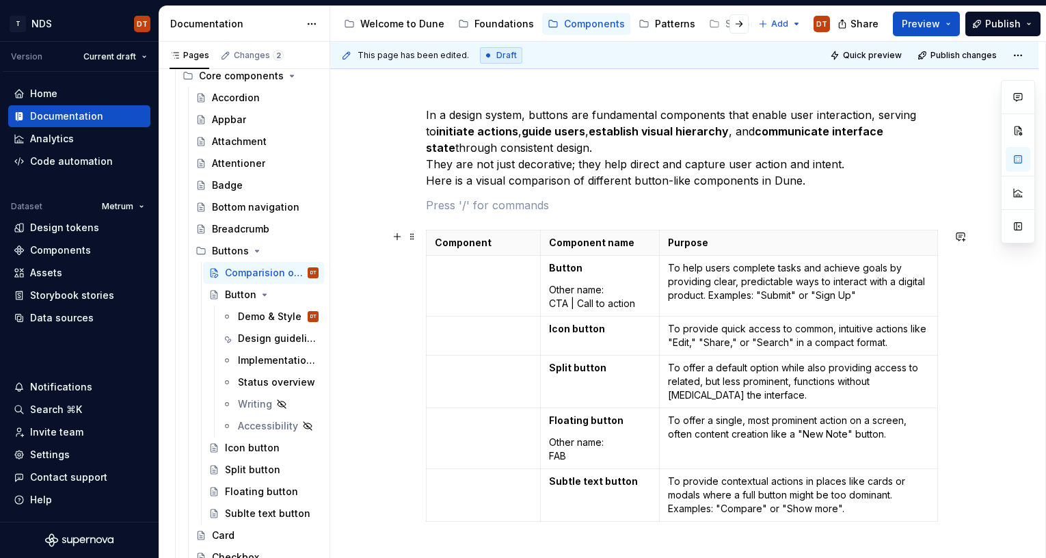
scroll to position [169, 0]
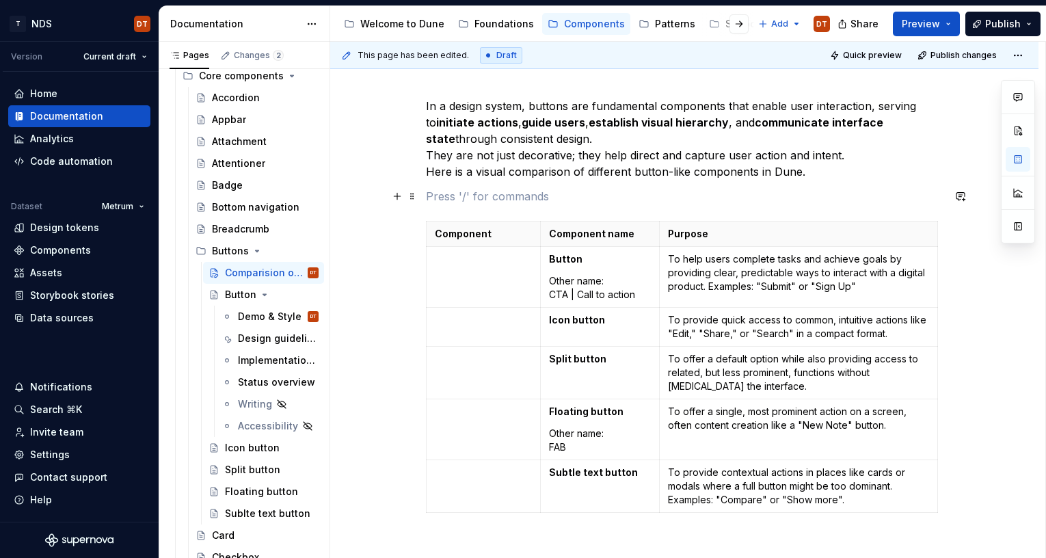
click at [594, 196] on p at bounding box center [684, 196] width 517 height 16
click at [478, 269] on td at bounding box center [484, 277] width 114 height 61
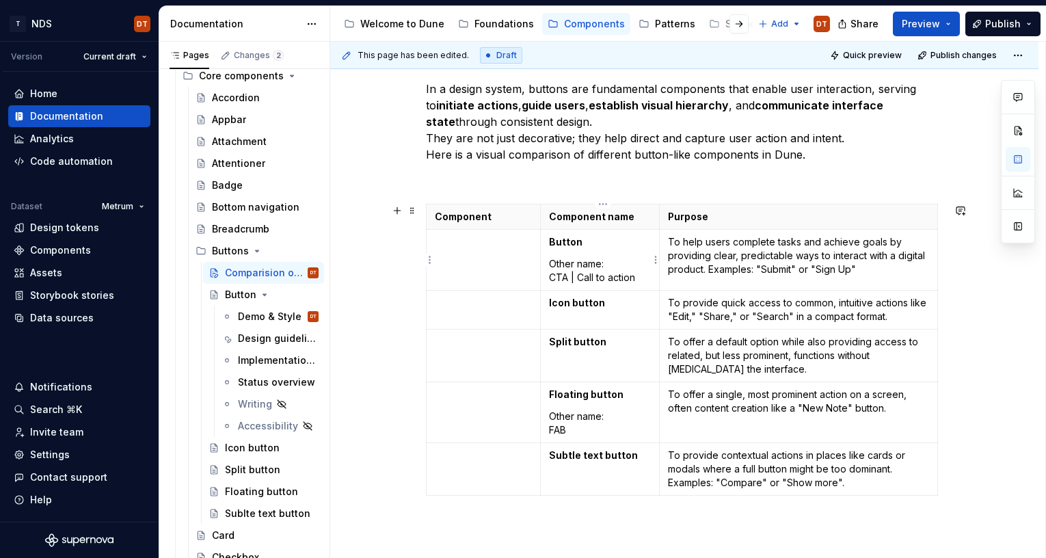
drag, startPoint x: 596, startPoint y: 265, endPoint x: 566, endPoint y: 264, distance: 30.1
click at [596, 265] on p "Other name: CTA | Call to action" at bounding box center [600, 270] width 102 height 27
drag, startPoint x: 554, startPoint y: 264, endPoint x: 570, endPoint y: 275, distance: 19.7
click at [570, 275] on p "Other name: CTA | Call to action" at bounding box center [600, 270] width 102 height 27
copy p "Other name: CTA"
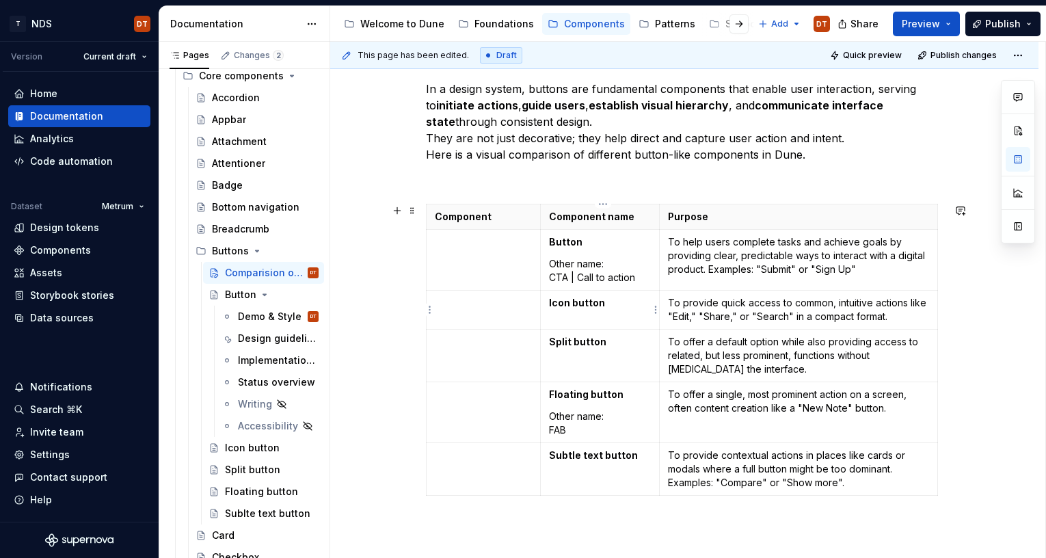
click at [567, 315] on td "Icon button" at bounding box center [599, 310] width 119 height 39
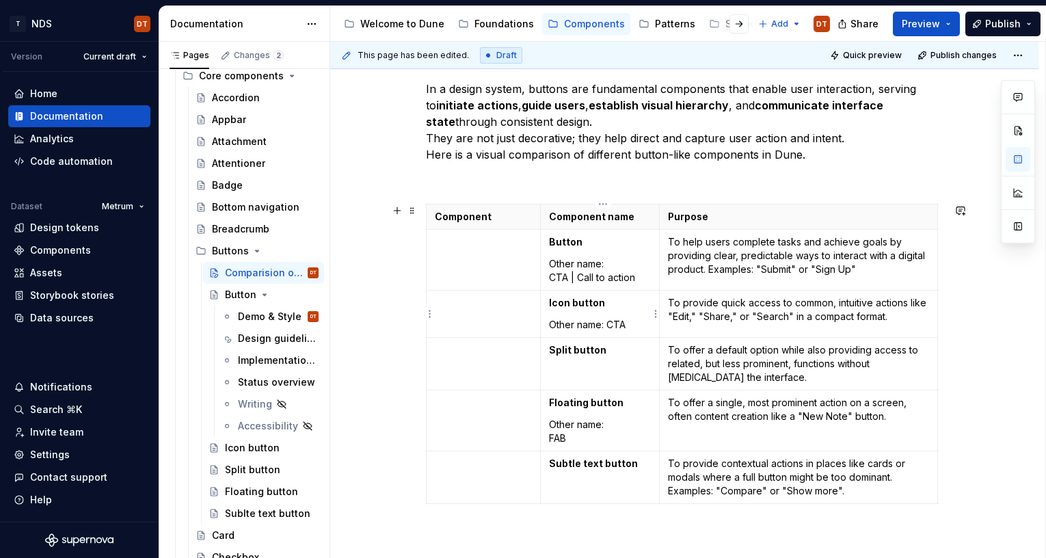
click at [611, 323] on p "Other name: CTA" at bounding box center [600, 325] width 102 height 14
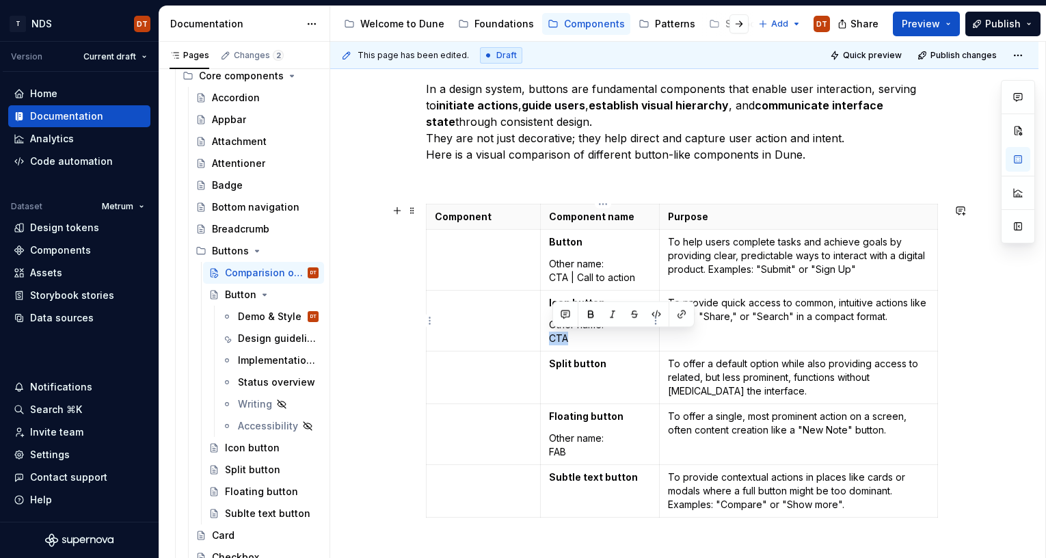
drag, startPoint x: 571, startPoint y: 338, endPoint x: 552, endPoint y: 338, distance: 19.8
click at [552, 338] on p "Other name: CTA" at bounding box center [600, 331] width 102 height 27
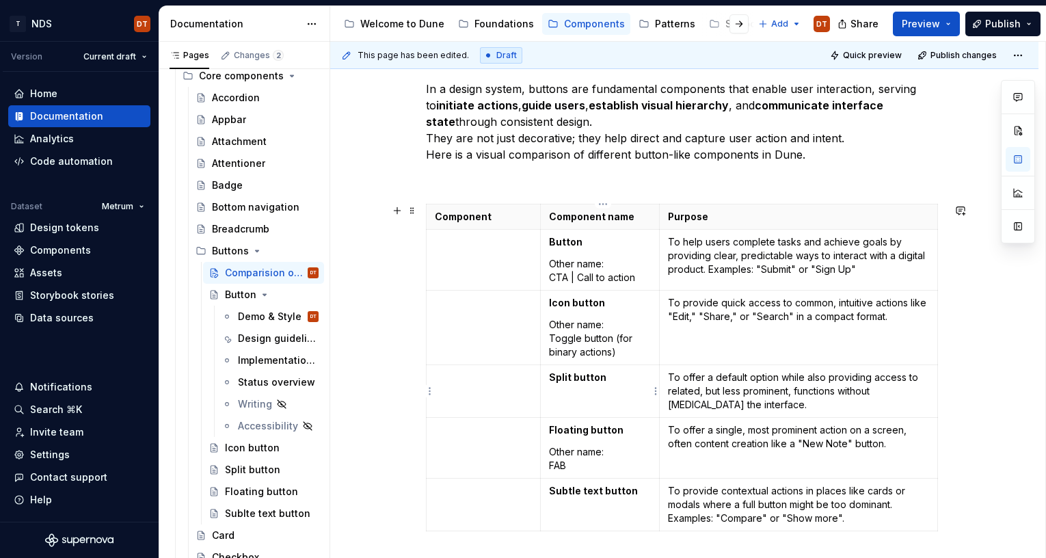
click at [580, 398] on td "Split button" at bounding box center [599, 391] width 119 height 53
click at [622, 409] on td "Split button" at bounding box center [599, 391] width 119 height 53
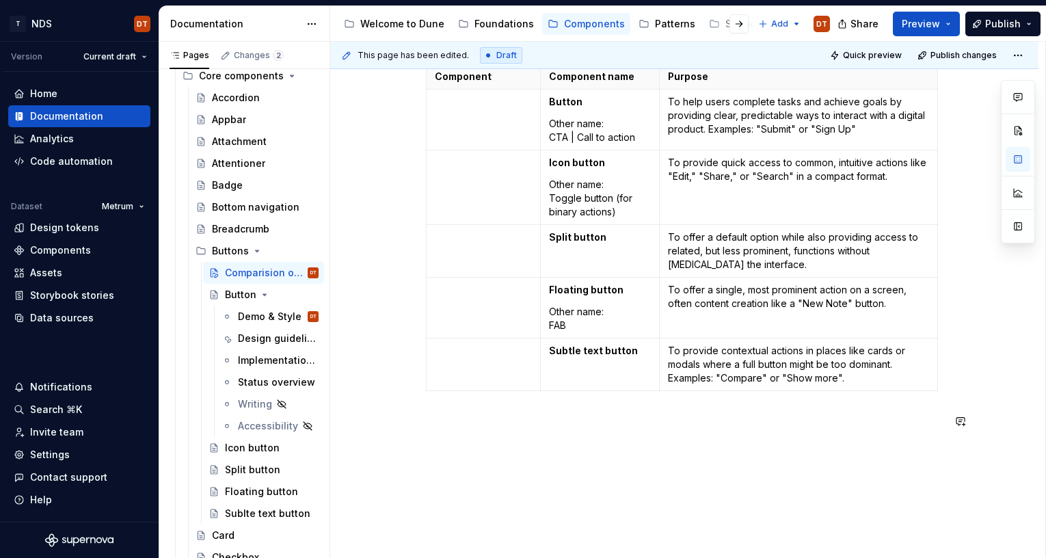
scroll to position [329, 0]
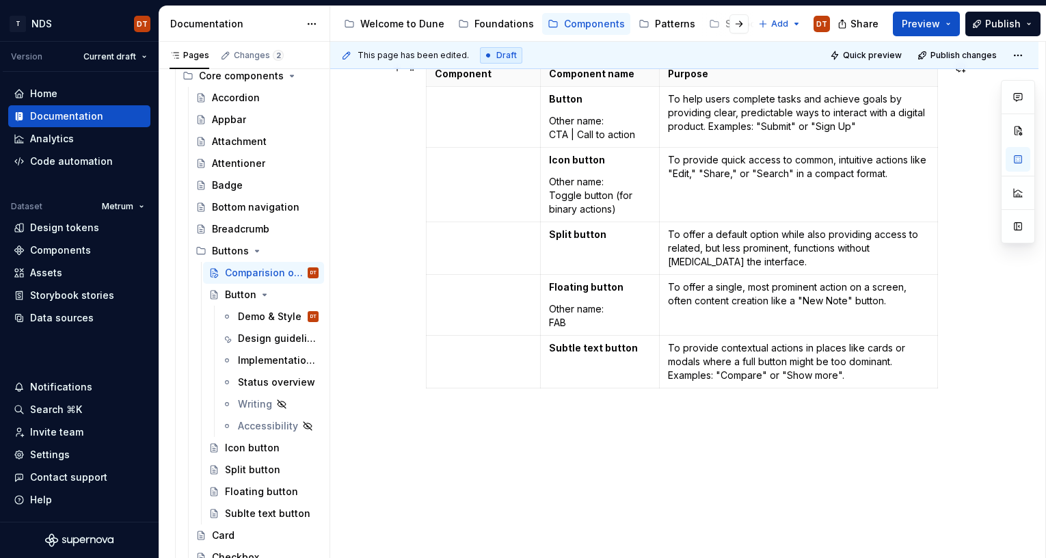
type textarea "*"
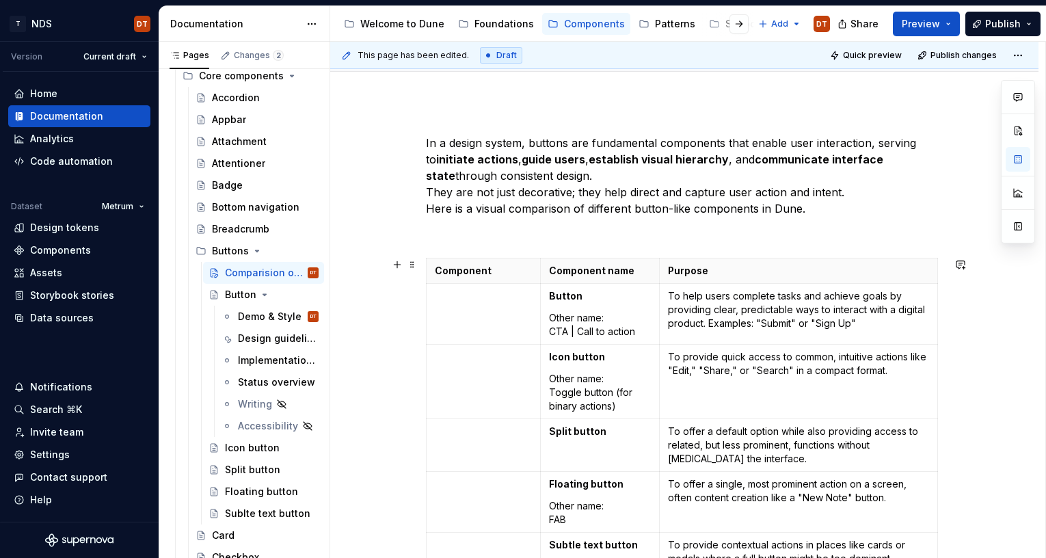
scroll to position [140, 0]
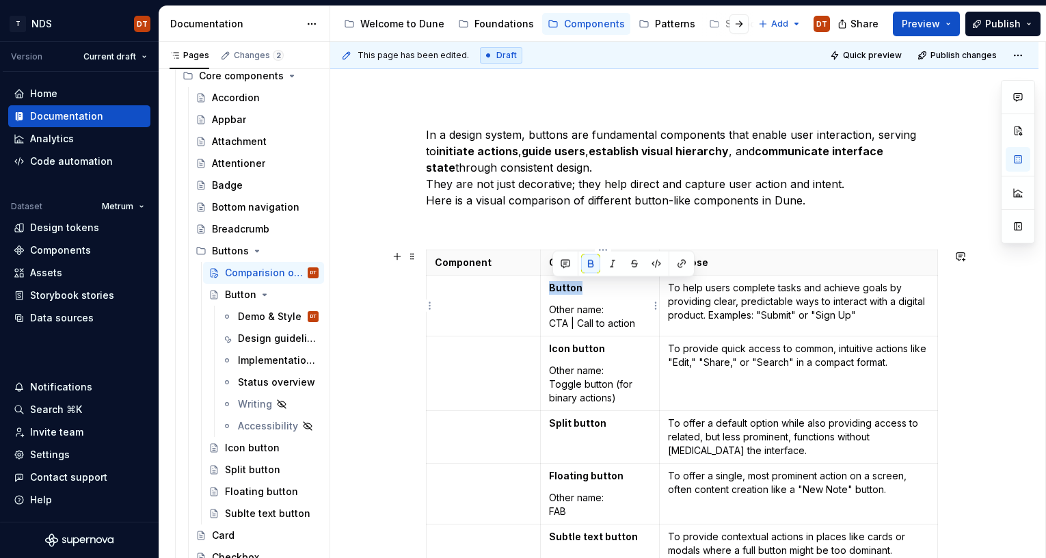
drag, startPoint x: 584, startPoint y: 288, endPoint x: 550, endPoint y: 288, distance: 34.2
click at [550, 288] on td "Button Other name: CTA | Call to action" at bounding box center [599, 305] width 119 height 61
click at [681, 265] on button "button" at bounding box center [681, 263] width 19 height 19
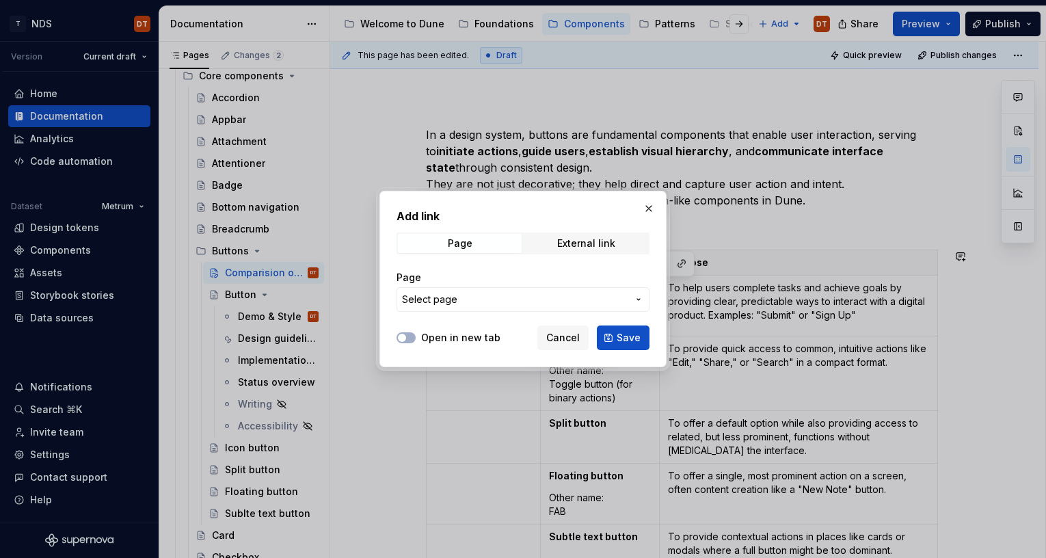
click at [641, 297] on icon "button" at bounding box center [638, 299] width 11 height 11
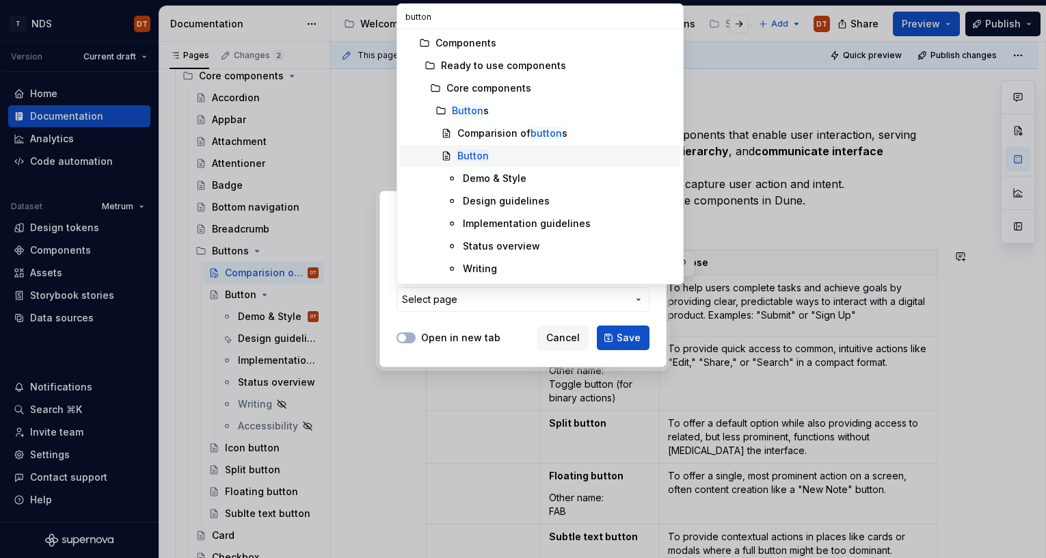
type input "button"
click at [470, 154] on mark "Button" at bounding box center [472, 156] width 31 height 12
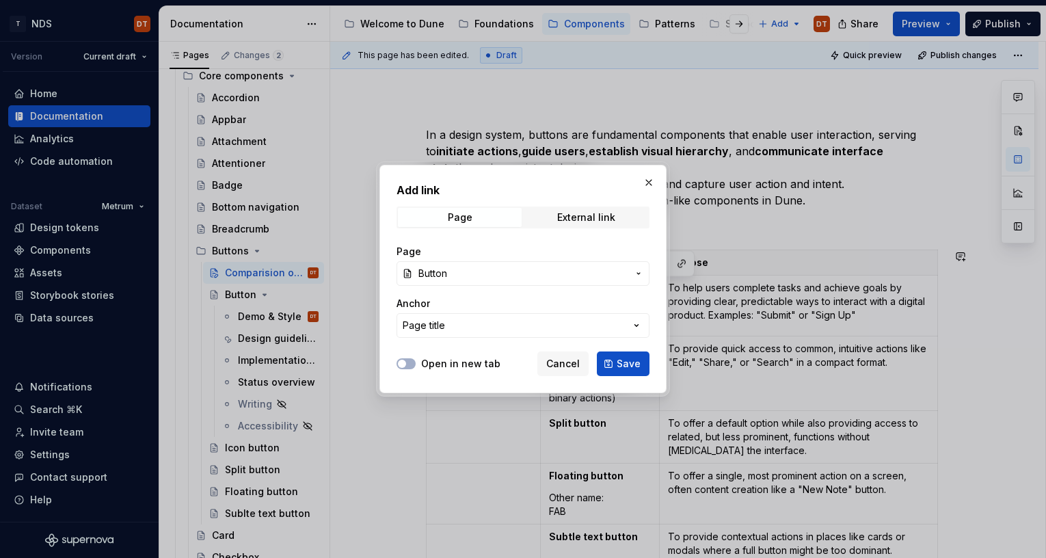
click at [617, 363] on button "Save" at bounding box center [623, 363] width 53 height 25
type textarea "*"
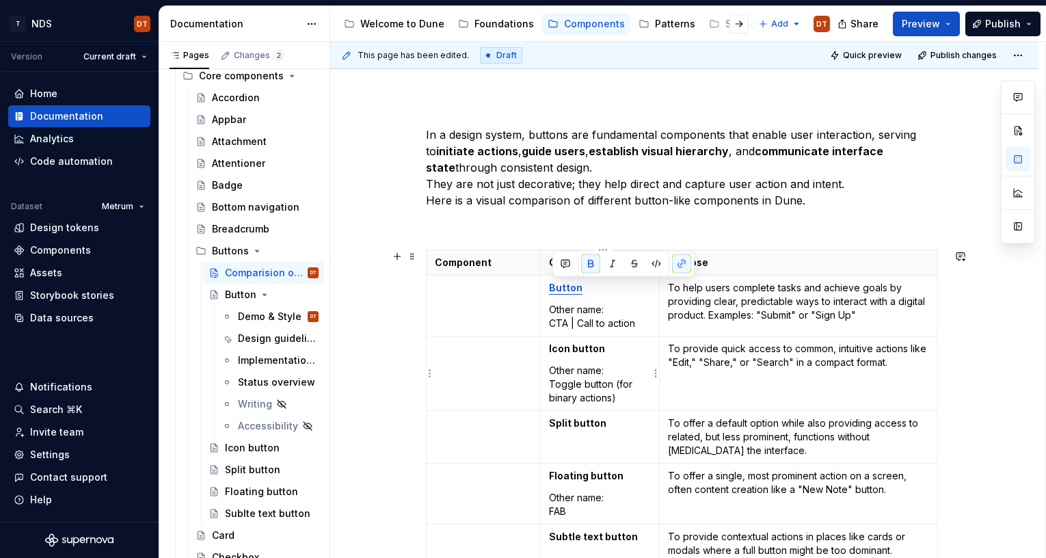
click at [598, 347] on strong "Icon button" at bounding box center [577, 348] width 56 height 12
drag, startPoint x: 603, startPoint y: 348, endPoint x: 561, endPoint y: 350, distance: 41.7
click at [551, 349] on td "Icon button Other name: Toggle button (for binary actions)" at bounding box center [599, 373] width 119 height 75
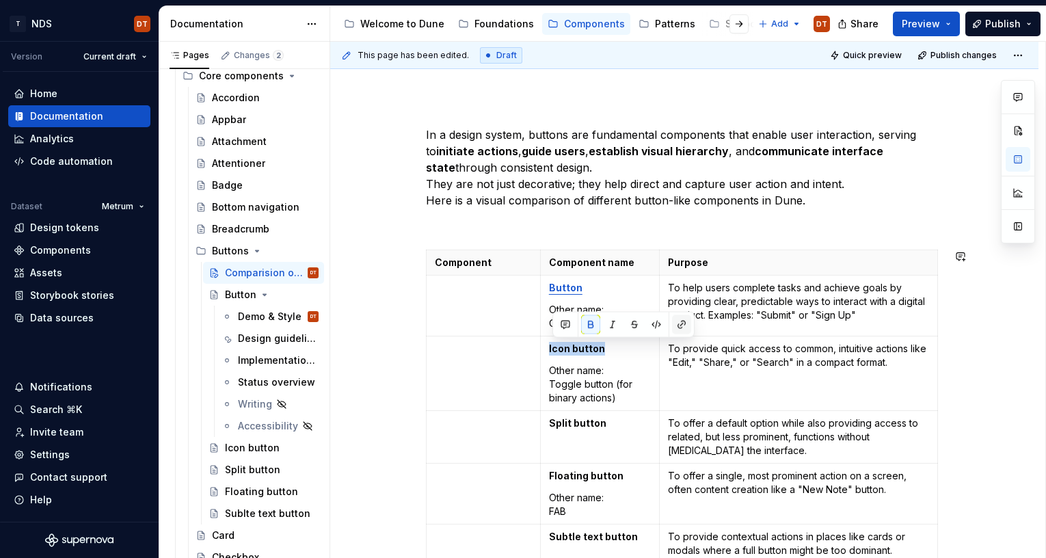
click at [682, 325] on button "button" at bounding box center [681, 324] width 19 height 19
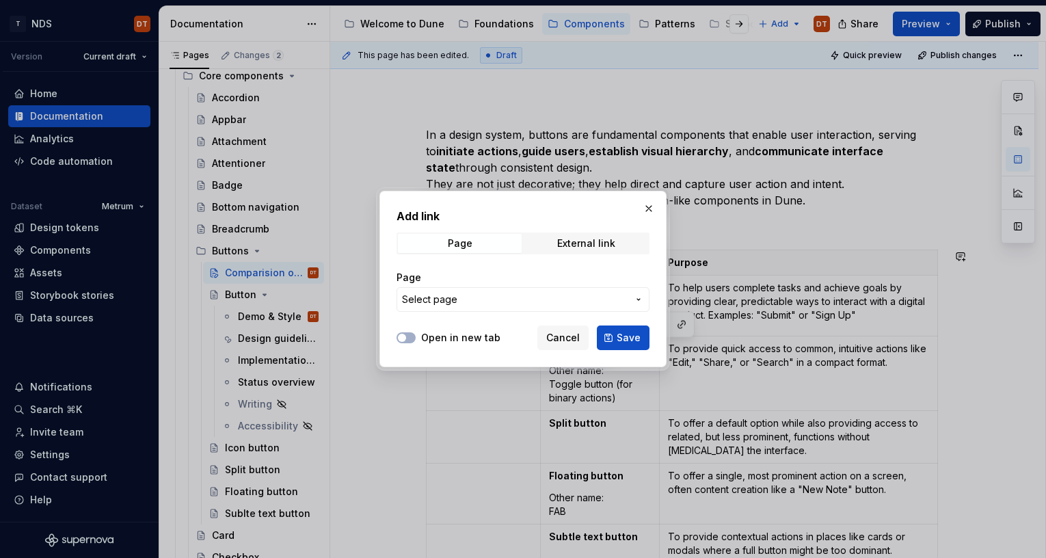
click at [641, 299] on icon "button" at bounding box center [638, 299] width 11 height 11
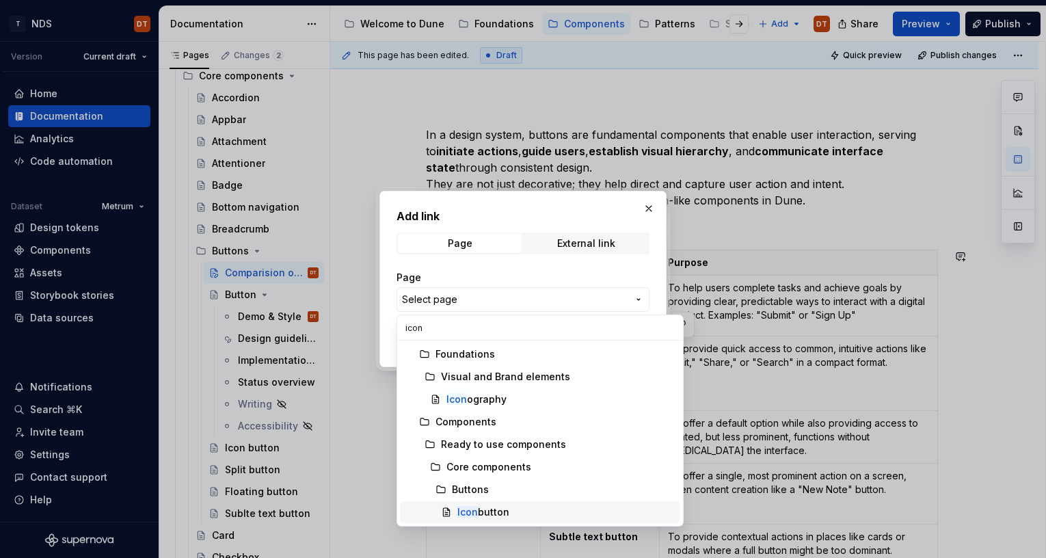
type input "icon"
click at [488, 444] on div "Icon button" at bounding box center [483, 512] width 52 height 14
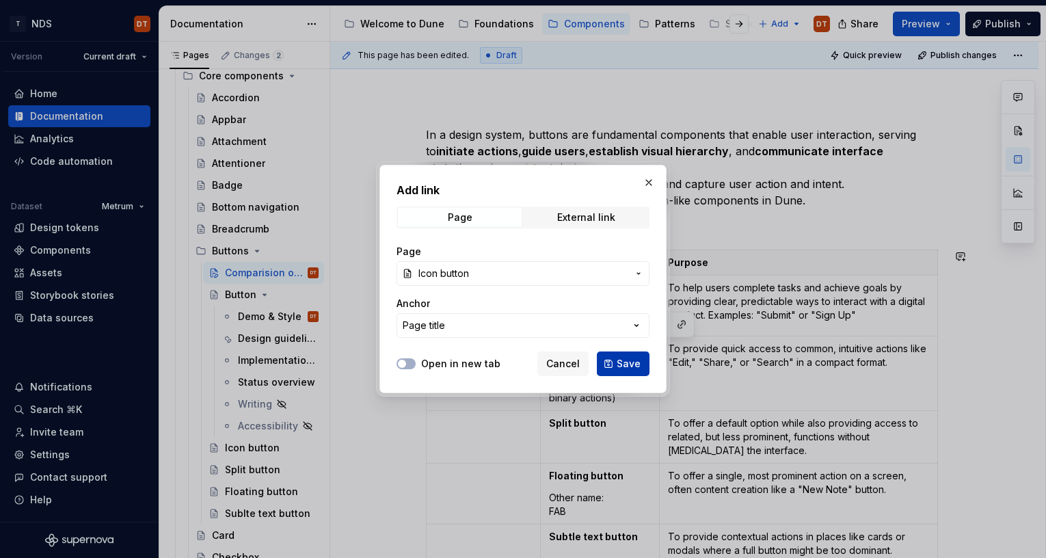
click at [629, 360] on span "Save" at bounding box center [629, 364] width 24 height 14
type textarea "*"
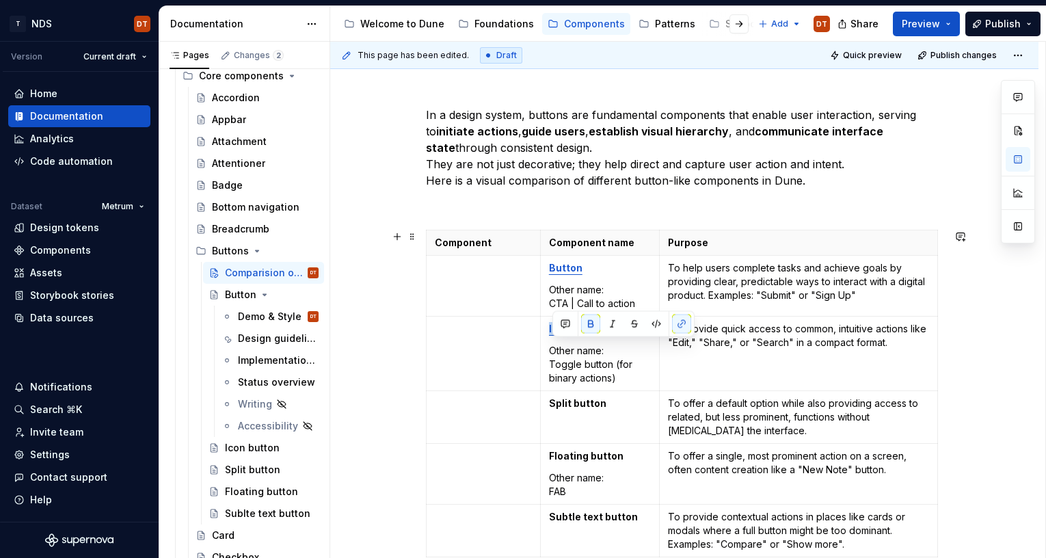
scroll to position [161, 0]
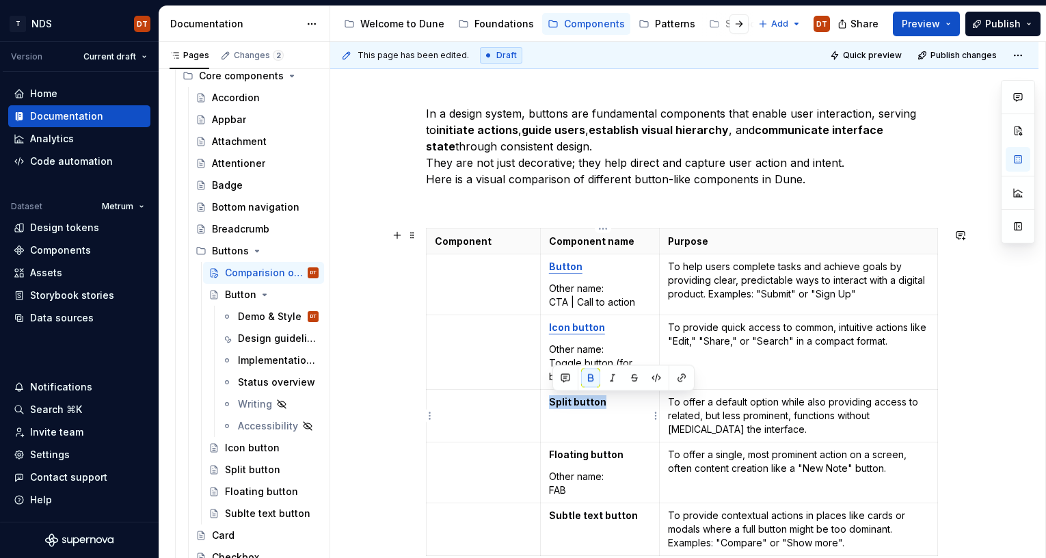
drag, startPoint x: 604, startPoint y: 404, endPoint x: 552, endPoint y: 405, distance: 52.0
click at [552, 405] on strong "Split button" at bounding box center [577, 402] width 57 height 12
click at [684, 377] on button "button" at bounding box center [681, 377] width 19 height 19
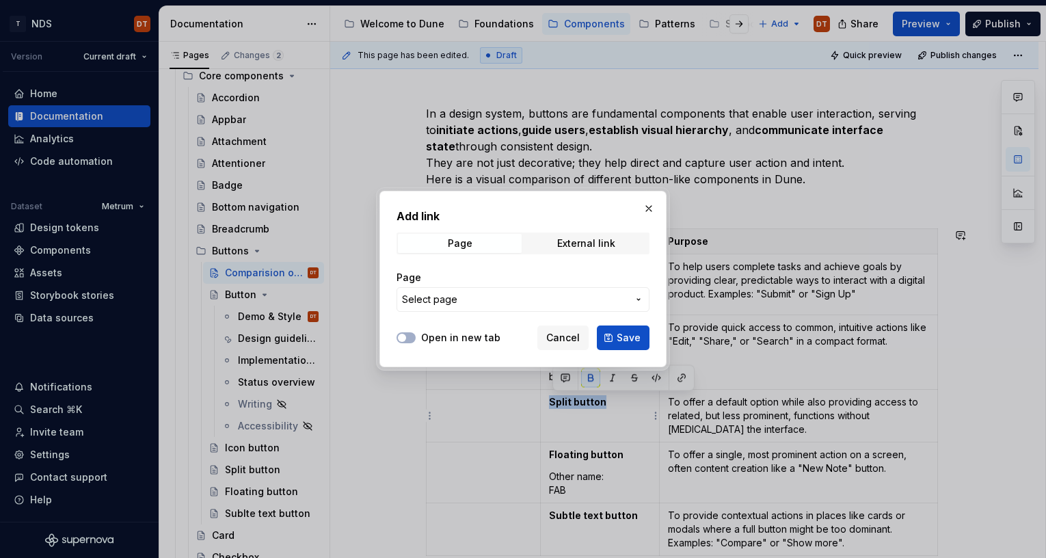
click at [638, 297] on icon "button" at bounding box center [638, 299] width 11 height 11
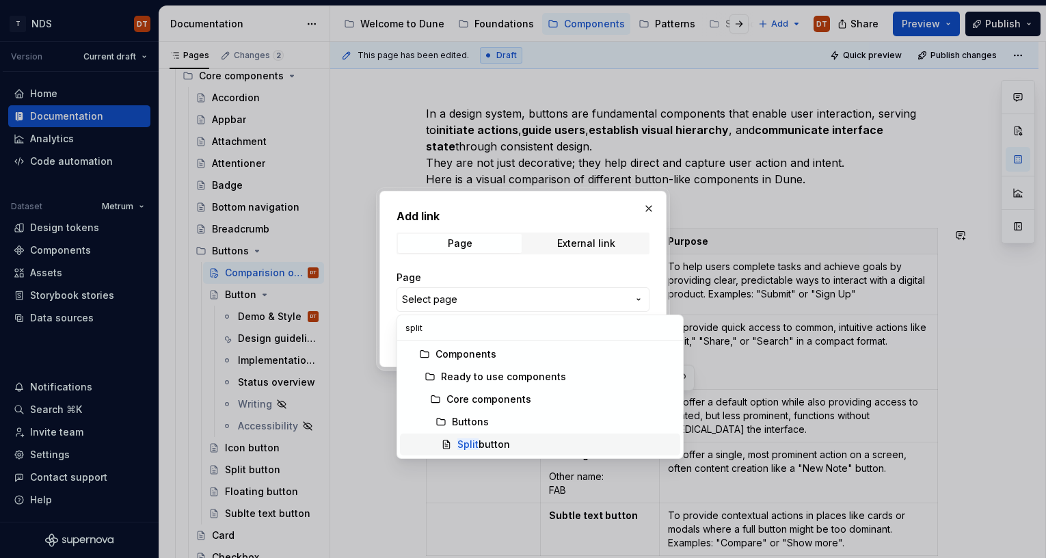
type input "split"
click at [503, 442] on div "Split button" at bounding box center [483, 444] width 53 height 14
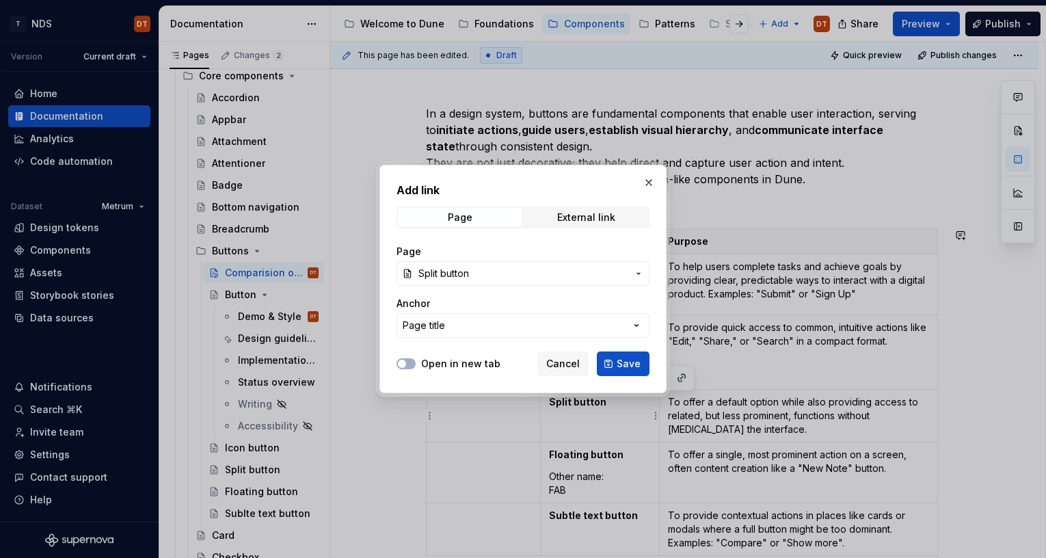
drag, startPoint x: 628, startPoint y: 362, endPoint x: 619, endPoint y: 375, distance: 16.1
click at [628, 362] on span "Save" at bounding box center [629, 364] width 24 height 14
type textarea "*"
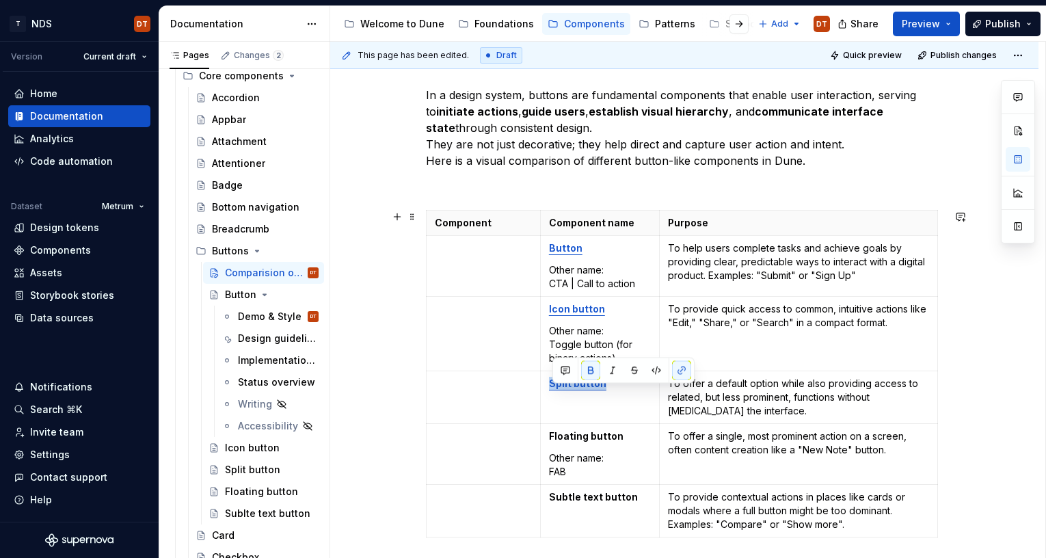
scroll to position [184, 0]
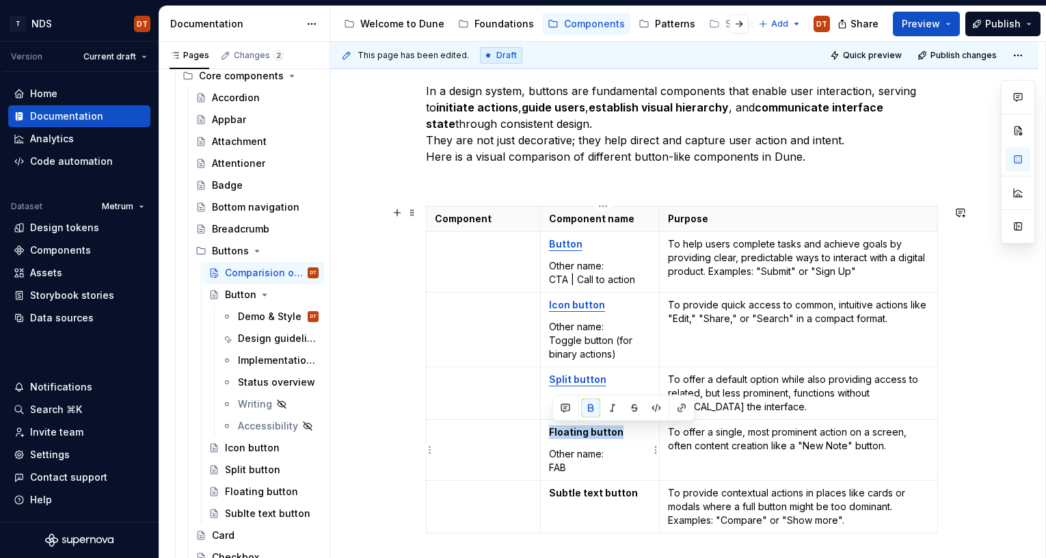
drag, startPoint x: 621, startPoint y: 431, endPoint x: 552, endPoint y: 435, distance: 68.4
click at [552, 435] on strong "Floating button" at bounding box center [586, 432] width 75 height 12
click at [684, 409] on button "button" at bounding box center [681, 408] width 19 height 19
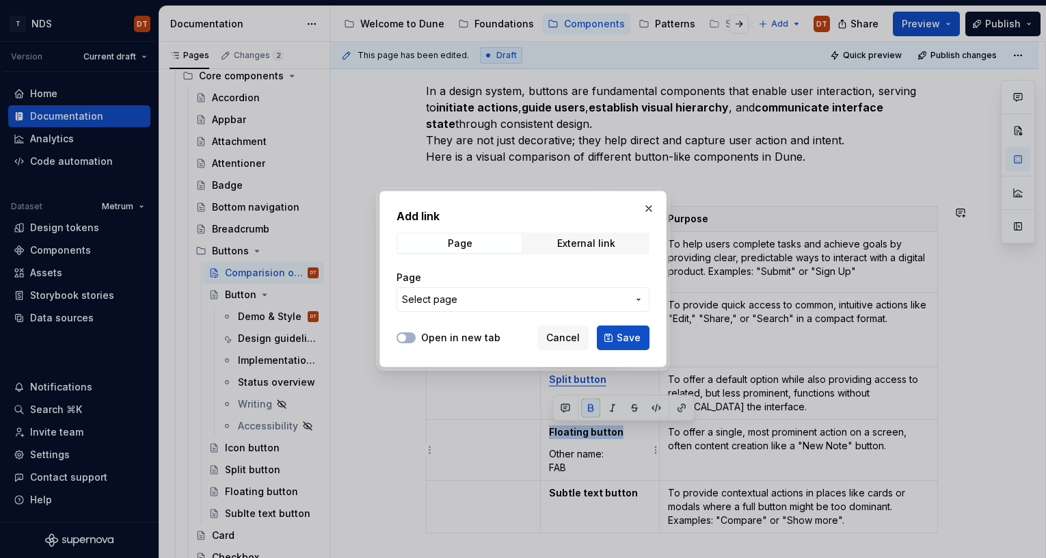
click at [640, 297] on icon "button" at bounding box center [638, 299] width 11 height 11
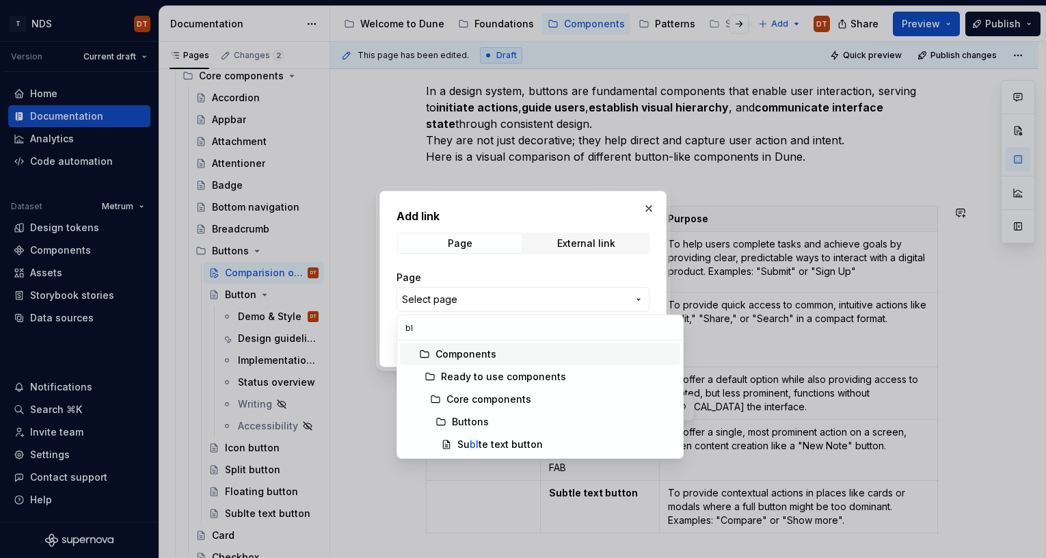
type input "b"
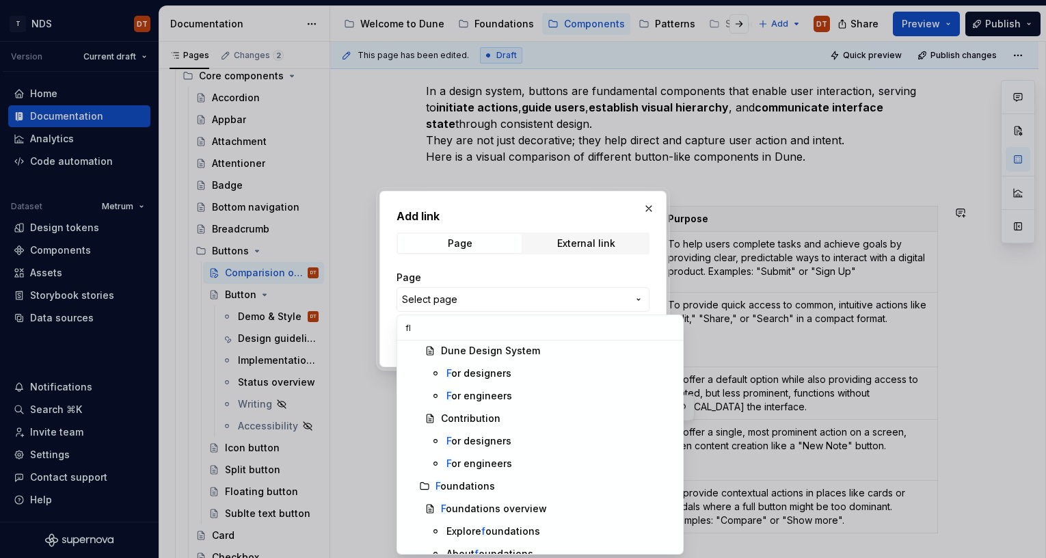
scroll to position [0, 0]
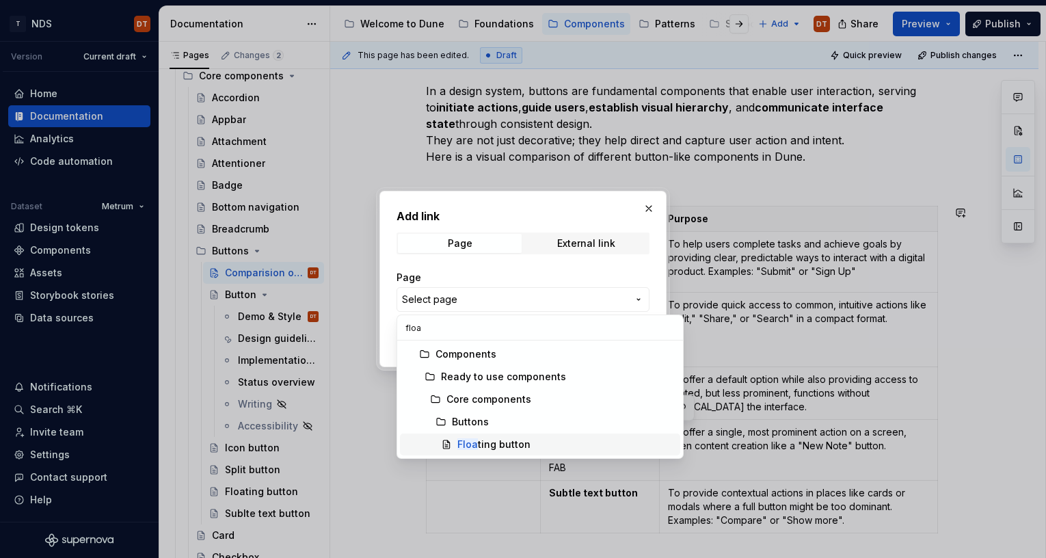
type input "floa"
click at [516, 441] on div "Floa ting button" at bounding box center [493, 444] width 73 height 14
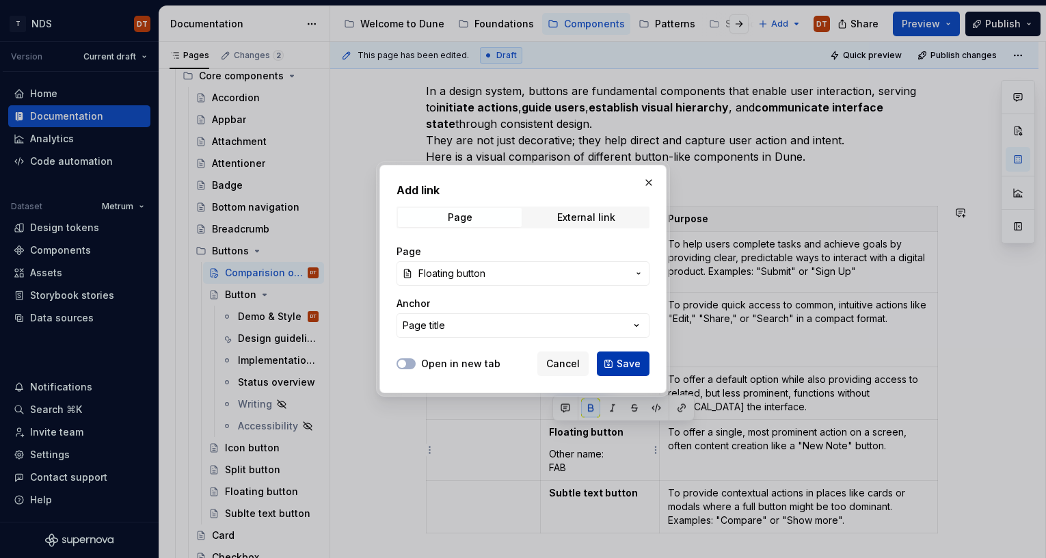
click at [612, 363] on button "Save" at bounding box center [623, 363] width 53 height 25
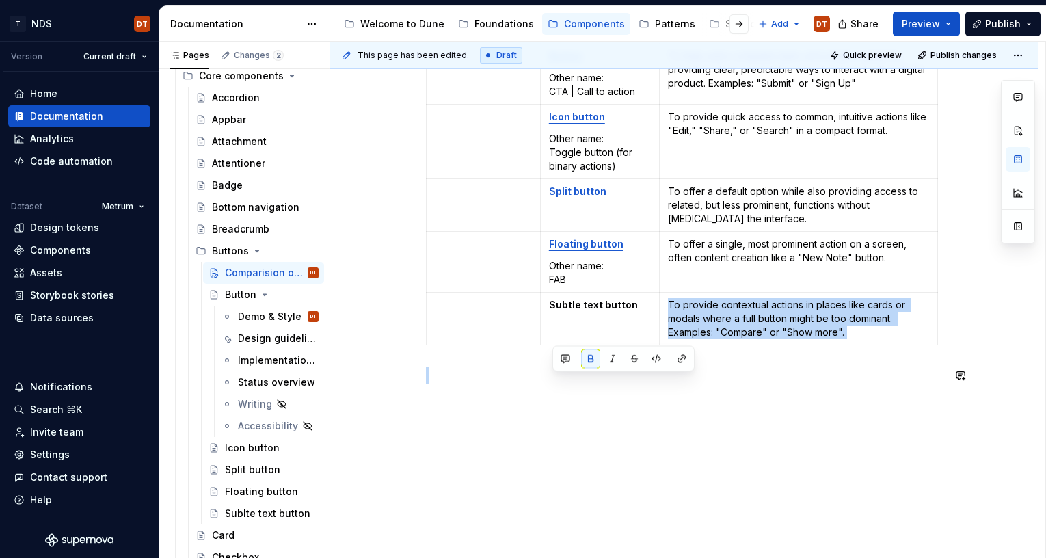
scroll to position [381, 0]
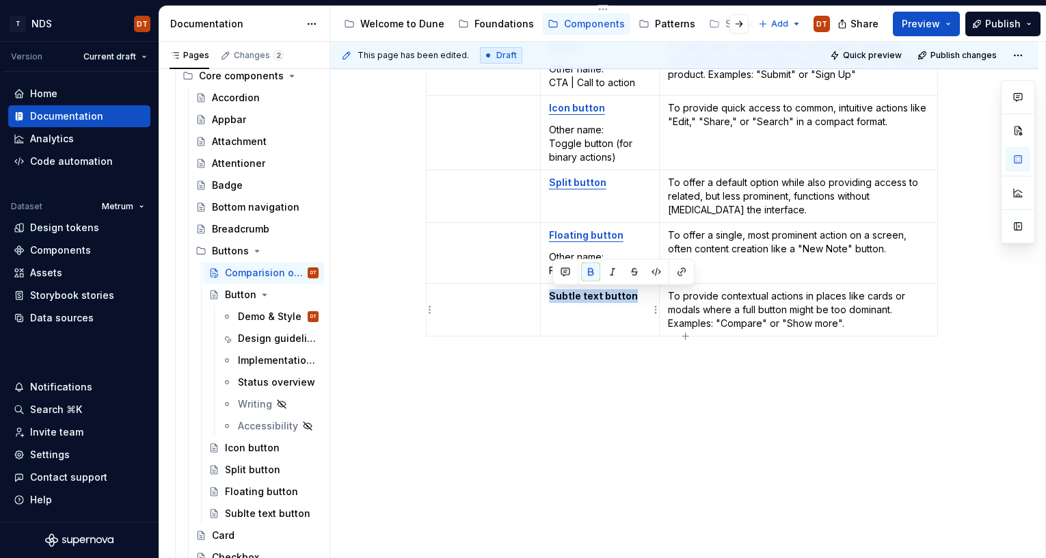
drag, startPoint x: 634, startPoint y: 494, endPoint x: 552, endPoint y: 300, distance: 209.9
click at [552, 300] on strong "Subtle text button" at bounding box center [593, 296] width 89 height 12
click at [682, 273] on button "button" at bounding box center [681, 271] width 19 height 19
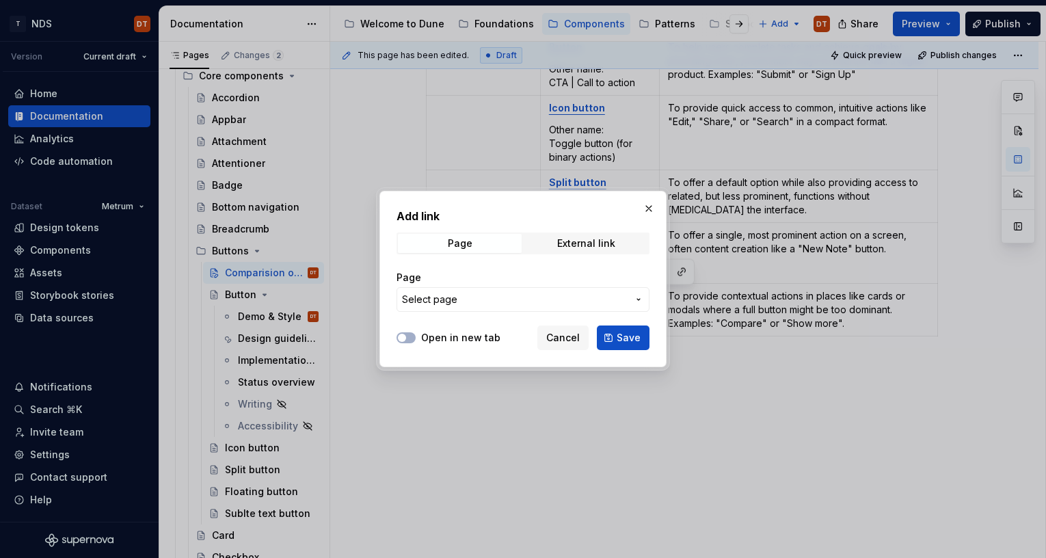
type textarea "*"
click at [638, 297] on icon "button" at bounding box center [638, 299] width 11 height 11
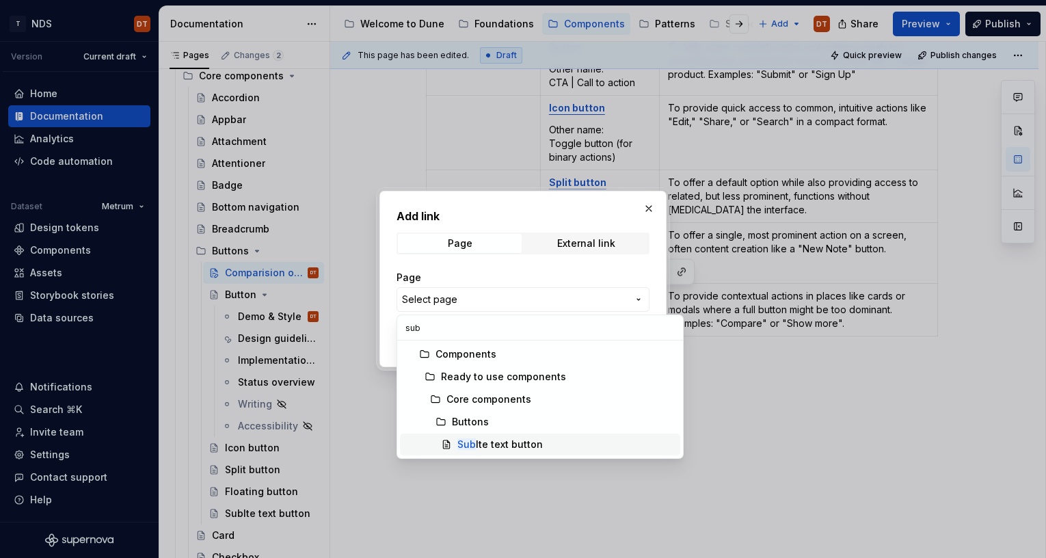
type input "sub"
click at [535, 444] on div "Sub lte text button" at bounding box center [499, 444] width 85 height 14
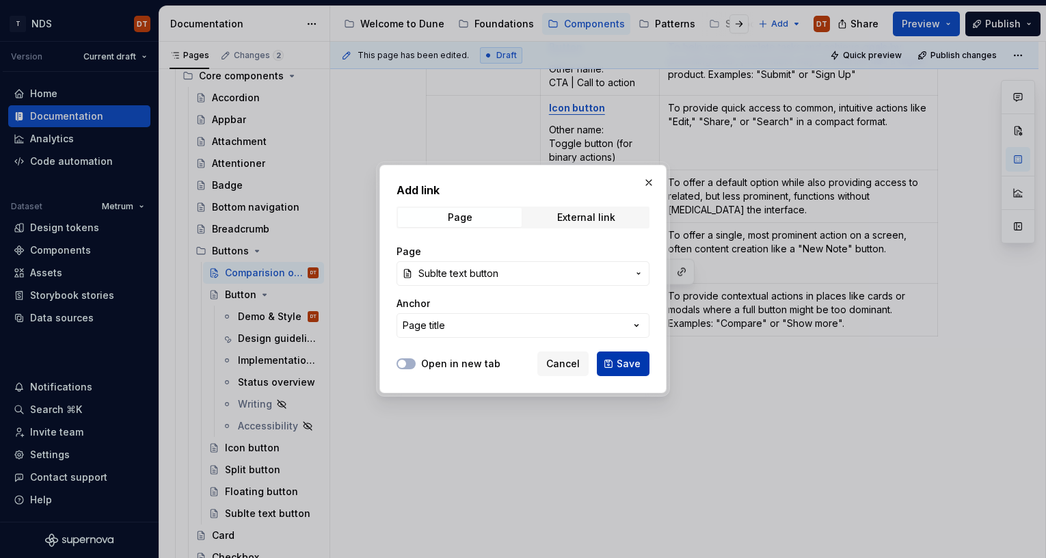
click at [610, 367] on button "Save" at bounding box center [623, 363] width 53 height 25
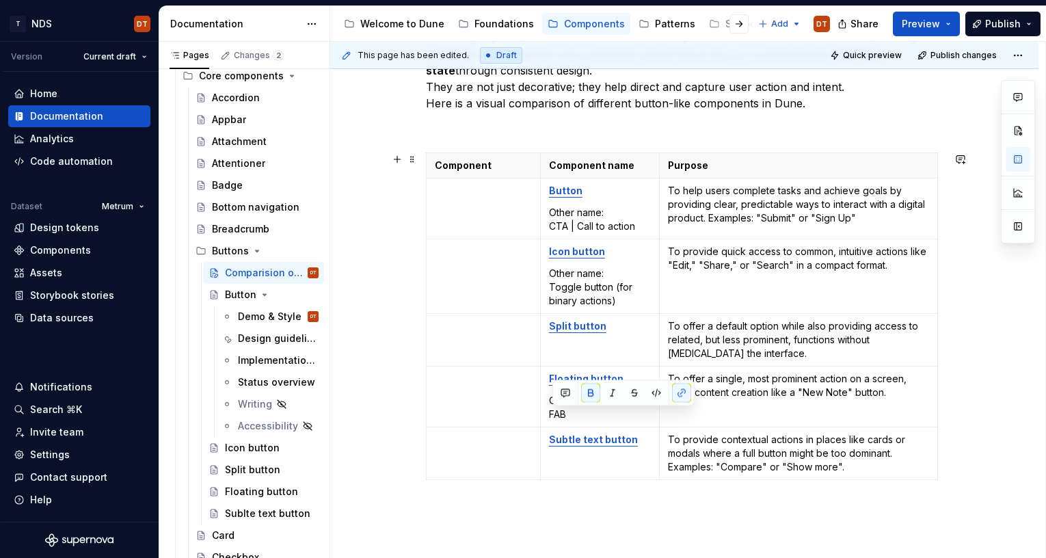
scroll to position [233, 0]
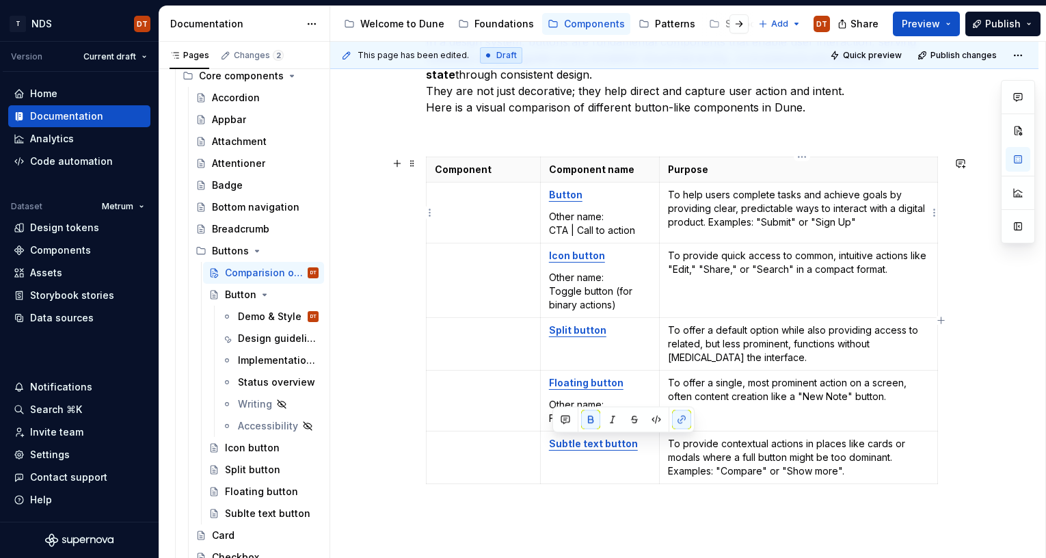
click at [785, 204] on p "To help users complete tasks and achieve goals by providing clear, predictable …" at bounding box center [798, 208] width 261 height 41
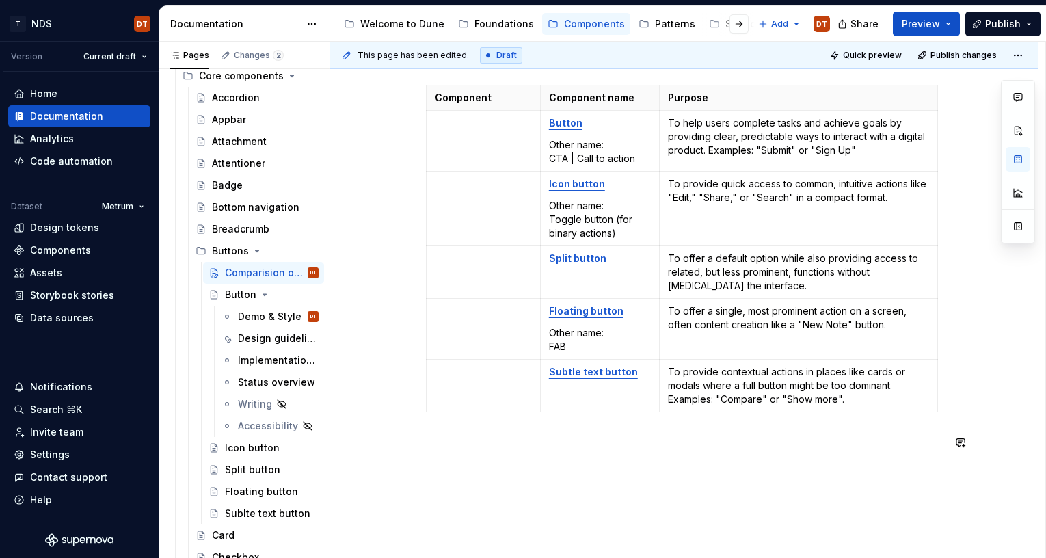
scroll to position [308, 0]
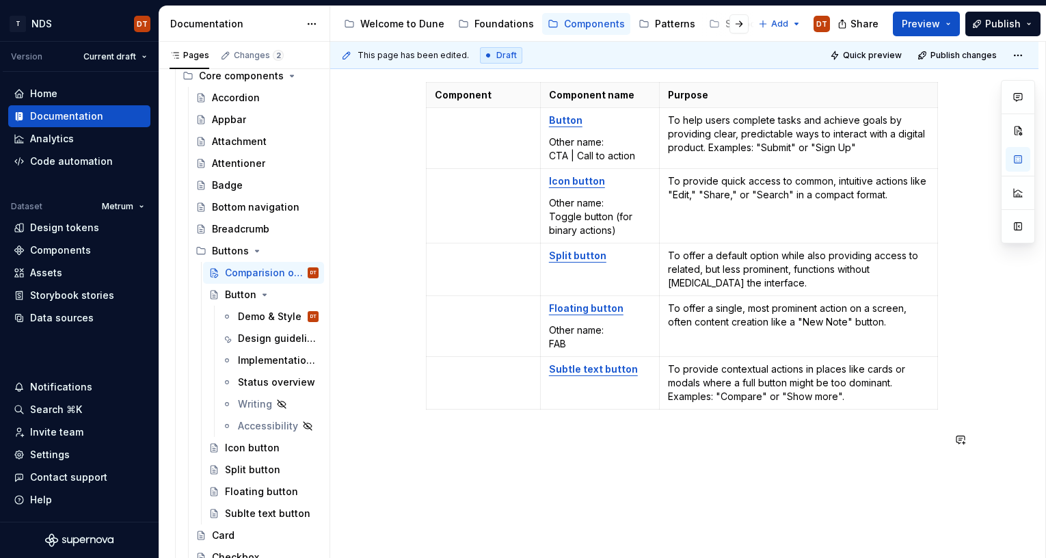
click at [787, 444] on div "In a design system, buttons are fundamental components that enable user interac…" at bounding box center [684, 211] width 517 height 505
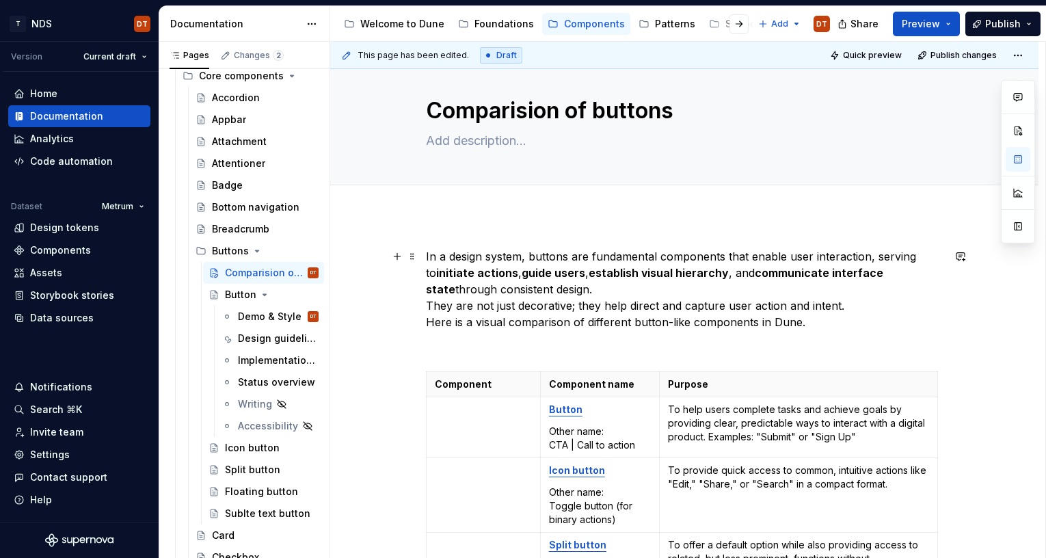
scroll to position [0, 0]
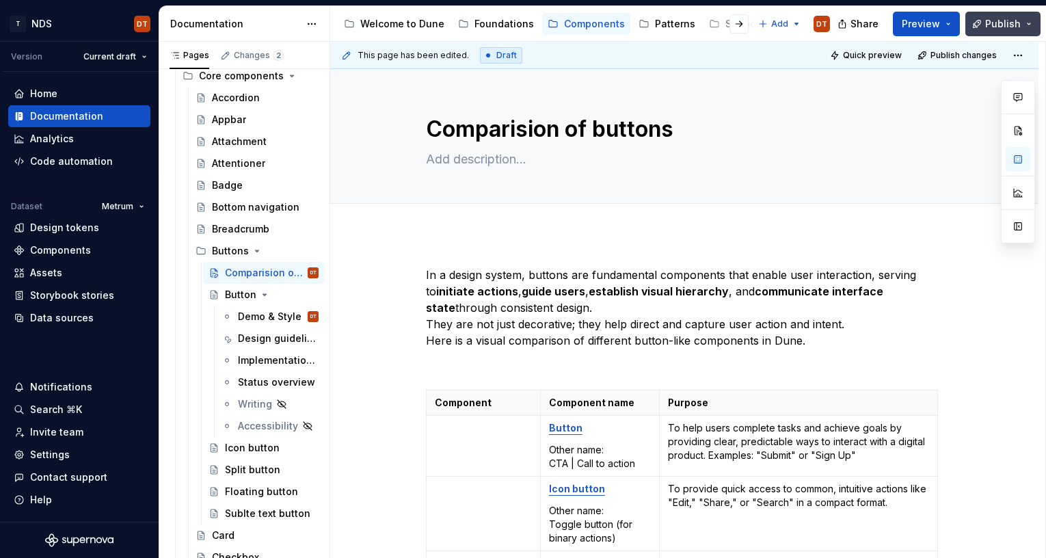
click at [986, 23] on span "Publish" at bounding box center [1003, 24] width 36 height 14
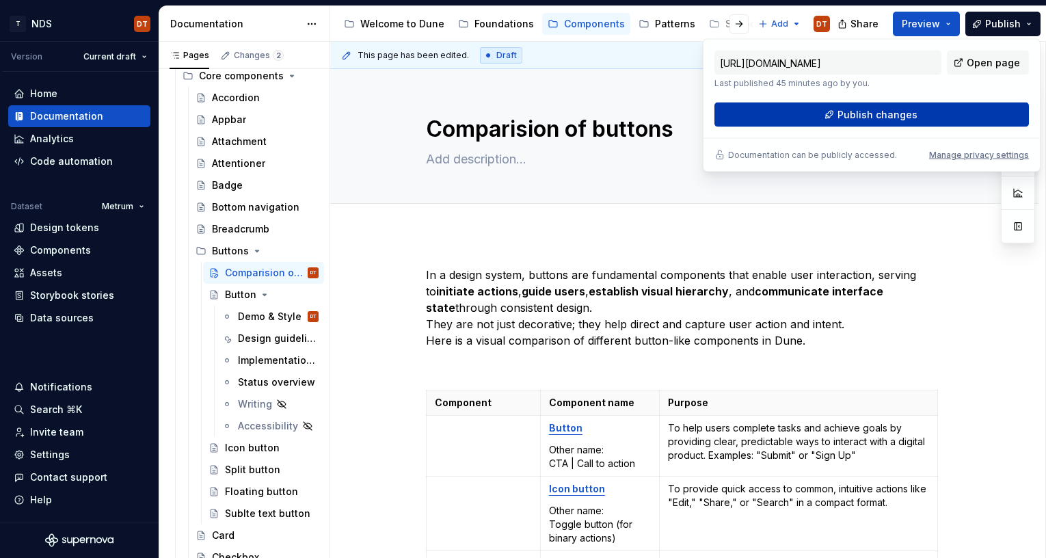
click at [883, 118] on span "Publish changes" at bounding box center [877, 115] width 80 height 14
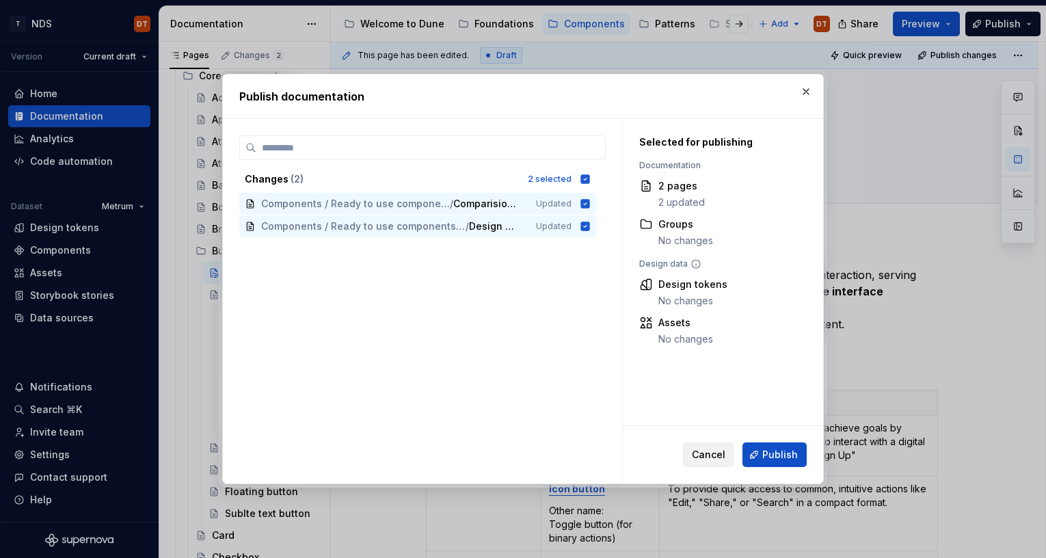
drag, startPoint x: 775, startPoint y: 452, endPoint x: 734, endPoint y: 452, distance: 40.3
click at [775, 444] on span "Publish" at bounding box center [780, 455] width 36 height 14
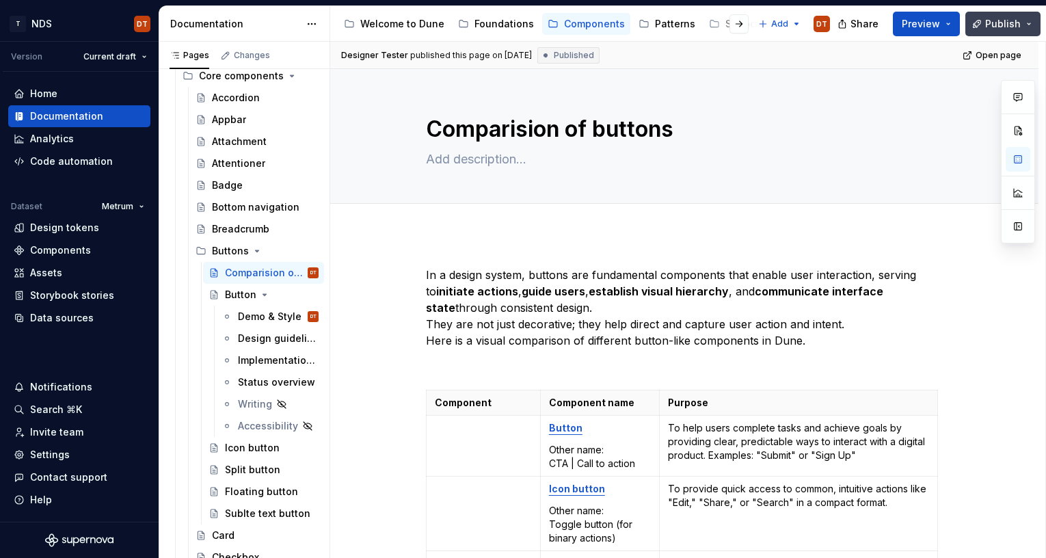
click at [1031, 21] on button "Publish" at bounding box center [1002, 24] width 75 height 25
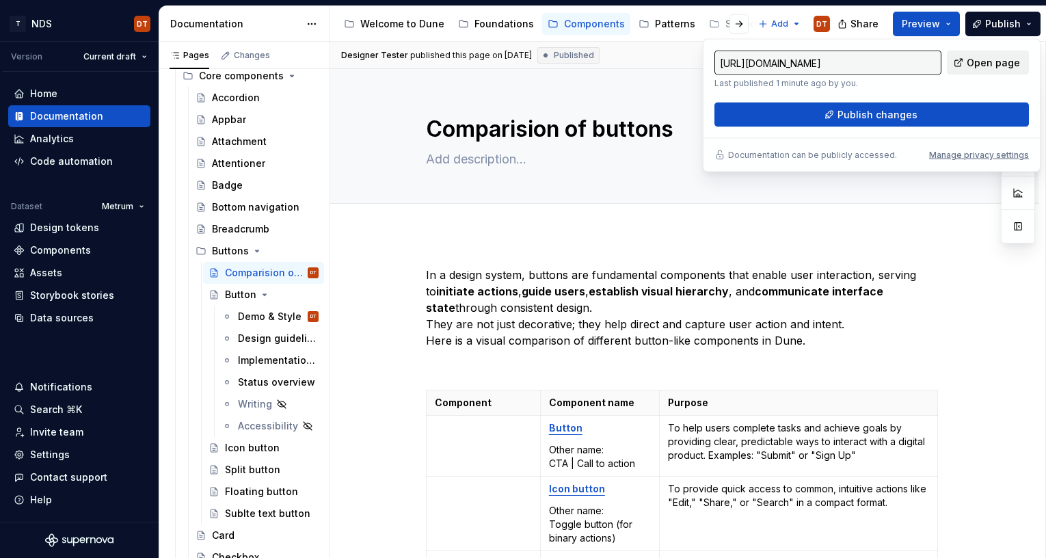
click at [1008, 60] on span "Open page" at bounding box center [993, 63] width 53 height 14
click at [730, 215] on div "Add tab" at bounding box center [684, 218] width 517 height 19
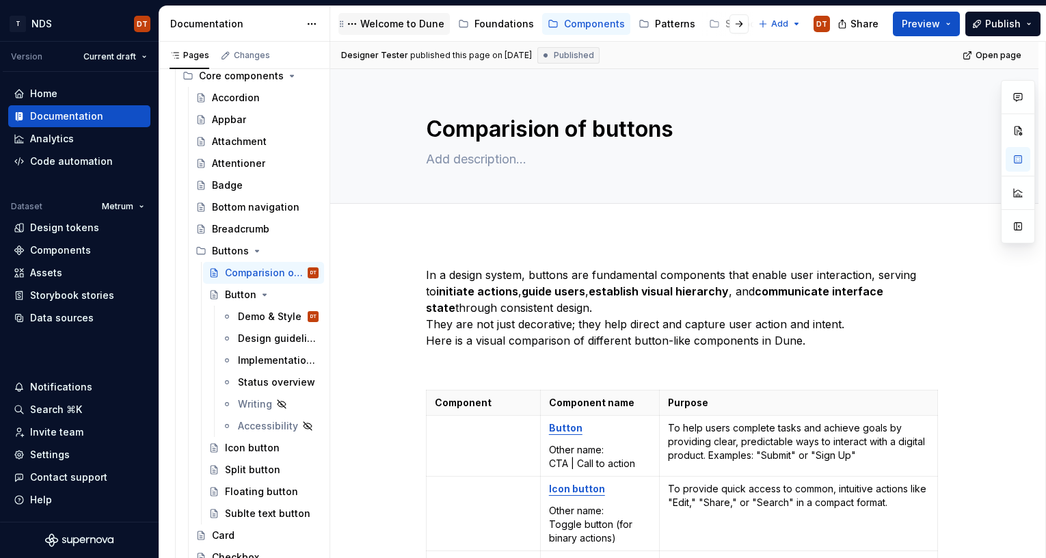
click at [392, 24] on div "Welcome to Dune" at bounding box center [402, 24] width 84 height 14
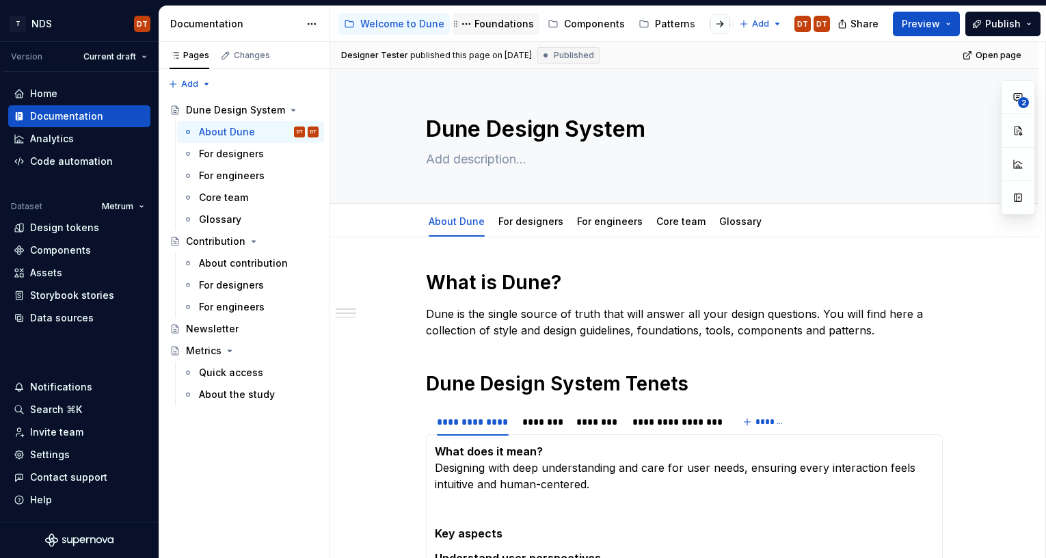
click at [484, 23] on div "Foundations" at bounding box center [503, 24] width 59 height 14
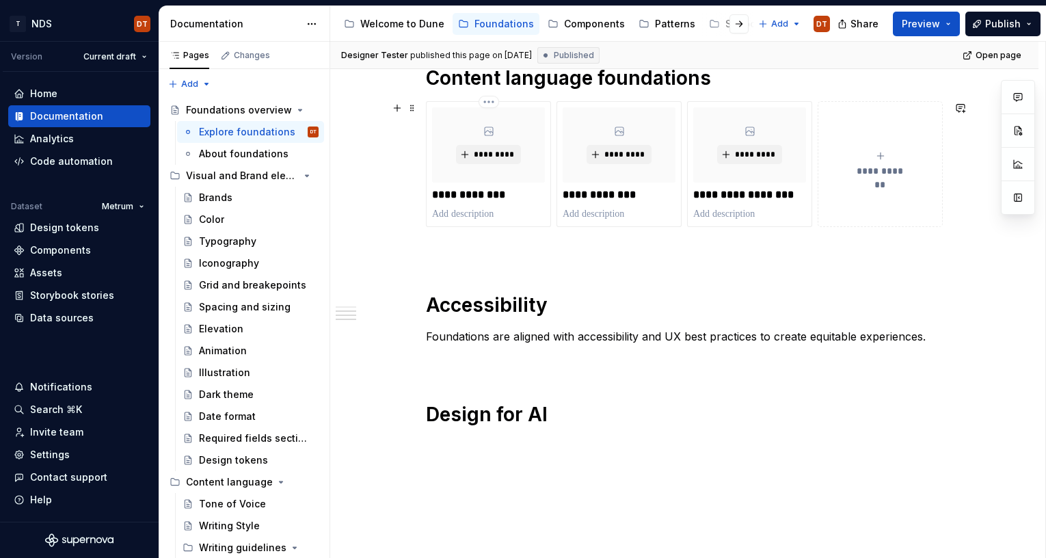
scroll to position [850, 0]
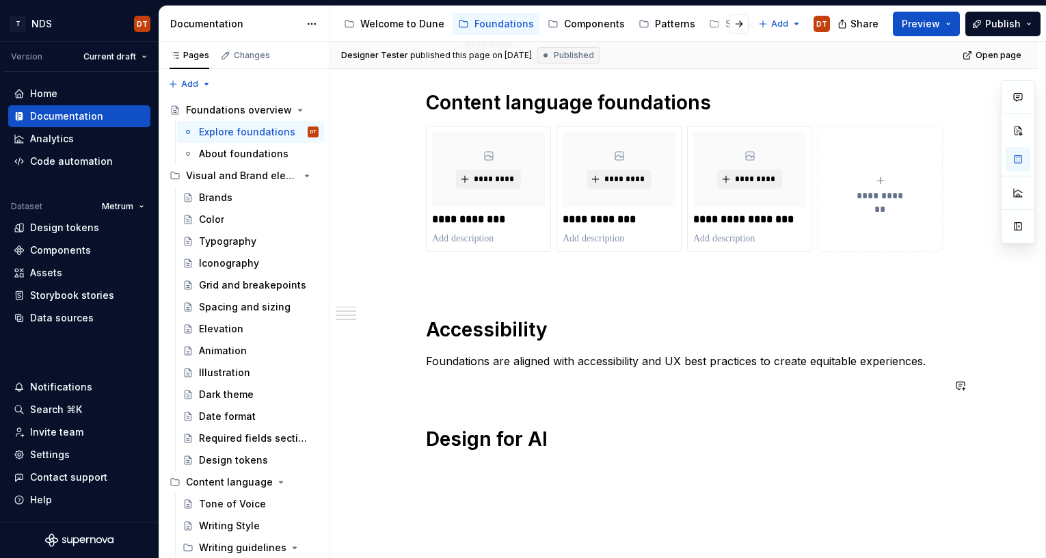
scroll to position [840, 0]
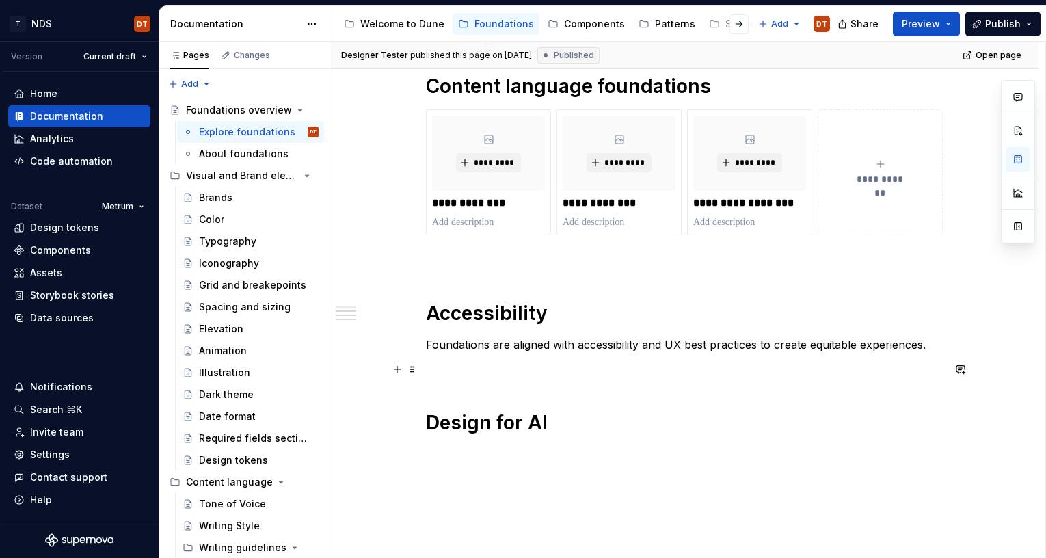
click at [567, 371] on p at bounding box center [684, 369] width 517 height 16
click at [463, 344] on p "Foundations are aligned with accessibility and UX best practices to create equi…" at bounding box center [684, 344] width 517 height 16
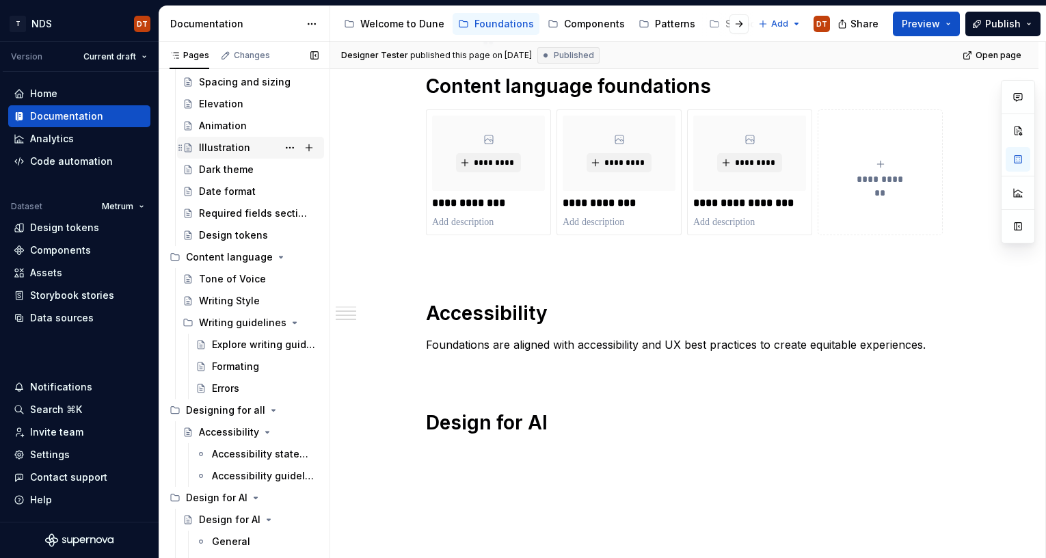
scroll to position [238, 0]
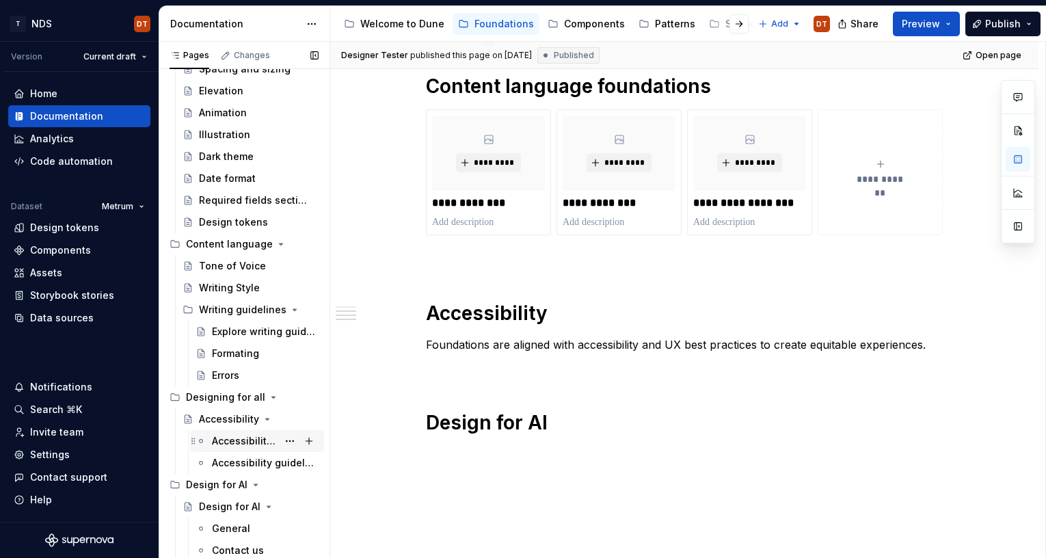
click at [242, 442] on div "Accessibility statement" at bounding box center [245, 441] width 66 height 14
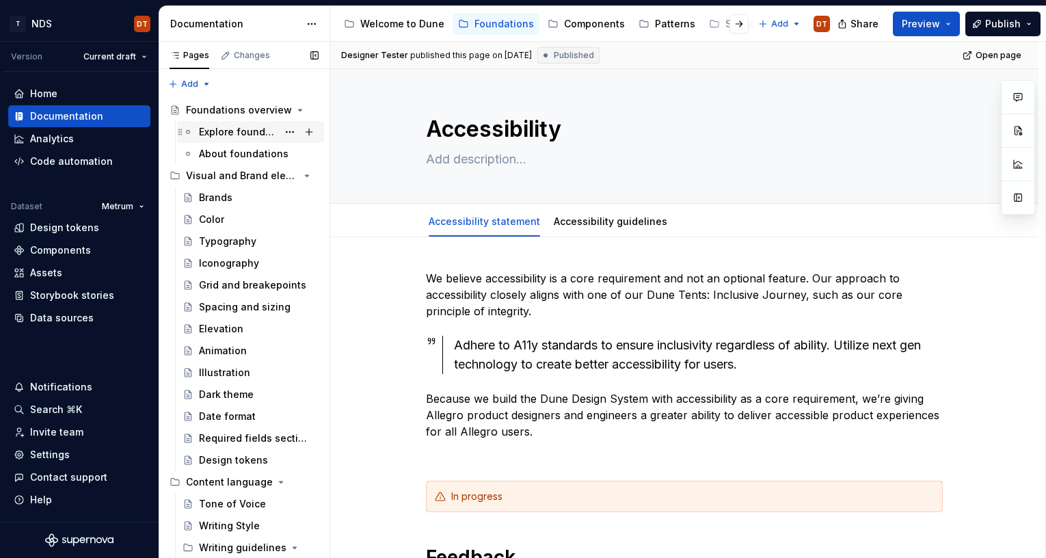
click at [217, 132] on div "Explore foundations" at bounding box center [238, 132] width 79 height 14
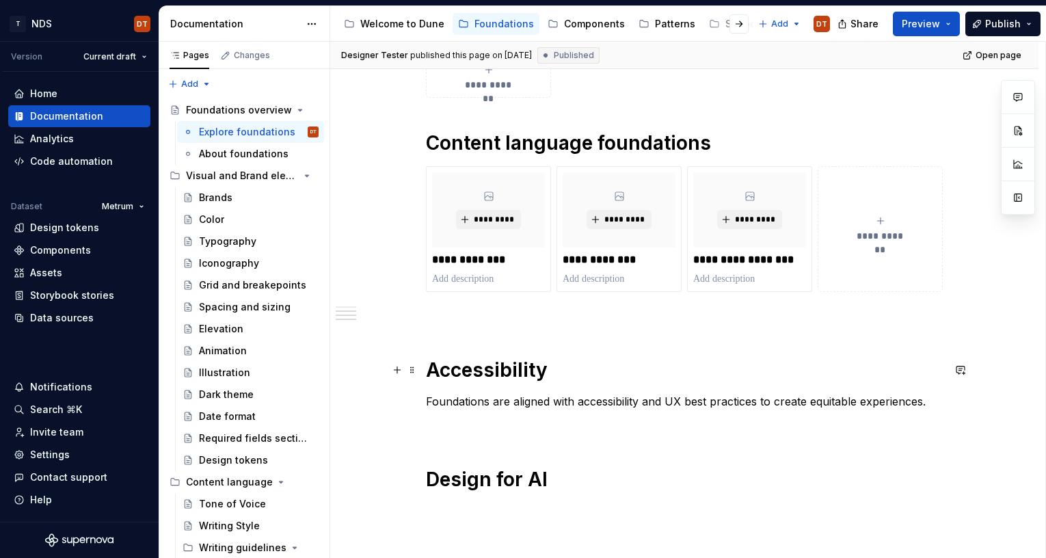
scroll to position [800, 0]
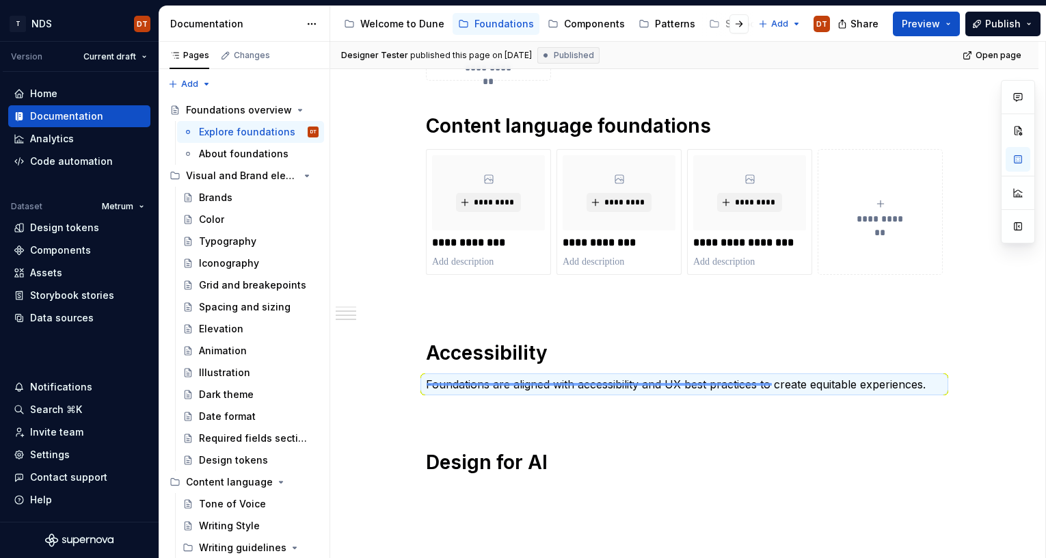
drag, startPoint x: 427, startPoint y: 383, endPoint x: 772, endPoint y: 383, distance: 345.2
click at [772, 383] on div "**********" at bounding box center [687, 300] width 715 height 517
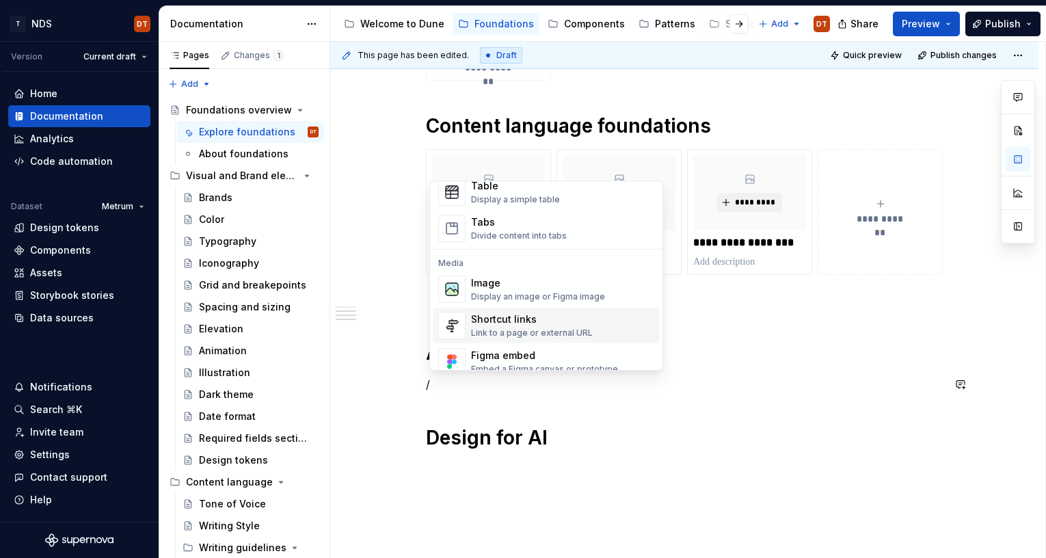
scroll to position [515, 0]
click at [527, 325] on div "Link to a page or external URL" at bounding box center [532, 330] width 122 height 11
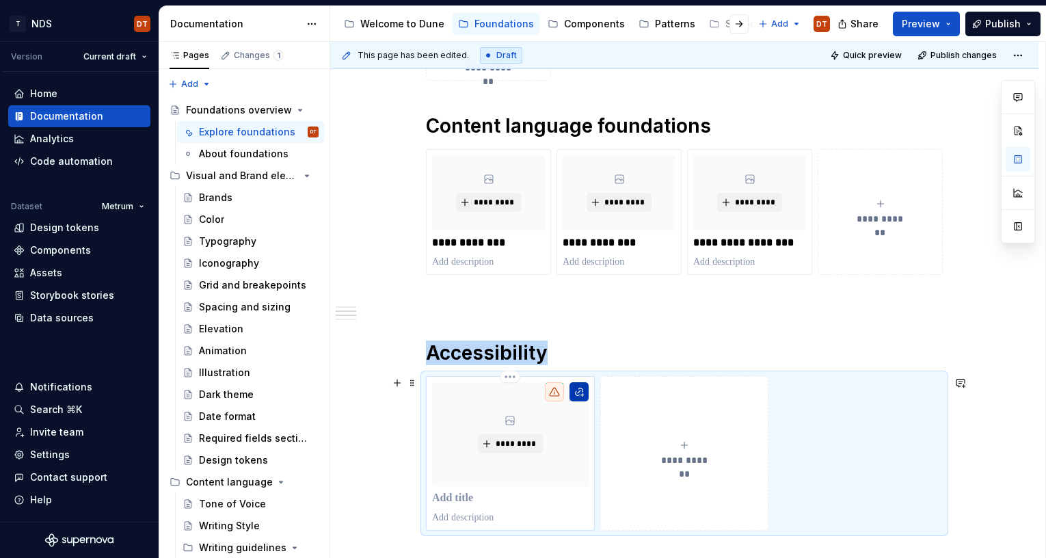
click at [582, 391] on button "button" at bounding box center [578, 391] width 19 height 19
type textarea "*"
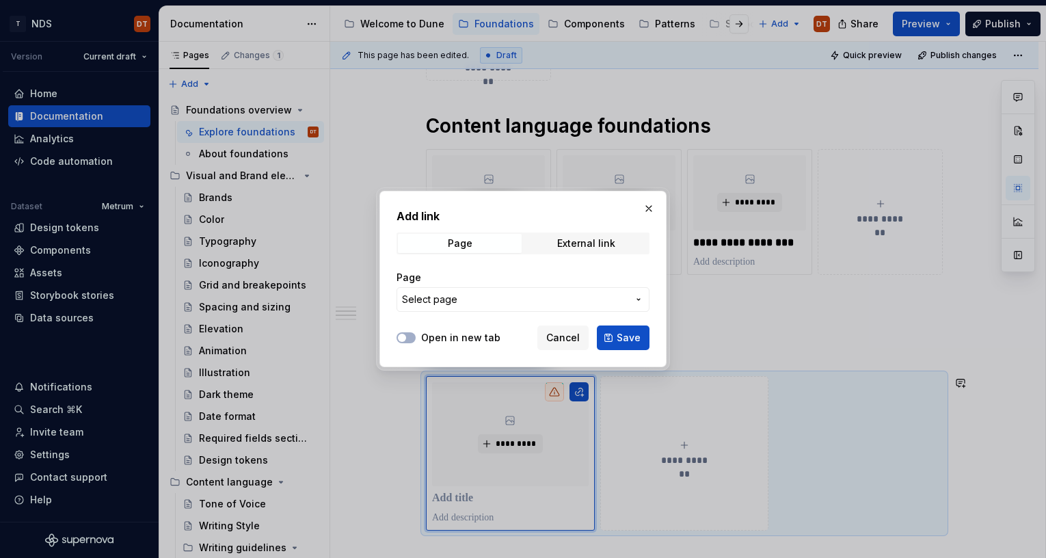
click at [635, 295] on icon "button" at bounding box center [638, 299] width 11 height 11
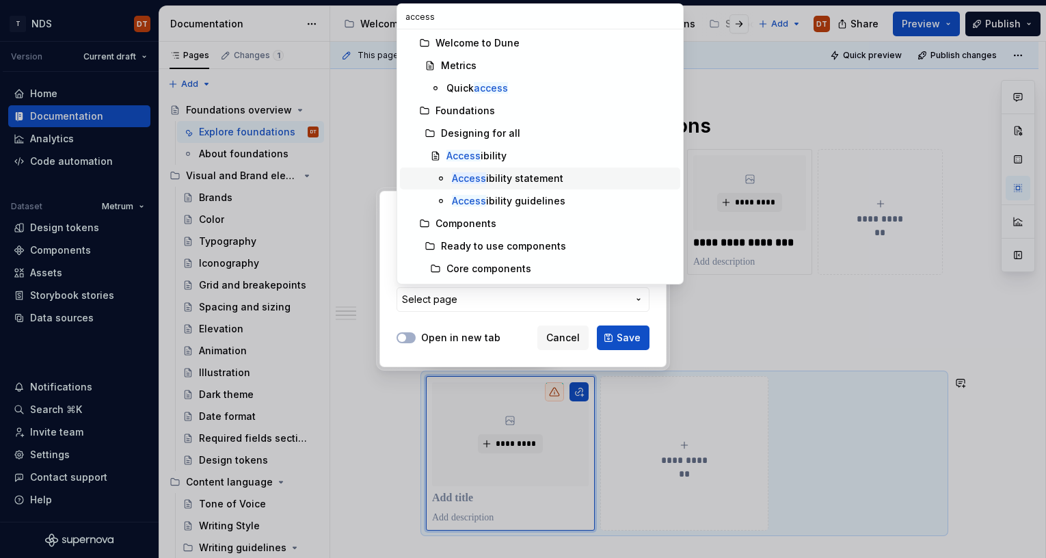
type input "access"
click at [496, 176] on div "Access ibility statement" at bounding box center [507, 179] width 111 height 14
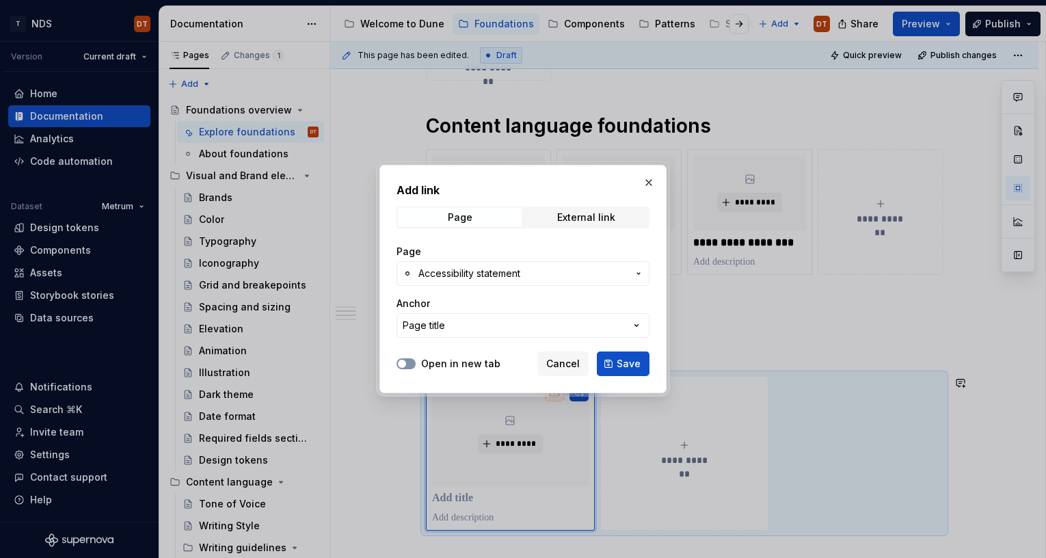
click at [407, 360] on button "Open in new tab" at bounding box center [405, 363] width 19 height 11
click at [633, 361] on span "Save" at bounding box center [629, 364] width 24 height 14
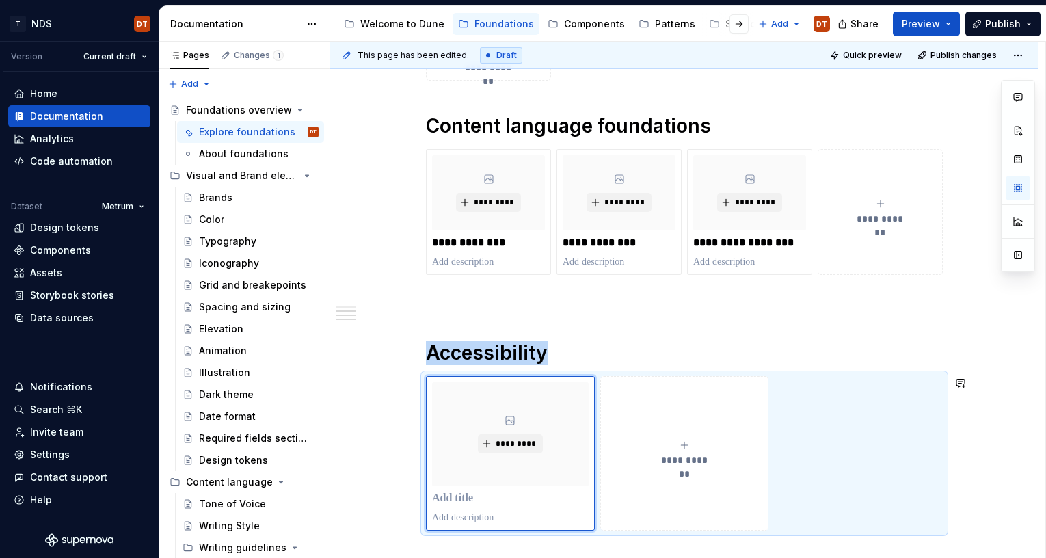
scroll to position [809, 0]
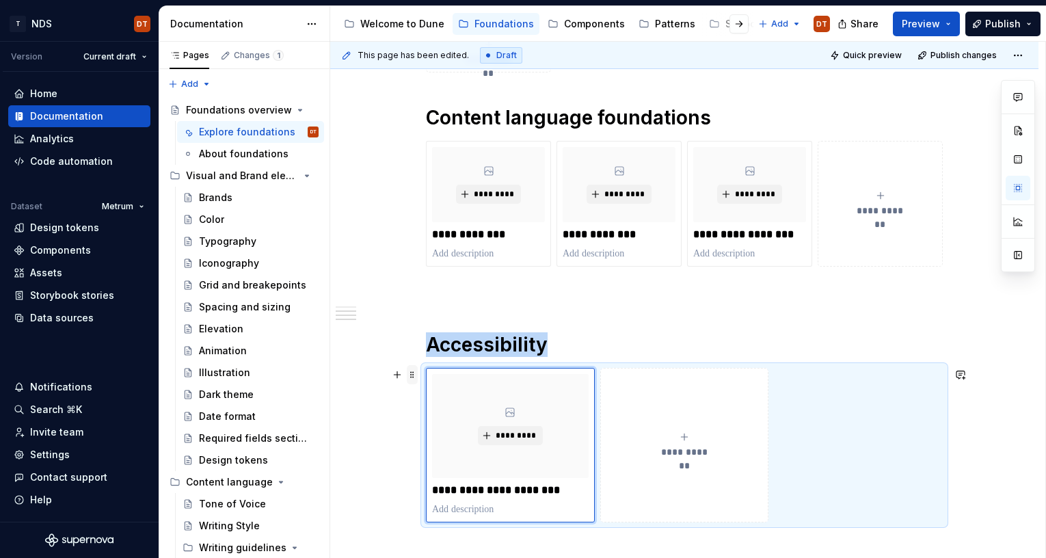
click at [416, 373] on span at bounding box center [412, 374] width 11 height 19
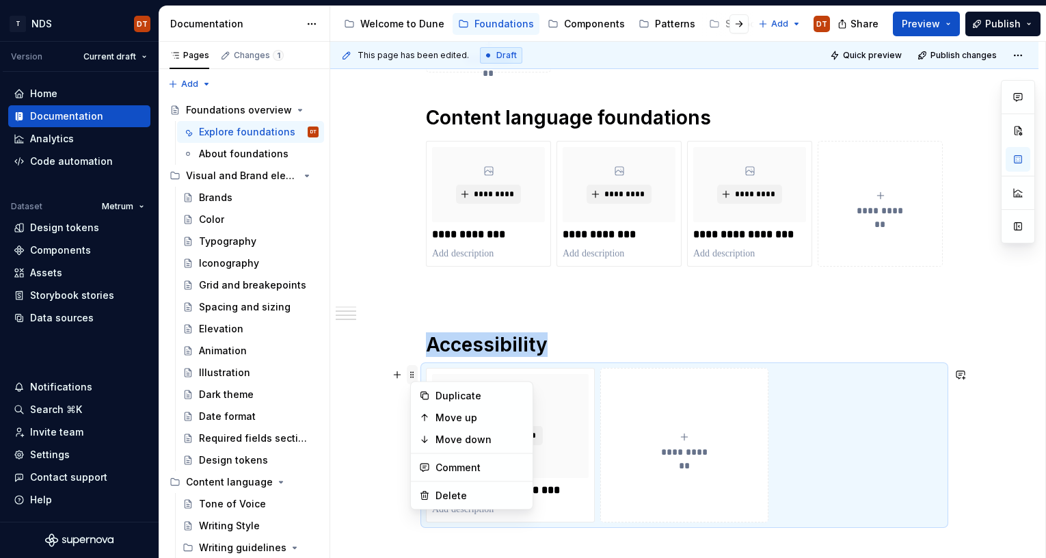
click at [416, 373] on span at bounding box center [412, 374] width 11 height 19
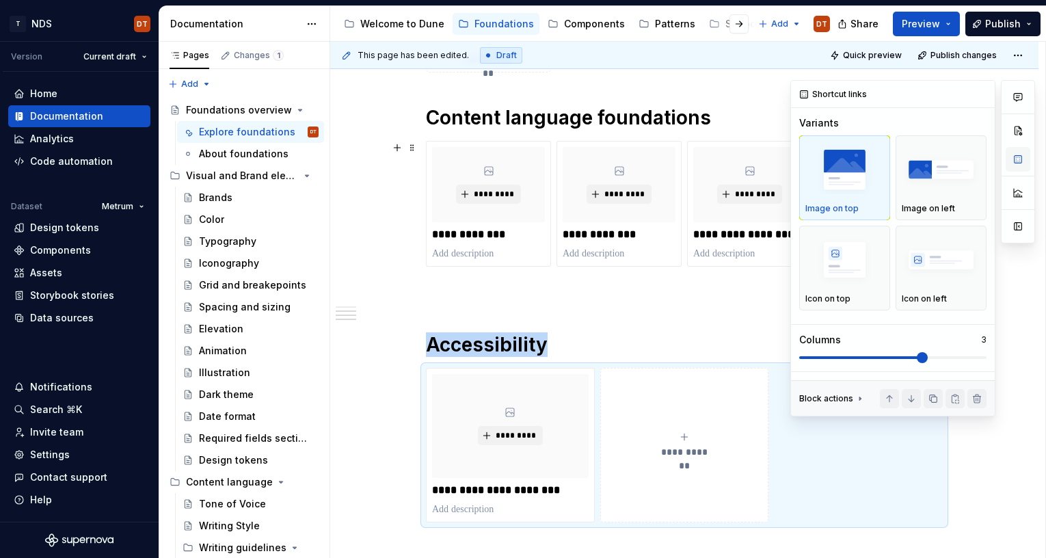
click at [1018, 154] on button "button" at bounding box center [1018, 159] width 25 height 25
click at [985, 356] on span at bounding box center [892, 357] width 187 height 3
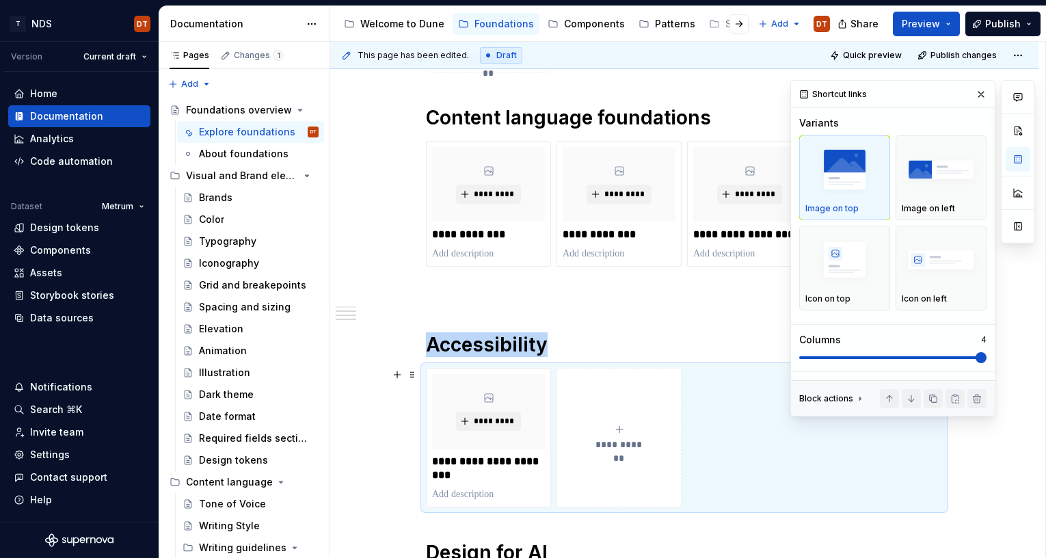
click at [625, 429] on icon "submit" at bounding box center [619, 429] width 11 height 11
type textarea "*"
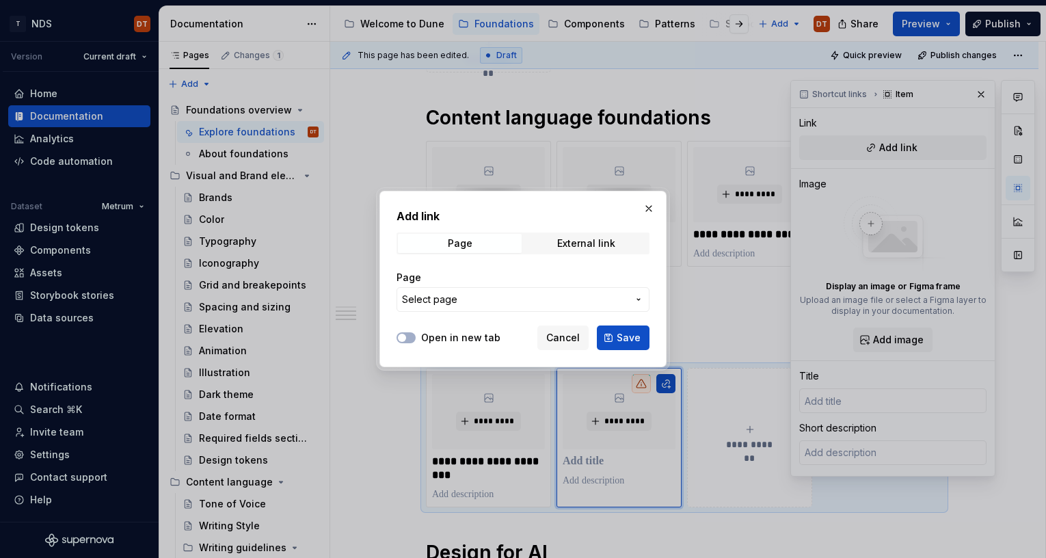
click at [643, 297] on icon "button" at bounding box center [638, 299] width 11 height 11
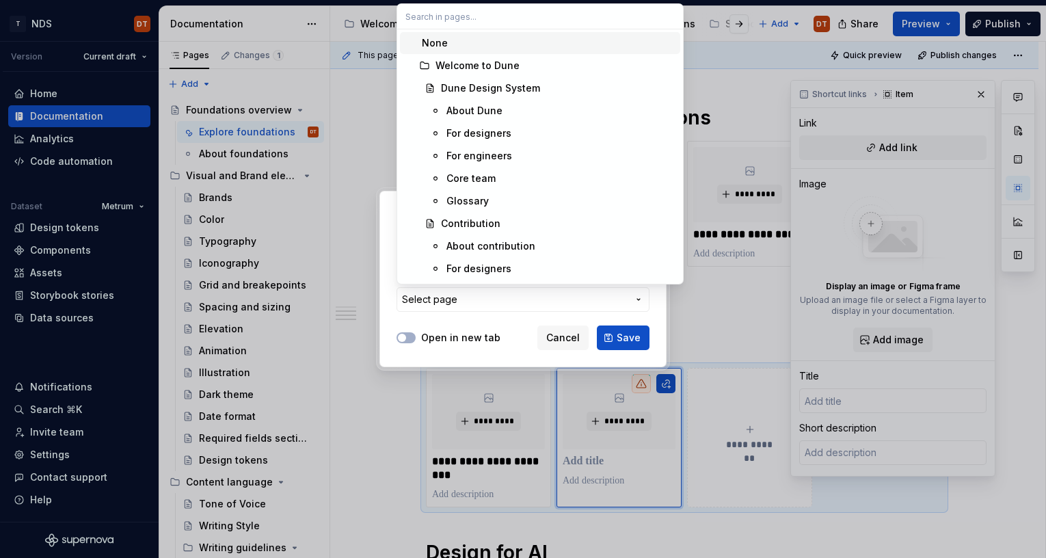
click at [456, 16] on input "text" at bounding box center [540, 16] width 286 height 25
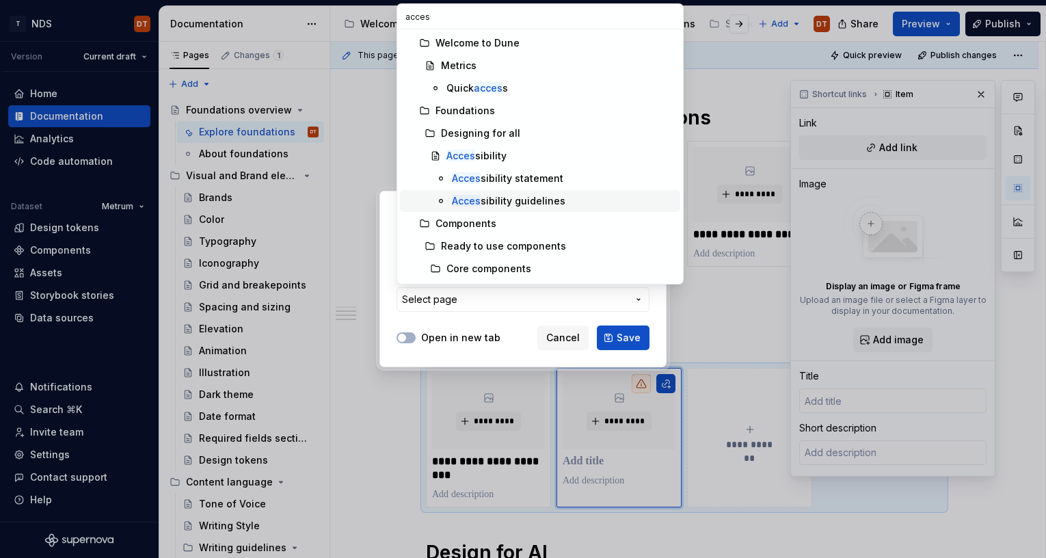
type input "acces"
click at [538, 200] on div "Acces sibility guidelines" at bounding box center [508, 201] width 113 height 14
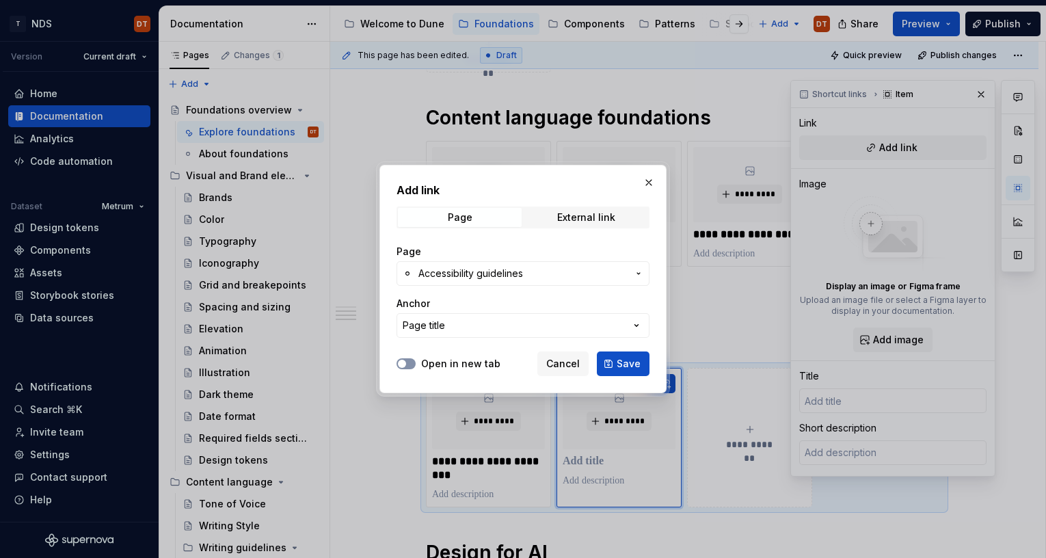
click at [412, 365] on button "Open in new tab" at bounding box center [405, 363] width 19 height 11
click at [631, 360] on span "Save" at bounding box center [629, 364] width 24 height 14
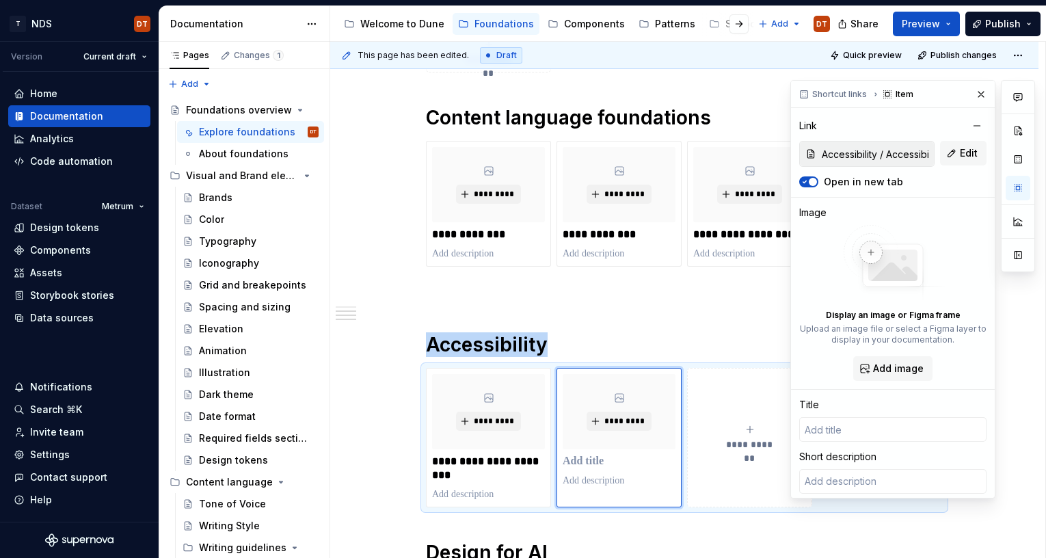
type textarea "*"
type input "Accessibility guidelines"
click at [977, 92] on button "button" at bounding box center [980, 94] width 19 height 19
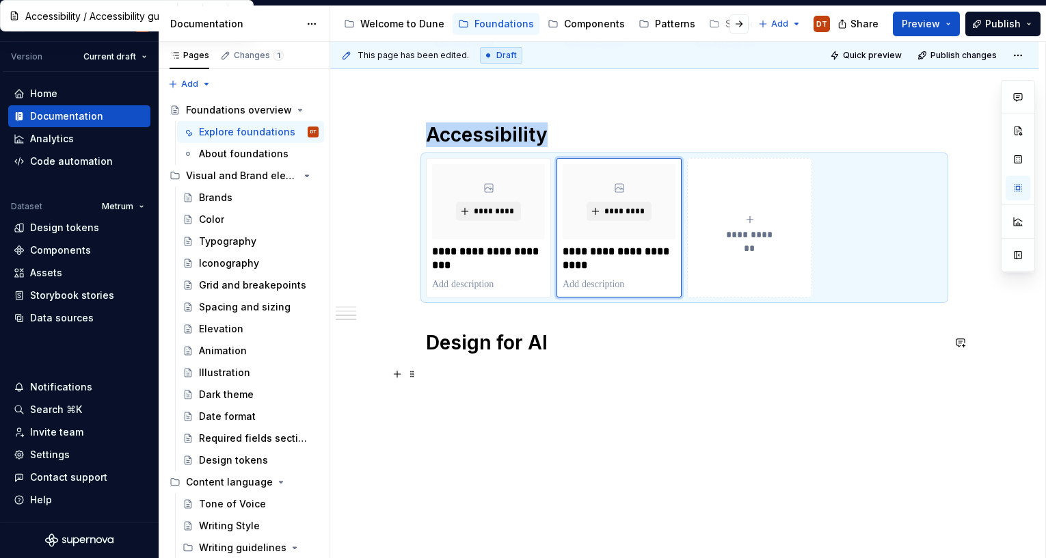
scroll to position [1026, 0]
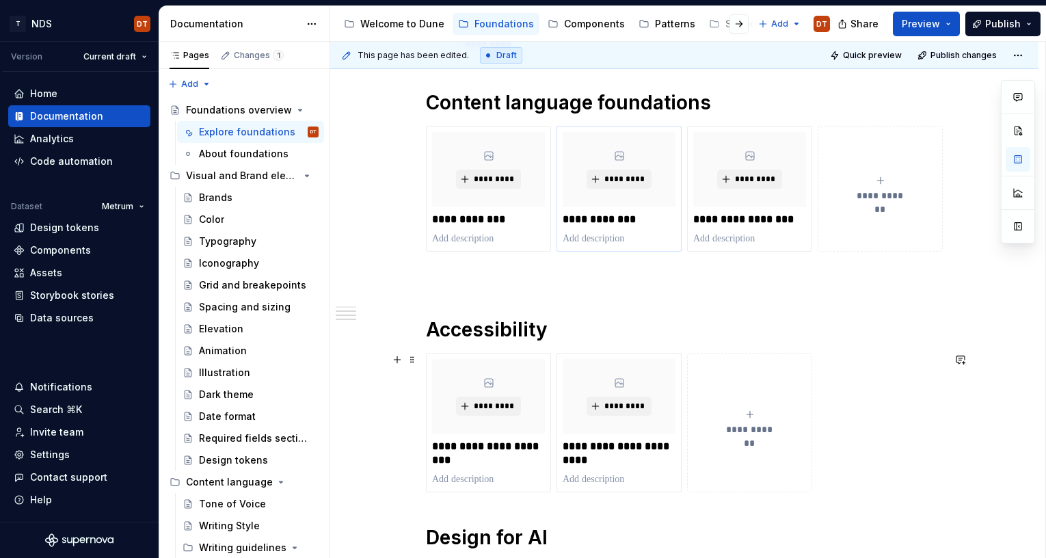
scroll to position [779, 0]
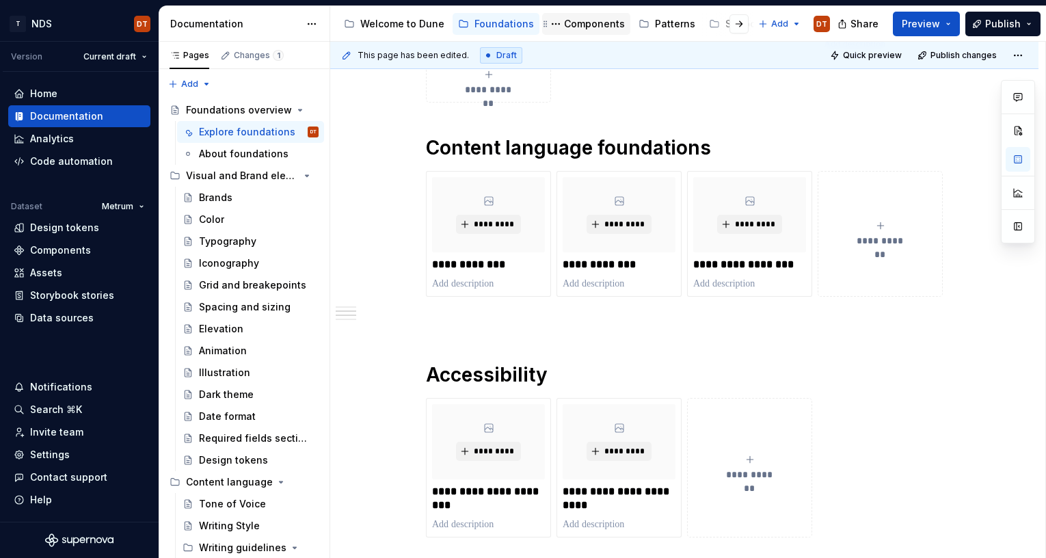
click at [578, 19] on div "Components" at bounding box center [594, 24] width 61 height 14
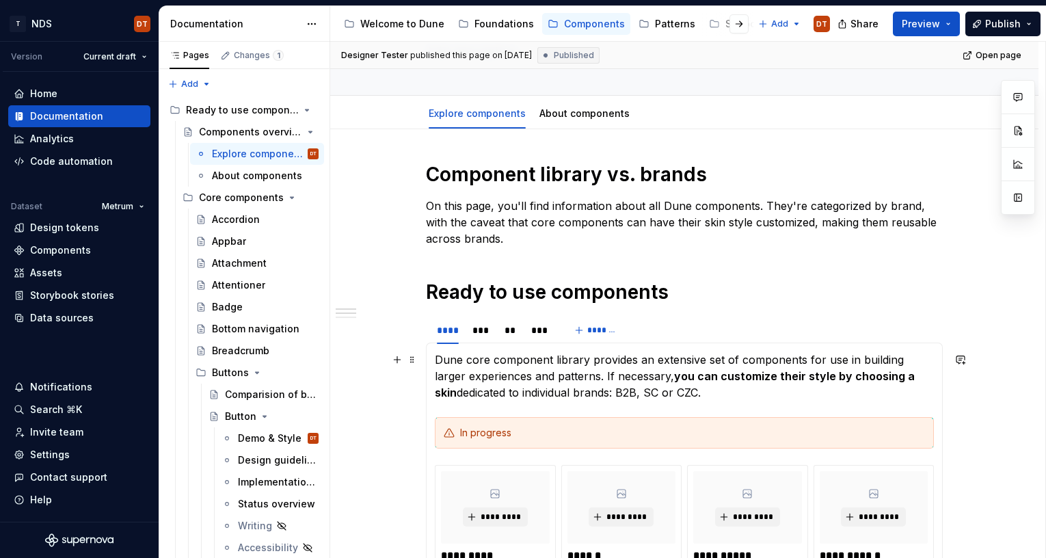
scroll to position [107, 0]
click at [547, 319] on html "T NDS DT Version Current draft Home Documentation Analytics Code automation Dat…" at bounding box center [523, 279] width 1046 height 558
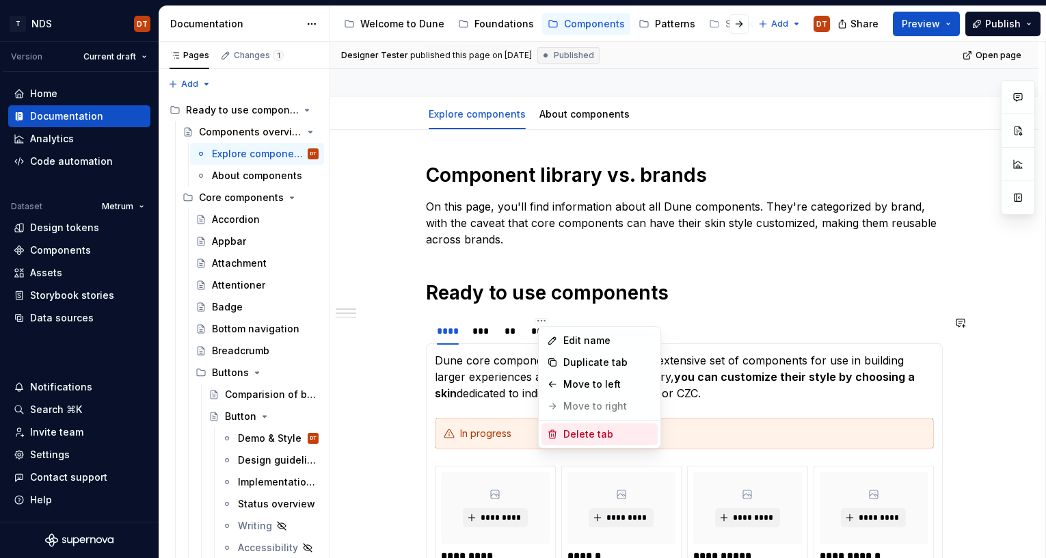
click at [589, 433] on div "Delete tab" at bounding box center [607, 434] width 89 height 14
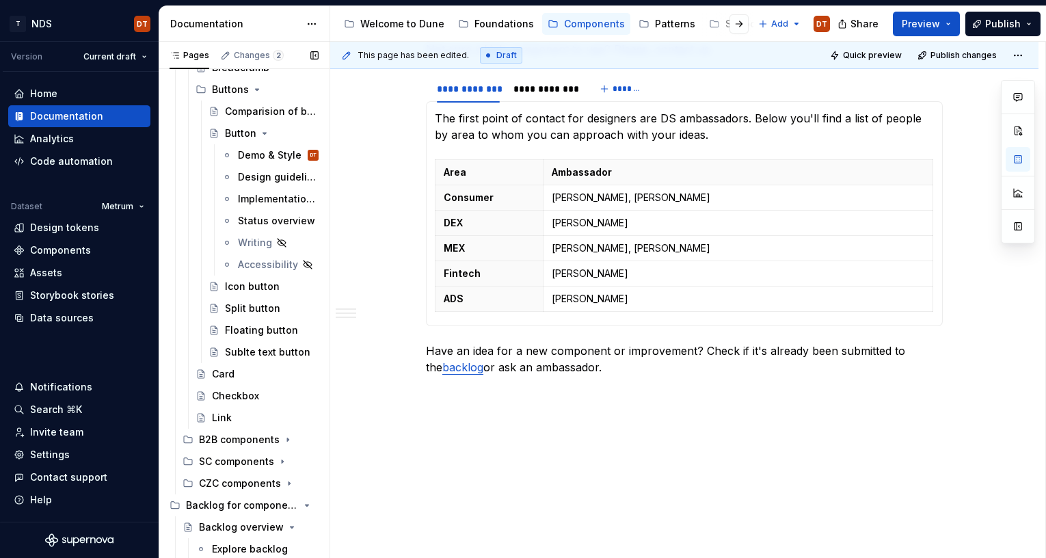
scroll to position [304, 0]
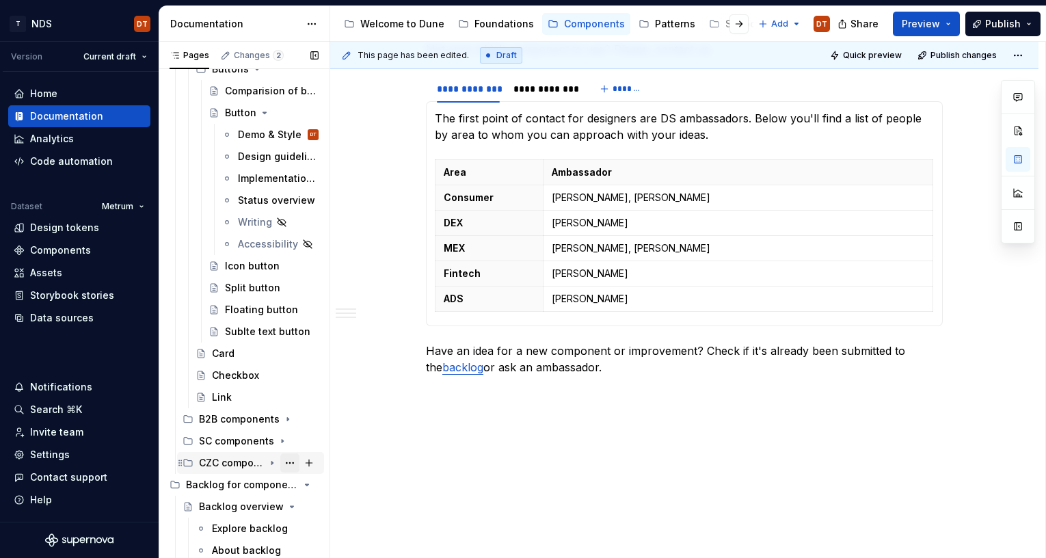
click at [290, 444] on button "Page tree" at bounding box center [289, 462] width 19 height 19
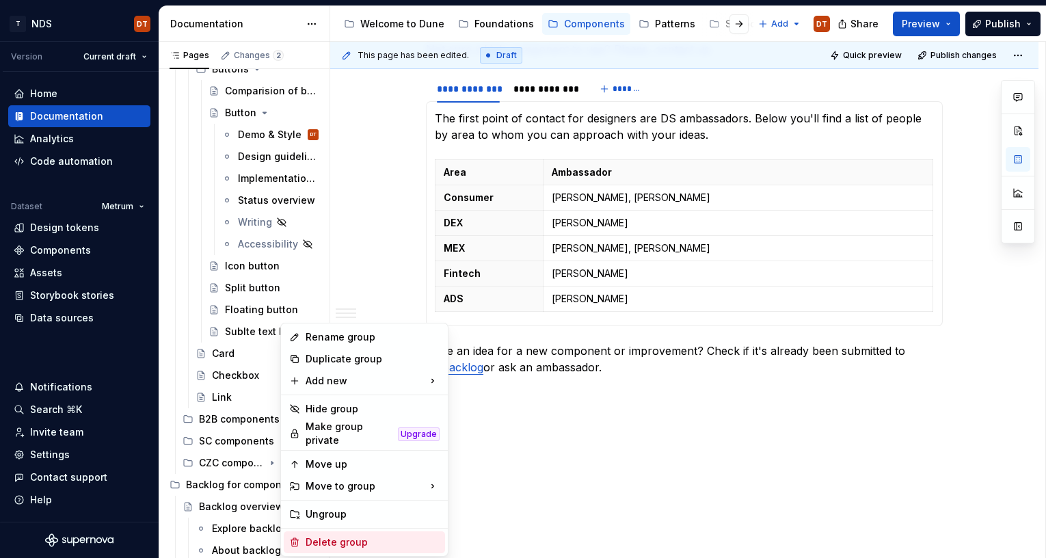
click at [344, 444] on div "Delete group" at bounding box center [373, 542] width 134 height 14
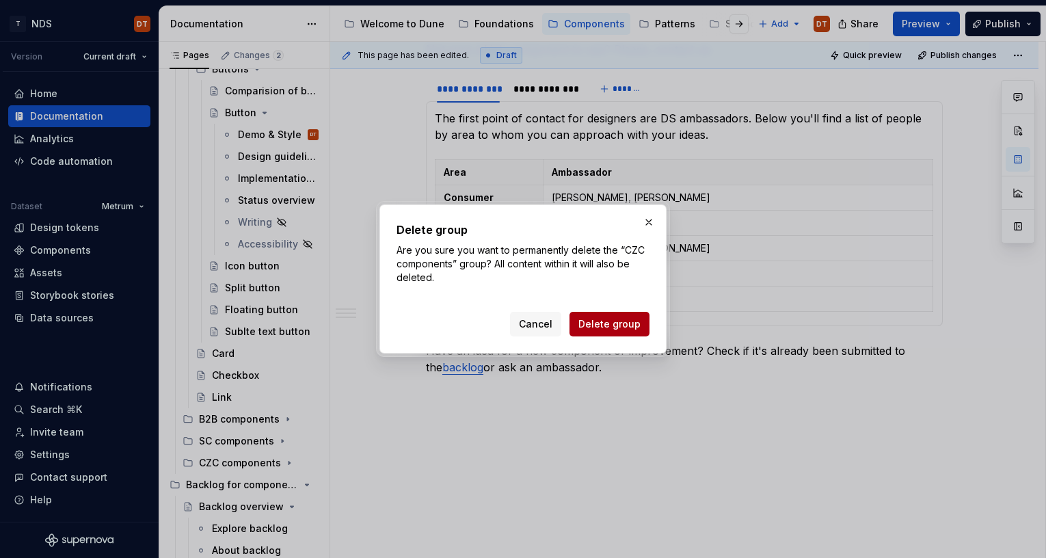
click at [604, 322] on span "Delete group" at bounding box center [609, 324] width 62 height 14
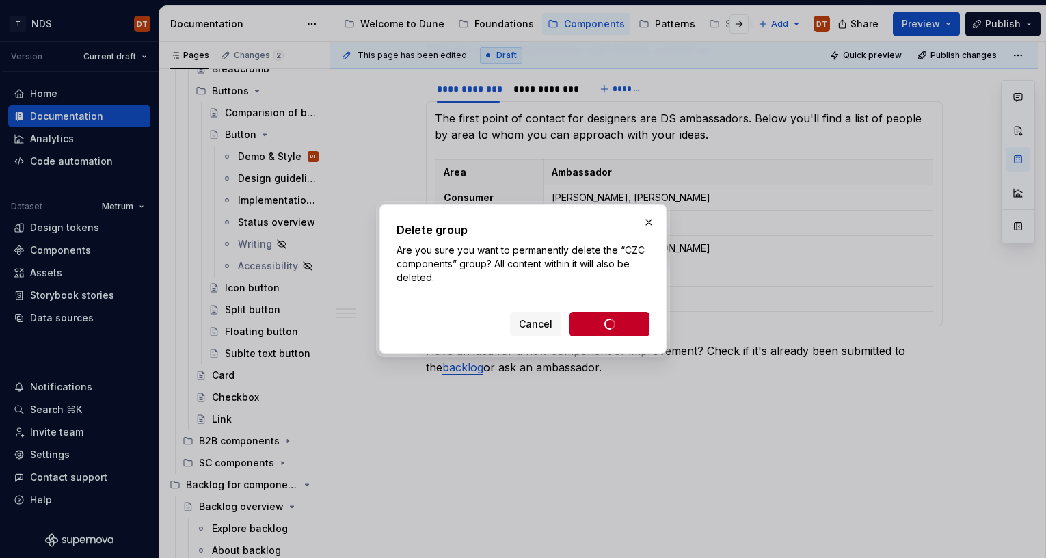
scroll to position [282, 0]
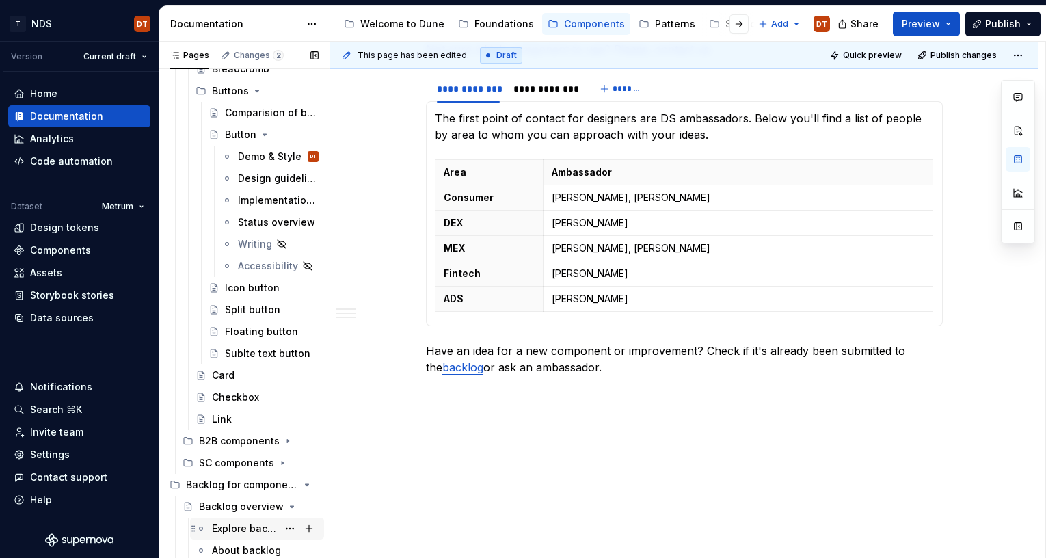
click at [236, 444] on div "Explore backlog" at bounding box center [245, 529] width 66 height 14
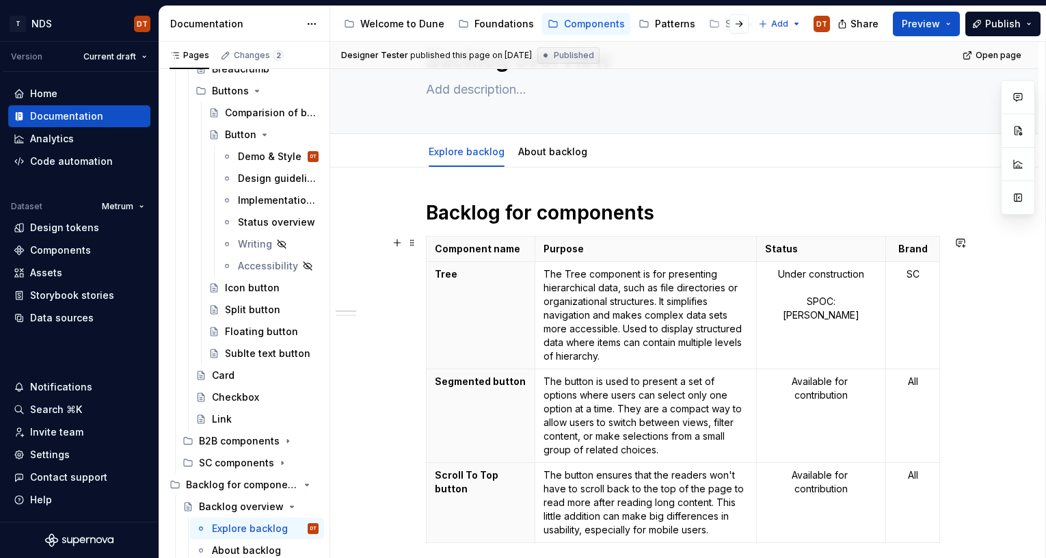
scroll to position [64, 0]
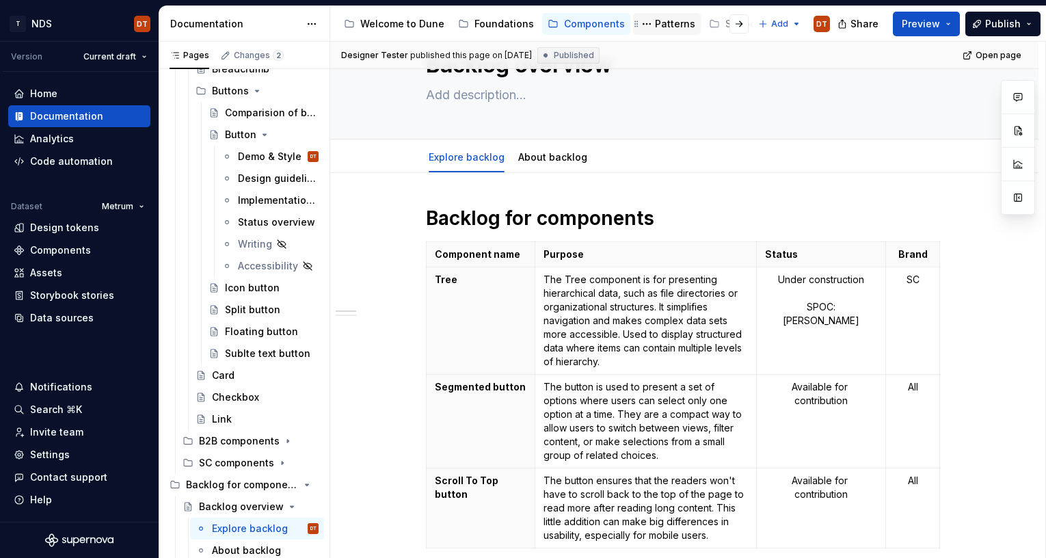
click at [660, 25] on div "Patterns" at bounding box center [675, 24] width 40 height 14
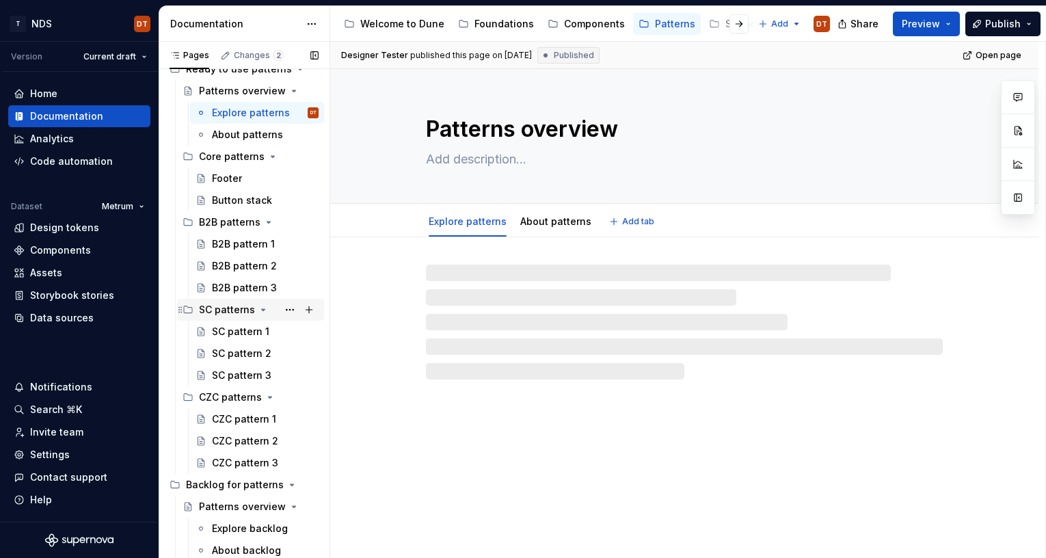
scroll to position [41, 0]
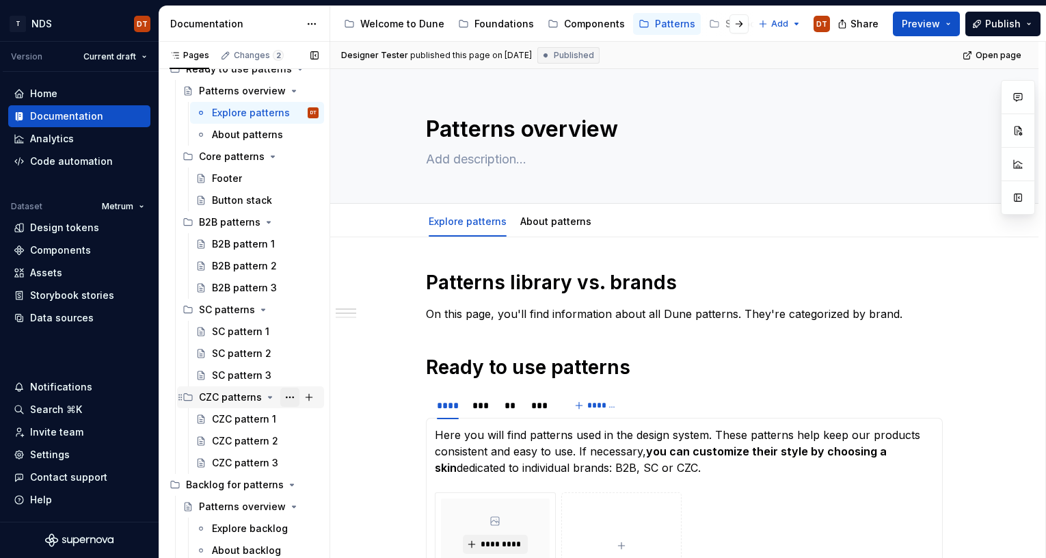
click at [289, 397] on button "Page tree" at bounding box center [289, 397] width 19 height 19
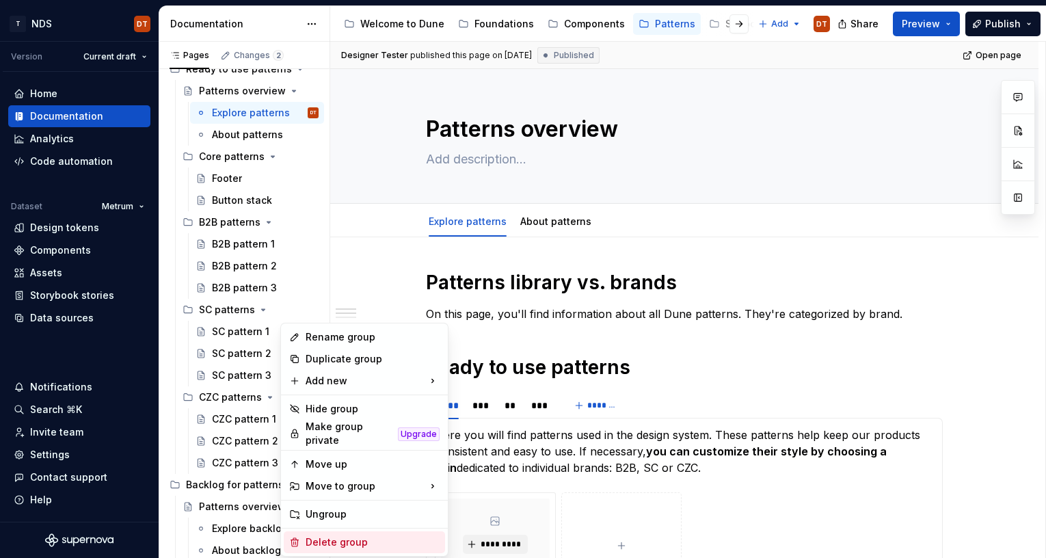
click at [342, 444] on div "Delete group" at bounding box center [373, 542] width 134 height 14
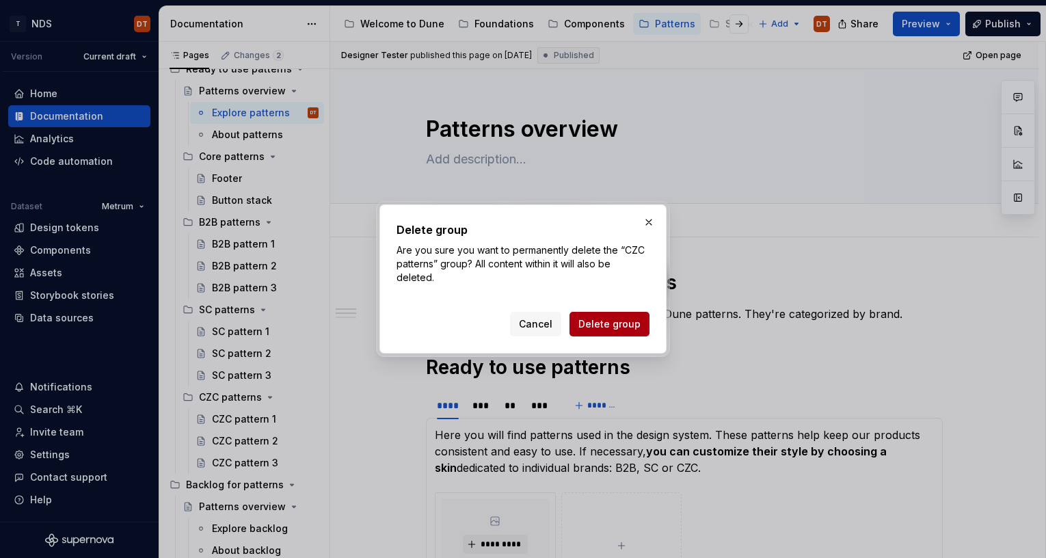
click at [608, 326] on span "Delete group" at bounding box center [609, 324] width 62 height 14
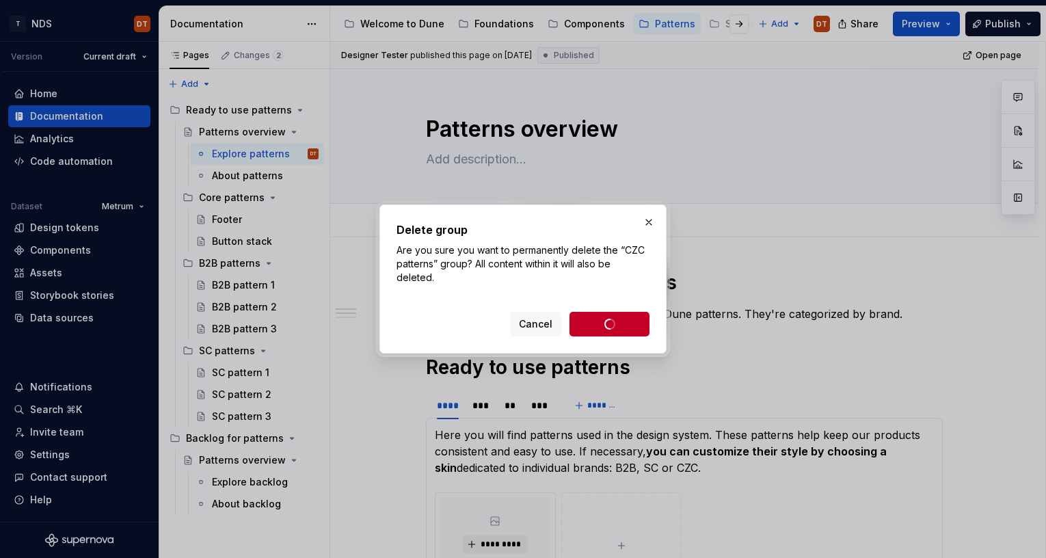
scroll to position [0, 0]
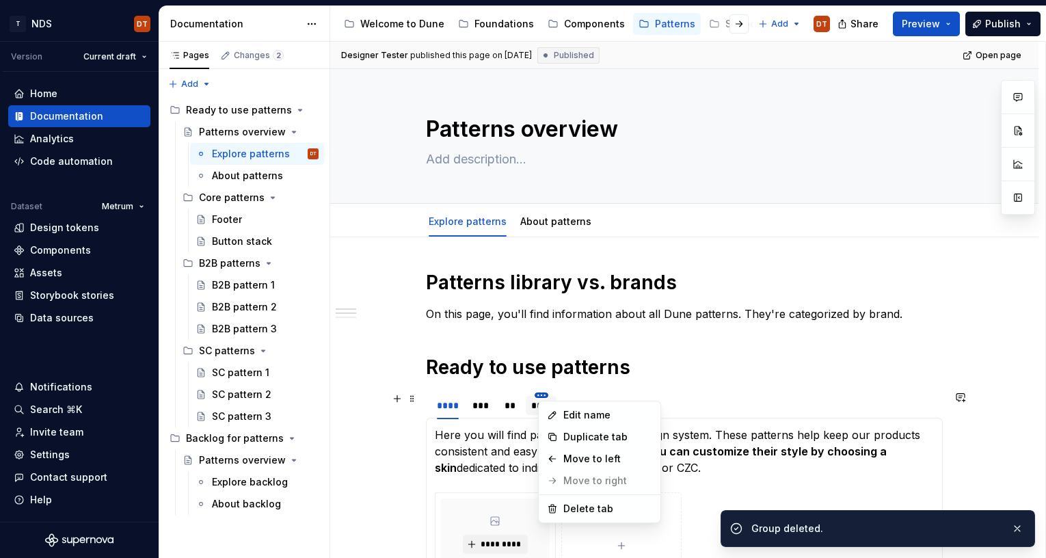
click at [545, 394] on html "T NDS DT Version Current draft Home Documentation Analytics Code automation Dat…" at bounding box center [523, 279] width 1046 height 558
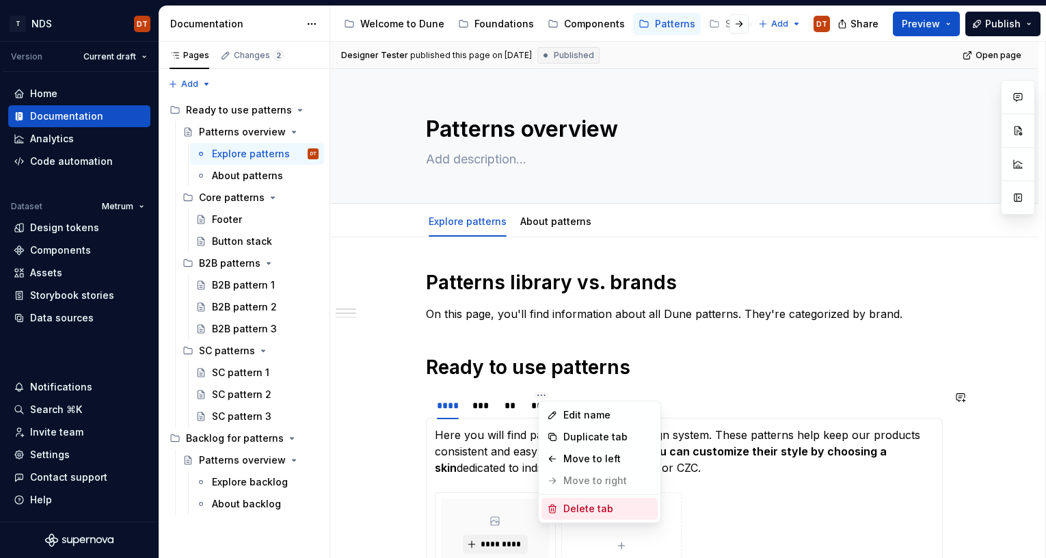
click at [591, 444] on div "Delete tab" at bounding box center [607, 509] width 89 height 14
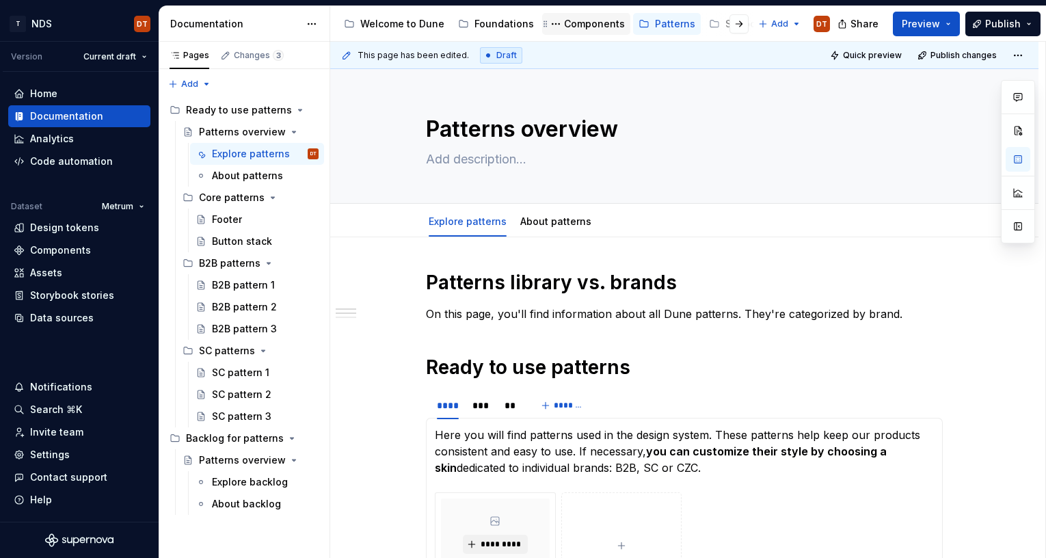
click at [593, 23] on div "Components" at bounding box center [594, 24] width 61 height 14
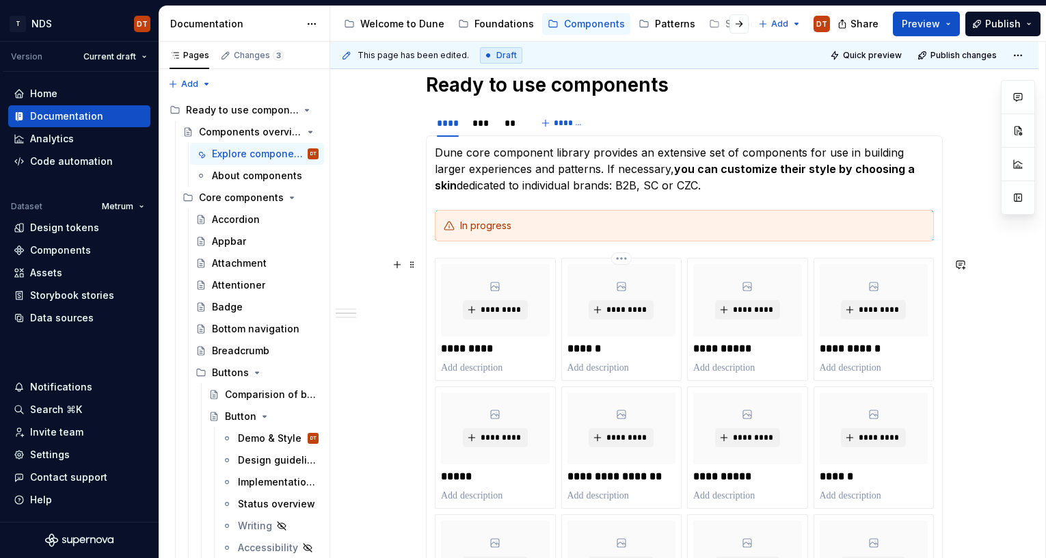
scroll to position [322, 0]
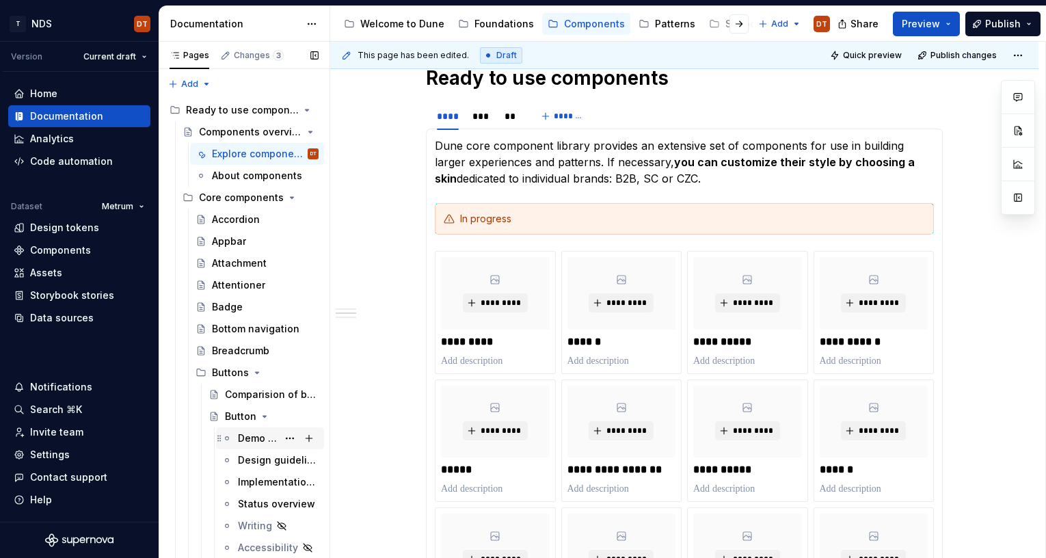
click at [256, 438] on div "Demo & Style" at bounding box center [258, 438] width 40 height 14
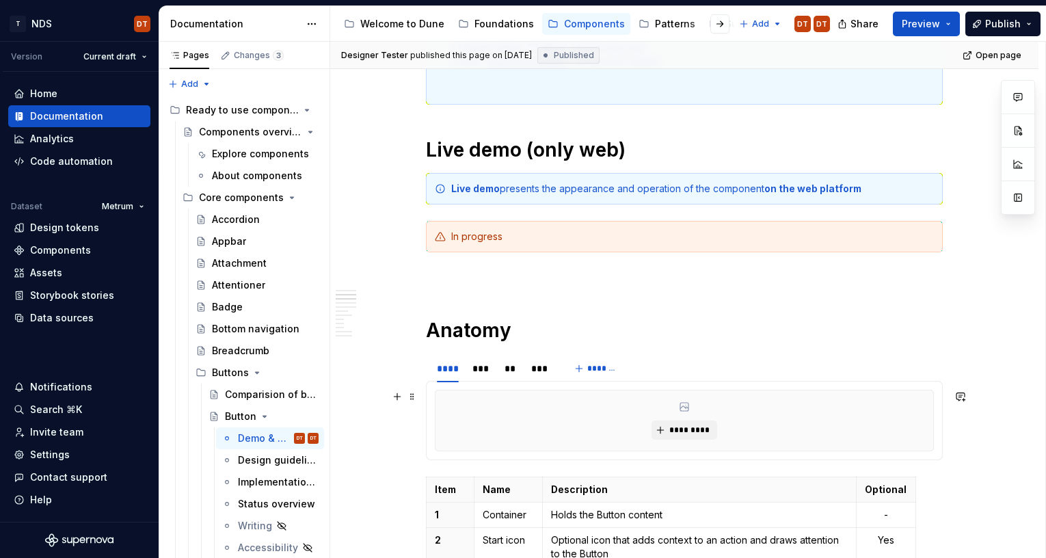
scroll to position [342, 0]
click at [547, 354] on html "T NDS DT Version Current draft Home Documentation Analytics Code automation Dat…" at bounding box center [523, 279] width 1046 height 558
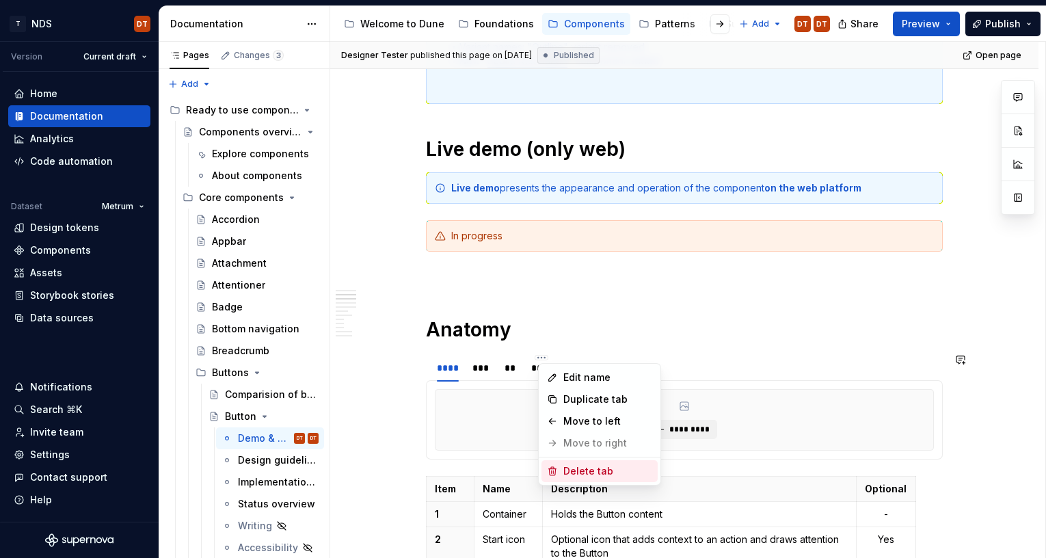
click at [619, 444] on div "Delete tab" at bounding box center [607, 471] width 89 height 14
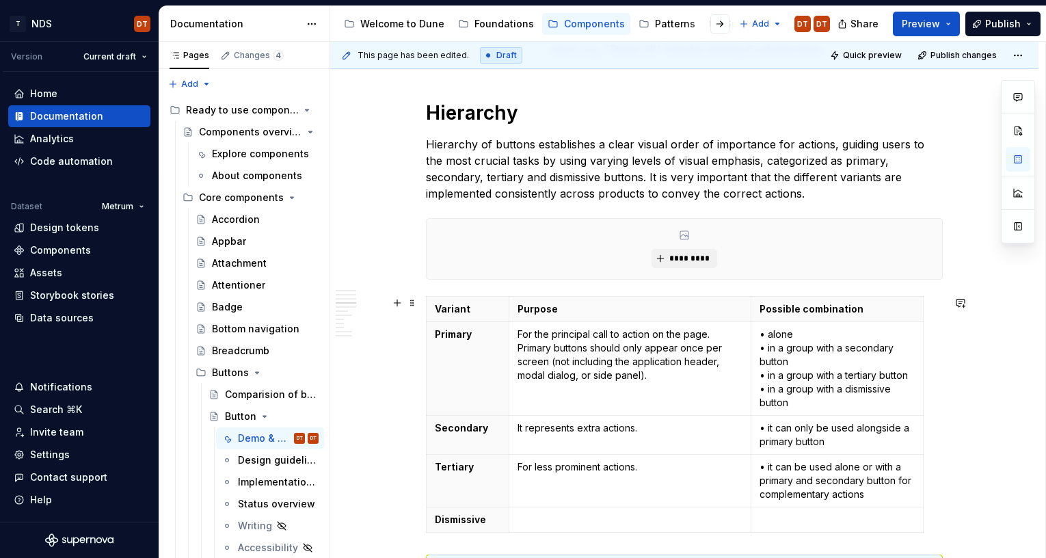
scroll to position [1004, 0]
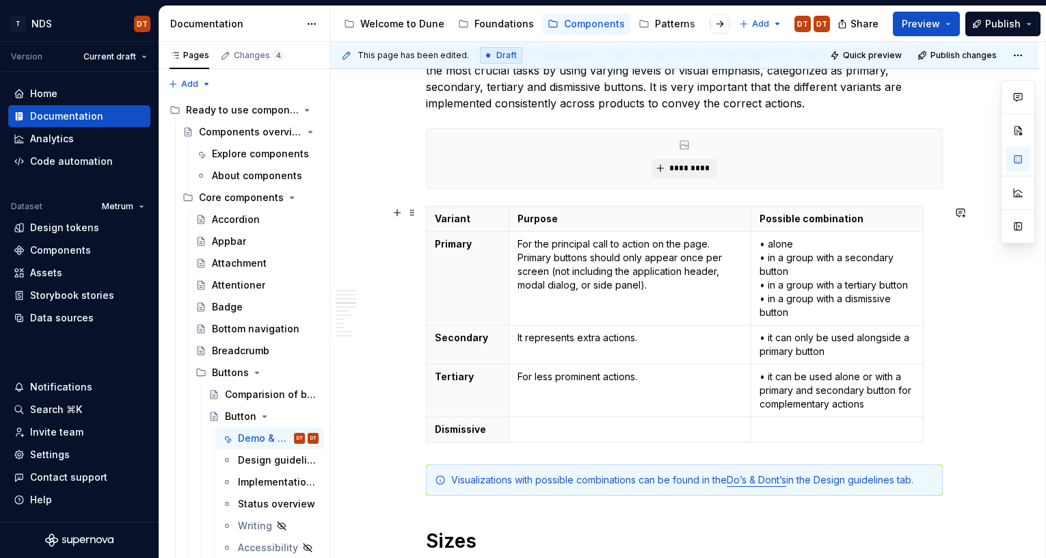
type textarea "*"
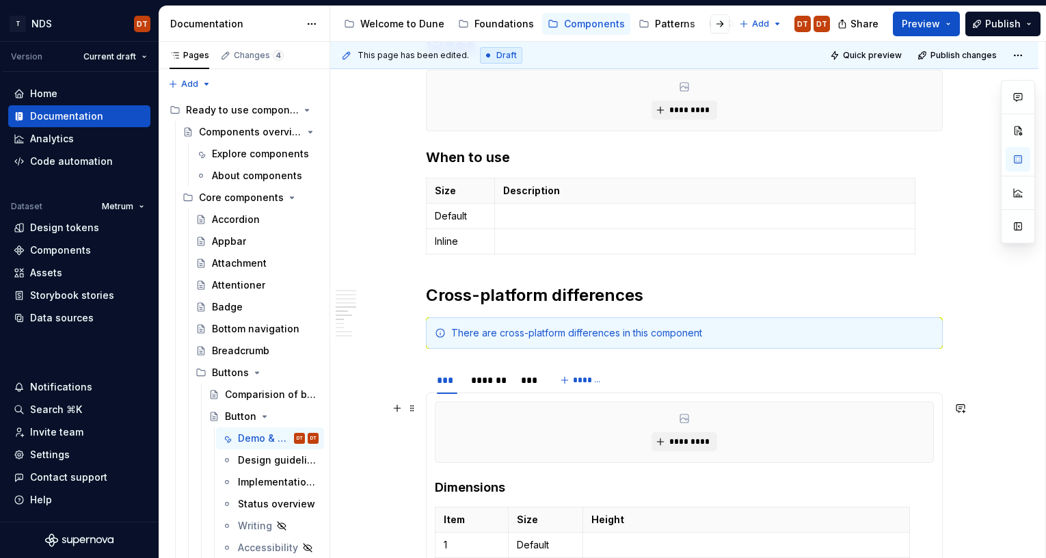
scroll to position [1493, 0]
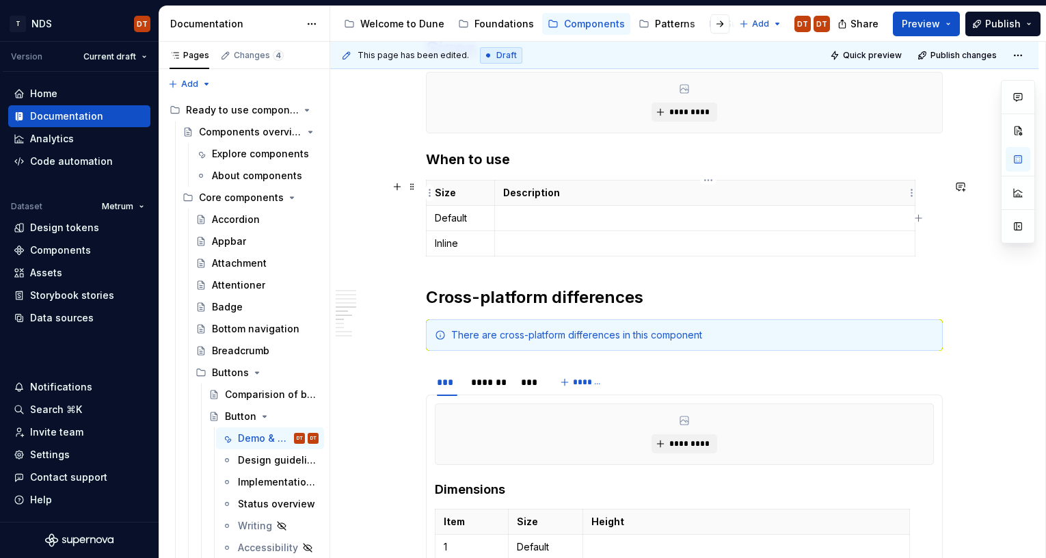
drag, startPoint x: 550, startPoint y: 192, endPoint x: 559, endPoint y: 193, distance: 9.6
click at [550, 192] on p "Description" at bounding box center [704, 193] width 403 height 14
drag, startPoint x: 564, startPoint y: 193, endPoint x: 504, endPoint y: 196, distance: 60.2
click at [504, 196] on th "Description" at bounding box center [704, 192] width 420 height 25
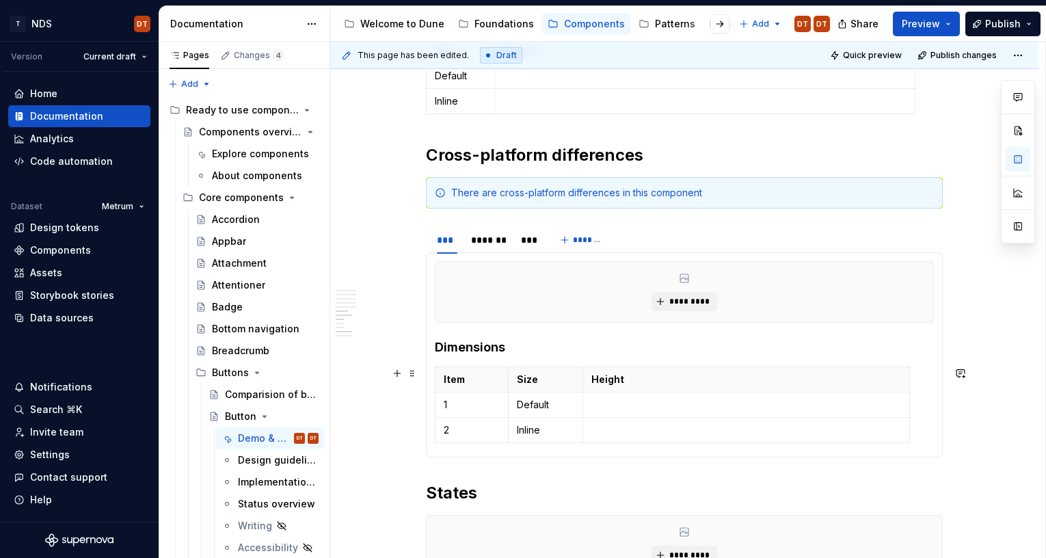
scroll to position [1645, 0]
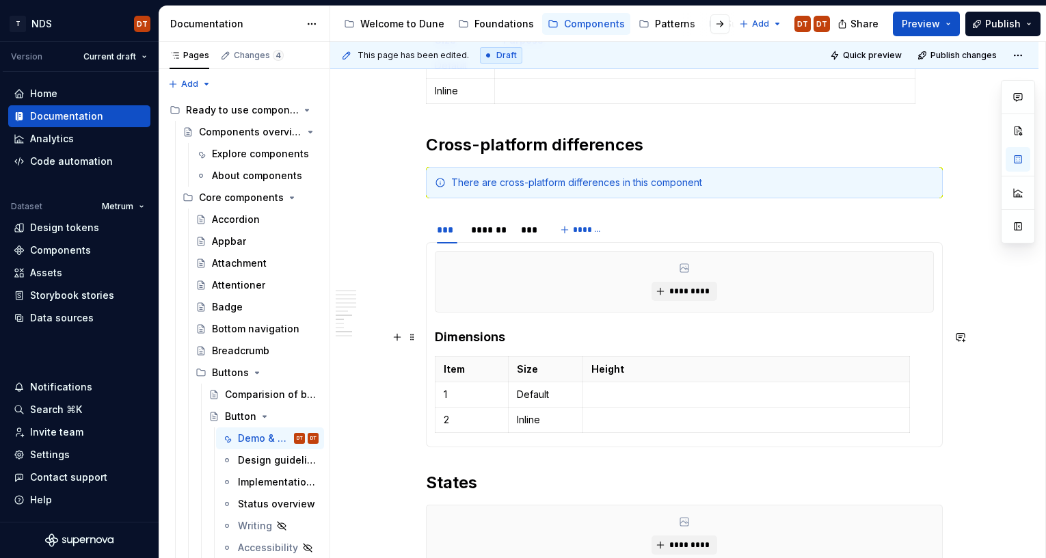
click at [537, 337] on h4 "Dimensions" at bounding box center [684, 337] width 499 height 16
click at [621, 367] on p "Height" at bounding box center [746, 369] width 310 height 14
click at [629, 373] on p "Height" at bounding box center [746, 369] width 310 height 14
click at [915, 391] on icon "button" at bounding box center [913, 394] width 11 height 11
click at [418, 366] on span at bounding box center [412, 362] width 11 height 19
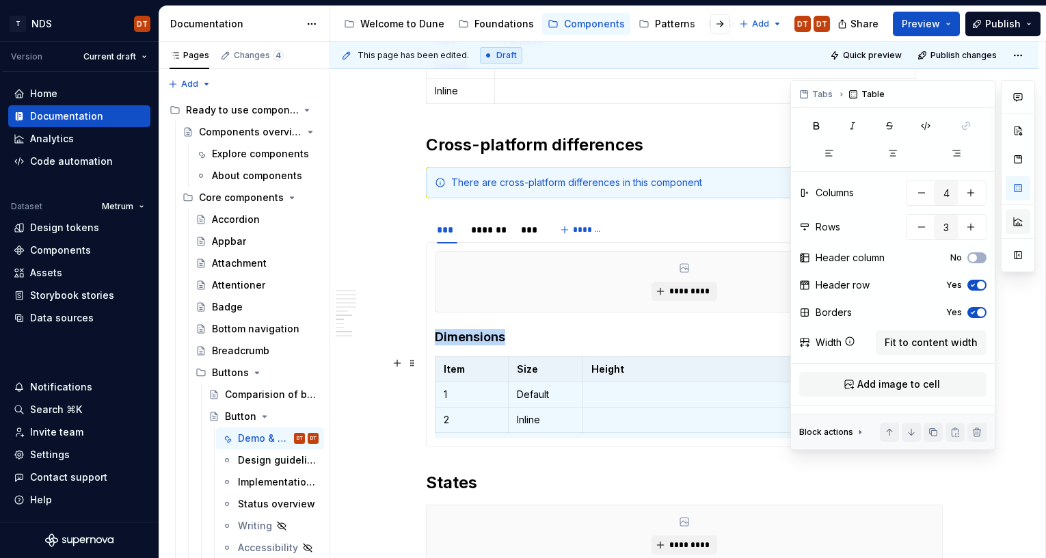
drag, startPoint x: 1019, startPoint y: 189, endPoint x: 1007, endPoint y: 226, distance: 38.7
click at [1019, 189] on button "button" at bounding box center [1018, 188] width 25 height 25
click at [932, 340] on span "Fit to content width" at bounding box center [931, 343] width 93 height 14
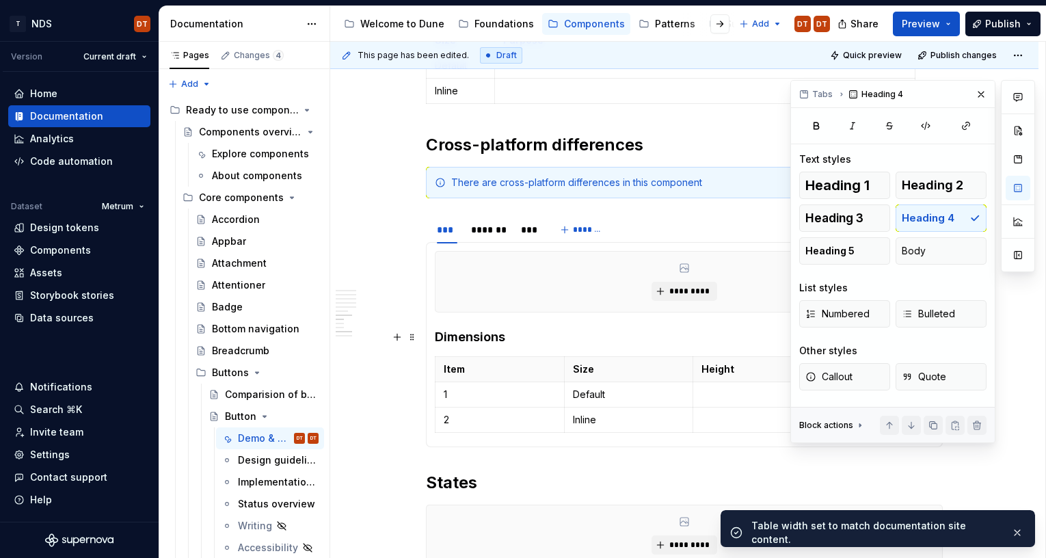
click at [637, 340] on h4 "Dimensions" at bounding box center [684, 337] width 499 height 16
drag, startPoint x: 982, startPoint y: 89, endPoint x: 968, endPoint y: 116, distance: 30.9
click at [982, 89] on button "button" at bounding box center [980, 94] width 19 height 19
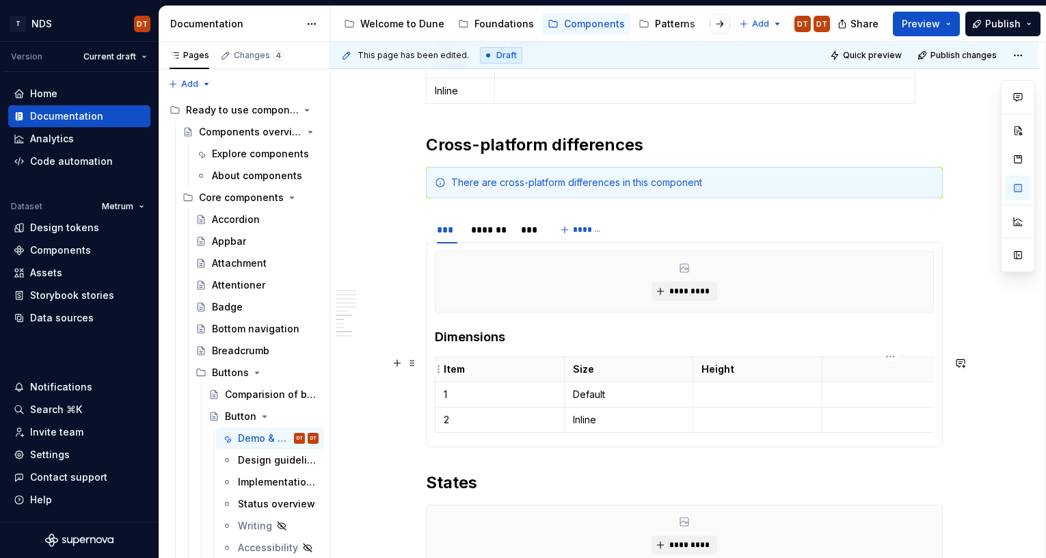
click at [844, 368] on p at bounding box center [887, 369] width 112 height 14
click at [556, 339] on h4 "Dimensions" at bounding box center [684, 337] width 499 height 16
click at [568, 399] on td "Default" at bounding box center [627, 394] width 129 height 25
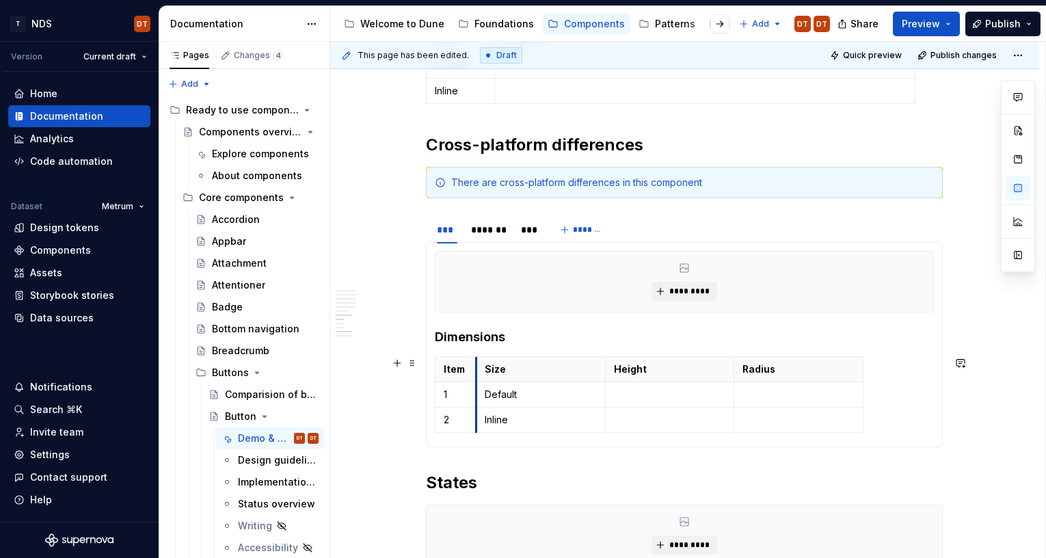
drag, startPoint x: 565, startPoint y: 392, endPoint x: 477, endPoint y: 401, distance: 88.6
drag, startPoint x: 608, startPoint y: 398, endPoint x: 535, endPoint y: 401, distance: 73.2
click at [535, 401] on td at bounding box center [596, 394] width 129 height 25
drag, startPoint x: 664, startPoint y: 401, endPoint x: 602, endPoint y: 403, distance: 62.2
click at [600, 404] on td at bounding box center [661, 394] width 129 height 25
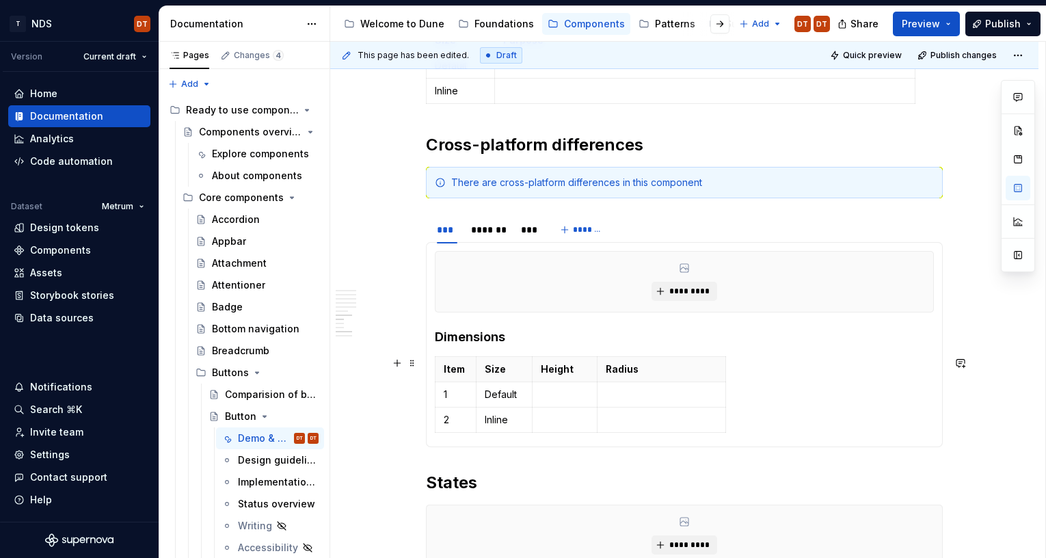
click at [731, 392] on div "Item Size Height Radius 1 Default 2 Inline" at bounding box center [684, 397] width 499 height 82
click at [726, 394] on icon "button" at bounding box center [729, 394] width 6 height 6
click at [738, 368] on th at bounding box center [739, 369] width 25 height 25
click at [775, 392] on icon "button" at bounding box center [778, 394] width 11 height 11
click at [790, 368] on p at bounding box center [789, 369] width 8 height 14
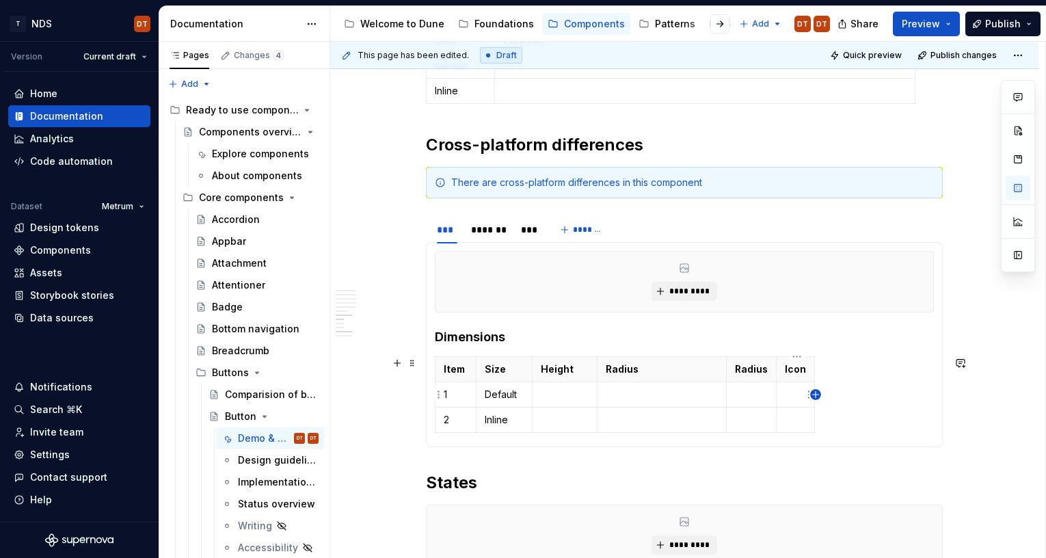
click at [813, 393] on icon "button" at bounding box center [815, 394] width 11 height 11
click at [826, 370] on p at bounding box center [827, 369] width 8 height 14
drag, startPoint x: 644, startPoint y: 368, endPoint x: 605, endPoint y: 368, distance: 39.0
click at [605, 368] on th "Radius" at bounding box center [661, 369] width 129 height 25
click at [569, 369] on p "Height" at bounding box center [565, 369] width 48 height 14
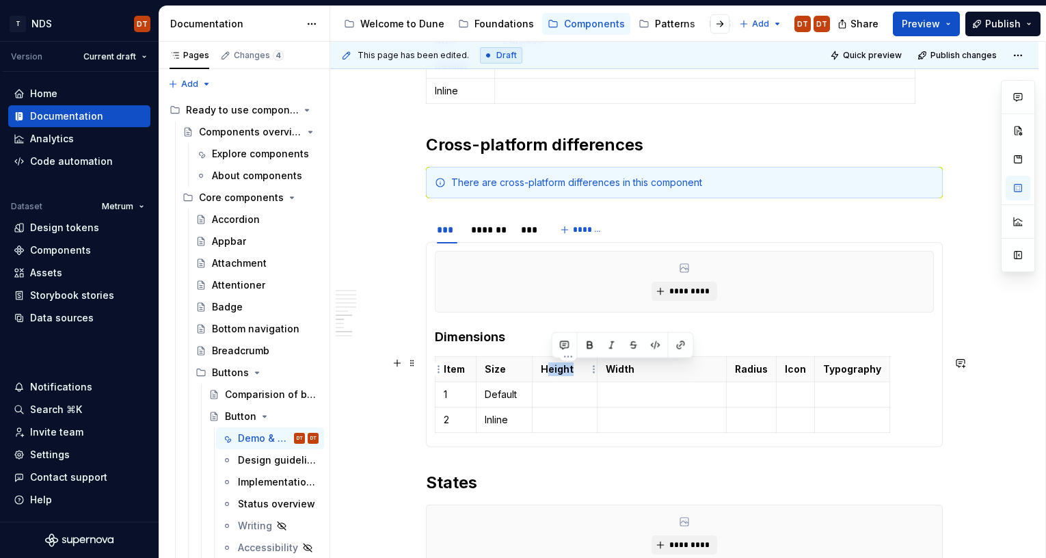
drag, startPoint x: 576, startPoint y: 370, endPoint x: 566, endPoint y: 371, distance: 10.3
click at [550, 371] on p "Height" at bounding box center [565, 369] width 48 height 14
drag, startPoint x: 576, startPoint y: 369, endPoint x: 543, endPoint y: 371, distance: 32.8
click at [543, 371] on p "Height" at bounding box center [565, 369] width 48 height 14
click at [639, 371] on p "Width" at bounding box center [662, 369] width 112 height 14
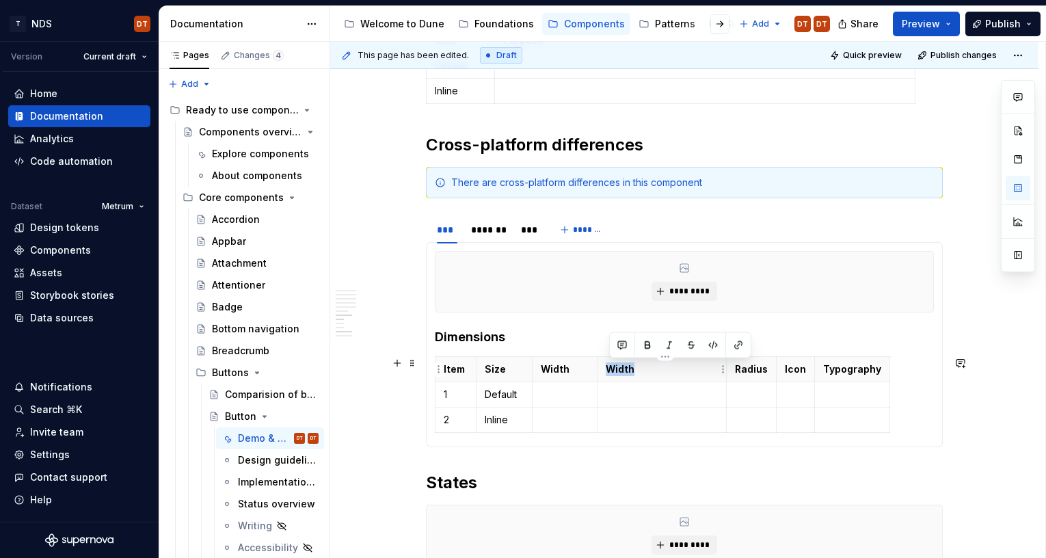
drag, startPoint x: 643, startPoint y: 371, endPoint x: 631, endPoint y: 370, distance: 11.6
click at [610, 371] on p "Width" at bounding box center [662, 369] width 112 height 14
click at [416, 362] on span at bounding box center [412, 362] width 11 height 19
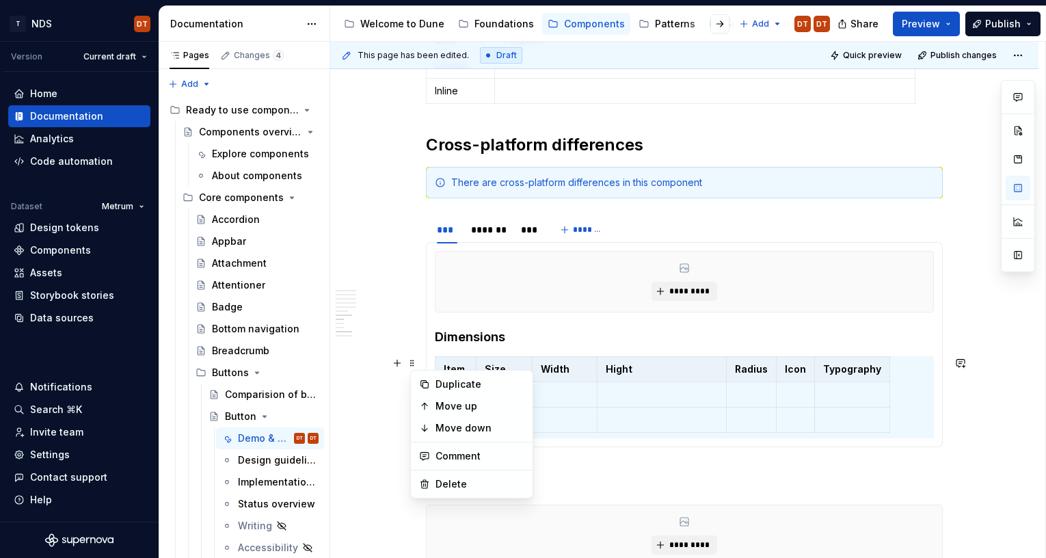
drag, startPoint x: 576, startPoint y: 372, endPoint x: 587, endPoint y: 371, distance: 10.3
click at [576, 372] on p "Width" at bounding box center [565, 369] width 48 height 14
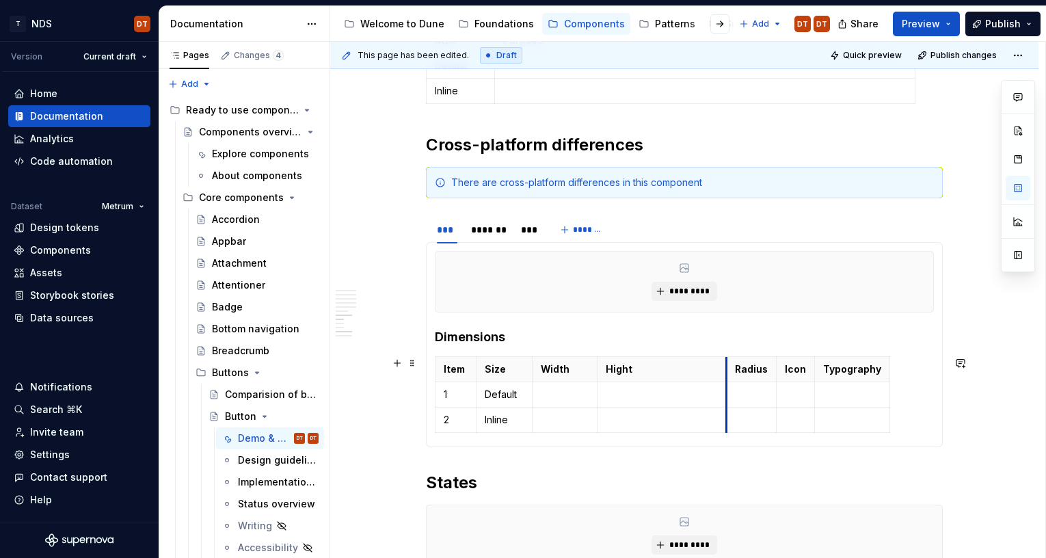
click at [729, 394] on td at bounding box center [752, 394] width 50 height 25
drag, startPoint x: 729, startPoint y: 389, endPoint x: 669, endPoint y: 390, distance: 60.2
drag, startPoint x: 718, startPoint y: 381, endPoint x: 738, endPoint y: 381, distance: 19.8
drag, startPoint x: 779, startPoint y: 385, endPoint x: 843, endPoint y: 386, distance: 64.3
click at [818, 384] on td at bounding box center [851, 394] width 75 height 25
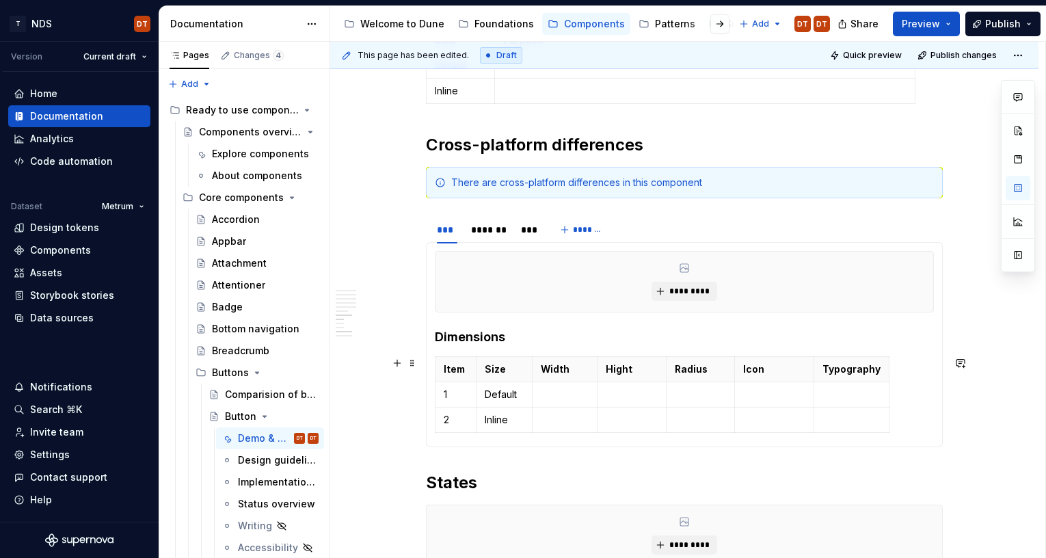
drag, startPoint x: 891, startPoint y: 381, endPoint x: 903, endPoint y: 379, distance: 11.8
click at [920, 381] on div "Item Size Width Hight Radius Icon Typography 1 Default 2 Inline" at bounding box center [684, 397] width 499 height 82
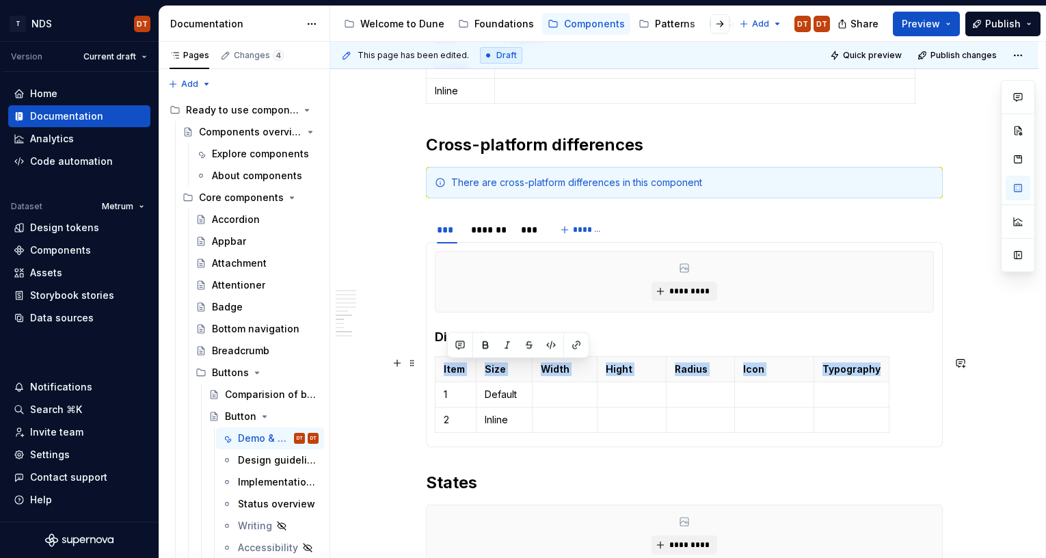
drag, startPoint x: 890, startPoint y: 378, endPoint x: 934, endPoint y: 379, distance: 43.8
click at [934, 379] on div "Item Size Width Hight Radius Icon Typography 1 Default 2 Inline" at bounding box center [684, 397] width 499 height 82
drag, startPoint x: 817, startPoint y: 392, endPoint x: 861, endPoint y: 394, distance: 44.5
click at [861, 394] on td at bounding box center [895, 394] width 75 height 25
drag, startPoint x: 738, startPoint y: 394, endPoint x: 753, endPoint y: 395, distance: 15.1
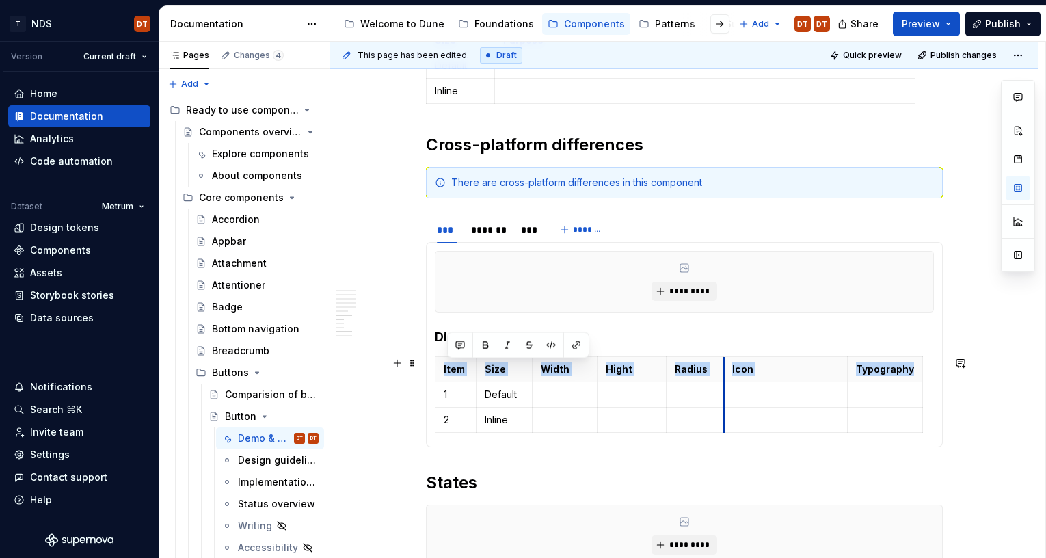
click at [727, 397] on td at bounding box center [786, 394] width 124 height 25
drag, startPoint x: 851, startPoint y: 394, endPoint x: 862, endPoint y: 396, distance: 11.0
click at [809, 396] on td at bounding box center [843, 394] width 75 height 25
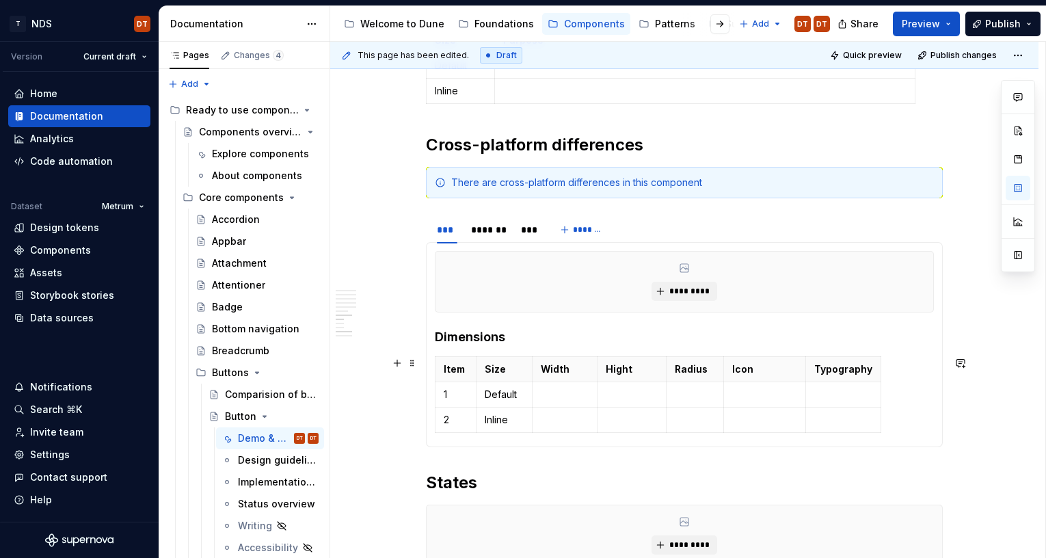
click at [915, 381] on div "Item Size Width Hight Radius Icon Typography 1 Default 2 Inline" at bounding box center [684, 397] width 499 height 82
drag, startPoint x: 880, startPoint y: 384, endPoint x: 933, endPoint y: 383, distance: 53.3
click at [816, 396] on td at bounding box center [874, 394] width 126 height 25
drag, startPoint x: 815, startPoint y: 394, endPoint x: 803, endPoint y: 396, distance: 12.5
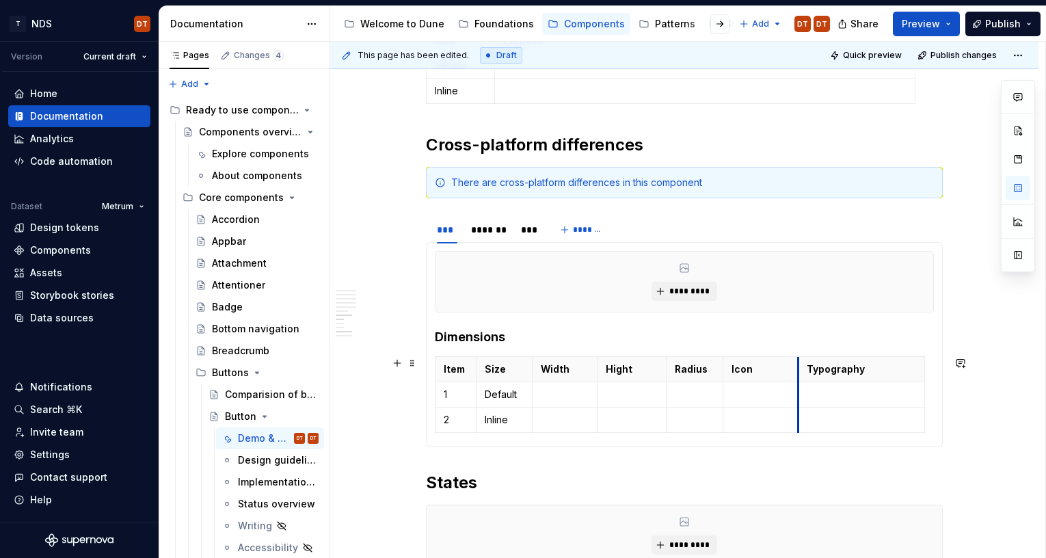
click at [803, 396] on td at bounding box center [861, 394] width 126 height 25
click at [804, 397] on td at bounding box center [862, 394] width 126 height 25
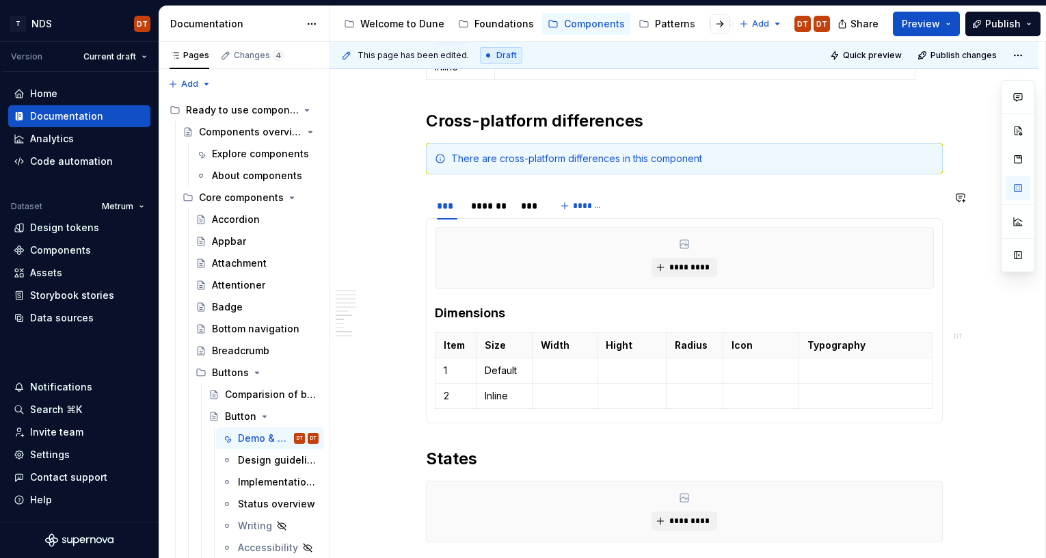
scroll to position [1671, 0]
click at [514, 394] on p "Inline" at bounding box center [504, 395] width 39 height 14
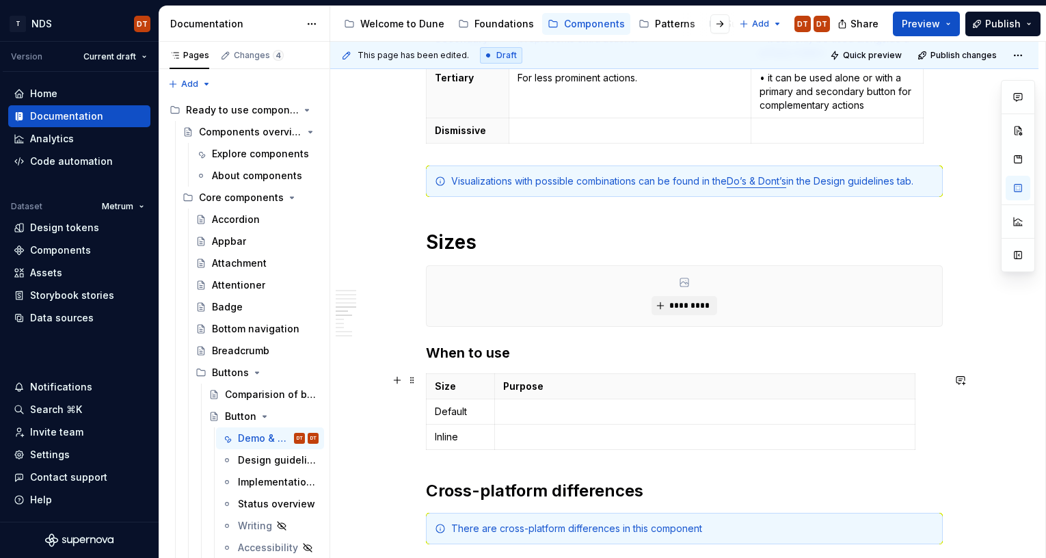
scroll to position [1294, 0]
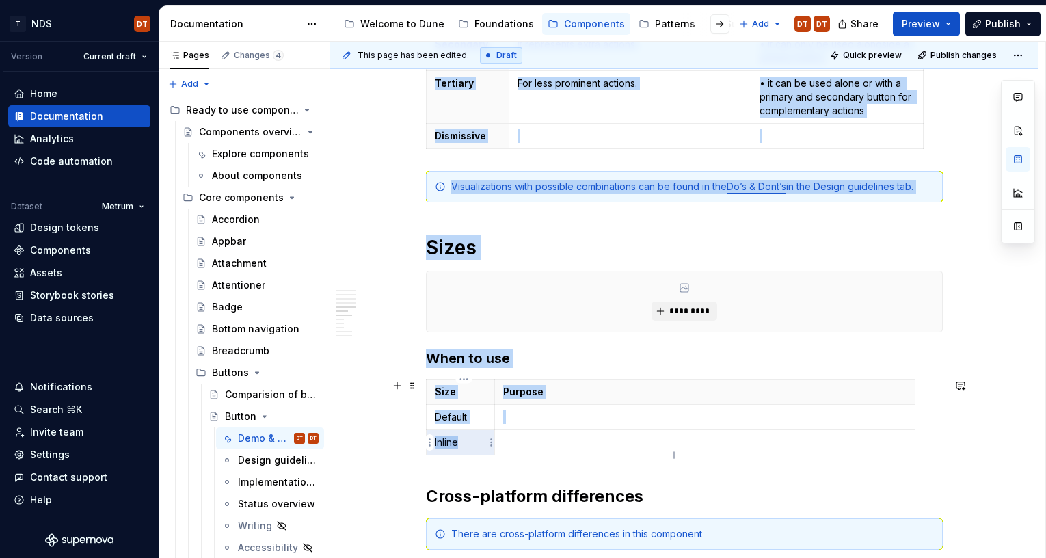
click at [430, 443] on body "T NDS DT Version Current draft Home Documentation Analytics Code automation Dat…" at bounding box center [523, 279] width 1046 height 558
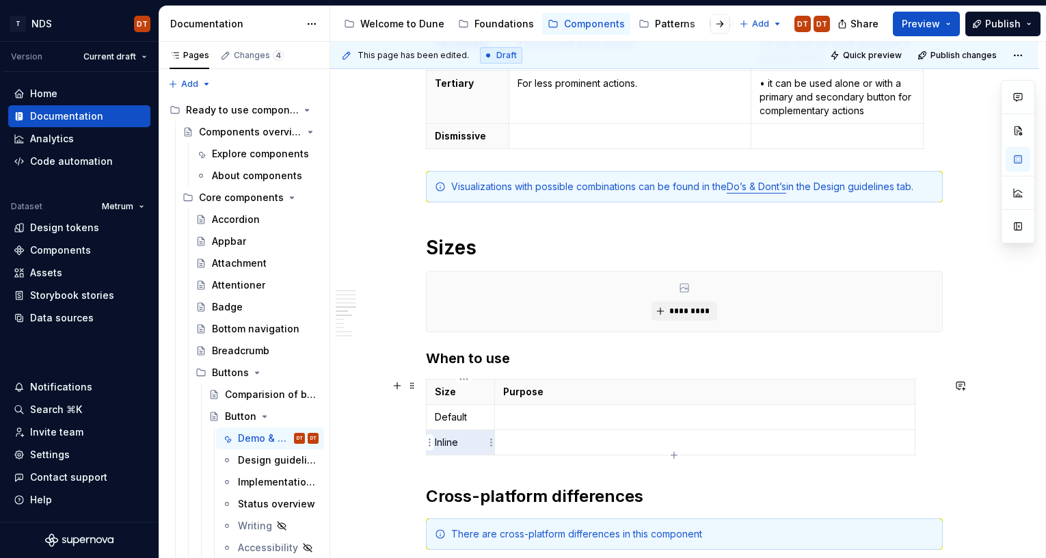
click at [468, 440] on p "Inline" at bounding box center [460, 442] width 51 height 14
drag, startPoint x: 464, startPoint y: 441, endPoint x: 457, endPoint y: 440, distance: 7.6
click at [444, 441] on p "Inline" at bounding box center [460, 442] width 51 height 14
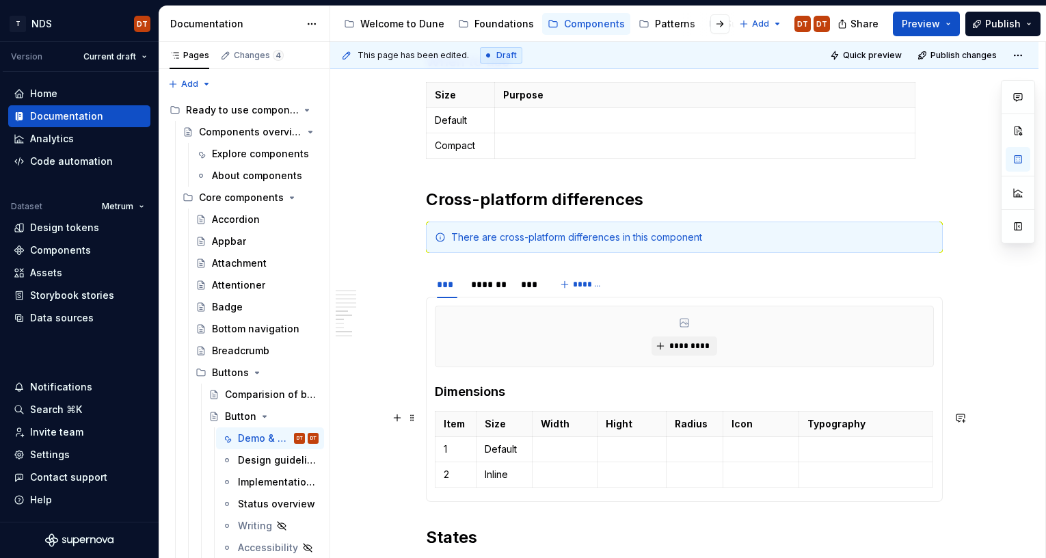
scroll to position [1608, 0]
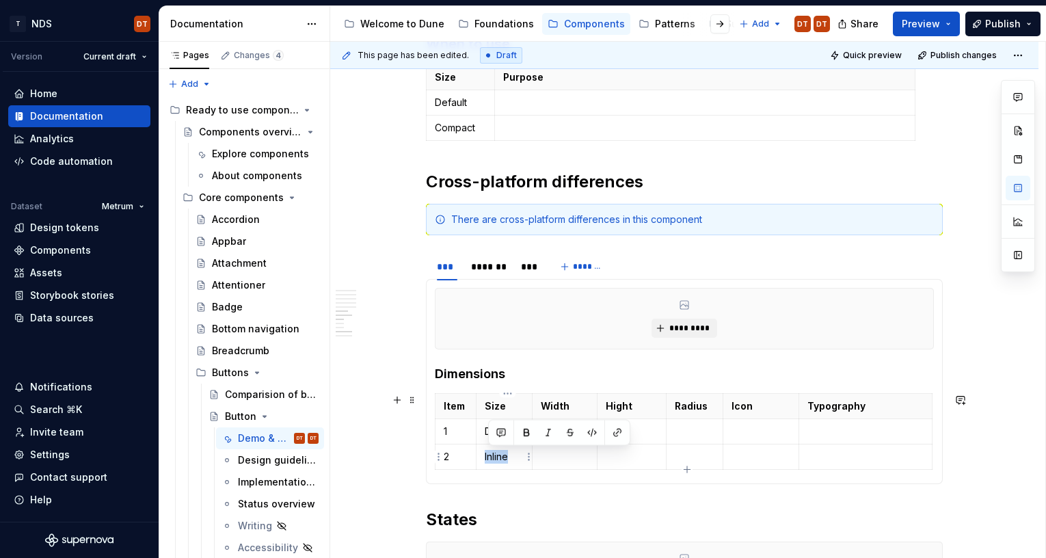
drag, startPoint x: 513, startPoint y: 456, endPoint x: 487, endPoint y: 458, distance: 25.4
click at [487, 444] on td "Inline" at bounding box center [504, 456] width 56 height 25
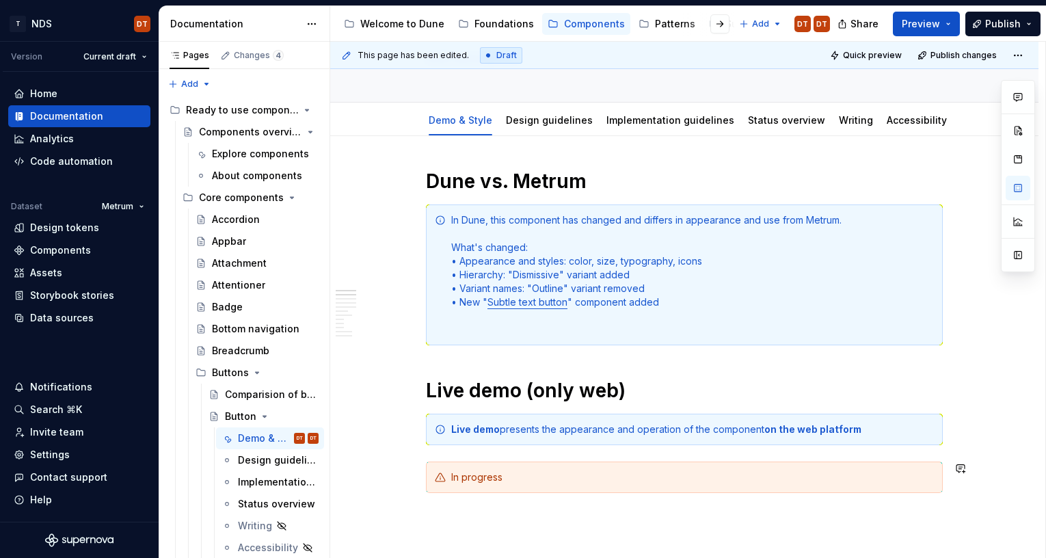
scroll to position [99, 0]
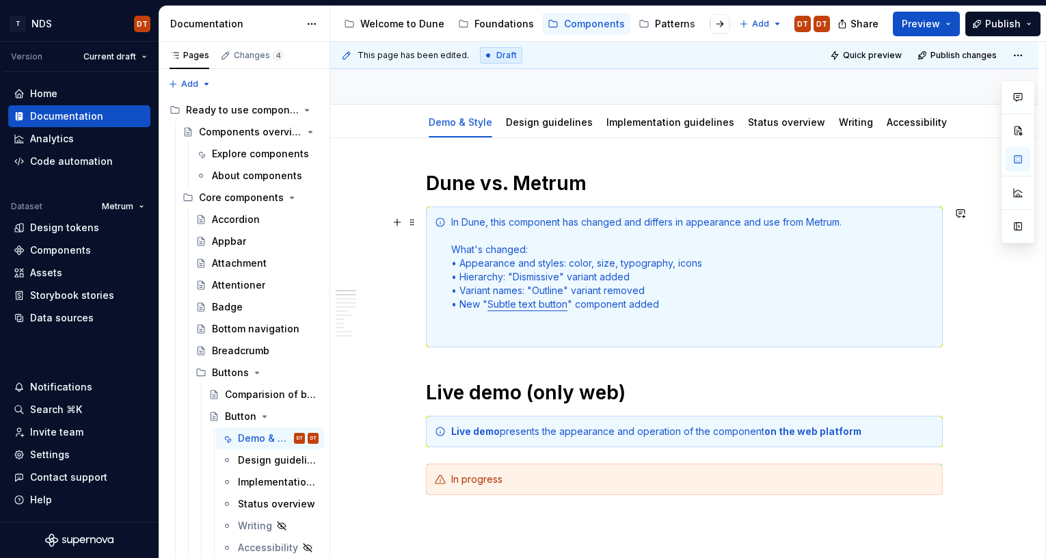
click at [469, 336] on div "In Dune, this component has changed and differs in appearance and use from Metr…" at bounding box center [692, 276] width 483 height 123
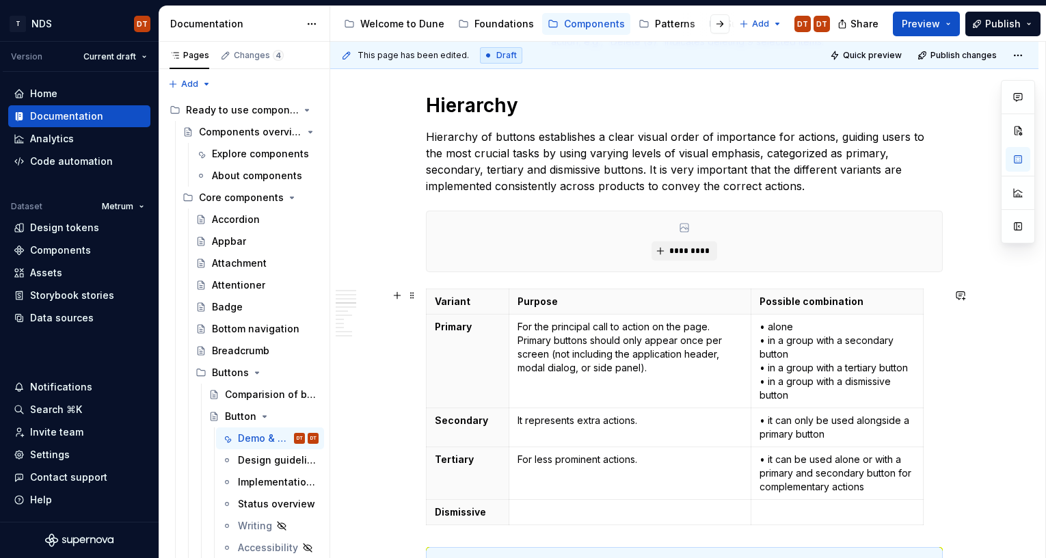
scroll to position [895, 0]
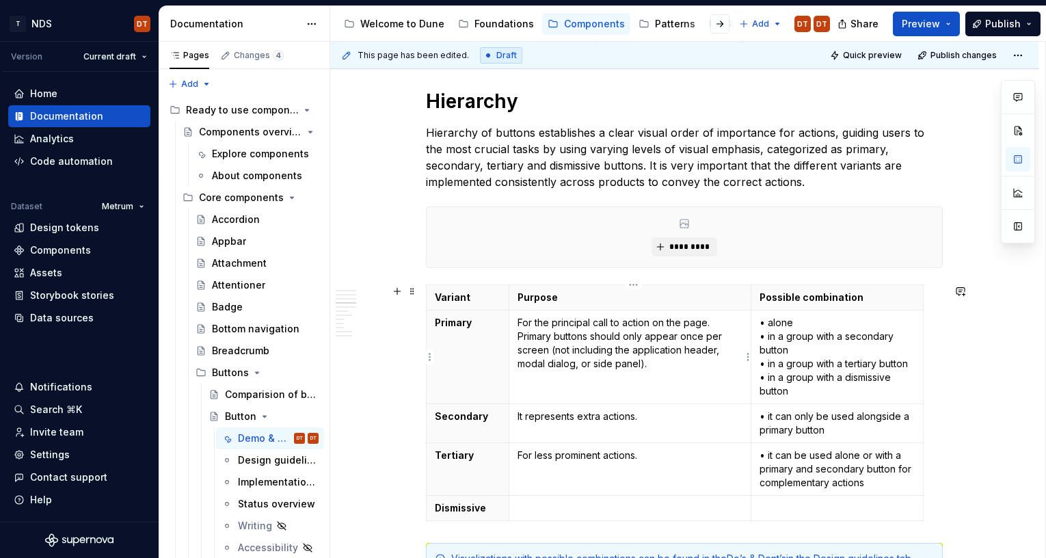
click at [645, 377] on td "For the principal call to action on the page. Primary buttons should only appea…" at bounding box center [630, 357] width 242 height 94
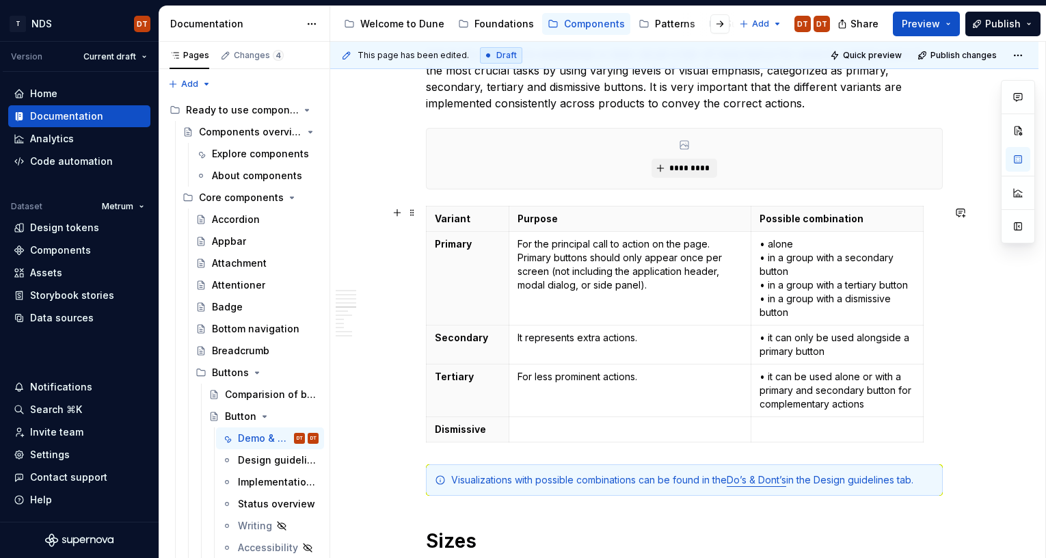
scroll to position [996, 0]
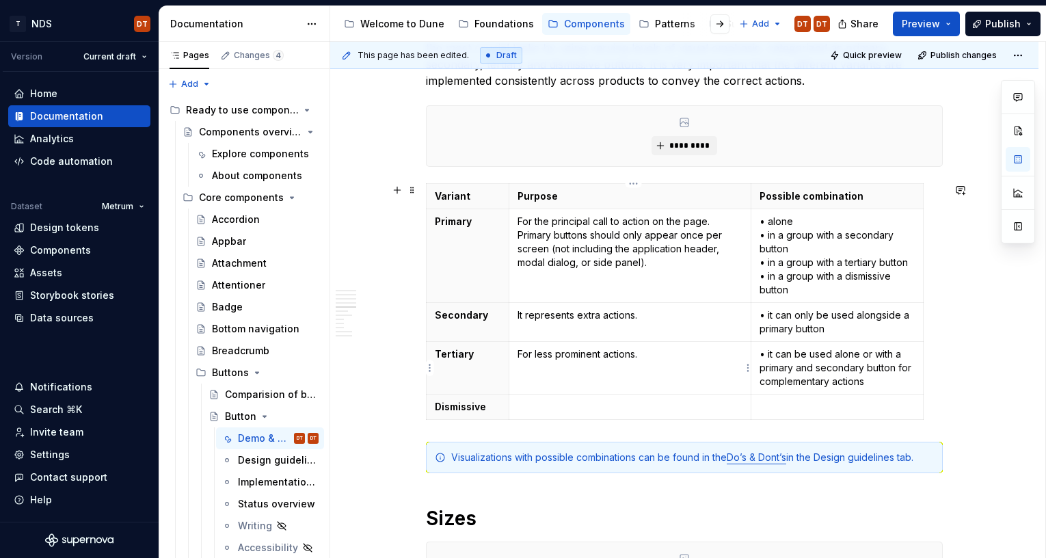
click at [677, 370] on td "For less prominent actions." at bounding box center [630, 368] width 242 height 53
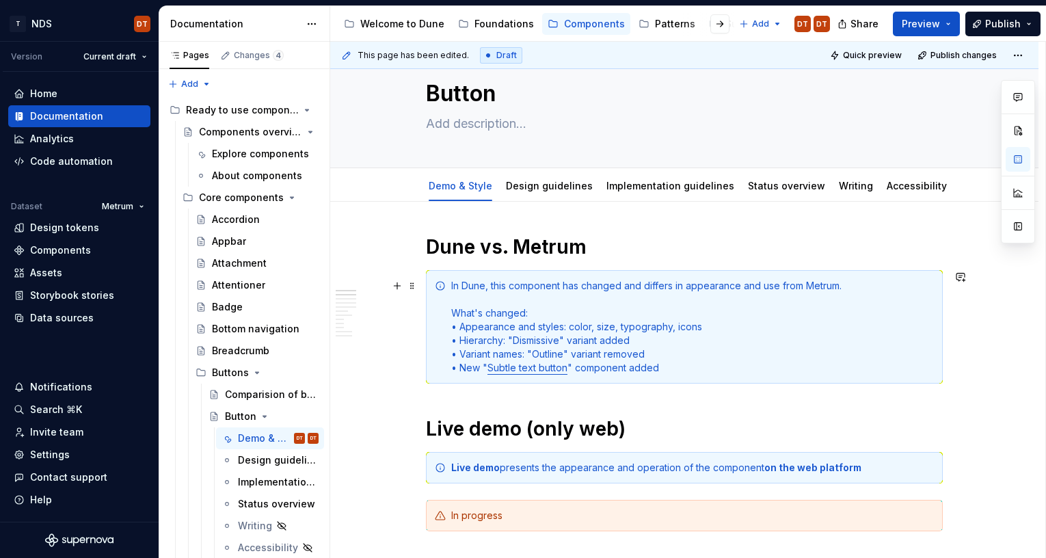
scroll to position [0, 0]
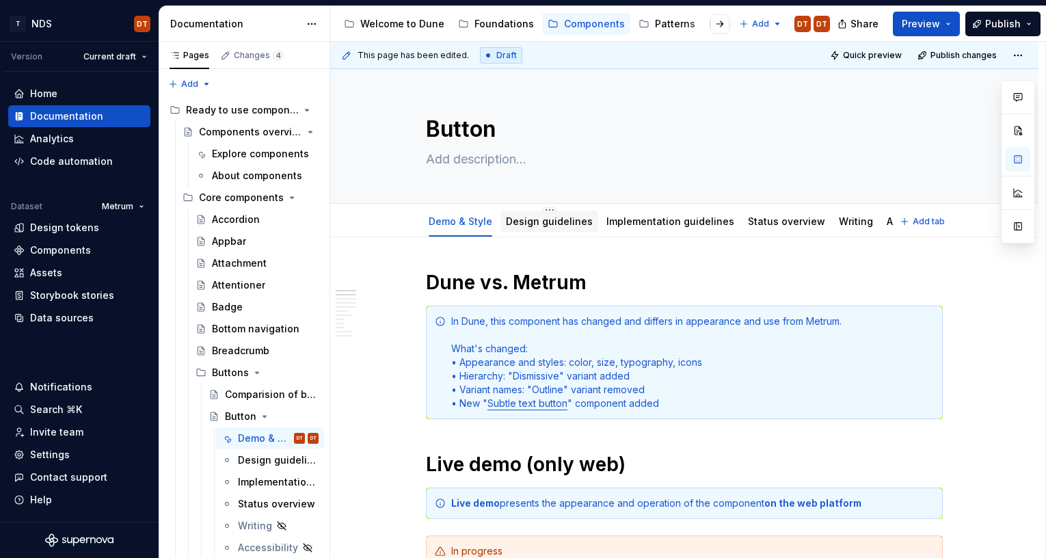
click at [535, 221] on link "Design guidelines" at bounding box center [549, 221] width 87 height 12
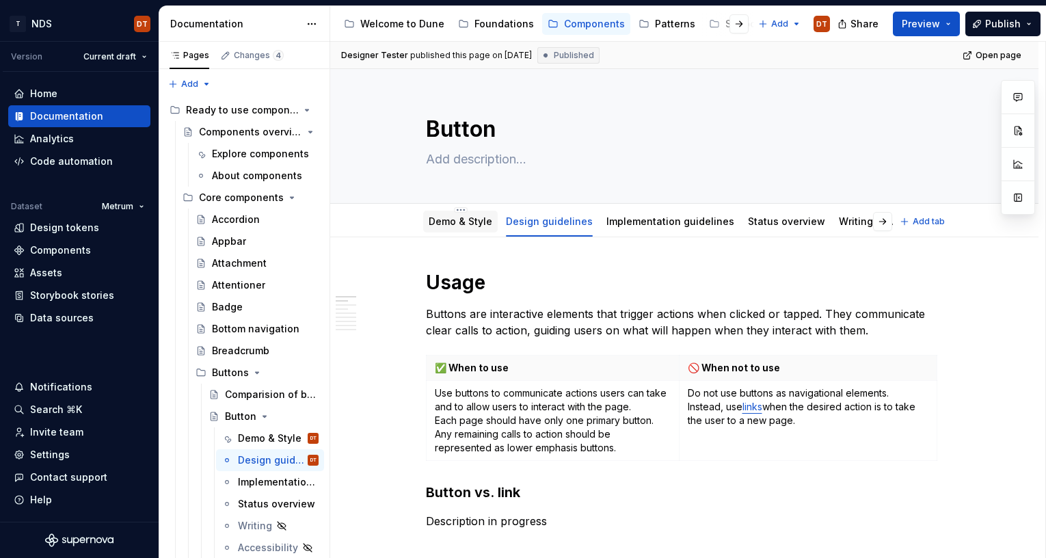
click at [455, 221] on link "Demo & Style" at bounding box center [461, 221] width 64 height 12
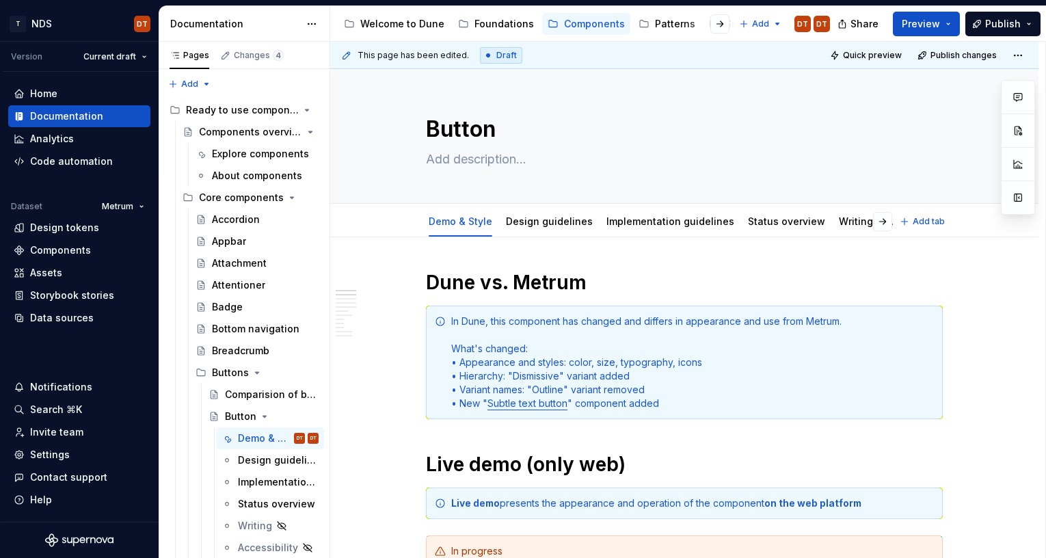
drag, startPoint x: 536, startPoint y: 224, endPoint x: 640, endPoint y: 261, distance: 110.3
click at [536, 224] on link "Design guidelines" at bounding box center [549, 221] width 87 height 12
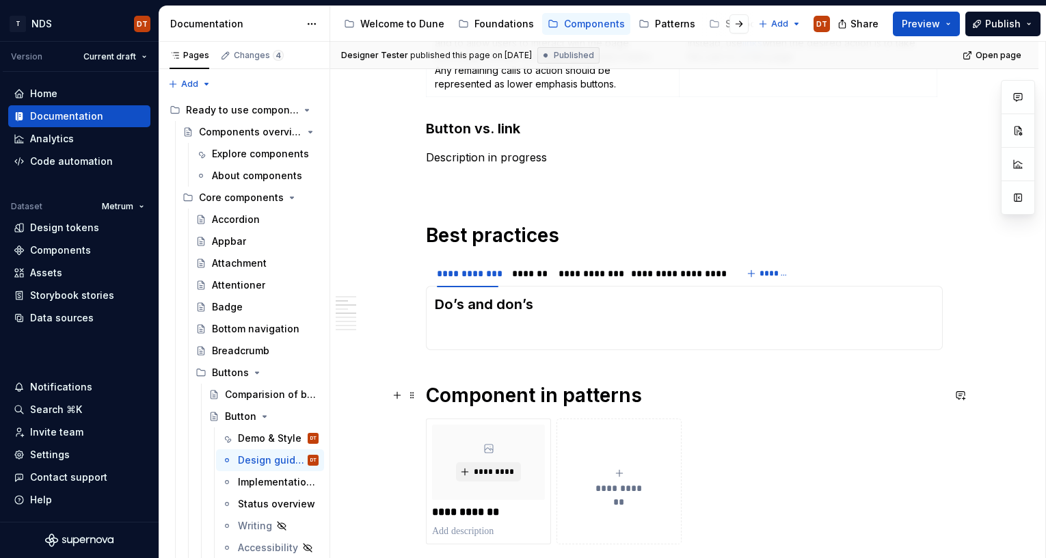
scroll to position [374, 0]
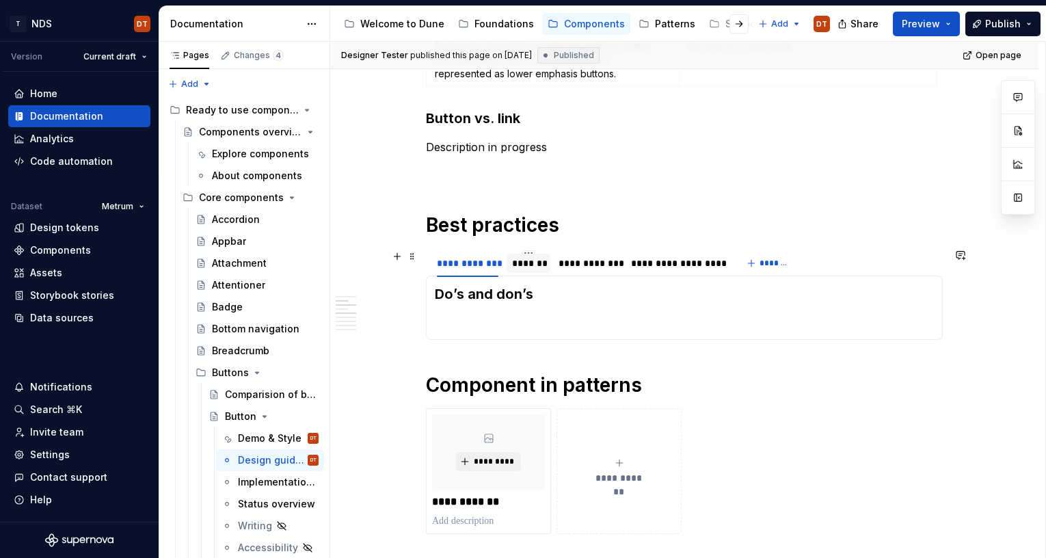
click at [532, 265] on div "*******" at bounding box center [528, 263] width 33 height 14
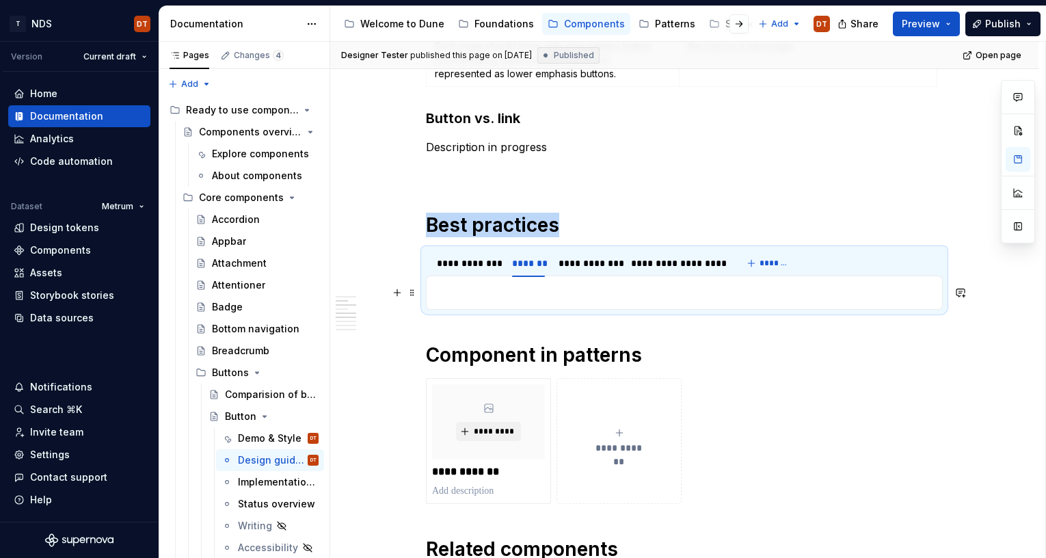
click at [476, 292] on p at bounding box center [684, 292] width 499 height 16
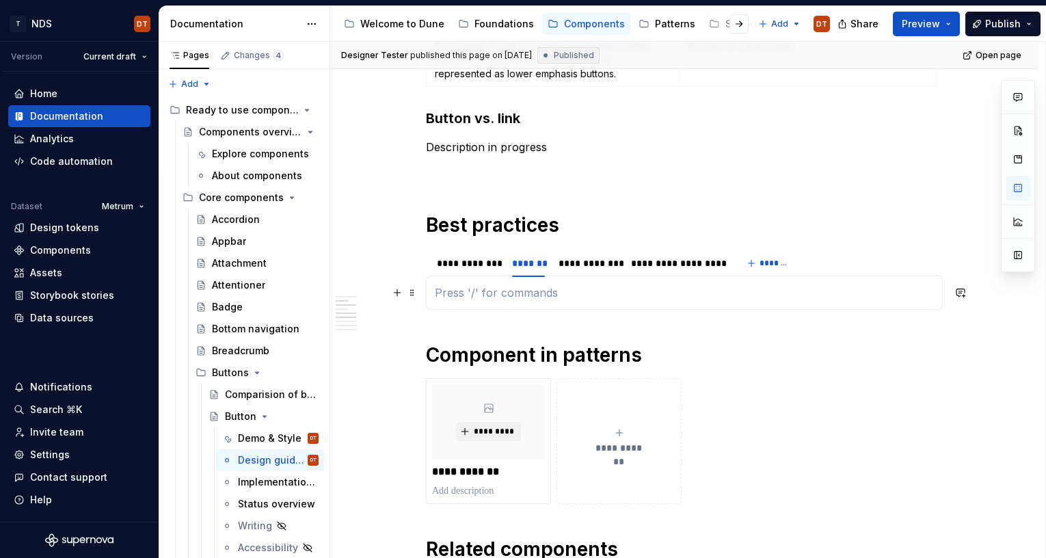
click at [454, 295] on p at bounding box center [684, 292] width 499 height 16
type textarea "*"
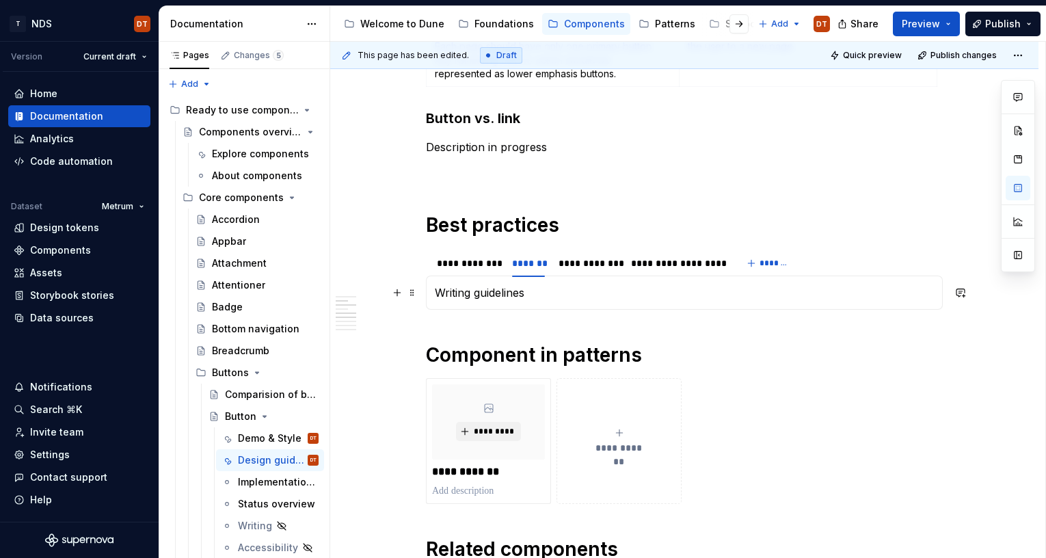
click at [459, 286] on p "Writing guidelines" at bounding box center [684, 292] width 499 height 16
click at [496, 289] on p "Writing guidelines" at bounding box center [684, 292] width 499 height 16
click at [530, 291] on p "Writing guidelines" at bounding box center [684, 292] width 499 height 16
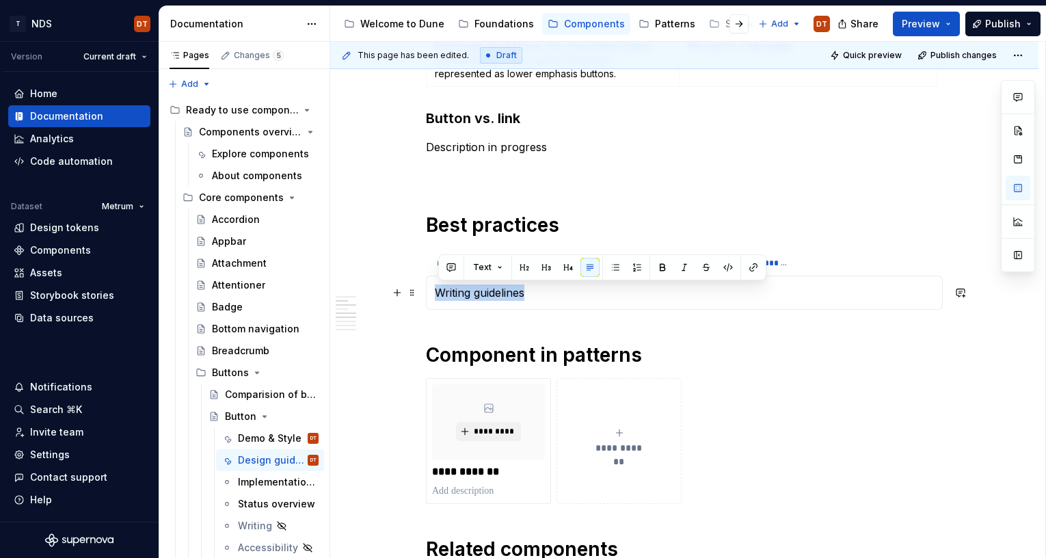
drag, startPoint x: 539, startPoint y: 293, endPoint x: 437, endPoint y: 293, distance: 101.2
click at [437, 293] on p "Writing guidelines" at bounding box center [684, 292] width 499 height 16
click at [498, 268] on button "Text" at bounding box center [488, 267] width 42 height 19
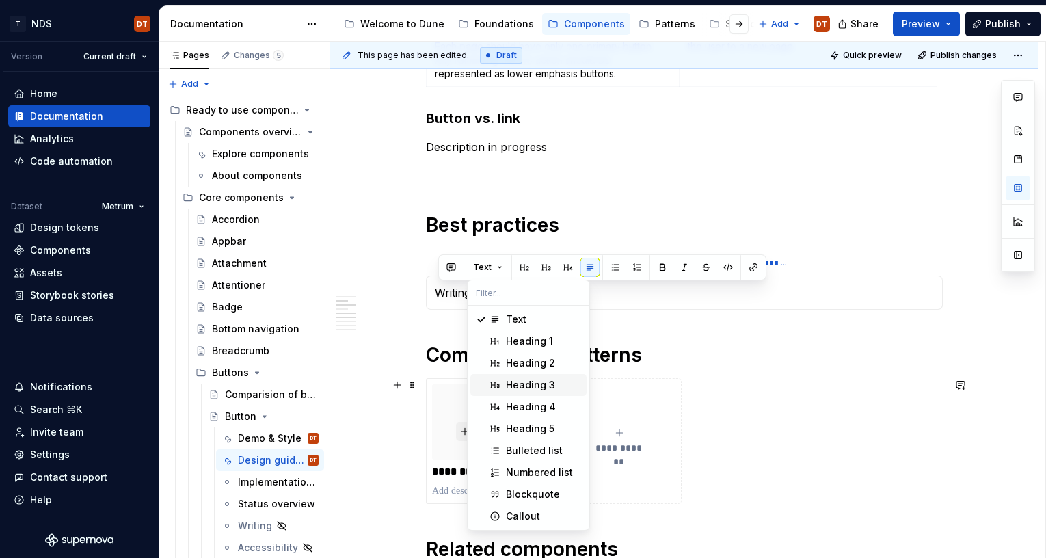
click at [534, 384] on div "Heading 3" at bounding box center [530, 385] width 49 height 14
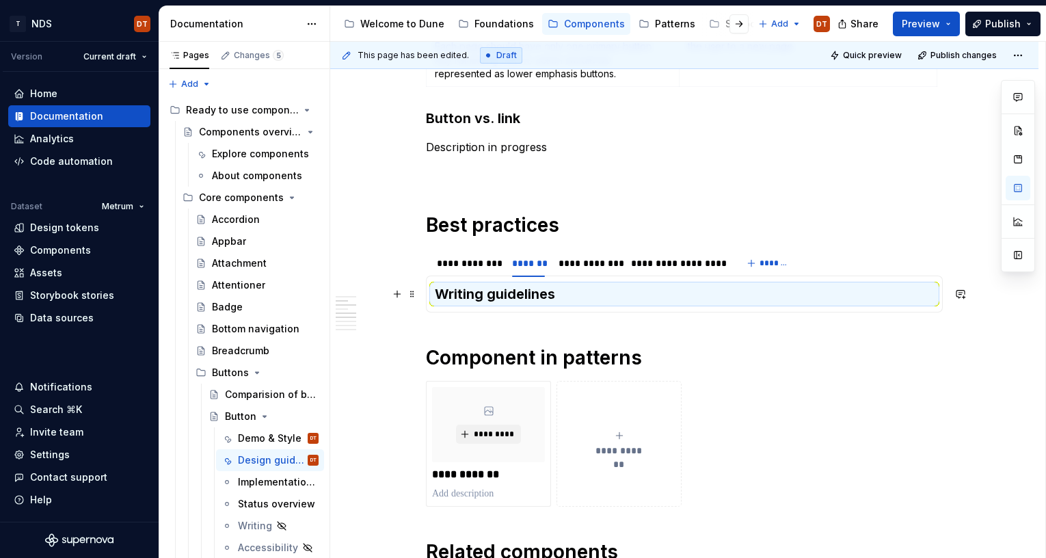
click at [511, 291] on h3 "Writing guidelines" at bounding box center [684, 293] width 499 height 19
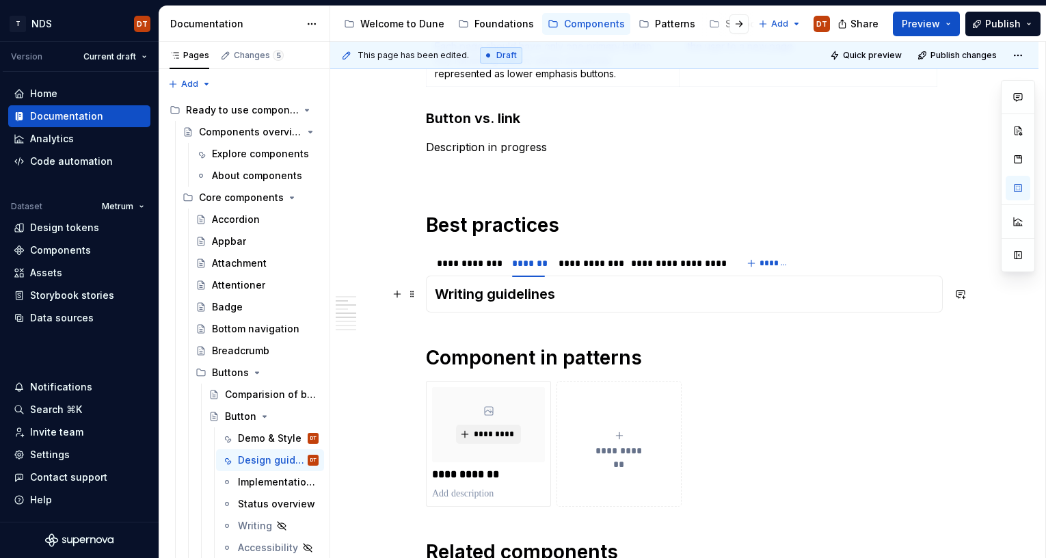
click at [567, 293] on h3 "Writing guidelines" at bounding box center [684, 293] width 499 height 19
click at [470, 297] on h3 "Writing guidelines" at bounding box center [684, 293] width 499 height 19
click at [561, 291] on h3 "Writing guidelines" at bounding box center [684, 293] width 499 height 19
click at [578, 267] on div "**********" at bounding box center [587, 263] width 58 height 14
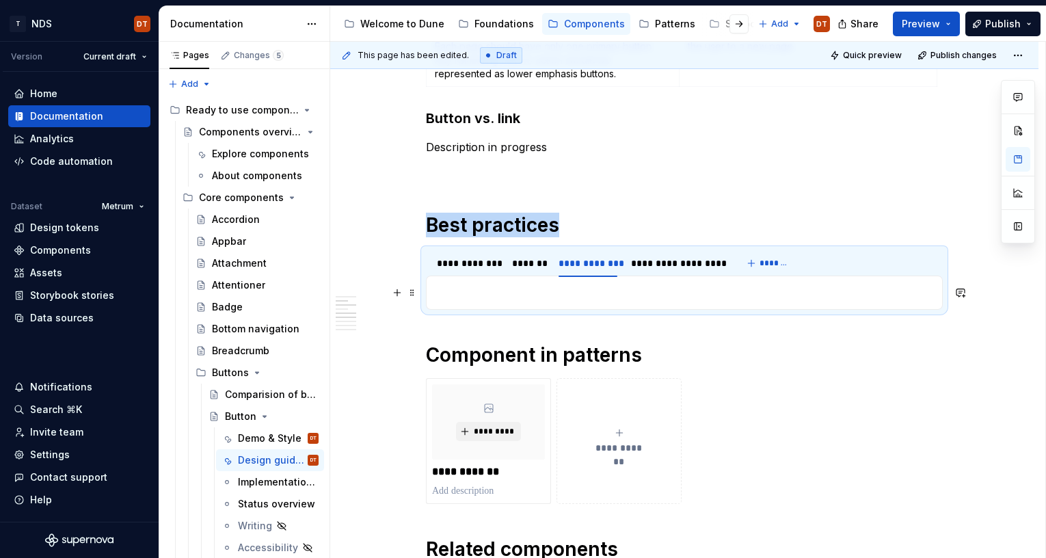
click at [503, 298] on p at bounding box center [684, 292] width 499 height 16
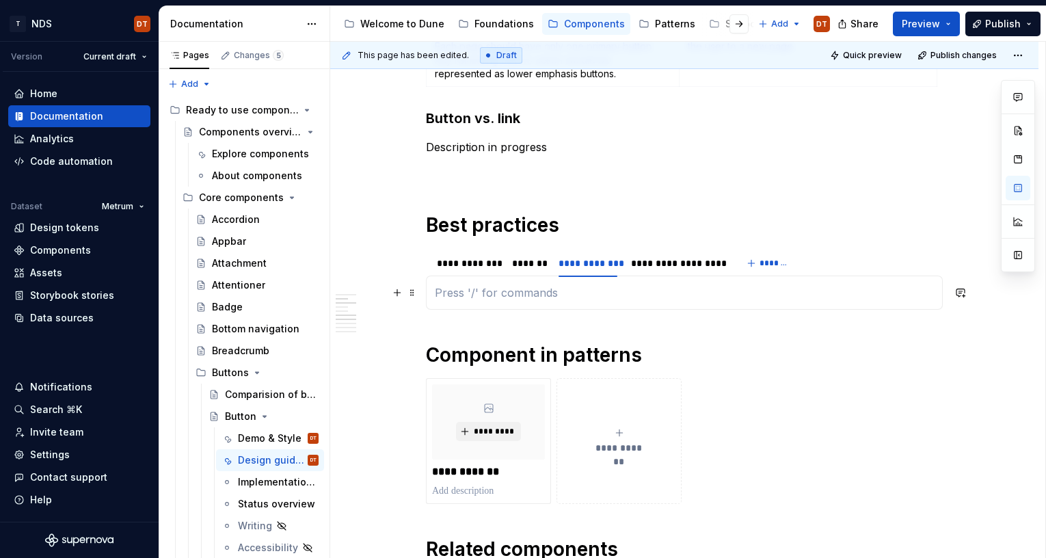
click at [444, 293] on p at bounding box center [684, 292] width 499 height 16
click at [448, 291] on p at bounding box center [684, 292] width 499 height 16
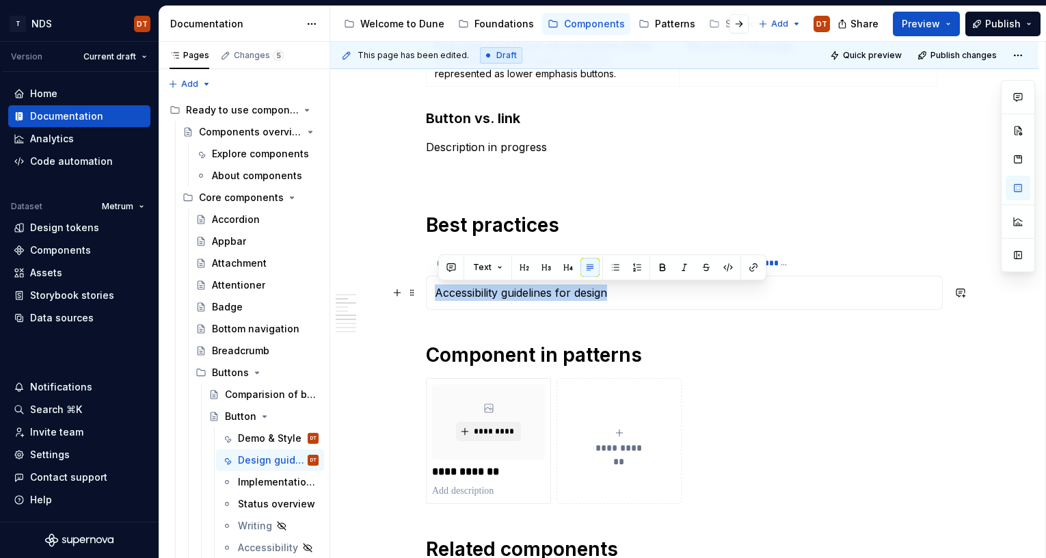
drag, startPoint x: 621, startPoint y: 291, endPoint x: 439, endPoint y: 295, distance: 181.9
click at [439, 295] on p "Accessibility guidelines for design" at bounding box center [684, 292] width 499 height 16
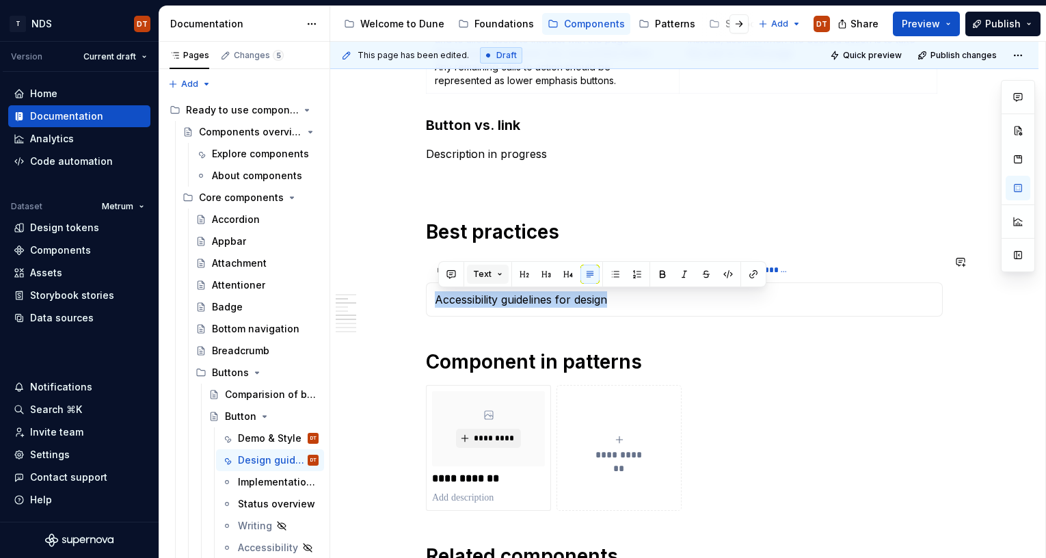
click at [498, 276] on button "Text" at bounding box center [488, 274] width 42 height 19
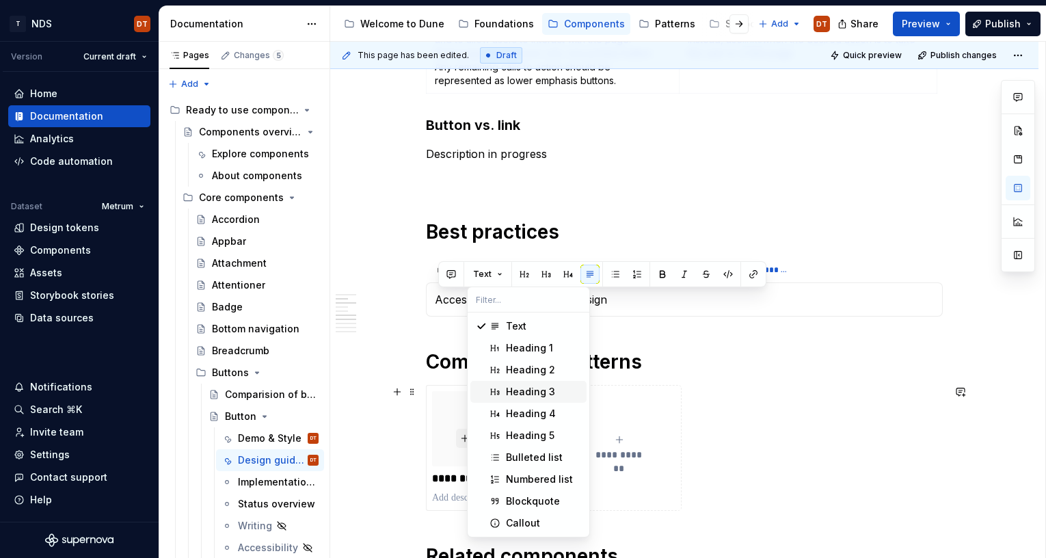
click at [525, 393] on div "Heading 3" at bounding box center [530, 392] width 49 height 14
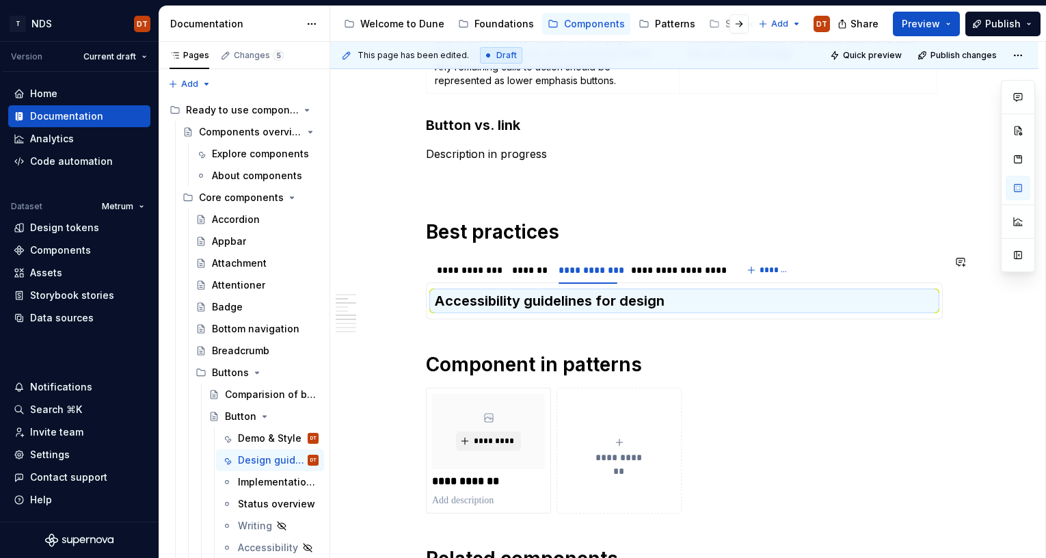
click at [582, 329] on div "**********" at bounding box center [684, 518] width 517 height 1231
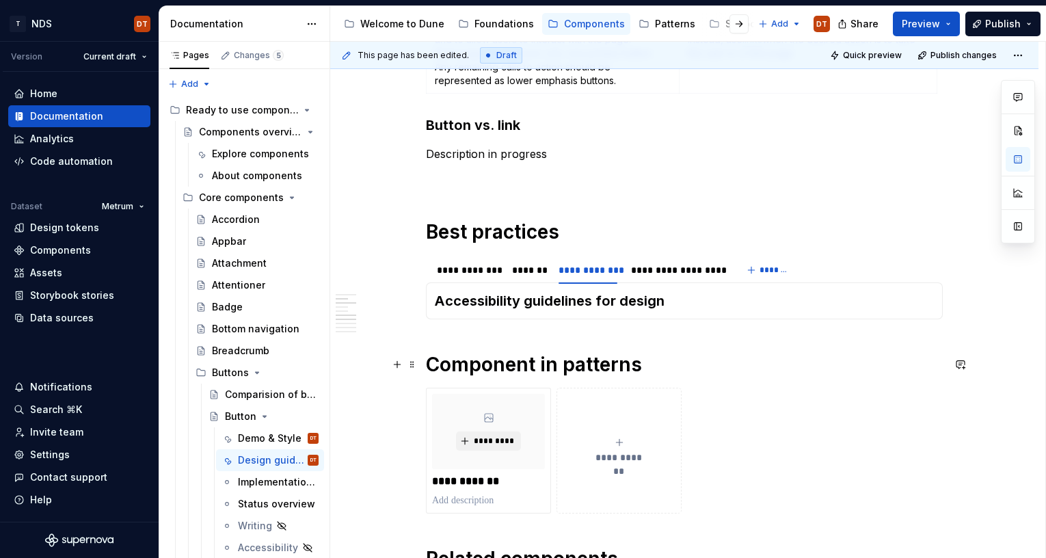
scroll to position [364, 0]
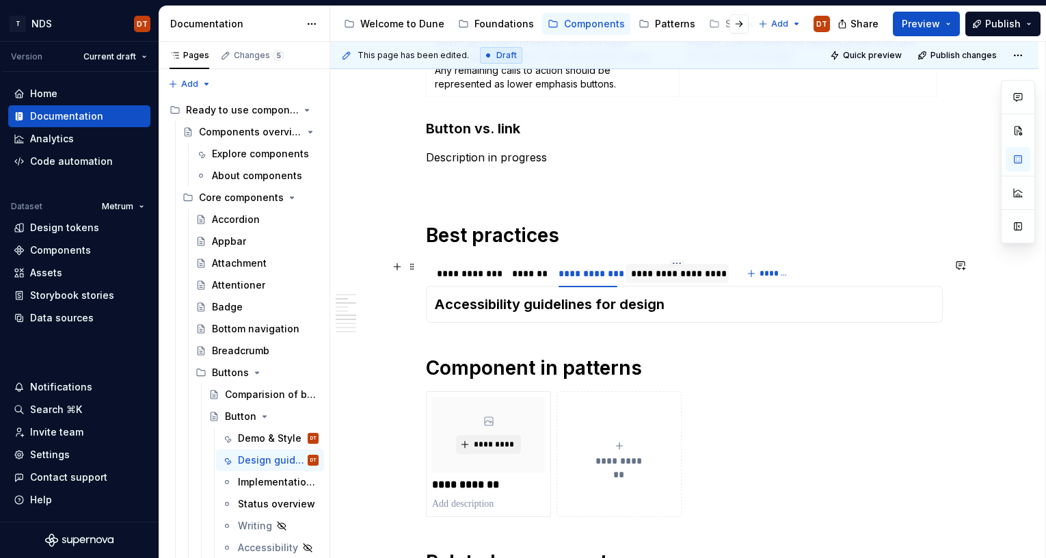
click at [673, 278] on div "**********" at bounding box center [677, 274] width 92 height 14
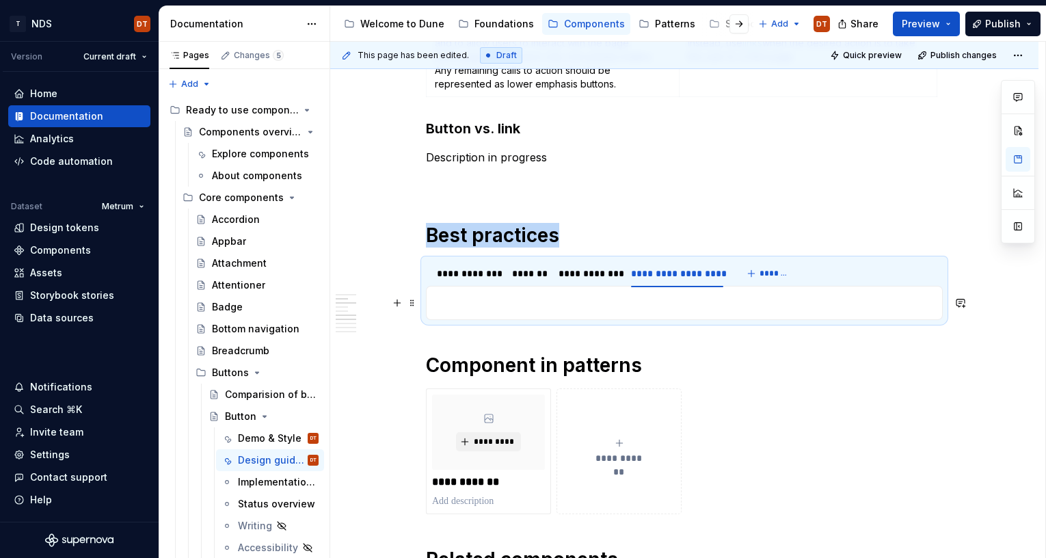
click at [523, 302] on p at bounding box center [684, 303] width 499 height 16
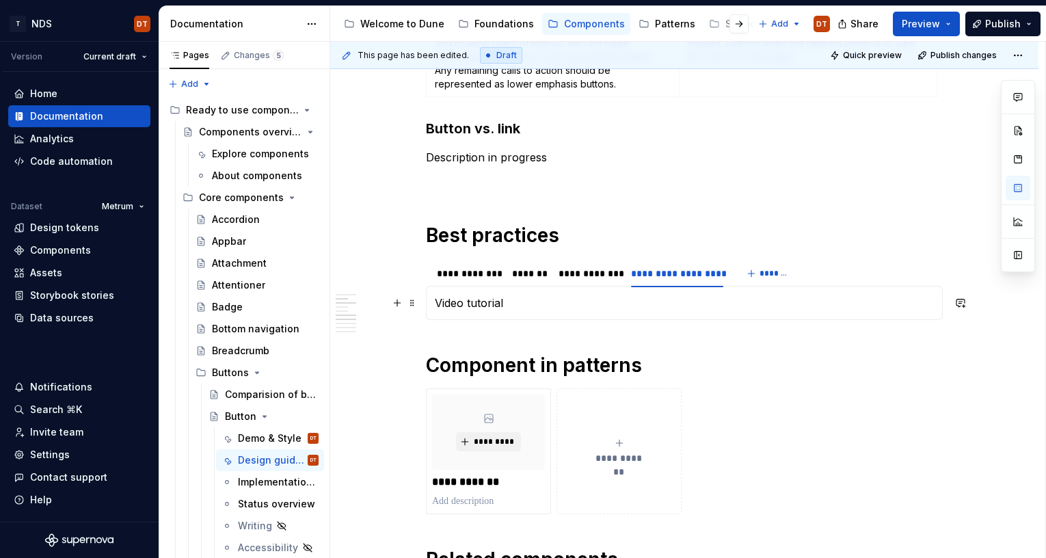
click at [520, 303] on p "Video tutorial" at bounding box center [684, 303] width 499 height 16
click at [481, 302] on p "Video tutorial" at bounding box center [684, 303] width 499 height 16
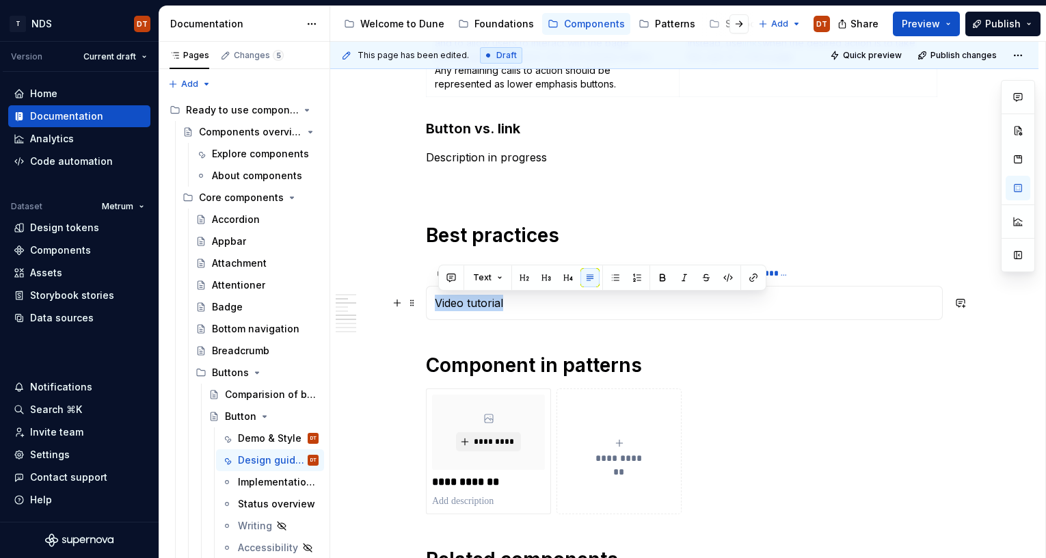
drag, startPoint x: 513, startPoint y: 301, endPoint x: 501, endPoint y: 295, distance: 13.1
click at [437, 303] on div "Do’s and don’s Writing guidelines Accessibility guidelines for design Video tut…" at bounding box center [684, 303] width 517 height 34
drag, startPoint x: 490, startPoint y: 278, endPoint x: 494, endPoint y: 286, distance: 8.9
click at [490, 278] on button "Text" at bounding box center [488, 277] width 42 height 19
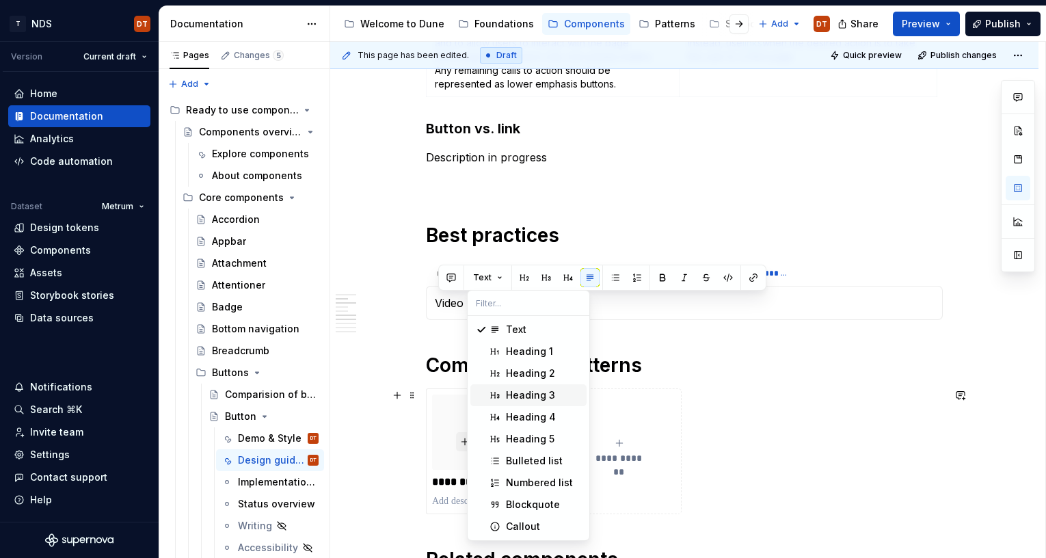
click at [539, 392] on div "Heading 3" at bounding box center [530, 395] width 49 height 14
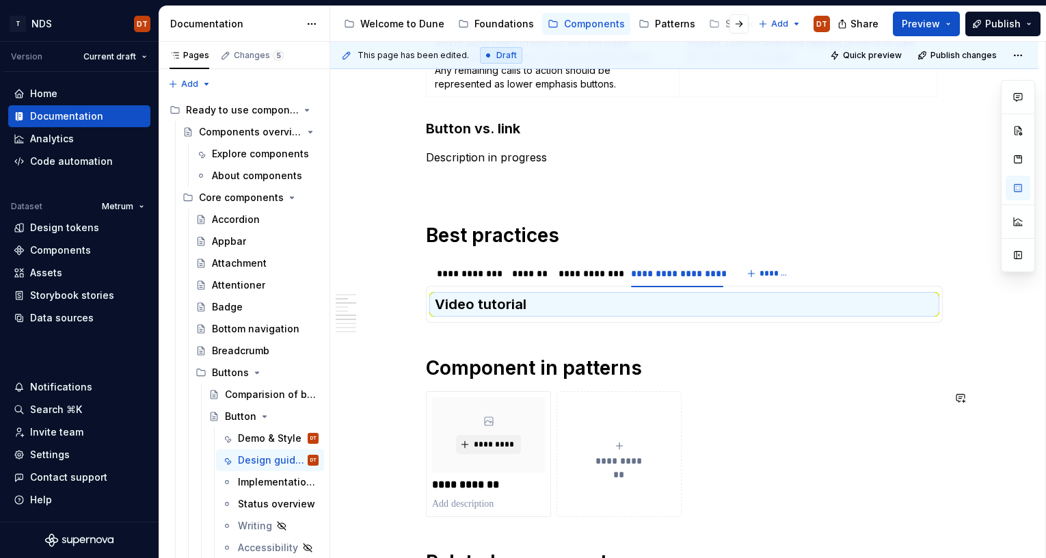
click at [803, 380] on div "**********" at bounding box center [684, 521] width 517 height 1231
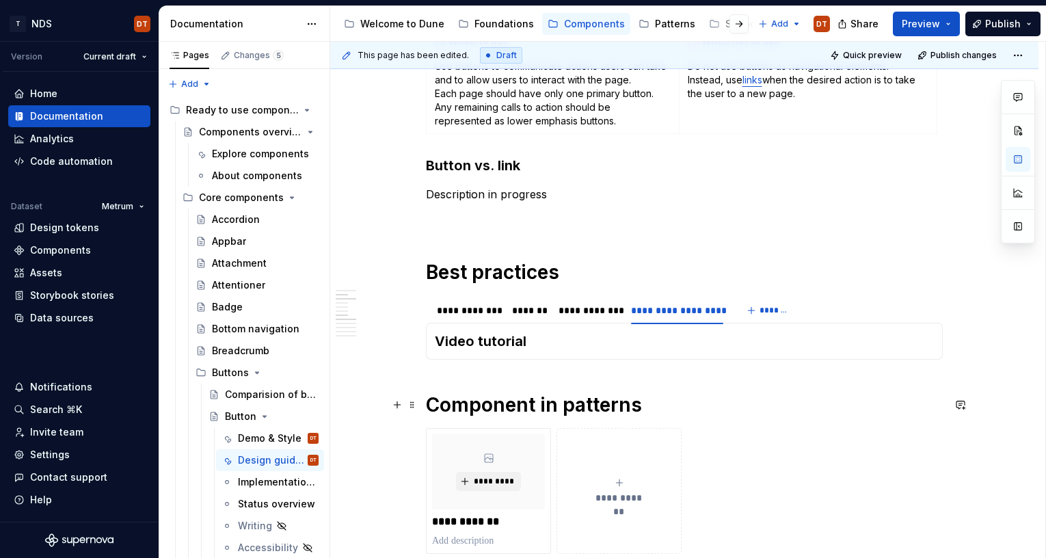
scroll to position [331, 0]
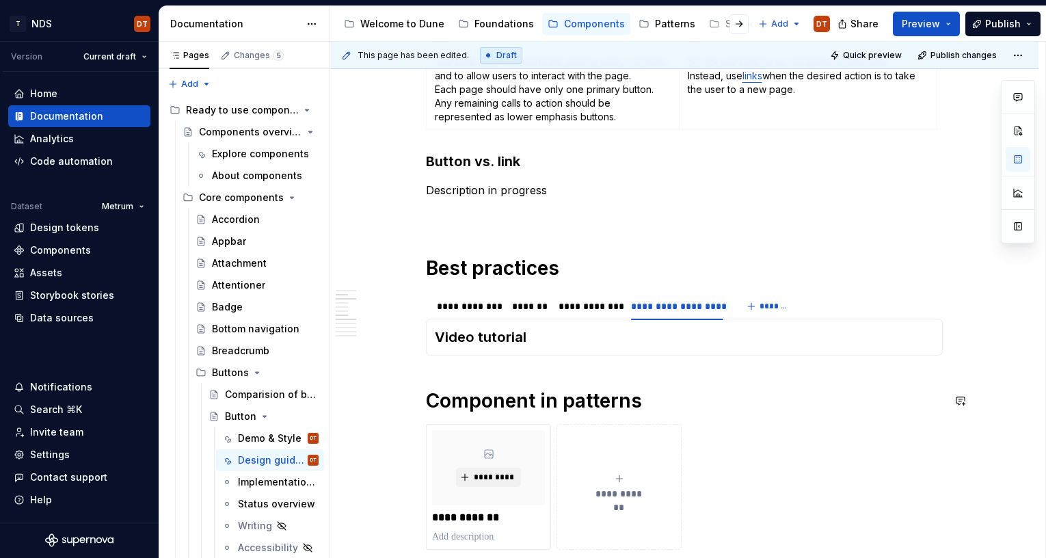
click at [753, 381] on div "**********" at bounding box center [684, 554] width 517 height 1231
click at [466, 306] on div "**********" at bounding box center [468, 306] width 62 height 14
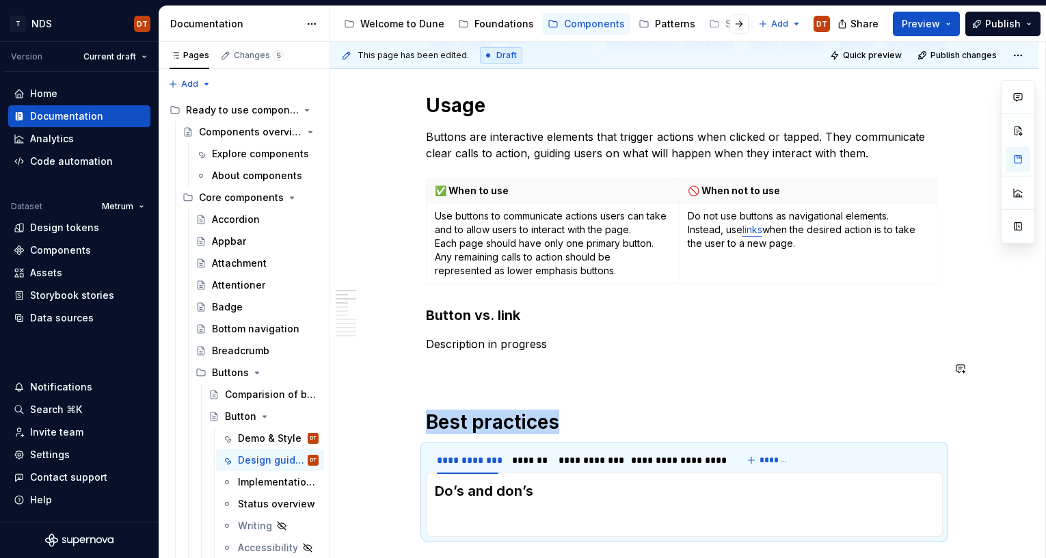
scroll to position [192, 0]
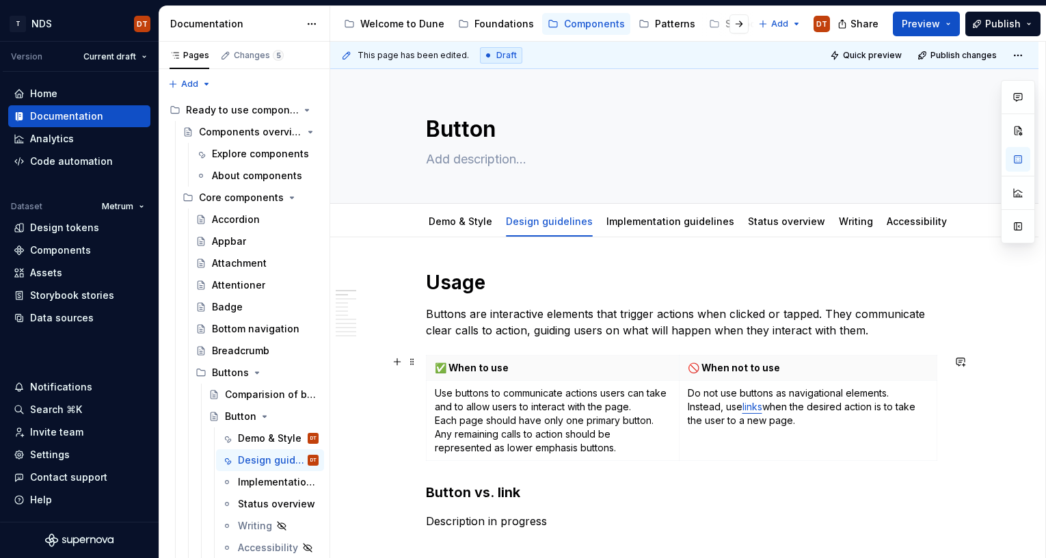
scroll to position [0, 0]
click at [996, 23] on span "Publish" at bounding box center [1003, 24] width 36 height 14
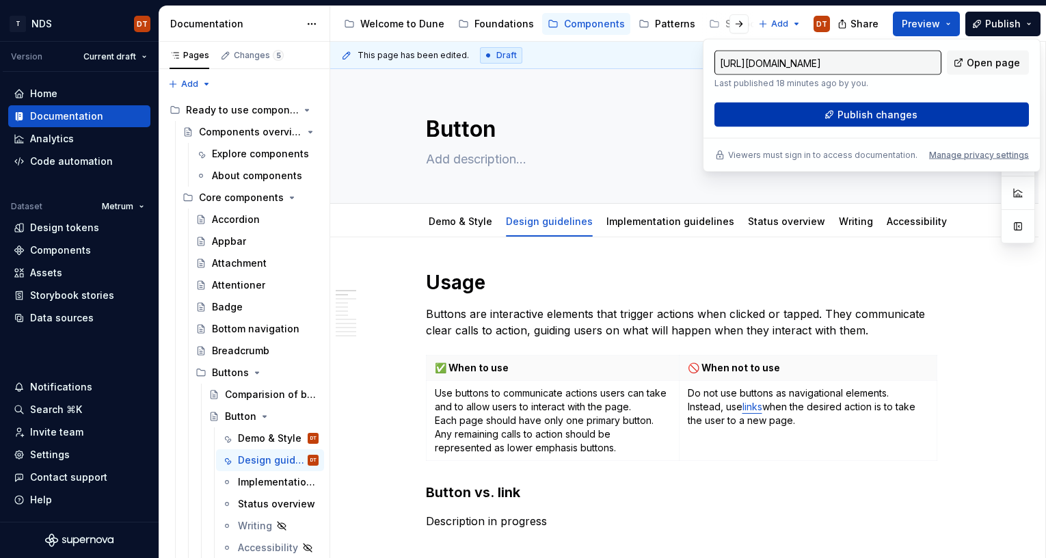
click at [868, 113] on span "Publish changes" at bounding box center [877, 115] width 80 height 14
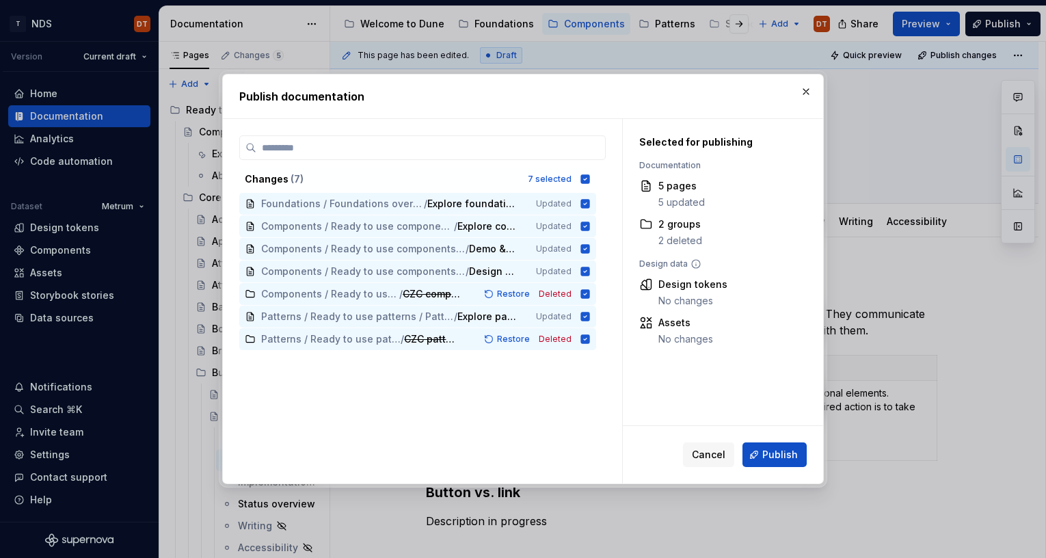
click at [770, 444] on span "Publish" at bounding box center [780, 455] width 36 height 14
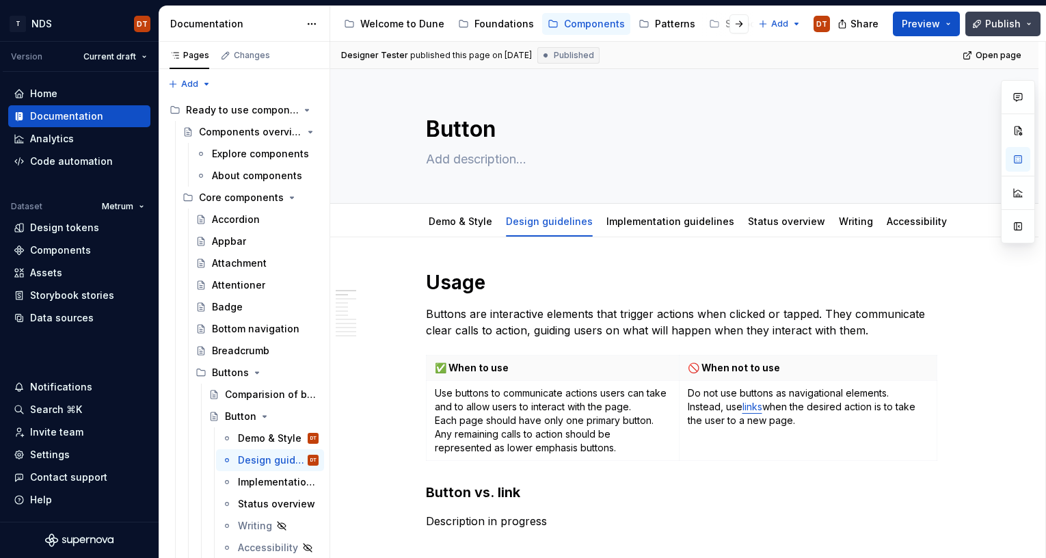
click at [1030, 22] on button "Publish" at bounding box center [1002, 24] width 75 height 25
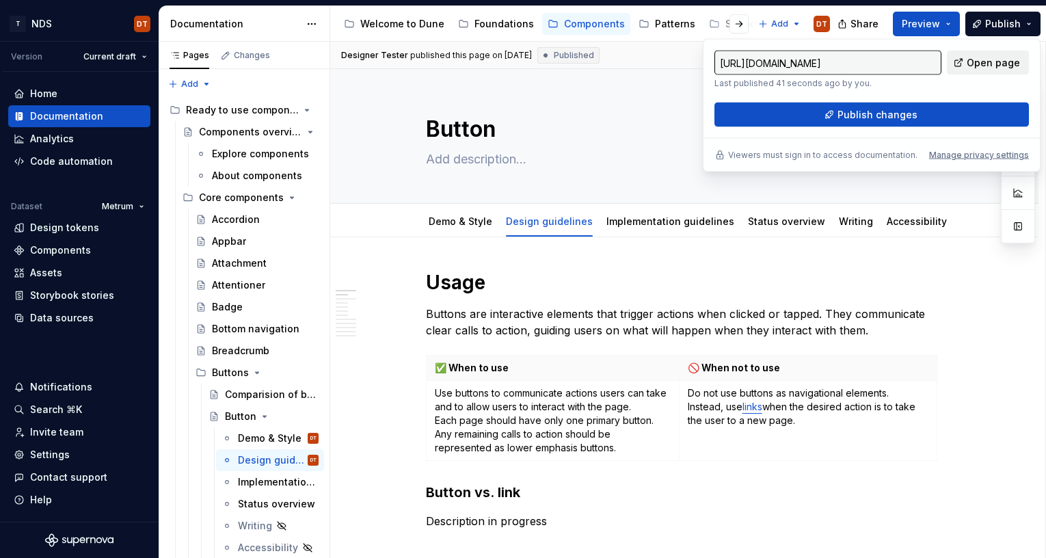
click at [1002, 66] on span "Open page" at bounding box center [993, 63] width 53 height 14
click at [418, 362] on span at bounding box center [412, 361] width 11 height 19
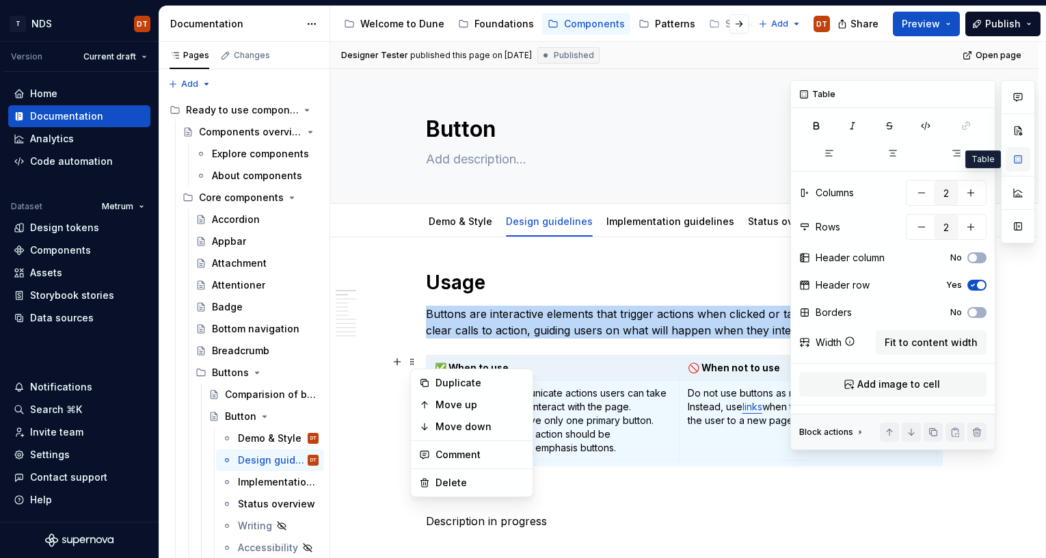
click at [1015, 154] on button "button" at bounding box center [1018, 159] width 25 height 25
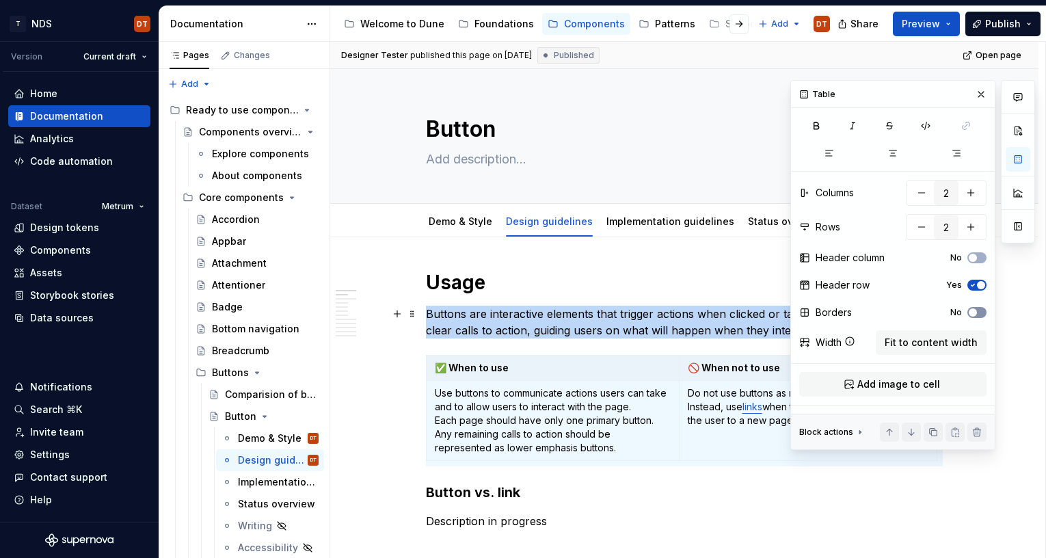
click at [981, 313] on button "No" at bounding box center [976, 312] width 19 height 11
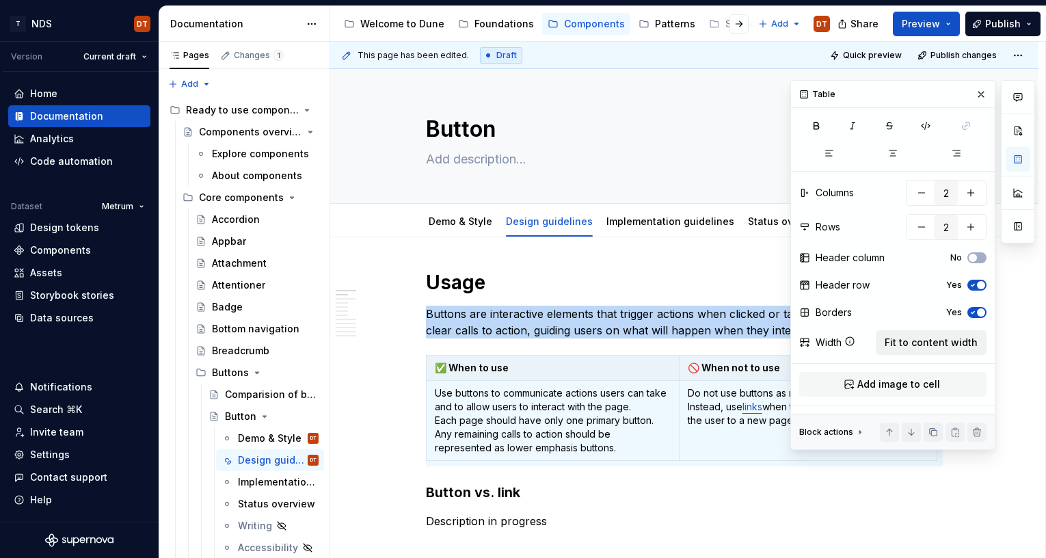
click at [918, 342] on span "Fit to content width" at bounding box center [931, 343] width 93 height 14
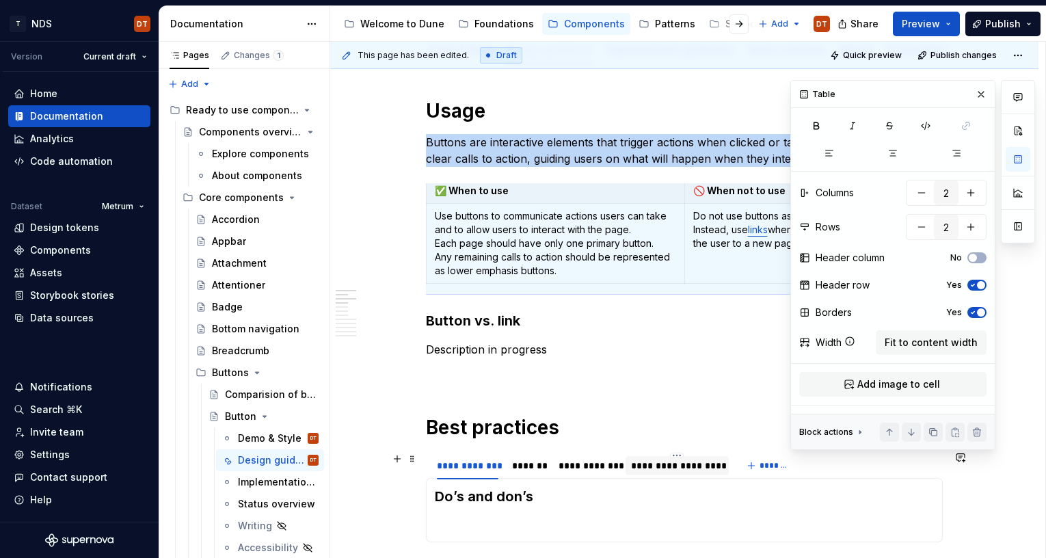
scroll to position [171, 0]
click at [982, 92] on button "button" at bounding box center [980, 94] width 19 height 19
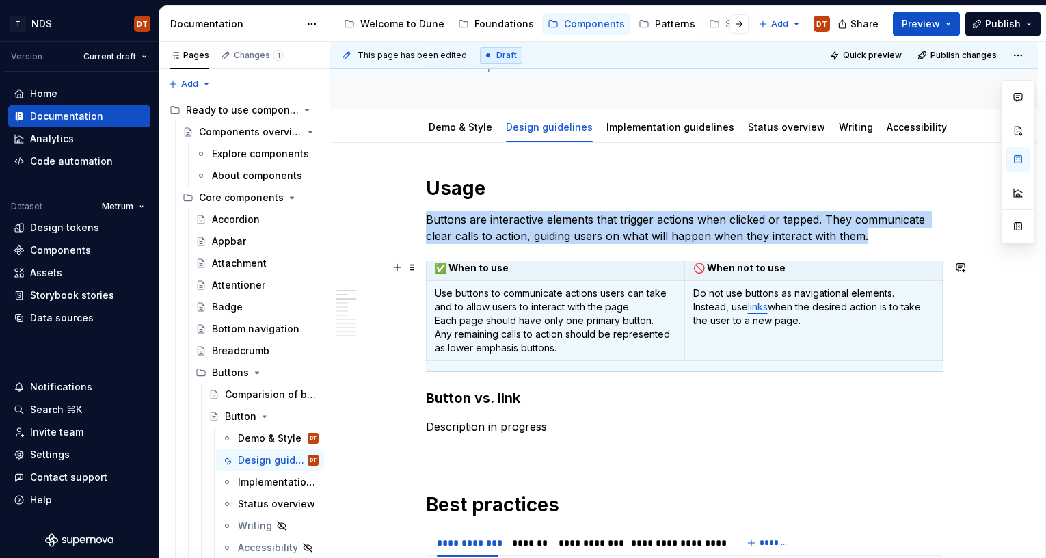
scroll to position [97, 0]
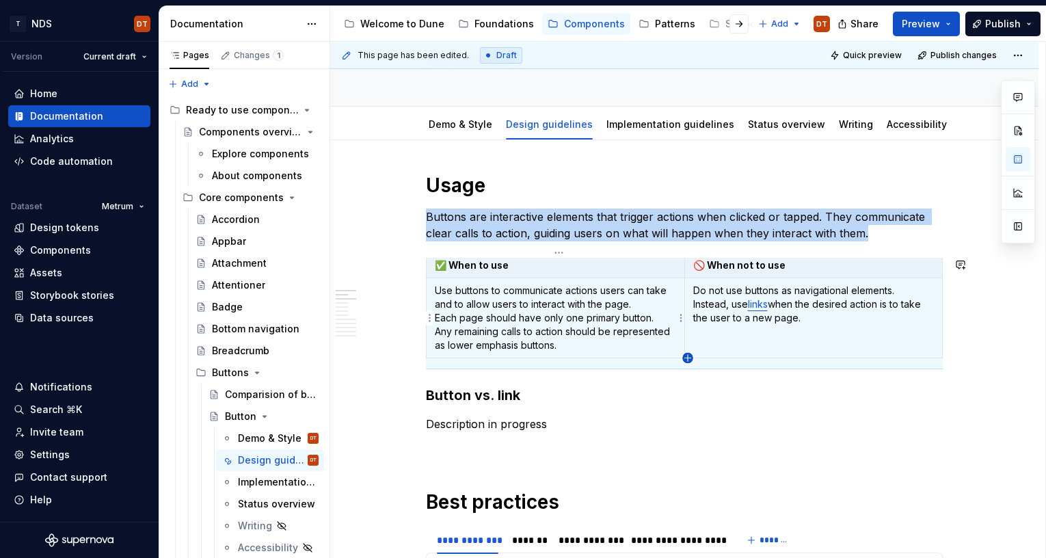
click at [687, 358] on icon "button" at bounding box center [687, 358] width 6 height 6
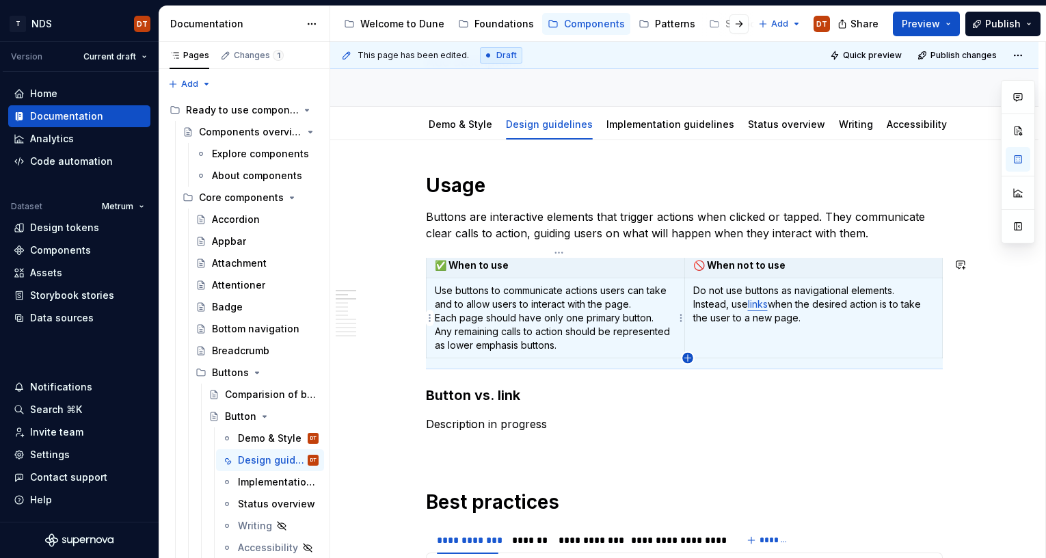
scroll to position [0, 0]
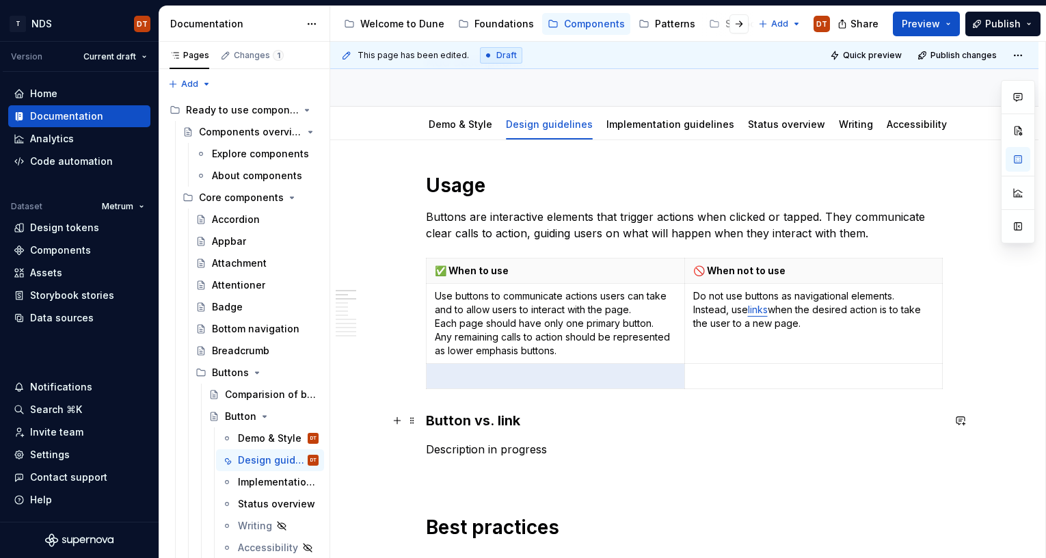
click at [773, 421] on h3 "Button vs. link" at bounding box center [684, 420] width 517 height 19
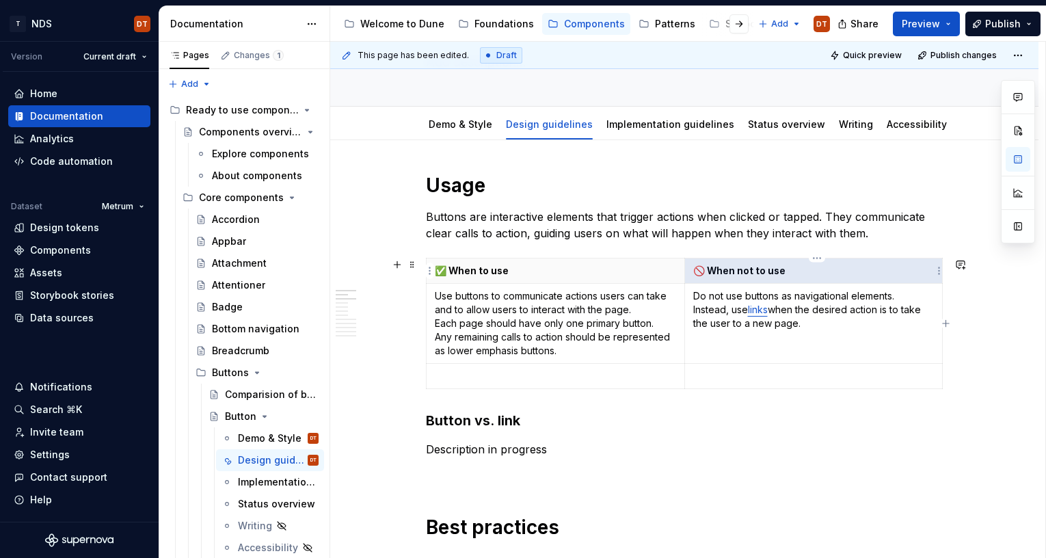
drag, startPoint x: 785, startPoint y: 273, endPoint x: 708, endPoint y: 275, distance: 78.0
click at [695, 273] on th "🚫 When not to use" at bounding box center [813, 270] width 258 height 25
click at [492, 377] on p at bounding box center [555, 376] width 241 height 14
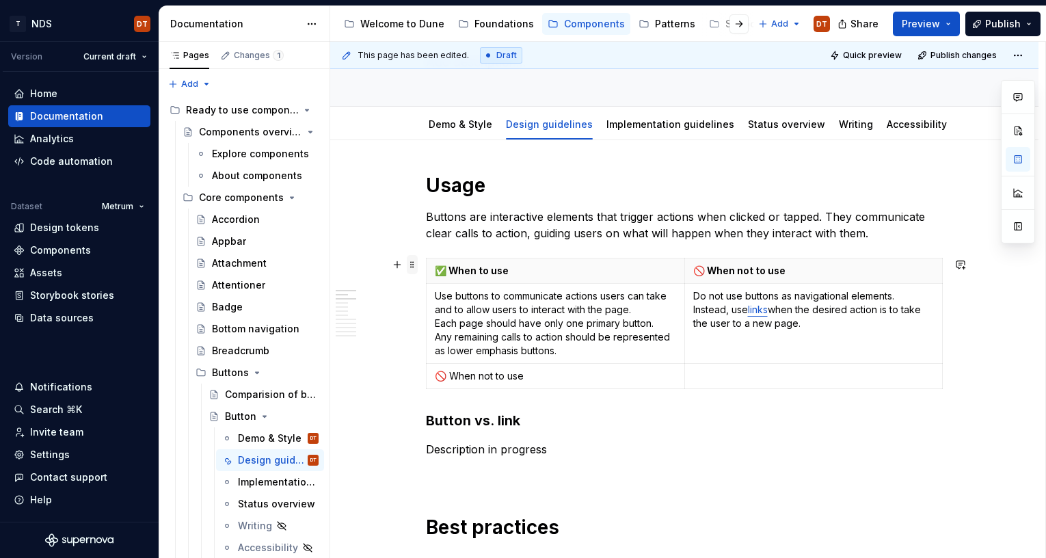
click at [414, 266] on span at bounding box center [412, 264] width 11 height 19
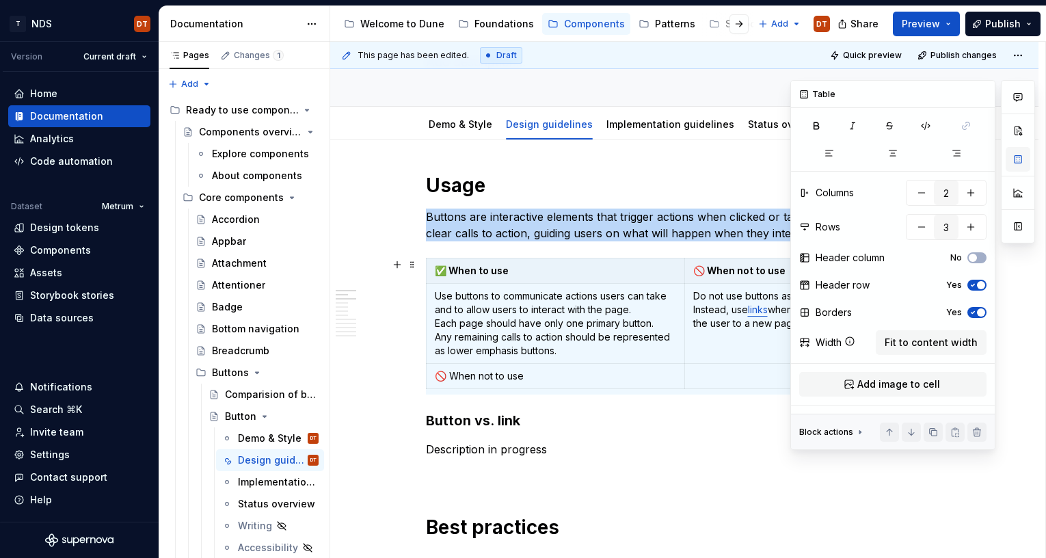
click at [1018, 161] on button "button" at bounding box center [1018, 159] width 25 height 25
click at [974, 254] on icon "button" at bounding box center [972, 258] width 11 height 8
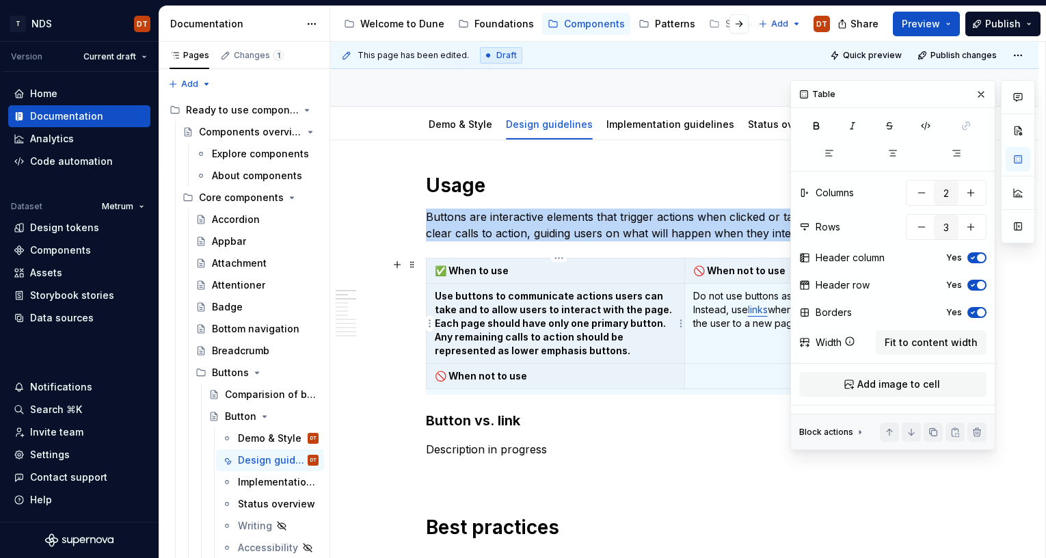
click at [578, 325] on p "Use buttons to communicate actions users can take and to allow users to interac…" at bounding box center [555, 323] width 241 height 68
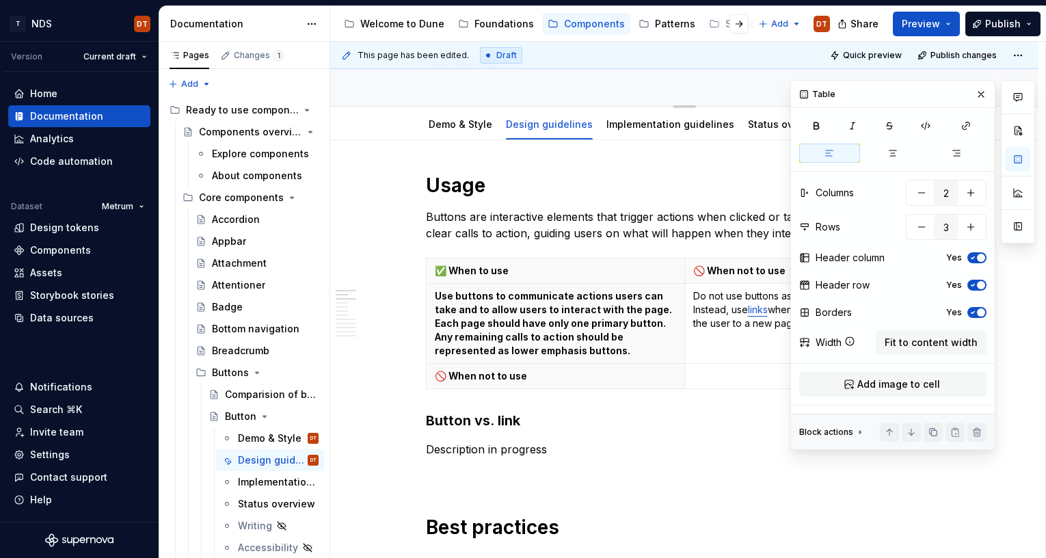
drag, startPoint x: 981, startPoint y: 92, endPoint x: 966, endPoint y: 101, distance: 17.5
click at [980, 92] on button "button" at bounding box center [980, 94] width 19 height 19
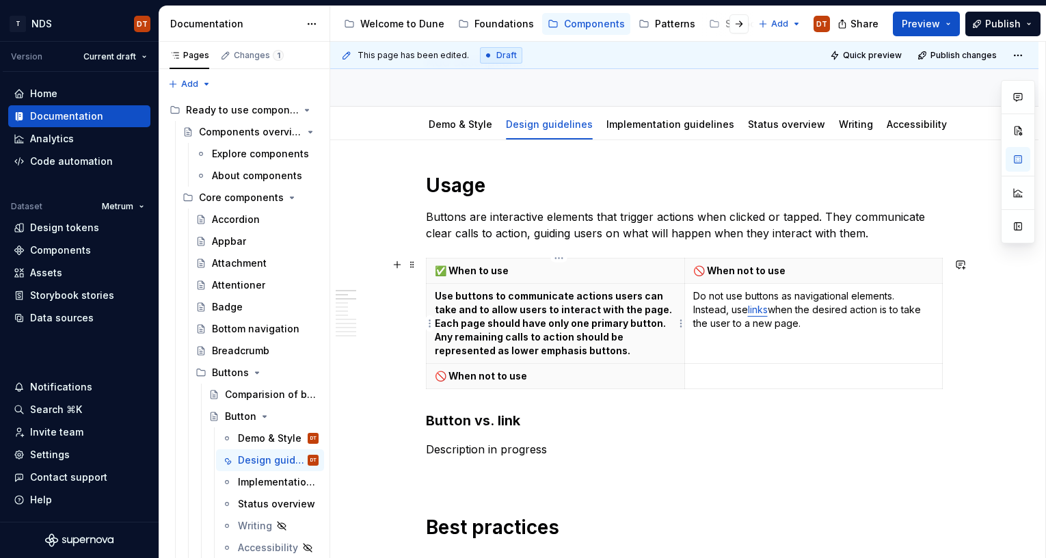
click at [604, 328] on p "Use buttons to communicate actions users can take and to allow users to interac…" at bounding box center [555, 323] width 241 height 68
drag, startPoint x: 829, startPoint y: 327, endPoint x: 762, endPoint y: 299, distance: 72.6
click at [691, 293] on td "Do not use buttons as navigational elements. Instead, use links when the desire…" at bounding box center [813, 324] width 258 height 80
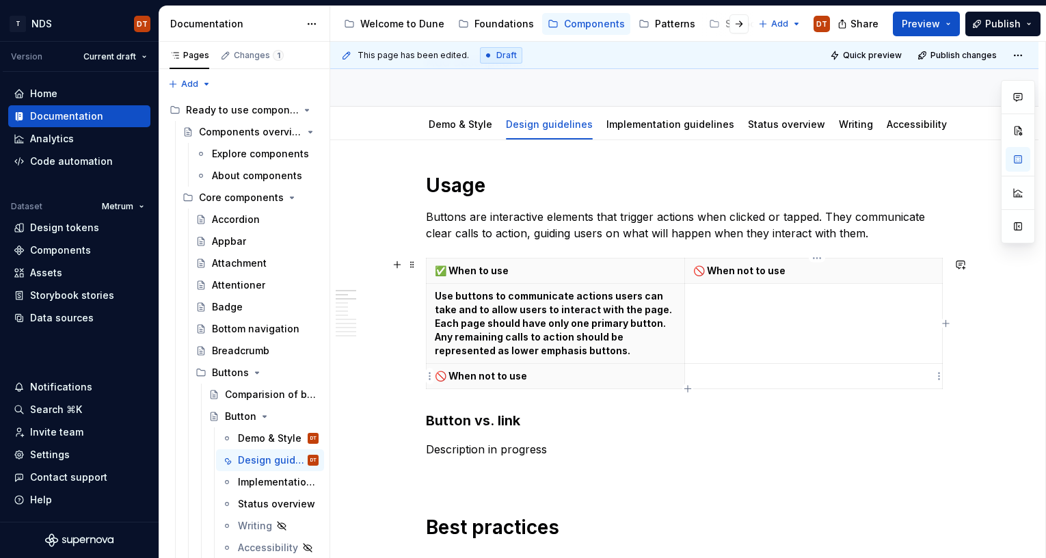
click at [737, 379] on p at bounding box center [813, 376] width 241 height 14
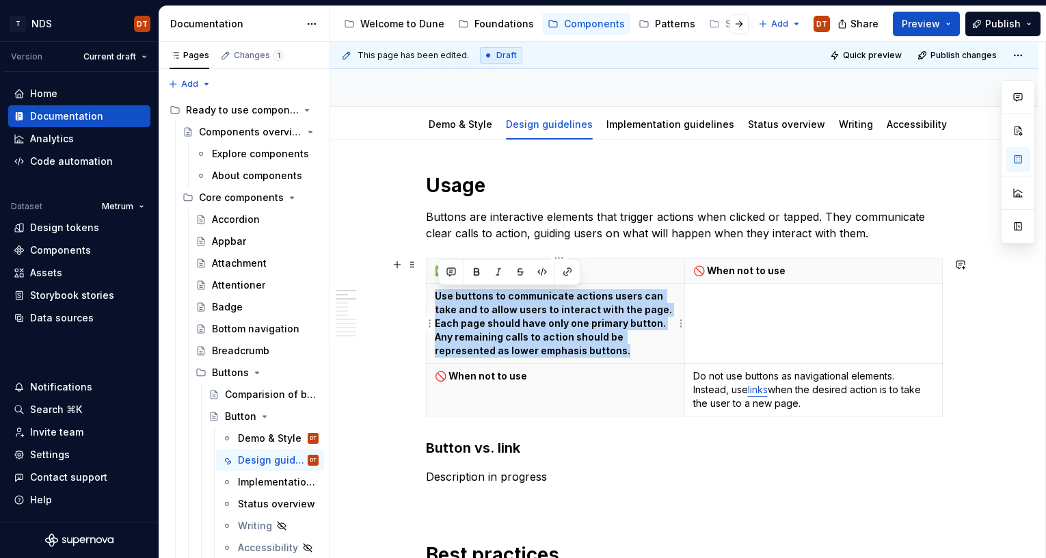
drag, startPoint x: 641, startPoint y: 352, endPoint x: 452, endPoint y: 295, distance: 197.7
click at [436, 292] on th "Use buttons to communicate actions users can take and to allow users to interac…" at bounding box center [556, 324] width 258 height 80
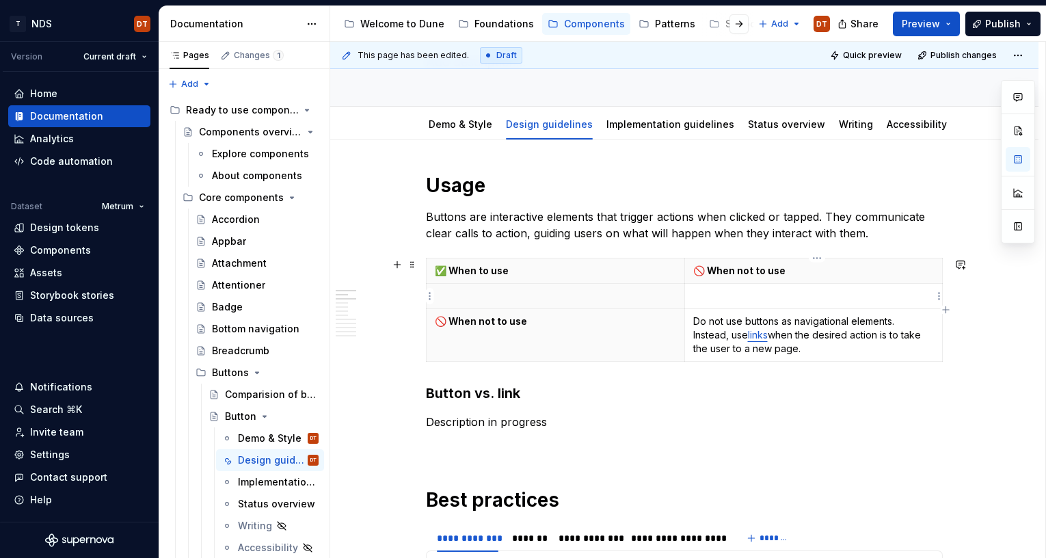
click at [716, 295] on p at bounding box center [813, 296] width 241 height 14
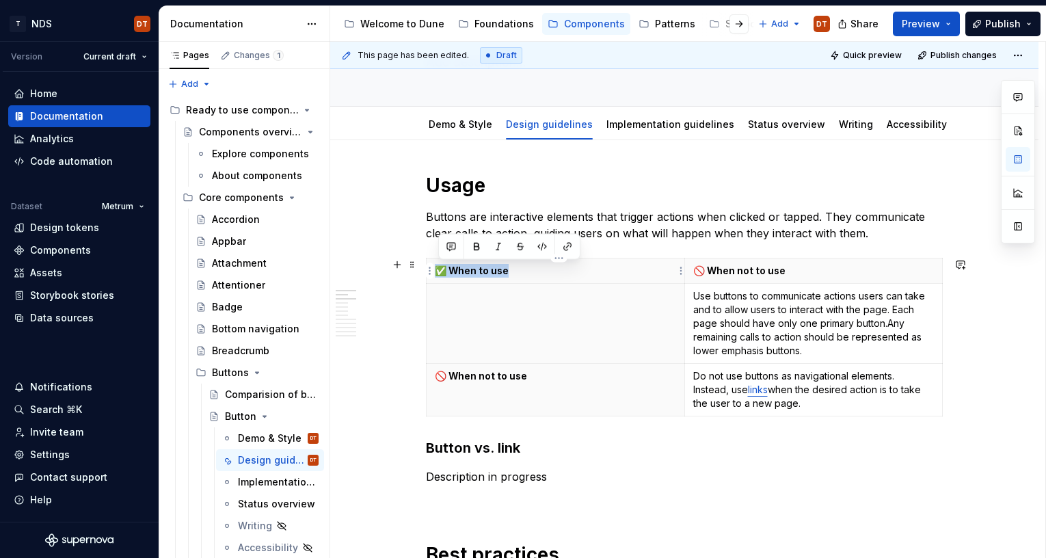
drag, startPoint x: 510, startPoint y: 269, endPoint x: 434, endPoint y: 267, distance: 75.9
click at [434, 267] on th "✅ When to use" at bounding box center [556, 270] width 258 height 25
click at [463, 298] on p at bounding box center [555, 296] width 241 height 14
click at [429, 267] on html "T NDS DT Version Current draft Home Documentation Analytics Code automation Dat…" at bounding box center [523, 279] width 1046 height 558
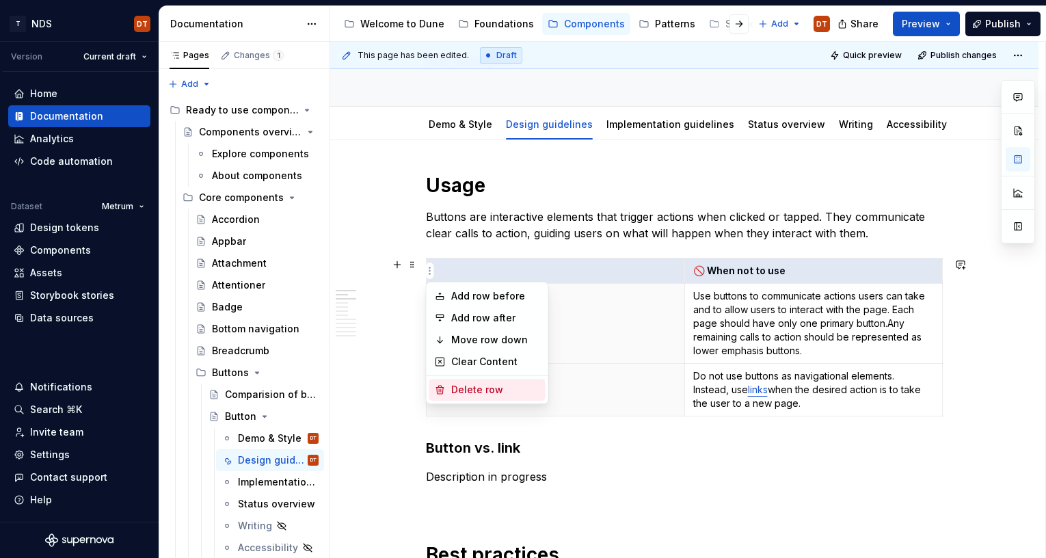
click at [483, 392] on div "Delete row" at bounding box center [495, 390] width 89 height 14
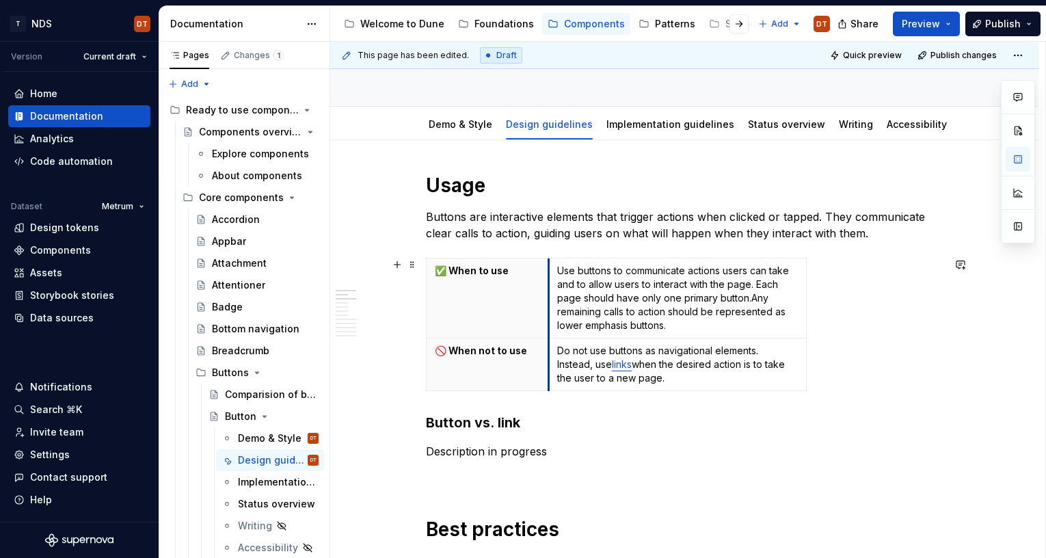
drag, startPoint x: 690, startPoint y: 280, endPoint x: 607, endPoint y: 293, distance: 83.6
click at [554, 299] on td "Use buttons to communicate actions users can take and to allow users to interac…" at bounding box center [677, 298] width 258 height 80
click at [413, 266] on span at bounding box center [412, 264] width 11 height 19
click at [785, 305] on p "Use buttons to communicate actions users can take and to allow users to interac…" at bounding box center [677, 298] width 241 height 68
click at [807, 301] on table "✅ When to use Use buttons to communicate actions users can take and to allow us…" at bounding box center [616, 324] width 381 height 133
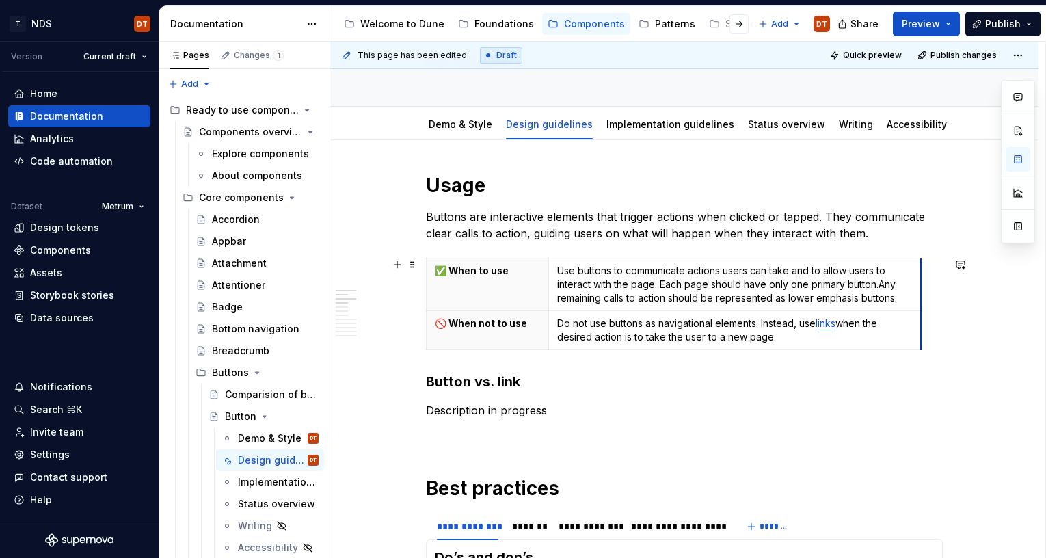
drag, startPoint x: 809, startPoint y: 303, endPoint x: 924, endPoint y: 305, distance: 114.9
click at [850, 233] on p "Buttons are interactive elements that trigger actions when clicked or tapped. T…" at bounding box center [684, 224] width 517 height 33
click at [415, 264] on span at bounding box center [412, 264] width 11 height 19
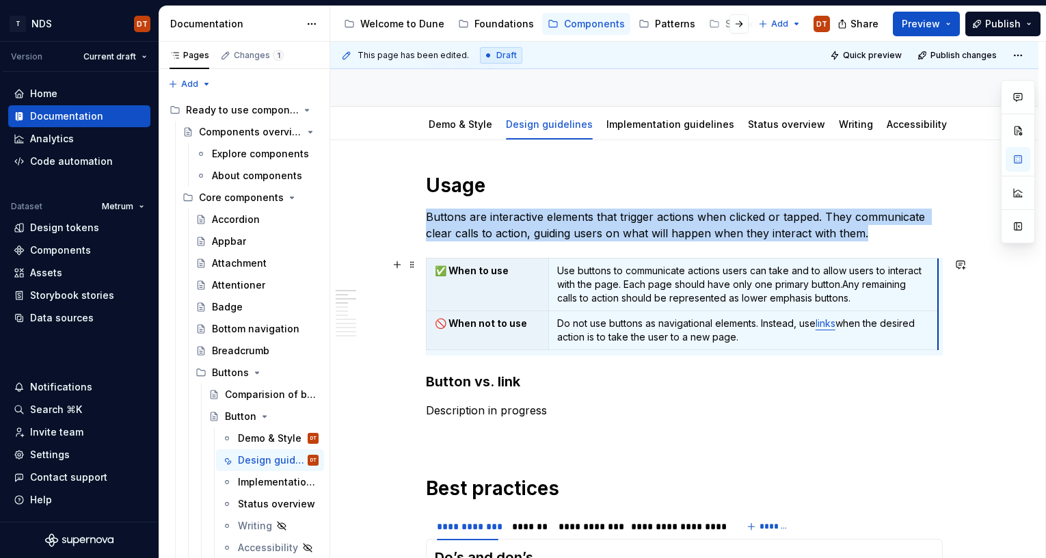
drag, startPoint x: 924, startPoint y: 296, endPoint x: 941, endPoint y: 297, distance: 17.1
drag, startPoint x: 837, startPoint y: 369, endPoint x: 817, endPoint y: 355, distance: 24.1
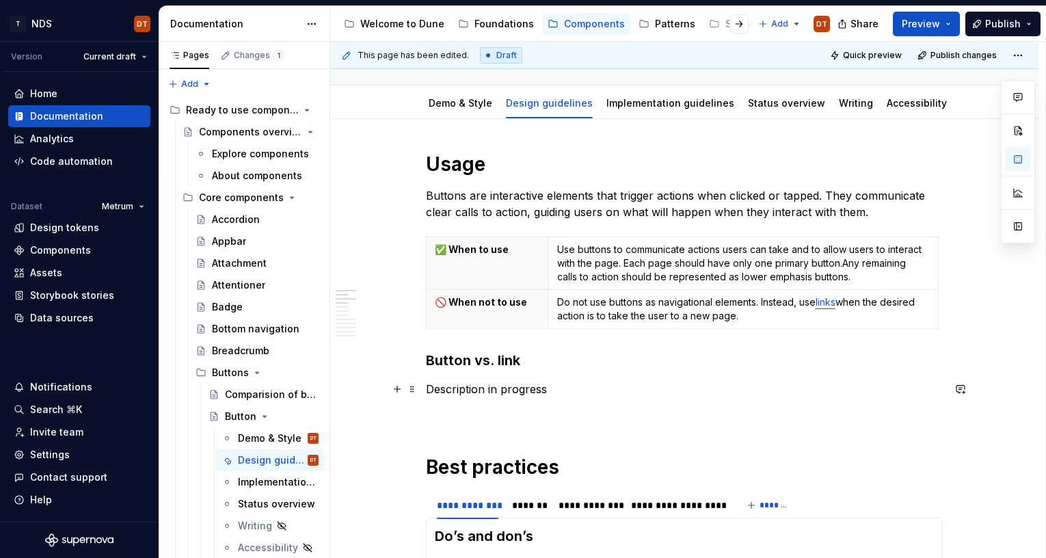
scroll to position [120, 0]
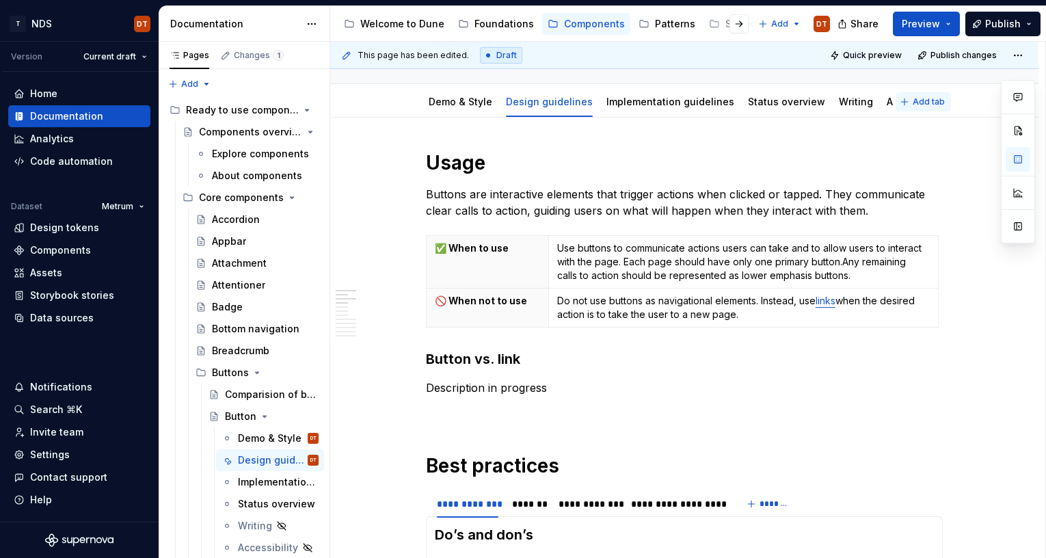
click at [926, 104] on span "Add tab" at bounding box center [929, 101] width 32 height 11
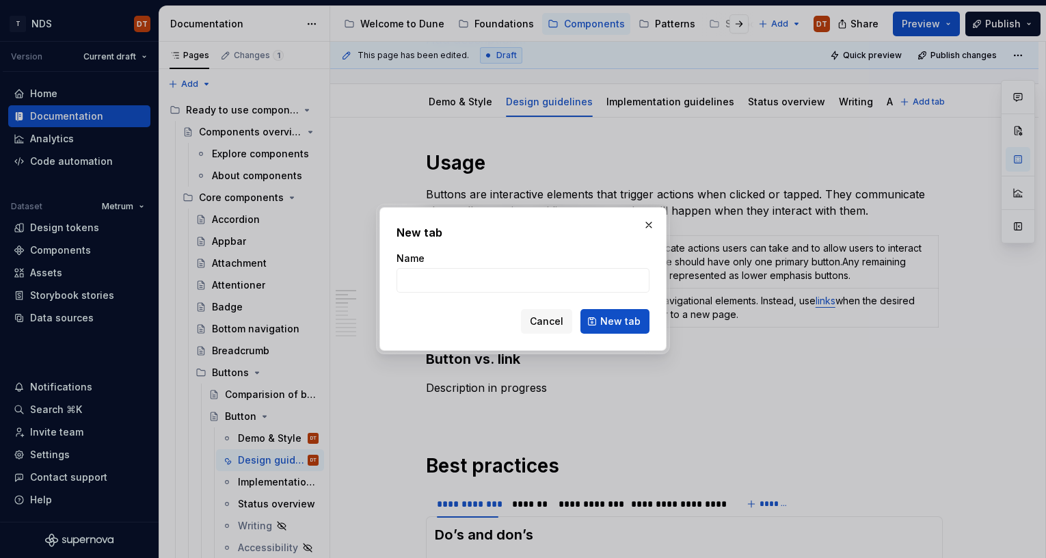
type textarea "*"
click at [426, 275] on input "Name" at bounding box center [522, 280] width 253 height 25
type input "Do's & Don's"
click at [618, 322] on span "New tab" at bounding box center [620, 321] width 40 height 14
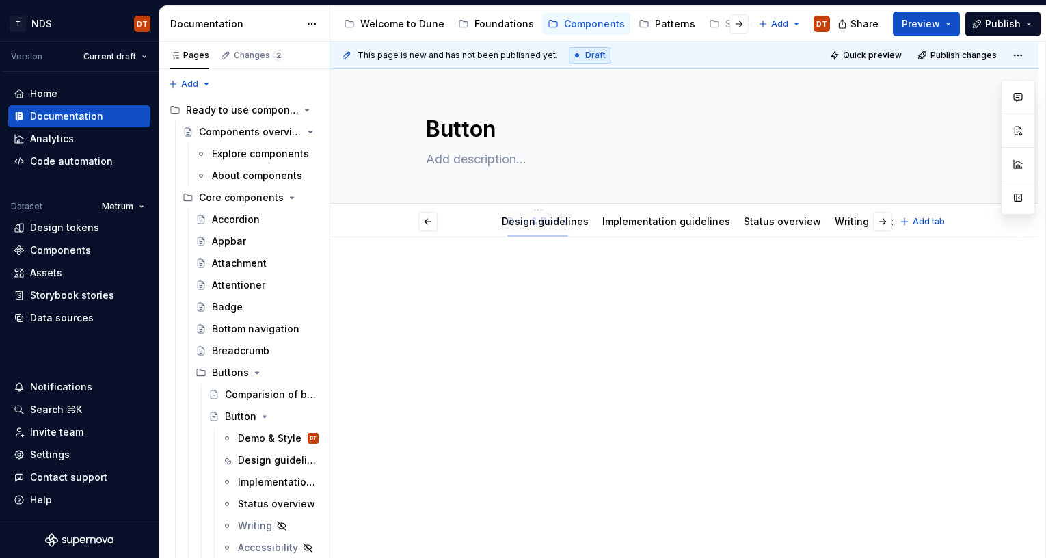
scroll to position [0, 75]
drag, startPoint x: 854, startPoint y: 223, endPoint x: 550, endPoint y: 232, distance: 304.3
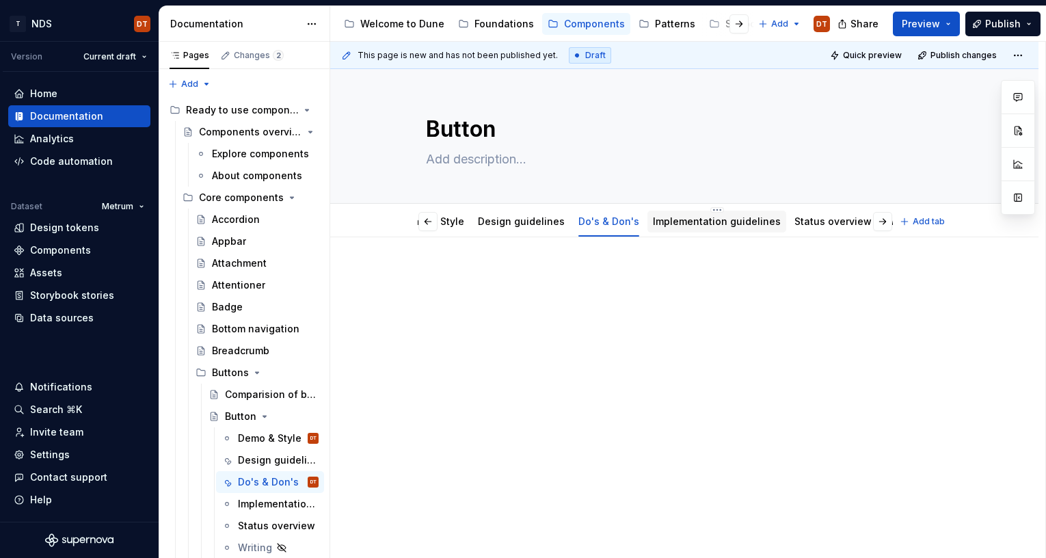
scroll to position [0, 0]
click at [738, 211] on html "T NDS DT Version Current draft Home Documentation Analytics Code automation Dat…" at bounding box center [523, 279] width 1046 height 558
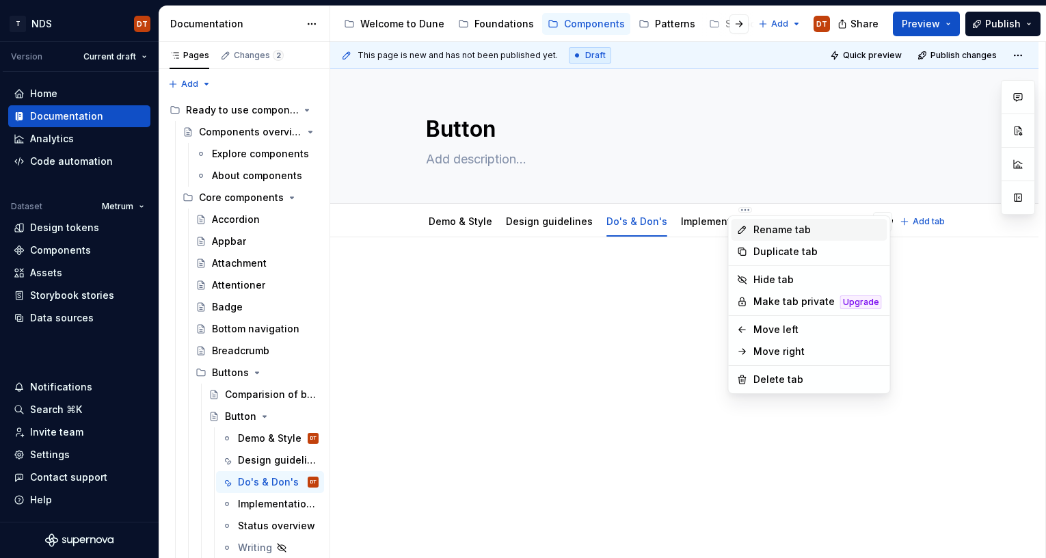
click at [763, 232] on div "Rename tab" at bounding box center [817, 230] width 129 height 14
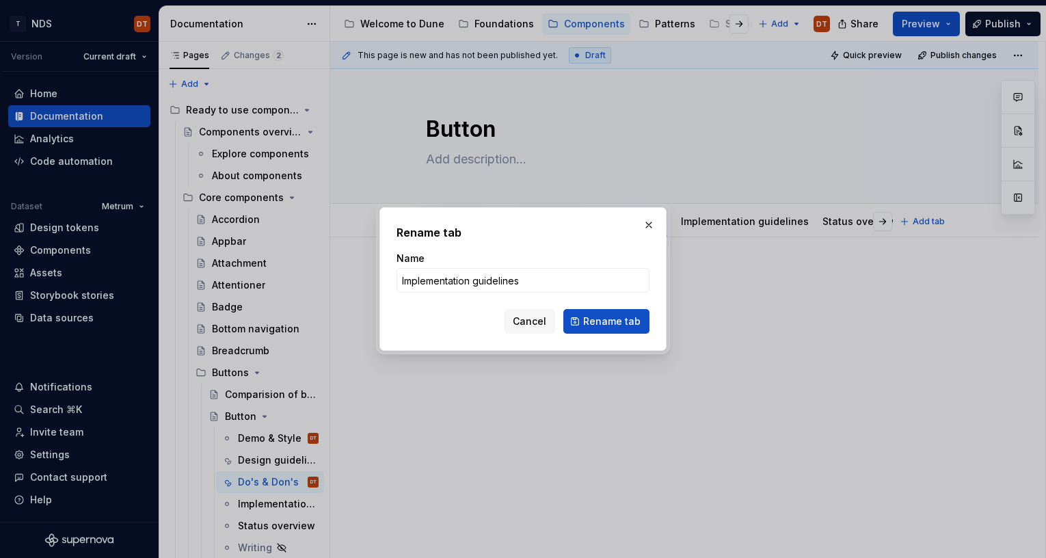
type textarea "*"
drag, startPoint x: 528, startPoint y: 280, endPoint x: 386, endPoint y: 282, distance: 141.5
click at [386, 282] on div "Rename tab Name Implementation guidelines Cancel Rename tab" at bounding box center [522, 279] width 287 height 144
type input "C"
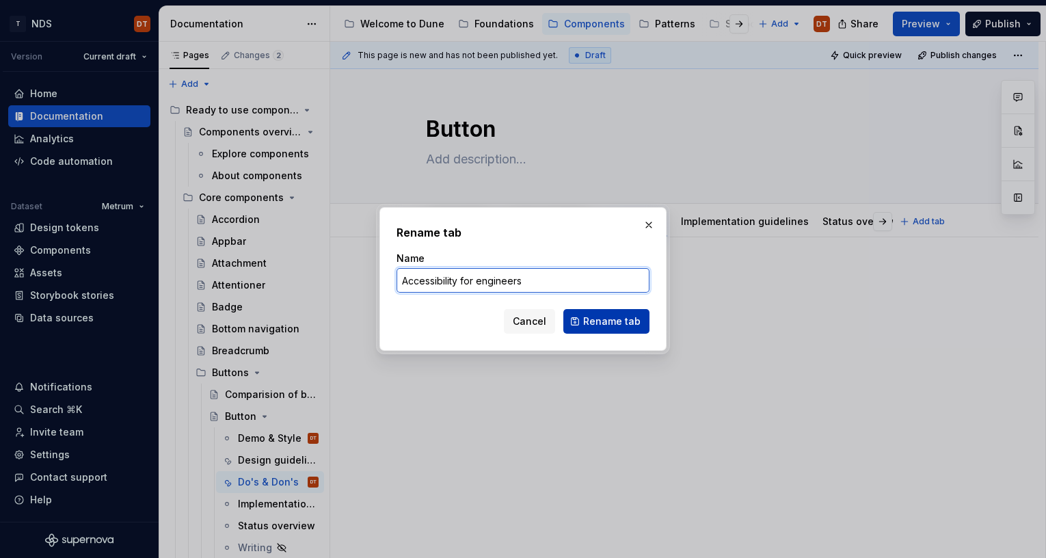
type input "Accessibility for engineers"
click at [581, 322] on button "Rename tab" at bounding box center [606, 321] width 86 height 25
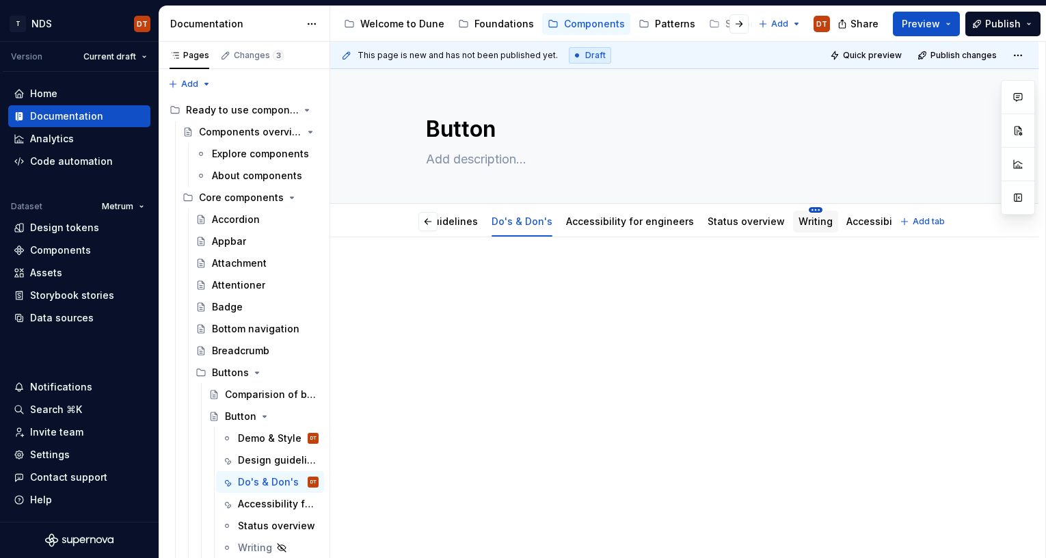
scroll to position [0, 61]
click at [801, 211] on html "T NDS DT Version Current draft Home Documentation Analytics Code automation Dat…" at bounding box center [523, 279] width 1046 height 558
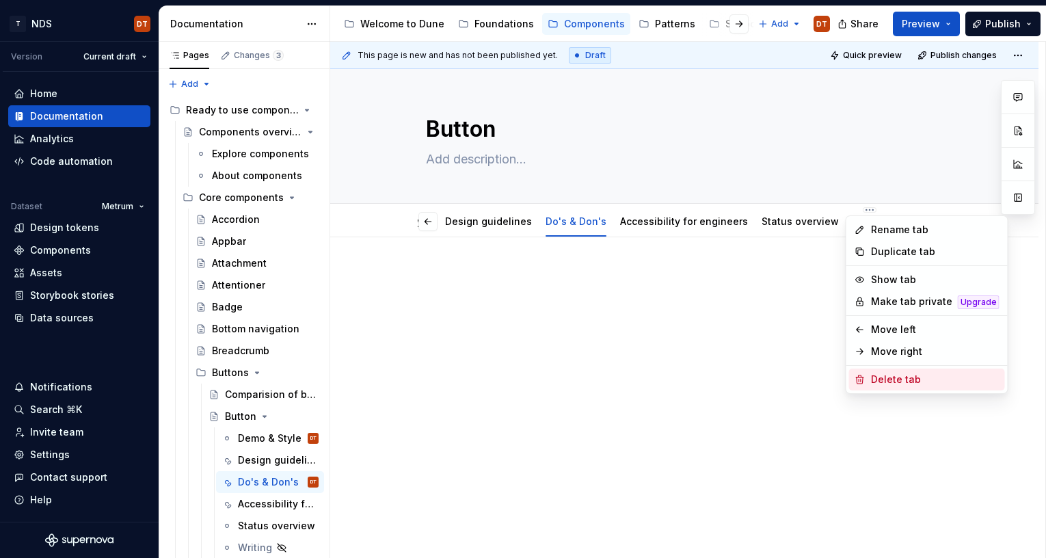
click at [883, 380] on div "Delete tab" at bounding box center [935, 380] width 129 height 14
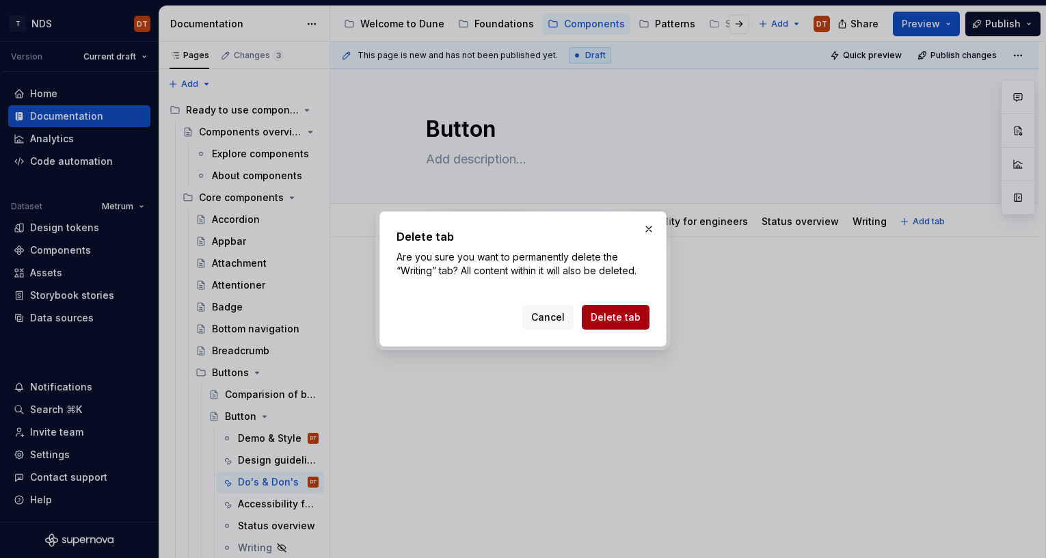
click at [614, 321] on span "Delete tab" at bounding box center [616, 317] width 50 height 14
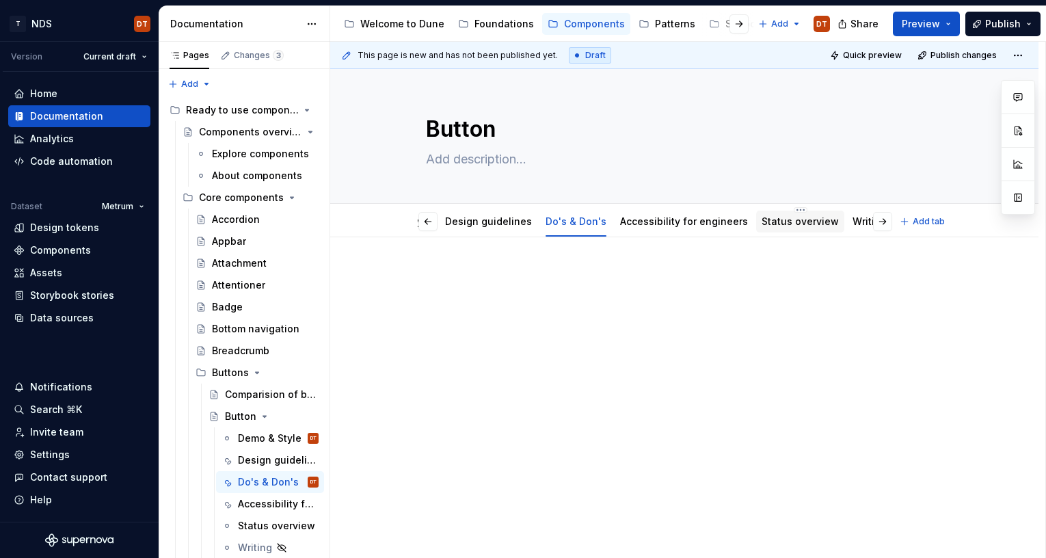
scroll to position [0, 115]
click at [859, 210] on html "T NDS DT Version Current draft Home Documentation Analytics Code automation Dat…" at bounding box center [523, 279] width 1046 height 558
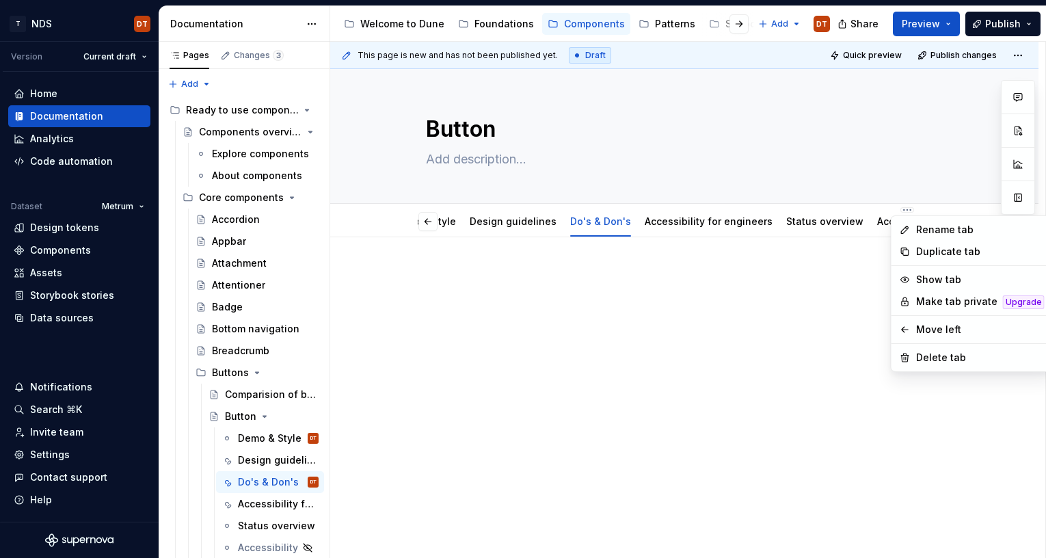
scroll to position [0, 14]
click at [968, 361] on div "Delete tab" at bounding box center [980, 358] width 129 height 14
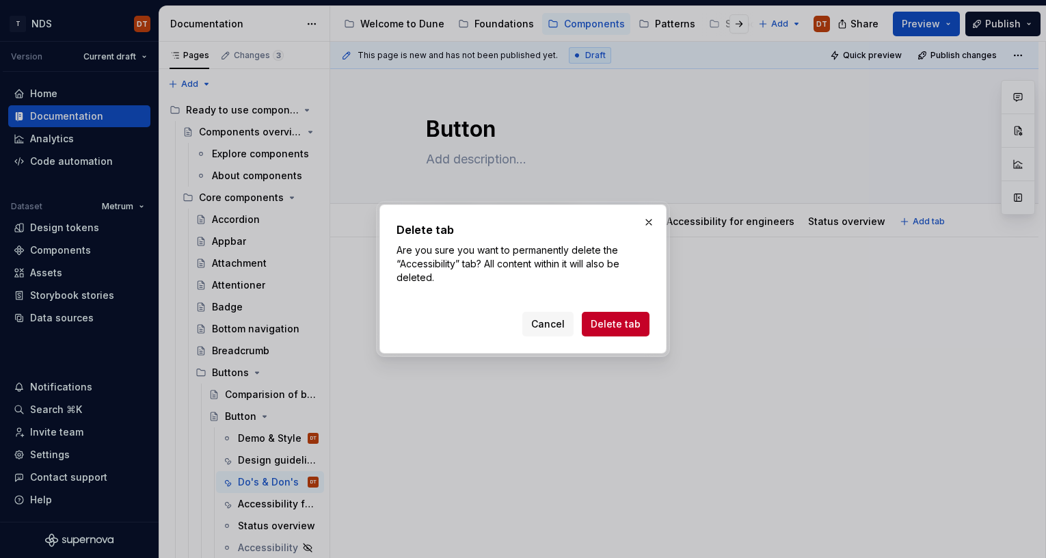
drag, startPoint x: 605, startPoint y: 321, endPoint x: 627, endPoint y: 357, distance: 42.3
click at [605, 321] on span "Delete tab" at bounding box center [616, 324] width 50 height 14
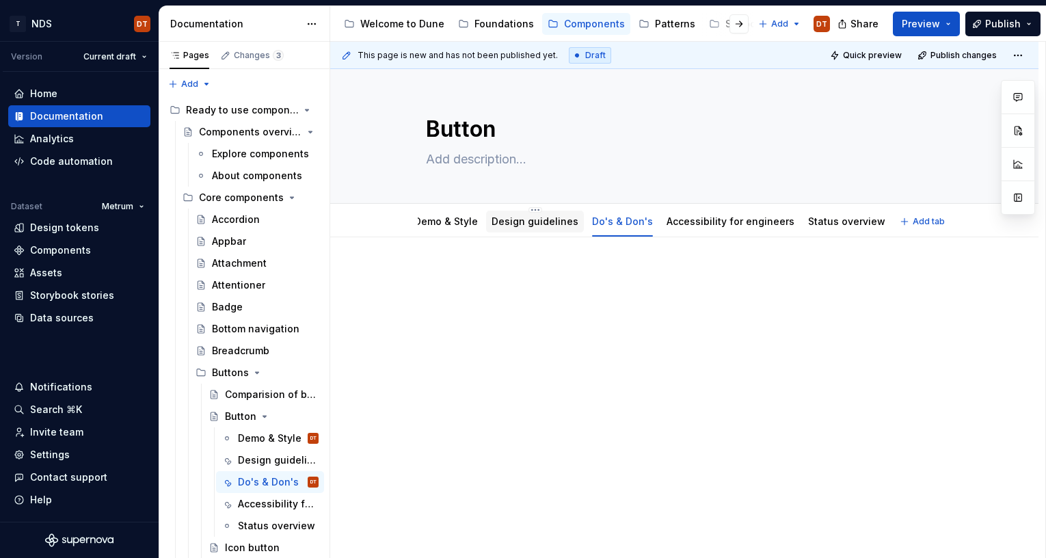
scroll to position [0, 0]
click at [848, 210] on html "T NDS DT Version Current draft Home Documentation Analytics Code automation Dat…" at bounding box center [523, 279] width 1046 height 558
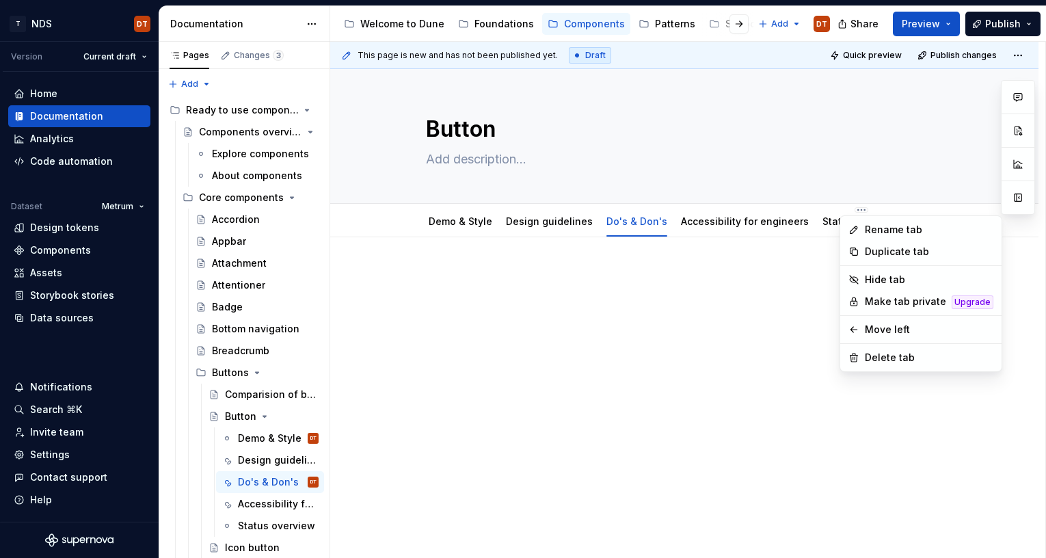
type textarea "*"
click at [889, 228] on div "Rename tab" at bounding box center [929, 230] width 129 height 14
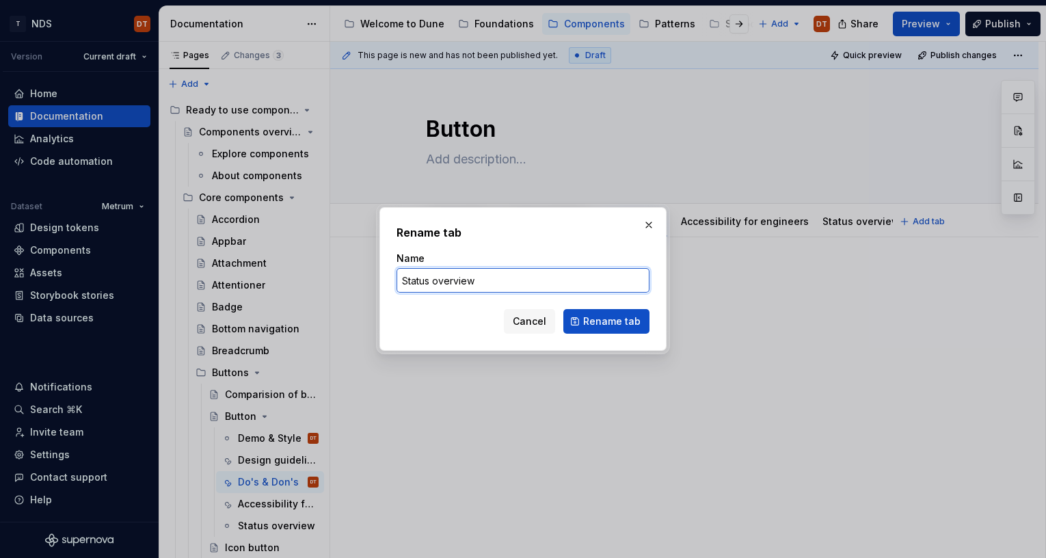
drag, startPoint x: 423, startPoint y: 280, endPoint x: 379, endPoint y: 282, distance: 43.8
click at [379, 282] on div "Rename tab Name Status overview Cancel Rename tab" at bounding box center [522, 279] width 287 height 144
type input "Component sta"
type textarea "*"
type input "Component status"
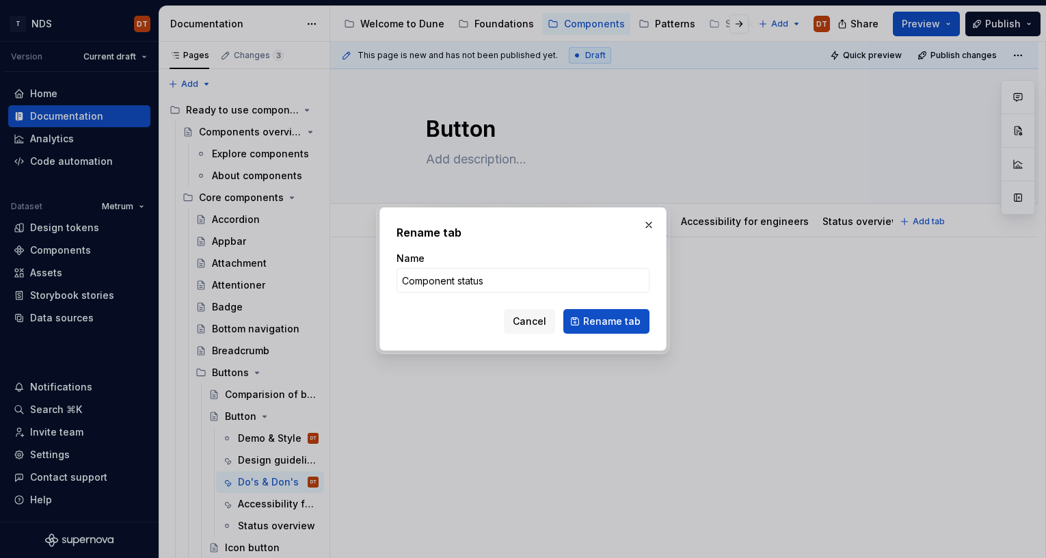
drag, startPoint x: 613, startPoint y: 321, endPoint x: 597, endPoint y: 326, distance: 16.6
click at [613, 321] on span "Rename tab" at bounding box center [611, 321] width 57 height 14
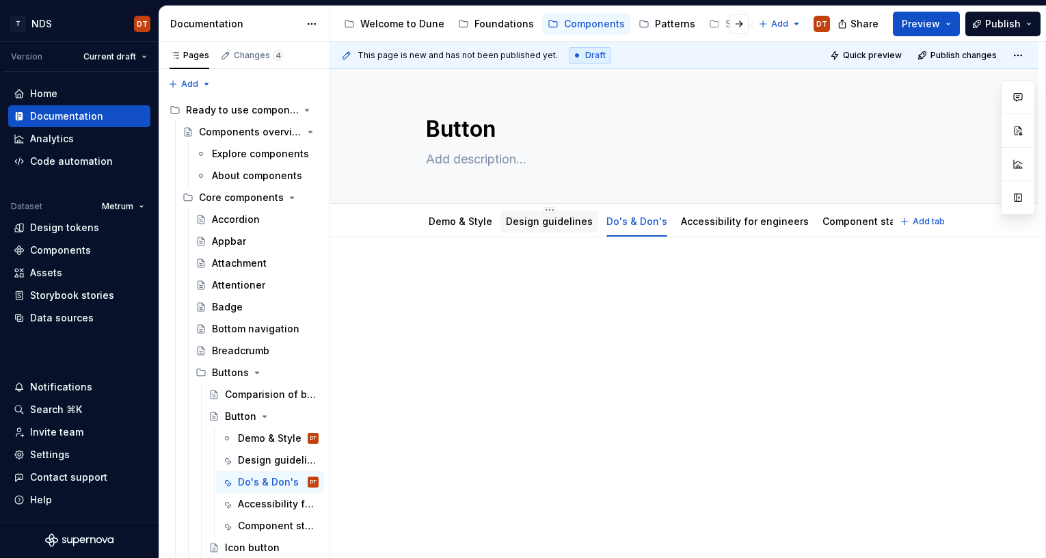
click at [562, 223] on link "Design guidelines" at bounding box center [549, 221] width 87 height 12
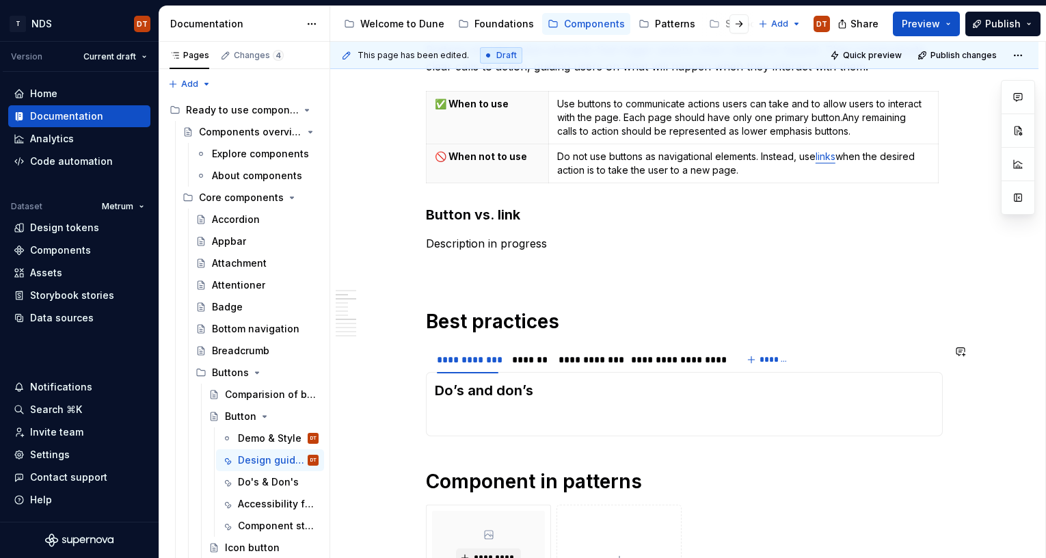
scroll to position [278, 0]
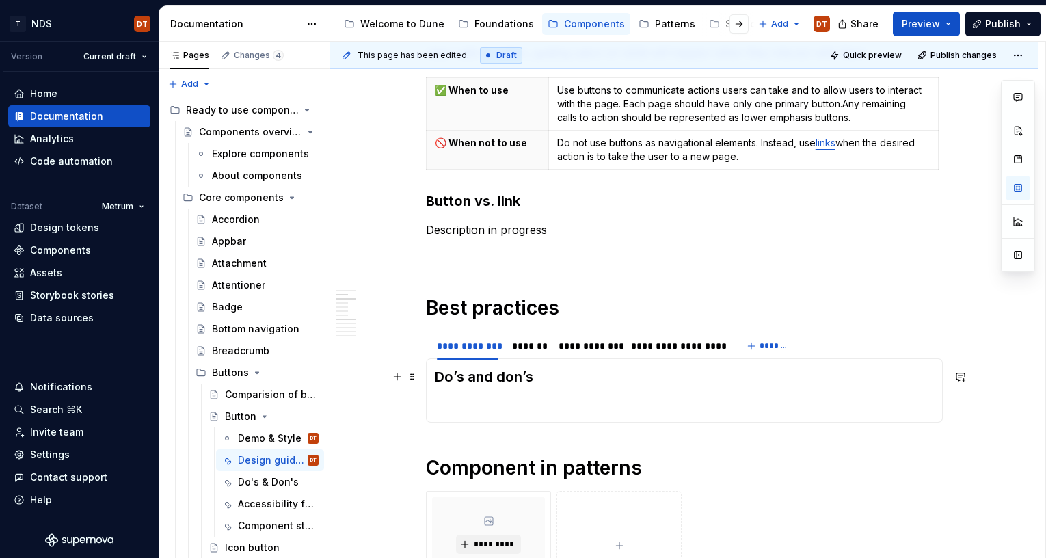
click at [548, 375] on h3 "Do’s and don’s" at bounding box center [684, 376] width 499 height 19
click at [474, 334] on html "T NDS DT Version Current draft Home Documentation Analytics Code automation Dat…" at bounding box center [523, 279] width 1046 height 558
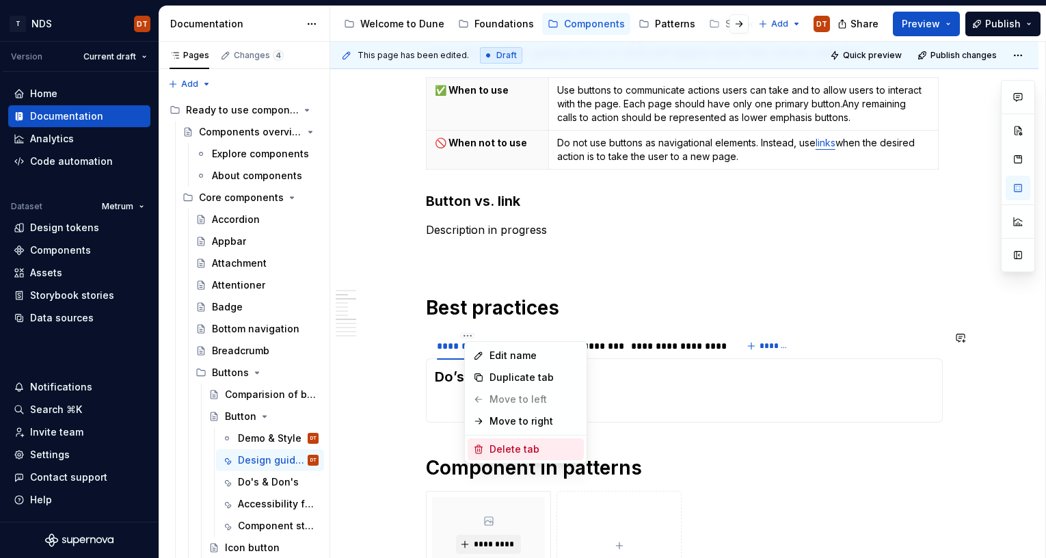
click at [515, 444] on div "Delete tab" at bounding box center [533, 449] width 89 height 14
type textarea "*"
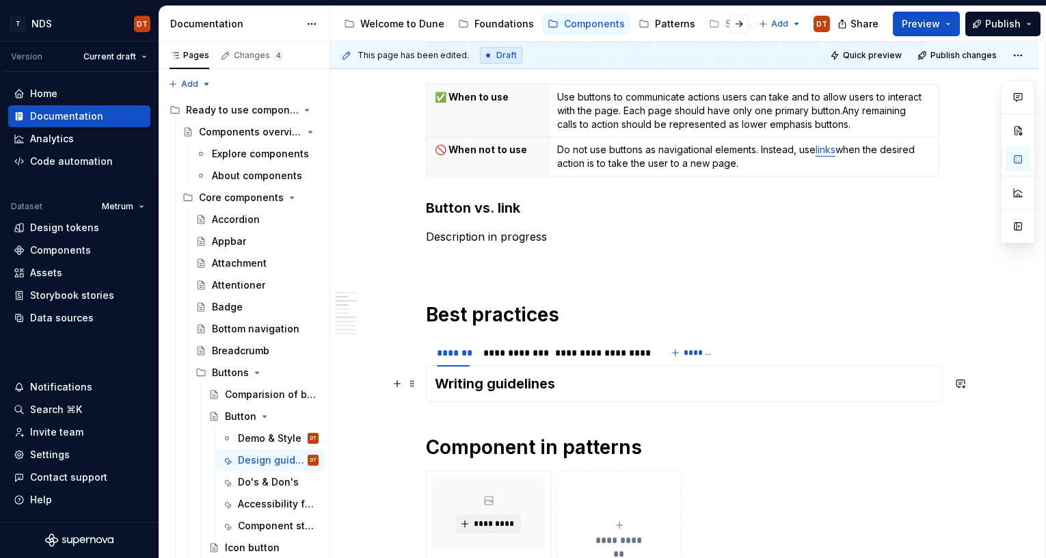
scroll to position [266, 0]
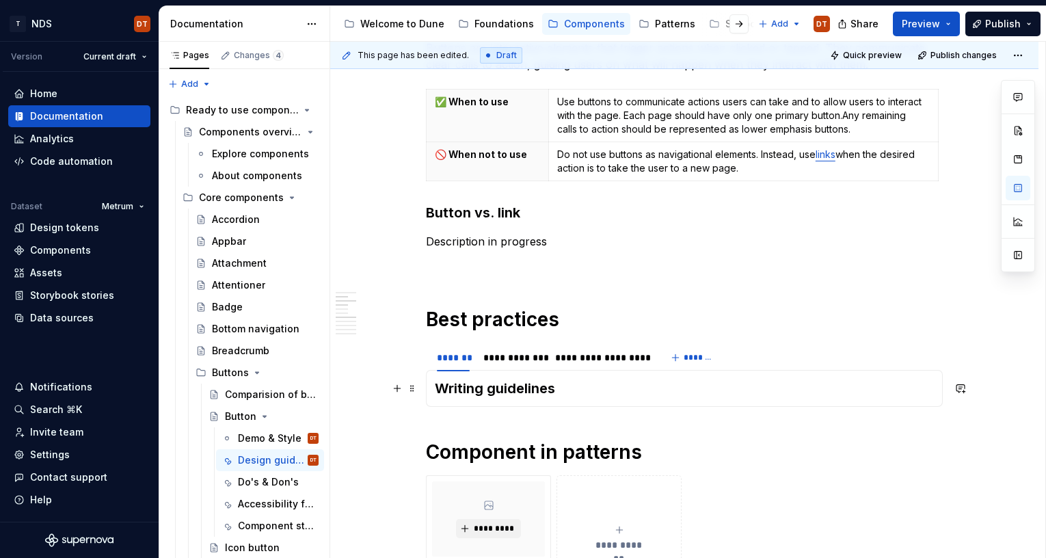
click at [442, 390] on h3 "Writing guidelines" at bounding box center [684, 388] width 499 height 19
click at [414, 390] on span at bounding box center [412, 388] width 11 height 19
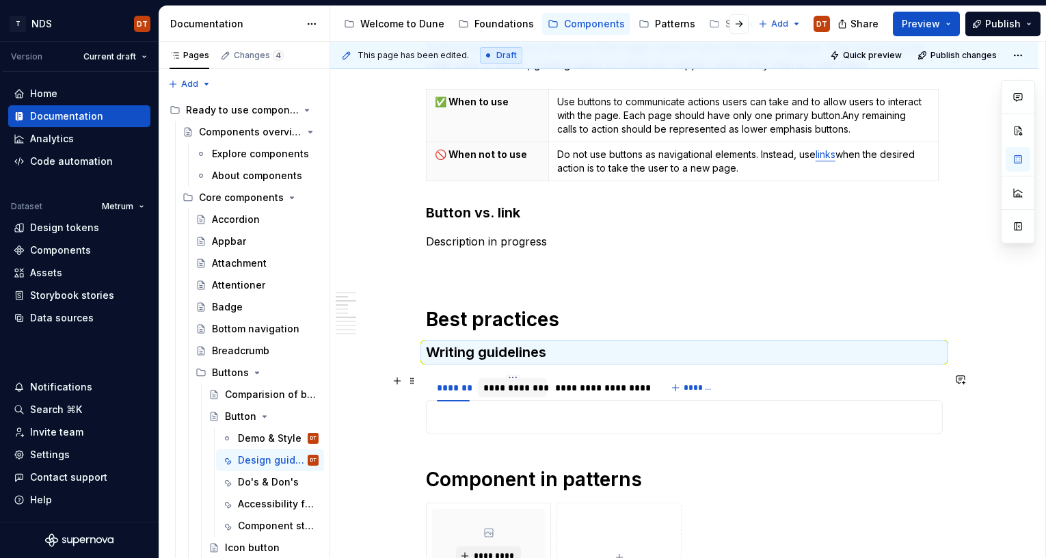
click at [512, 390] on div "**********" at bounding box center [512, 388] width 58 height 14
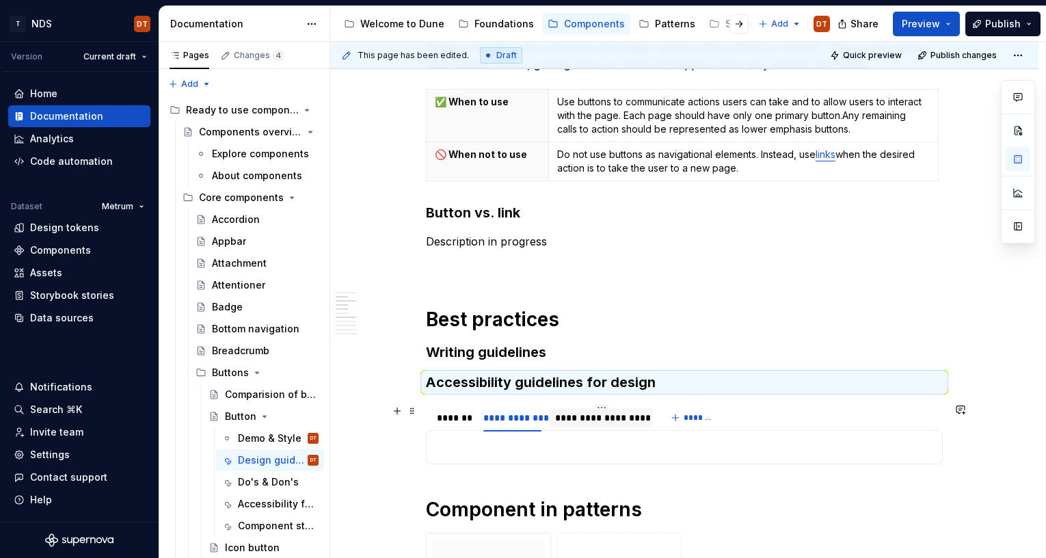
click at [589, 418] on div "**********" at bounding box center [601, 418] width 92 height 14
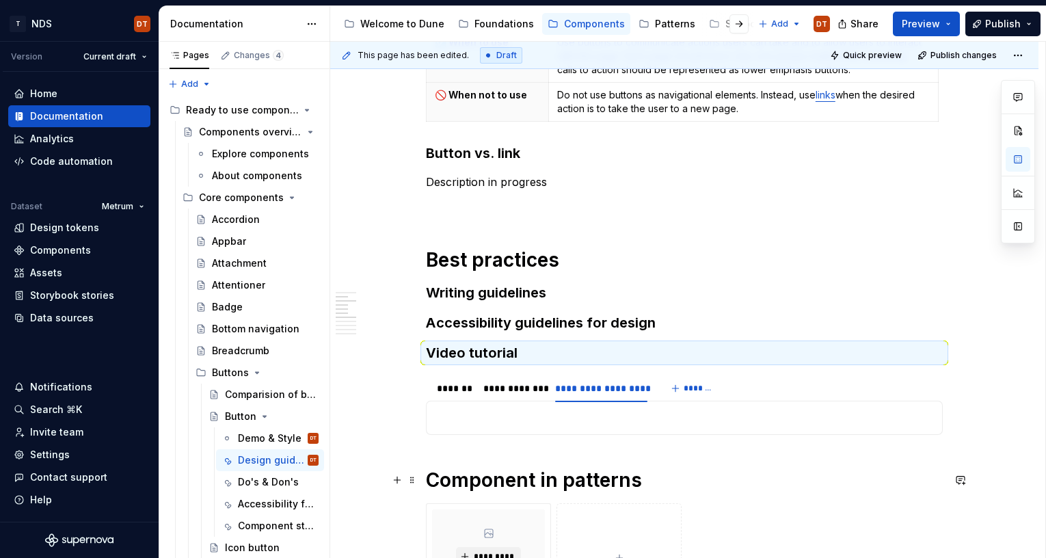
scroll to position [331, 0]
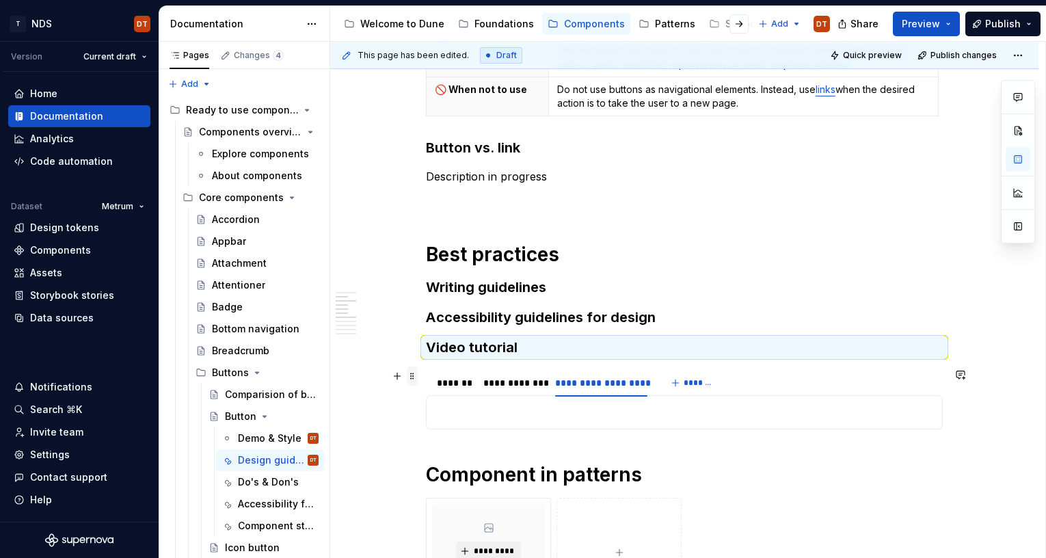
click at [412, 379] on span at bounding box center [412, 375] width 11 height 19
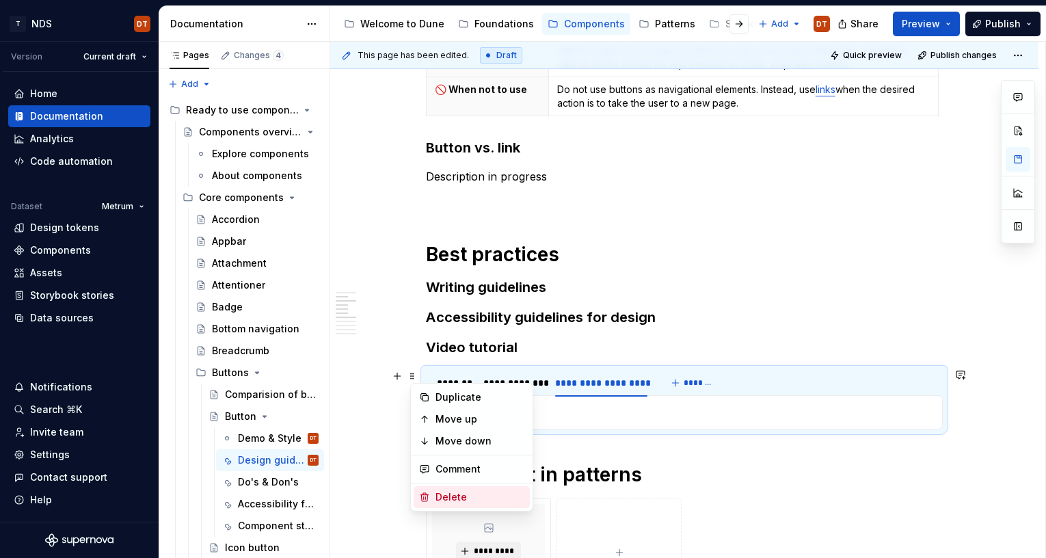
click at [470, 444] on div "Delete" at bounding box center [479, 497] width 89 height 14
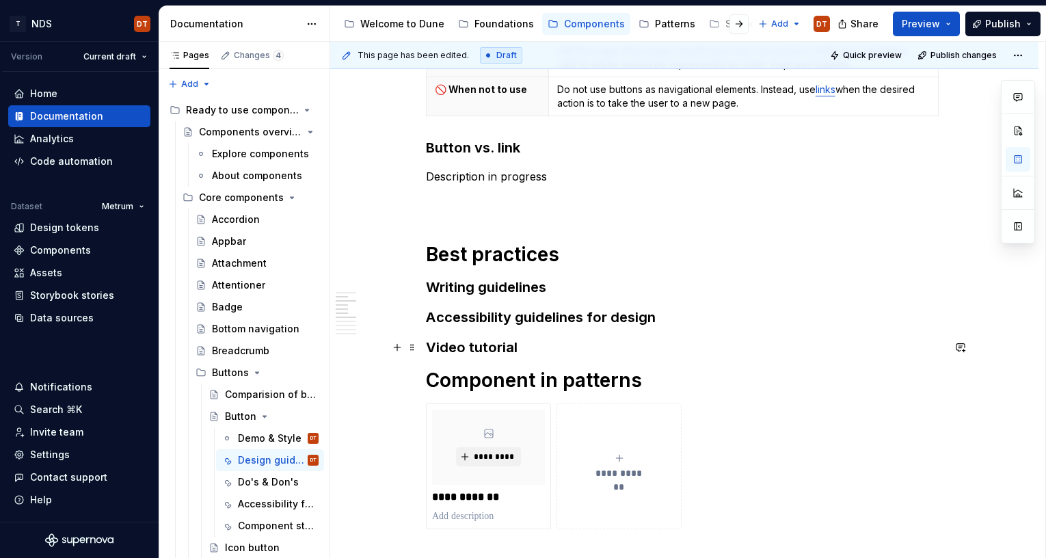
click at [553, 351] on h3 "Video tutorial" at bounding box center [684, 347] width 517 height 19
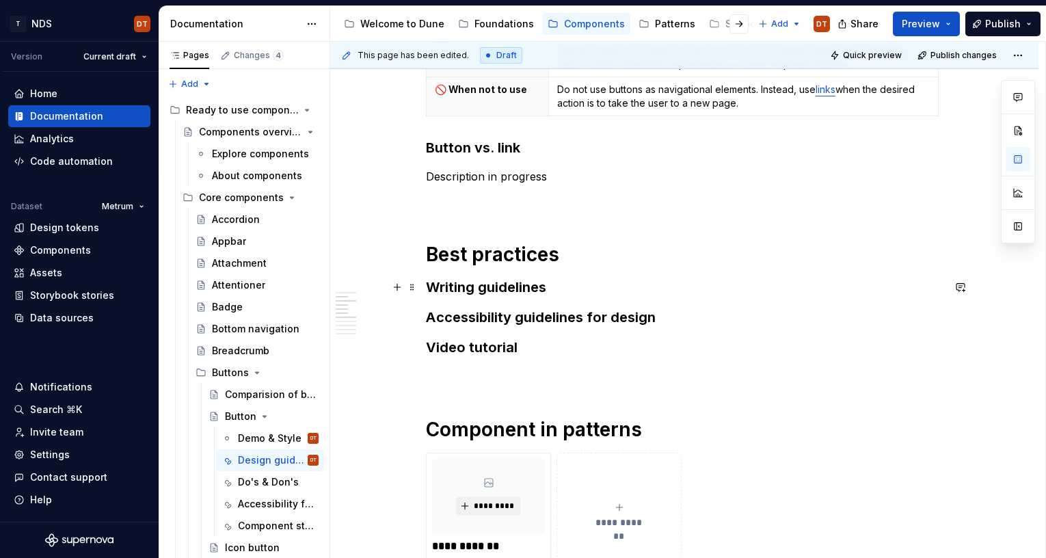
drag, startPoint x: 561, startPoint y: 296, endPoint x: 564, endPoint y: 309, distance: 13.3
click at [561, 296] on h3 "Writing guidelines" at bounding box center [684, 287] width 517 height 19
drag, startPoint x: 471, startPoint y: 376, endPoint x: 515, endPoint y: 374, distance: 44.5
click at [471, 376] on p at bounding box center [684, 376] width 517 height 16
click at [601, 289] on h3 "Writing guidelines" at bounding box center [684, 287] width 517 height 19
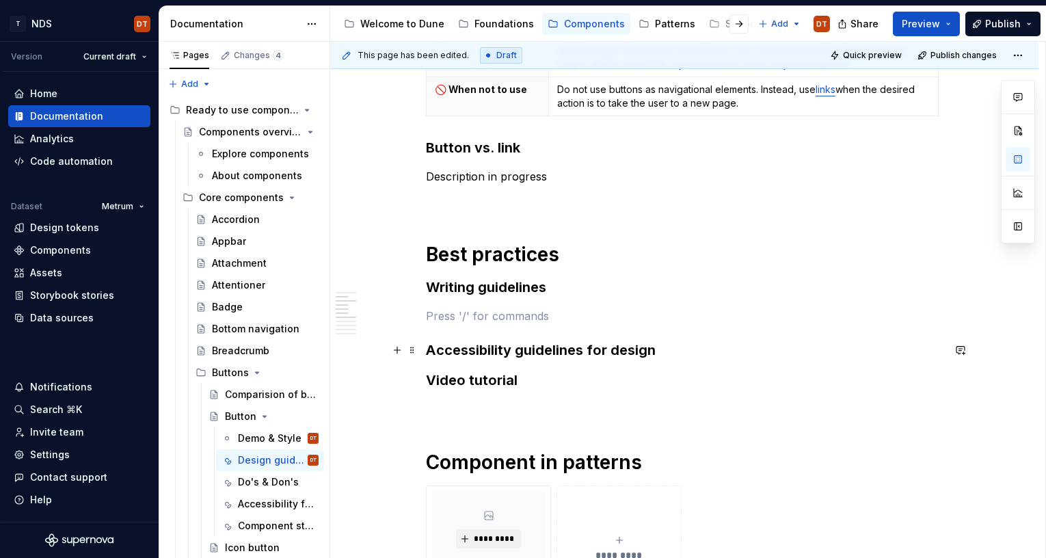
click at [678, 353] on h3 "Accessibility guidelines for design" at bounding box center [684, 349] width 517 height 19
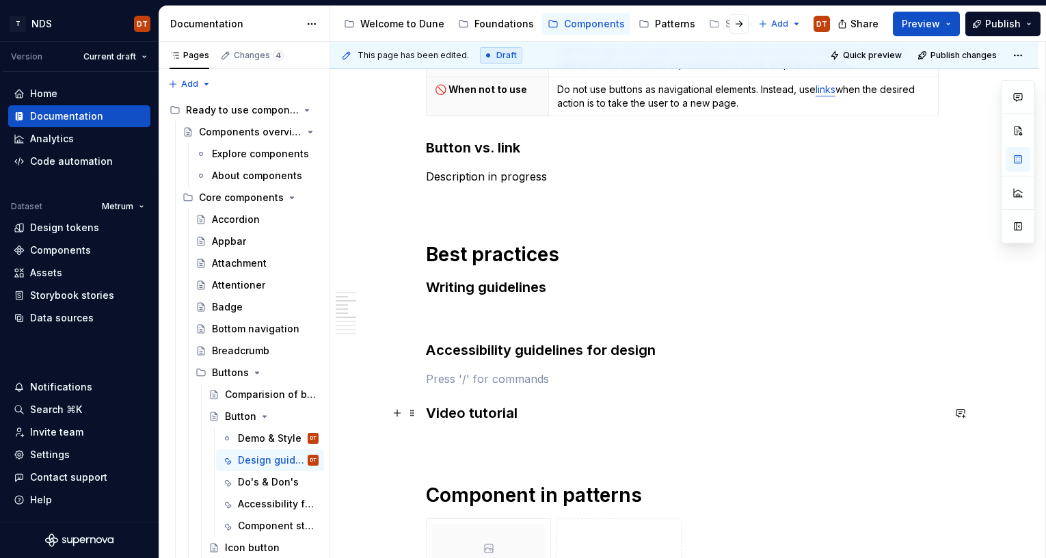
click at [632, 420] on h3 "Video tutorial" at bounding box center [684, 412] width 517 height 19
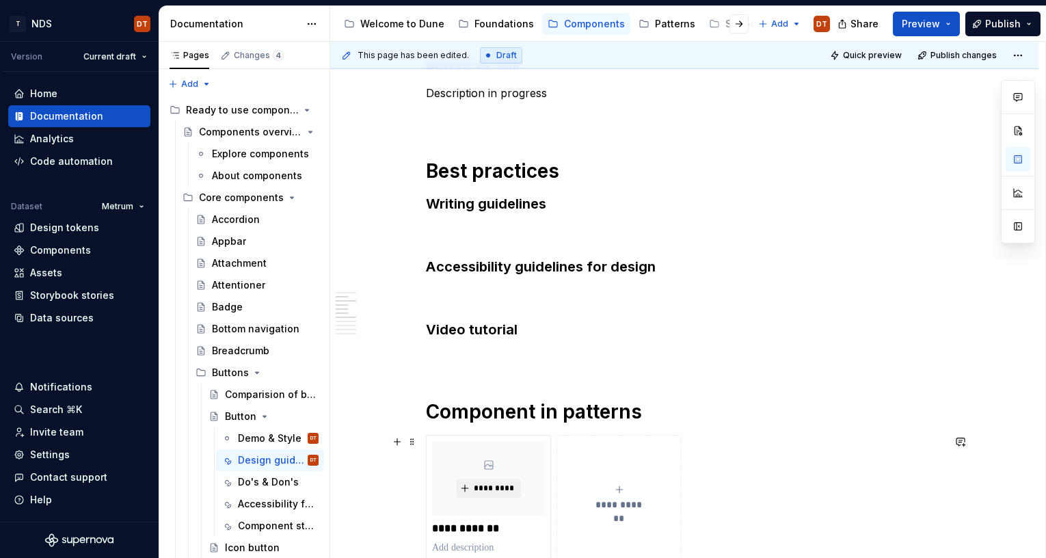
scroll to position [423, 0]
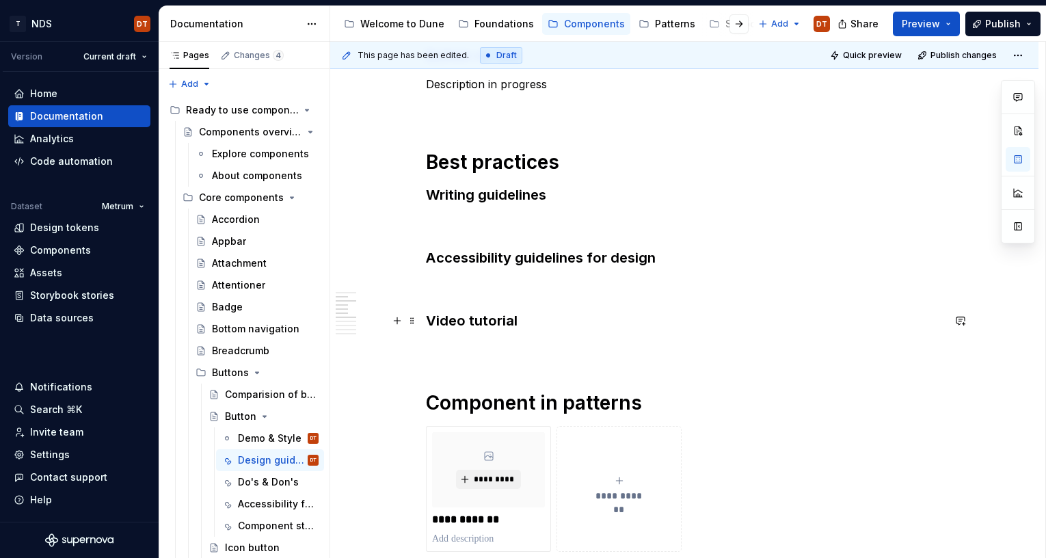
click at [530, 323] on h3 "Video tutorial" at bounding box center [684, 320] width 517 height 19
click at [589, 344] on p at bounding box center [684, 349] width 517 height 16
click at [684, 342] on p at bounding box center [684, 349] width 517 height 16
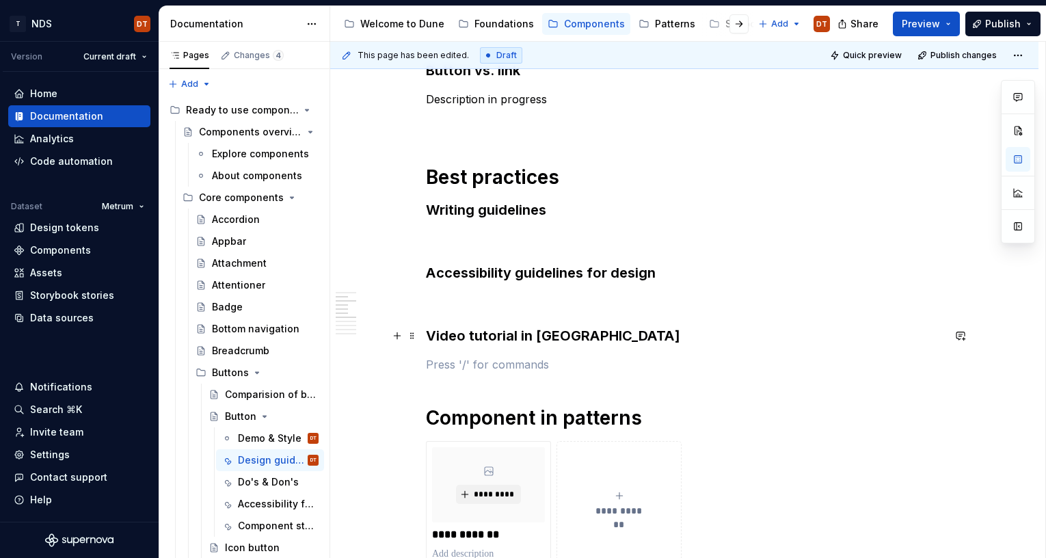
scroll to position [395, 0]
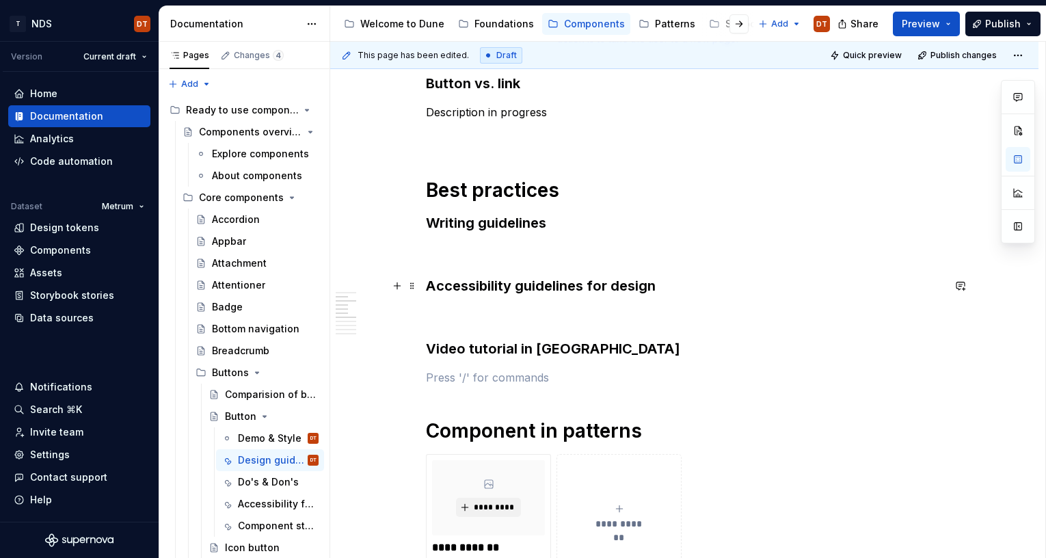
click at [537, 291] on h3 "Accessibility guidelines for design" at bounding box center [684, 285] width 517 height 19
click at [583, 284] on h3 "Accessibility guidelines for design" at bounding box center [684, 285] width 517 height 19
click at [561, 286] on h3 "Accessibility guidelines for design" at bounding box center [684, 285] width 517 height 19
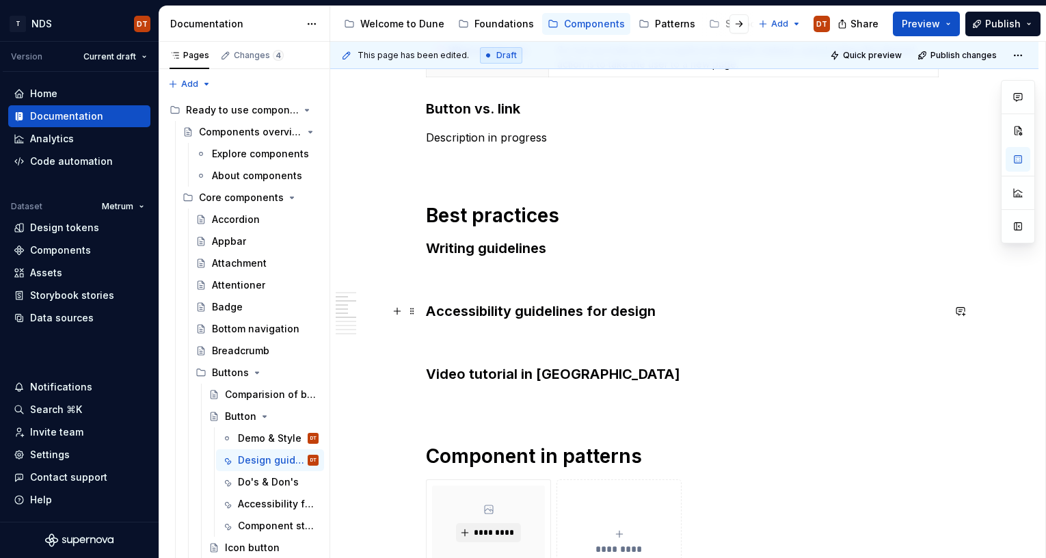
click at [548, 313] on h3 "Accessibility guidelines for design" at bounding box center [684, 310] width 517 height 19
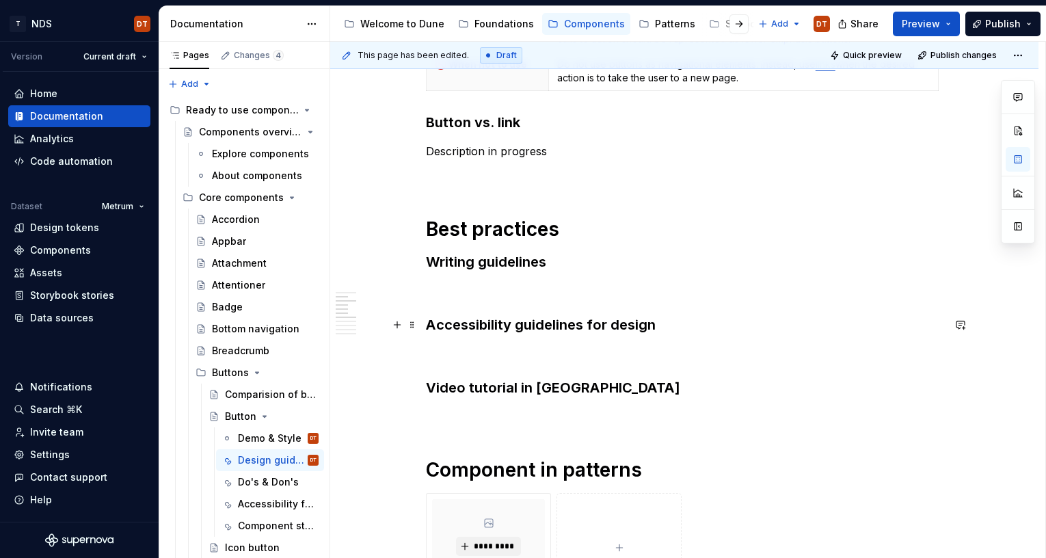
scroll to position [353, 0]
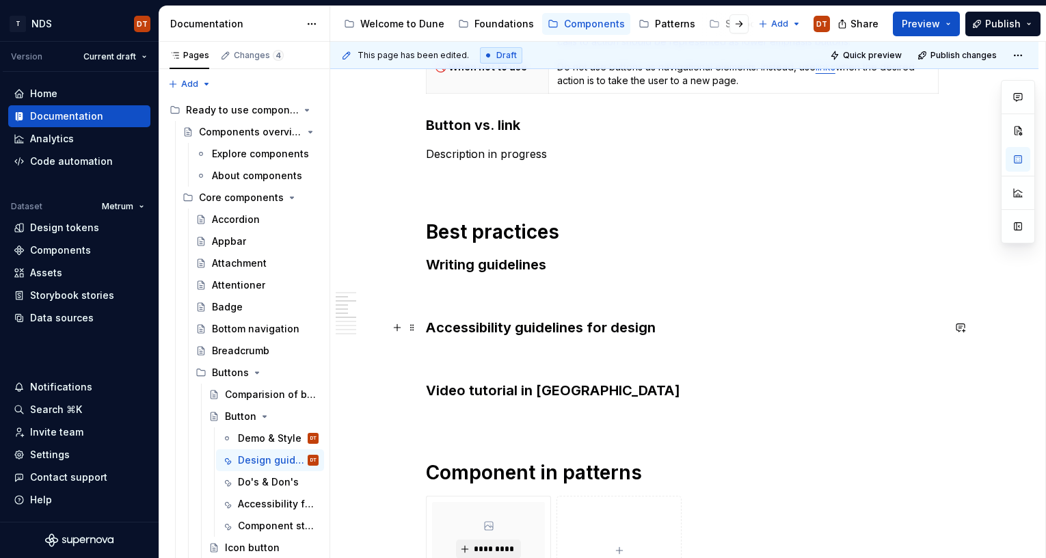
click at [664, 324] on h3 "Accessibility guidelines for design" at bounding box center [684, 327] width 517 height 19
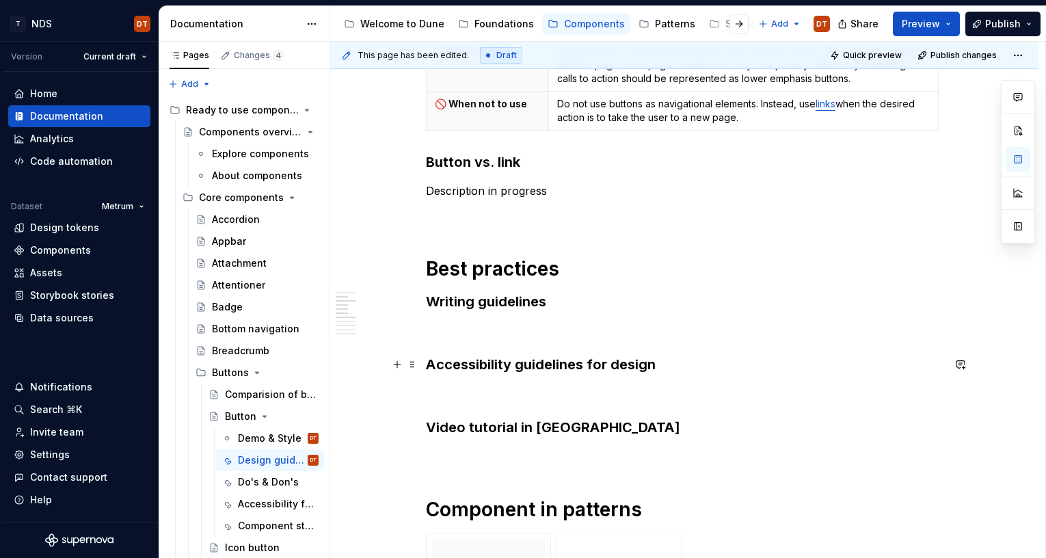
click at [530, 366] on h3 "Accessibility guidelines for design" at bounding box center [684, 364] width 517 height 19
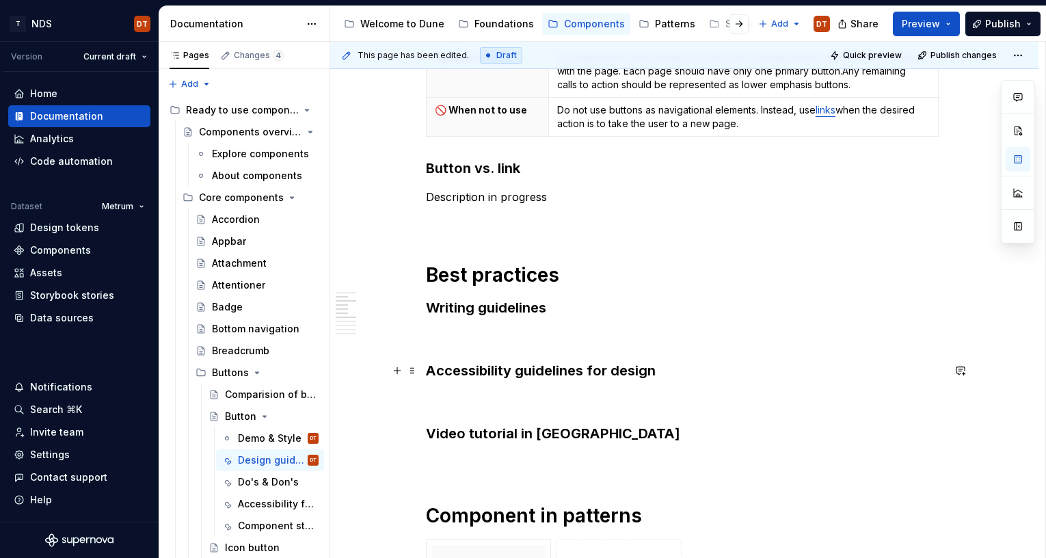
click at [513, 375] on h3 "Accessibility guidelines for design" at bounding box center [684, 370] width 517 height 19
click at [571, 371] on h3 "Accessibility guidelines for design" at bounding box center [684, 370] width 517 height 19
click at [560, 372] on h3 "Accessibility guidelines for design" at bounding box center [684, 370] width 517 height 19
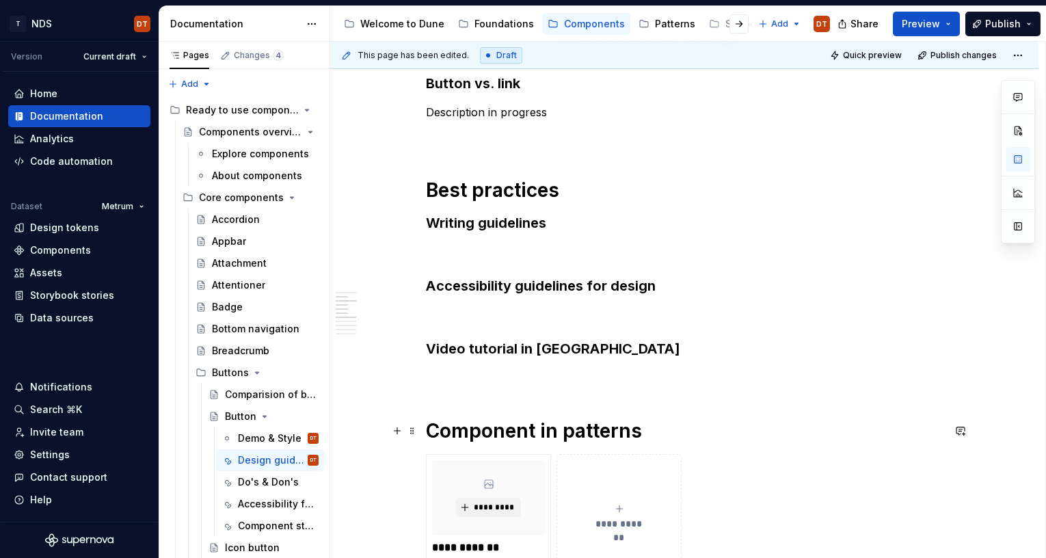
scroll to position [377, 0]
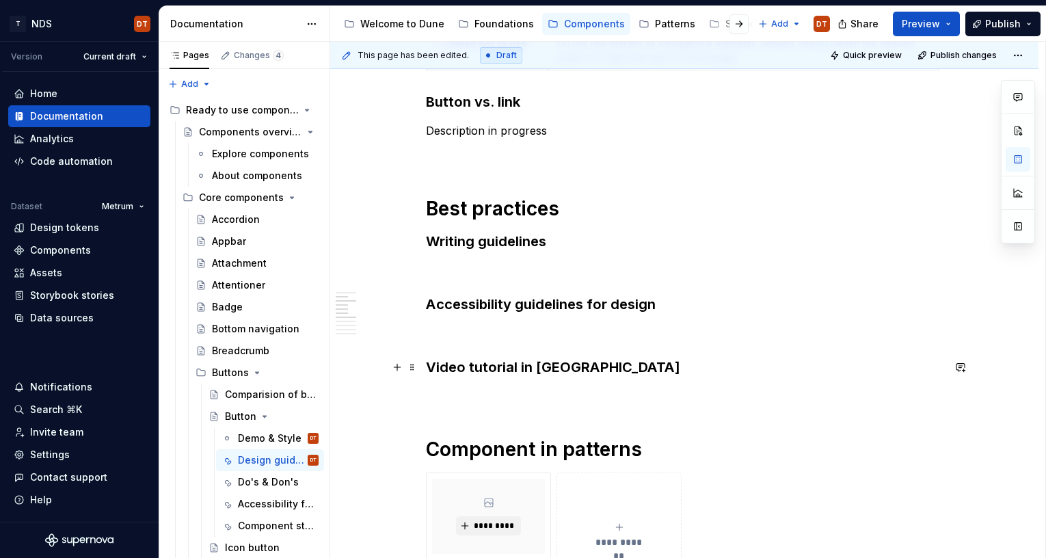
drag, startPoint x: 510, startPoint y: 368, endPoint x: 548, endPoint y: 366, distance: 37.7
click at [510, 368] on h3 "Video tutorial in [GEOGRAPHIC_DATA]" at bounding box center [684, 367] width 517 height 19
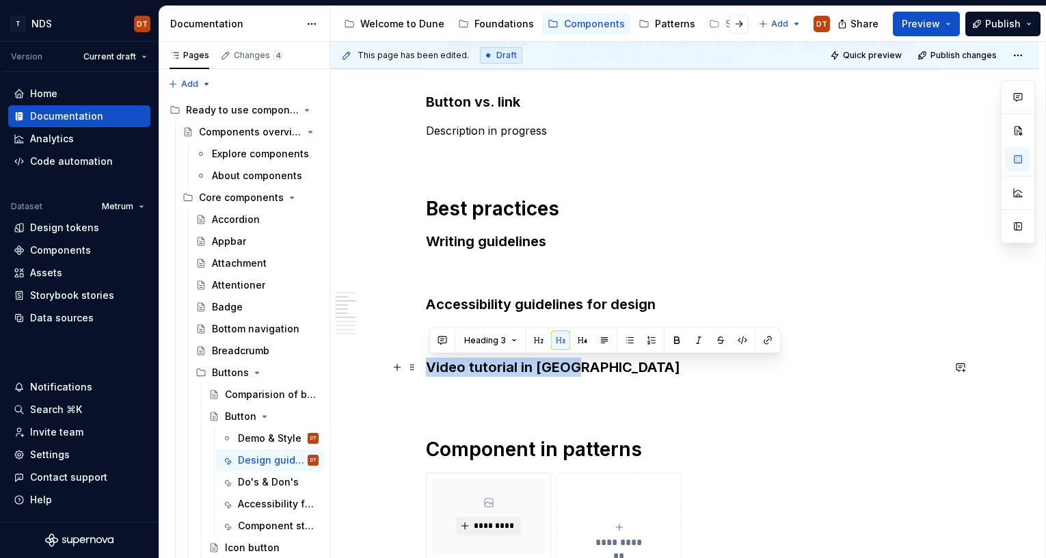
drag, startPoint x: 577, startPoint y: 366, endPoint x: 425, endPoint y: 371, distance: 151.8
click at [510, 340] on button "Heading 3" at bounding box center [490, 340] width 65 height 19
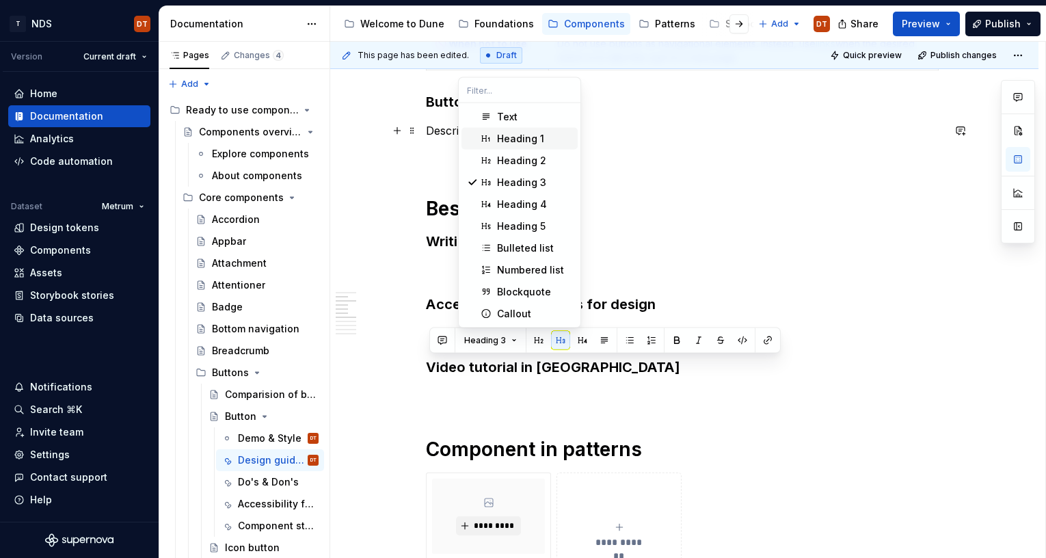
click at [505, 137] on div "Heading 1" at bounding box center [520, 139] width 47 height 14
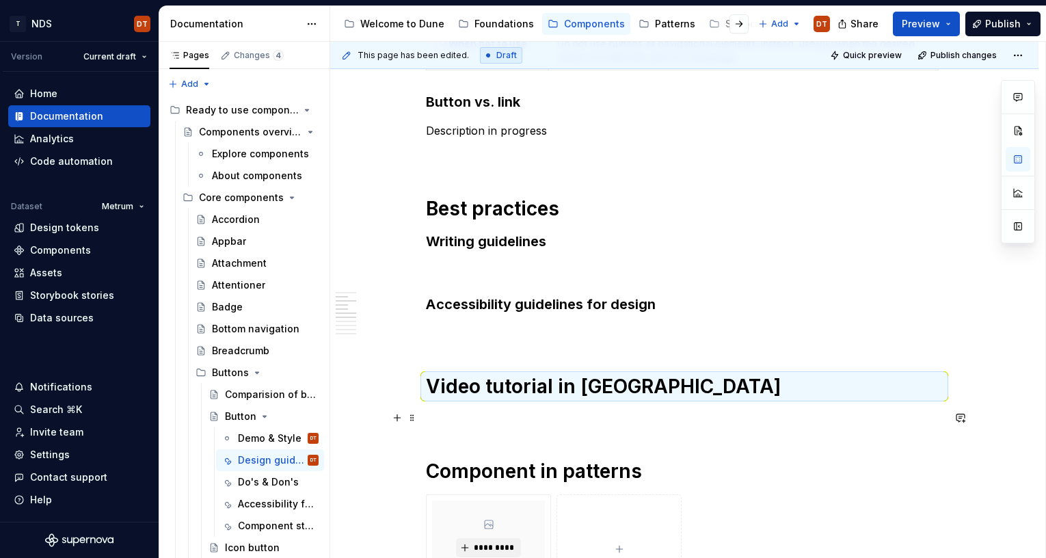
click at [524, 417] on p at bounding box center [684, 417] width 517 height 16
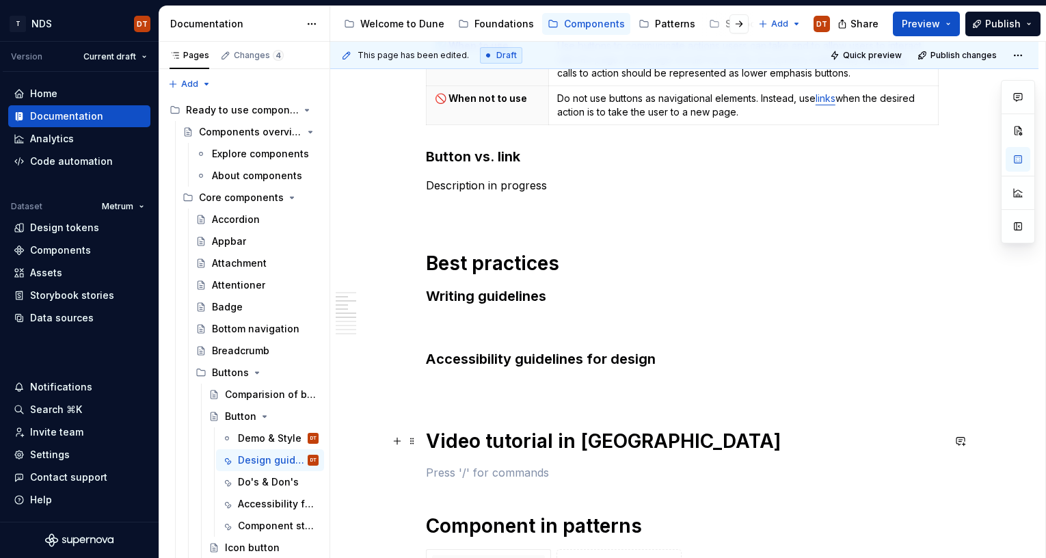
scroll to position [330, 0]
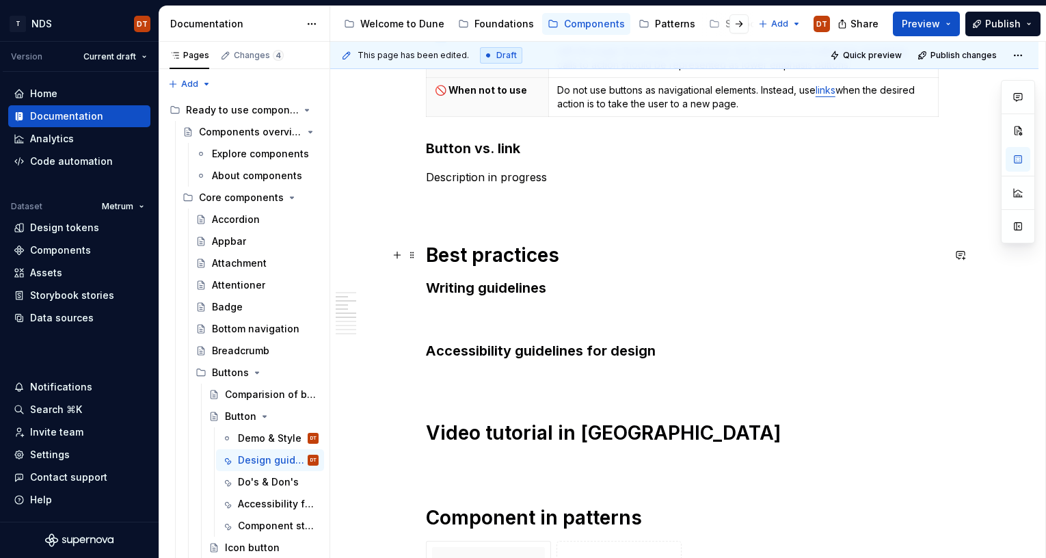
click at [491, 258] on h1 "Best practices" at bounding box center [684, 255] width 517 height 25
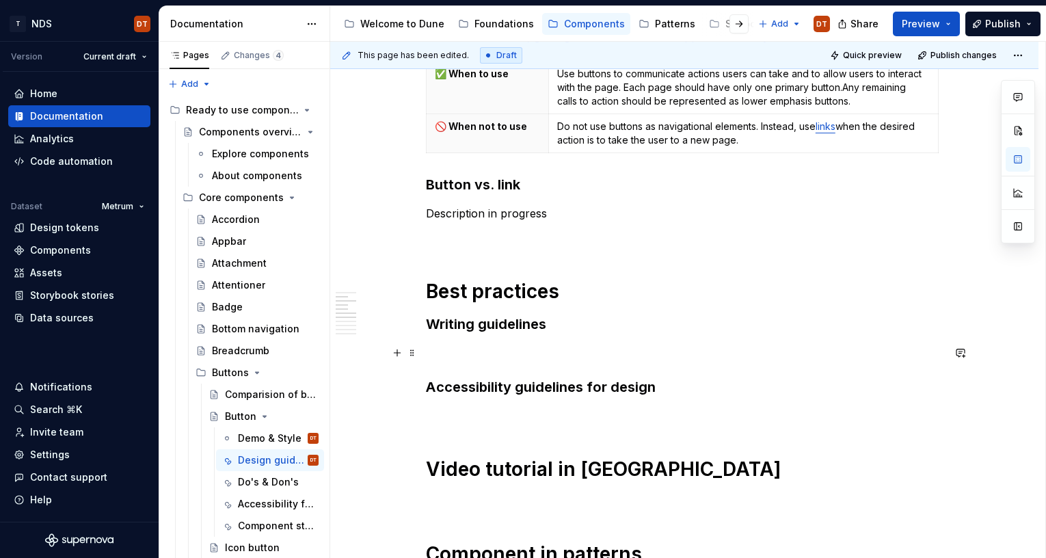
scroll to position [277, 0]
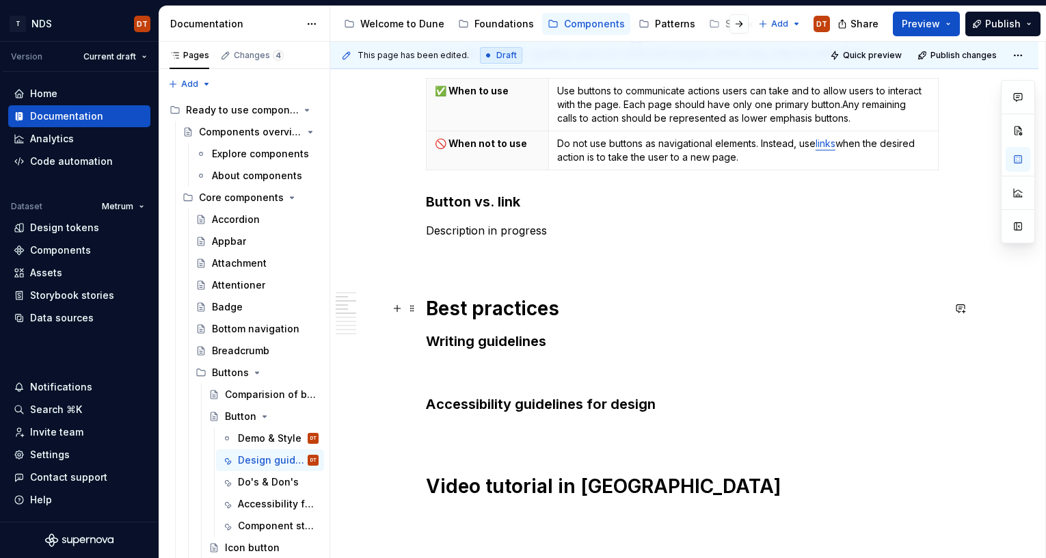
drag, startPoint x: 412, startPoint y: 307, endPoint x: 453, endPoint y: 303, distance: 41.9
click at [412, 307] on span at bounding box center [412, 308] width 11 height 19
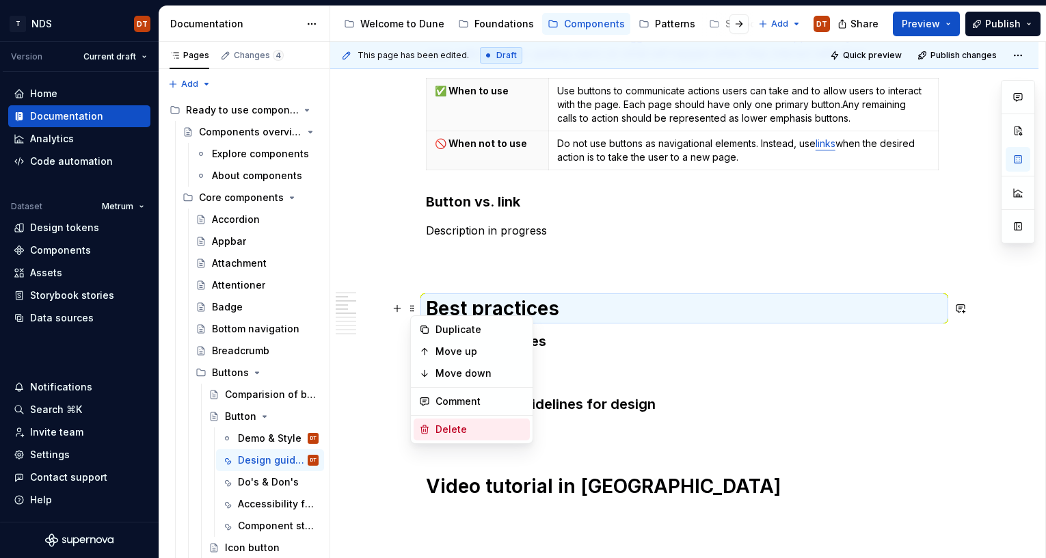
click at [463, 434] on div "Delete" at bounding box center [479, 429] width 89 height 14
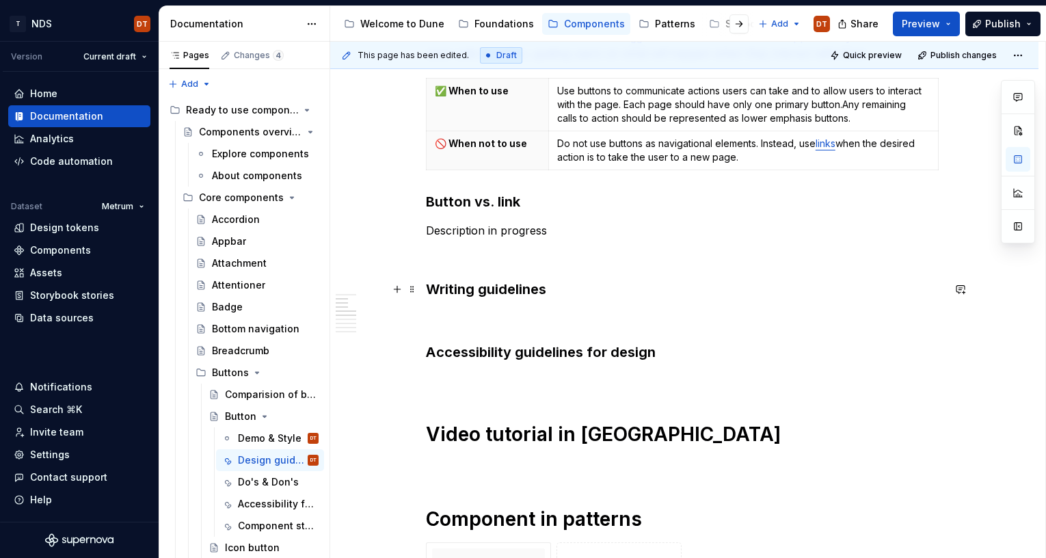
click at [465, 295] on h3 "Writing guidelines" at bounding box center [684, 289] width 517 height 19
click at [414, 290] on span at bounding box center [412, 289] width 11 height 19
click at [571, 293] on h3 "Writing guidelines" at bounding box center [684, 289] width 517 height 19
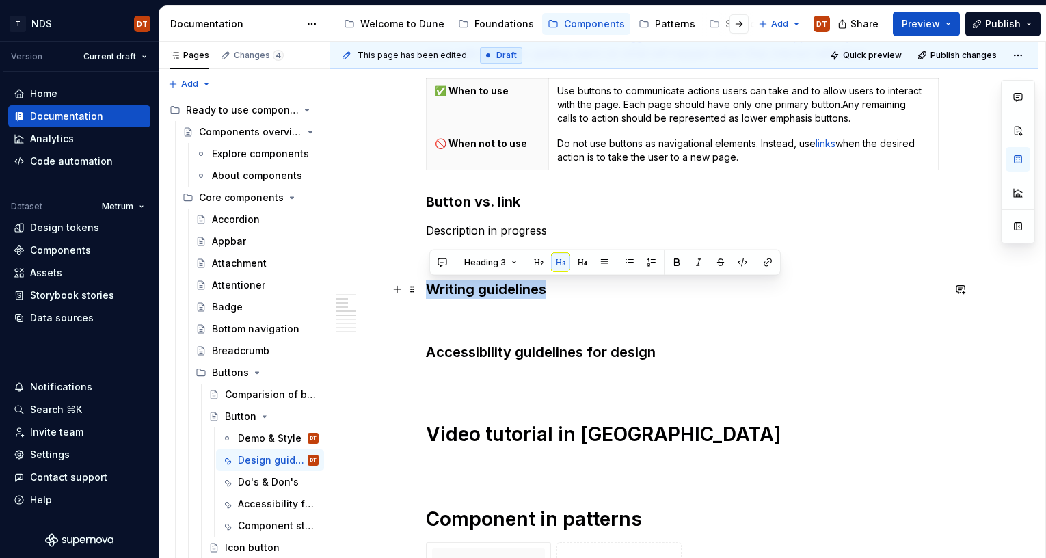
drag, startPoint x: 557, startPoint y: 290, endPoint x: 421, endPoint y: 292, distance: 136.1
click at [510, 260] on button "Heading 3" at bounding box center [490, 262] width 65 height 19
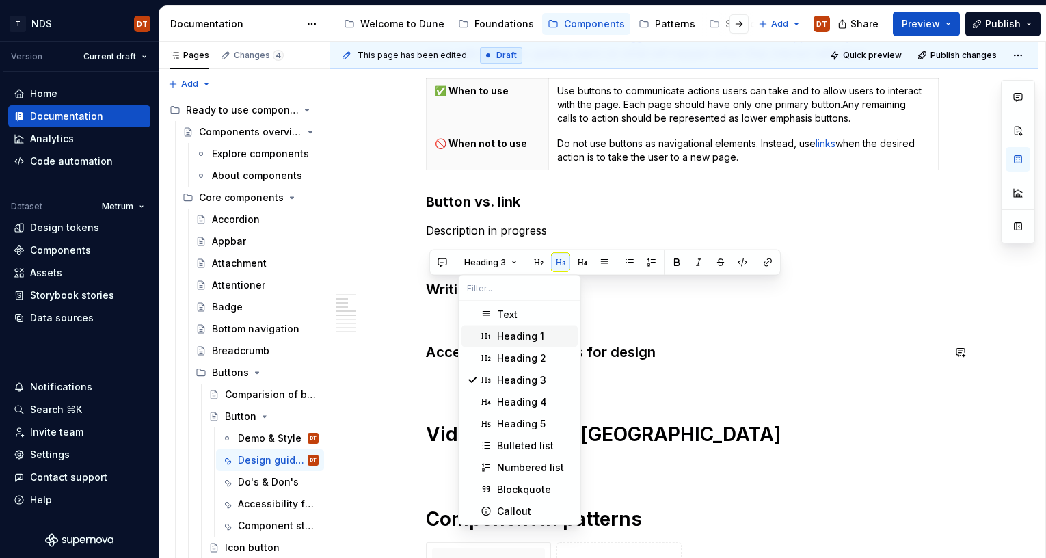
click at [520, 334] on div "Heading 1" at bounding box center [520, 336] width 47 height 14
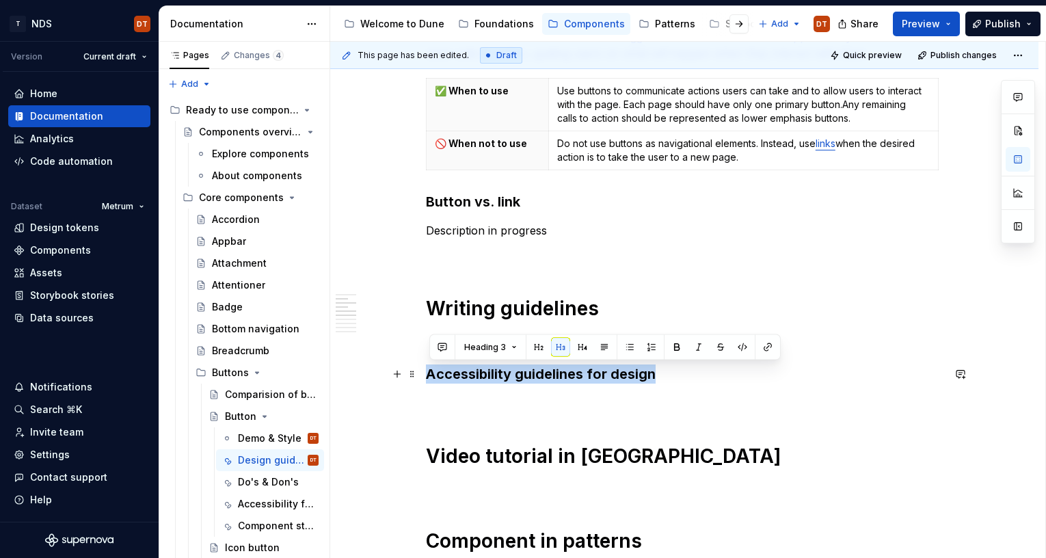
drag, startPoint x: 636, startPoint y: 373, endPoint x: 432, endPoint y: 379, distance: 204.5
click at [432, 379] on h3 "Accessibility guidelines for design" at bounding box center [684, 373] width 517 height 19
click at [511, 349] on button "Heading 3" at bounding box center [490, 347] width 65 height 19
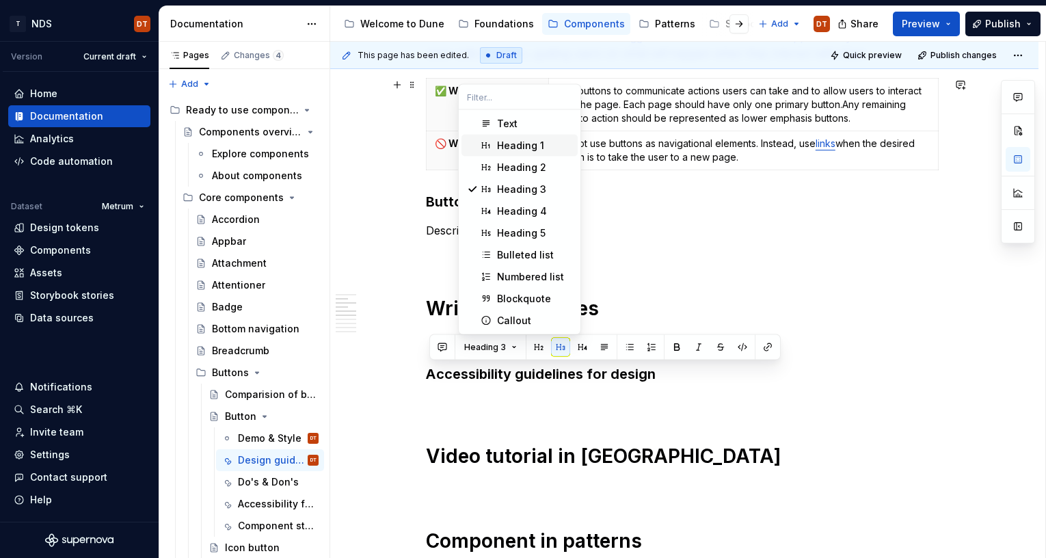
click at [537, 145] on div "Heading 1" at bounding box center [520, 146] width 47 height 14
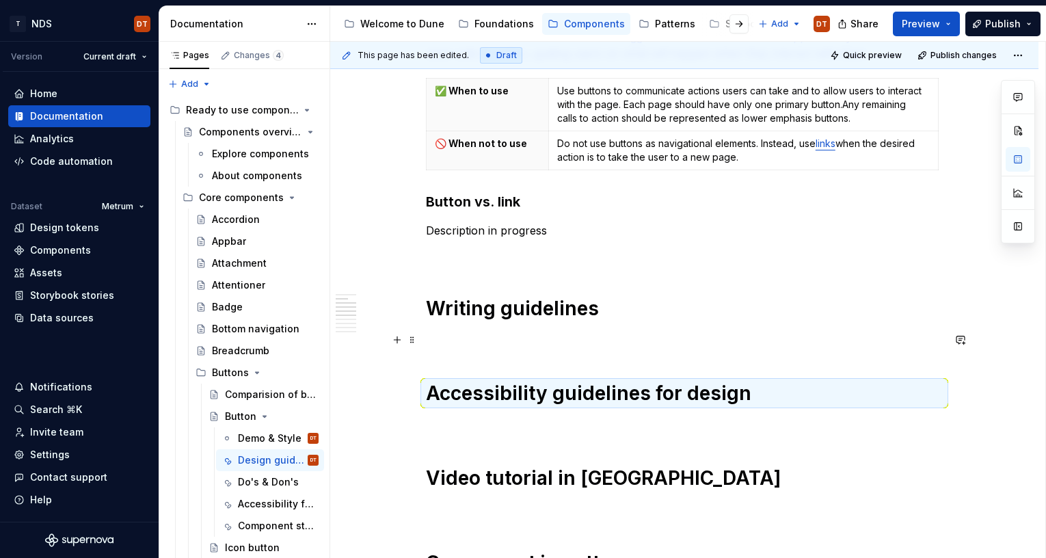
drag, startPoint x: 633, startPoint y: 333, endPoint x: 651, endPoint y: 342, distance: 20.2
click at [633, 333] on p at bounding box center [684, 340] width 517 height 16
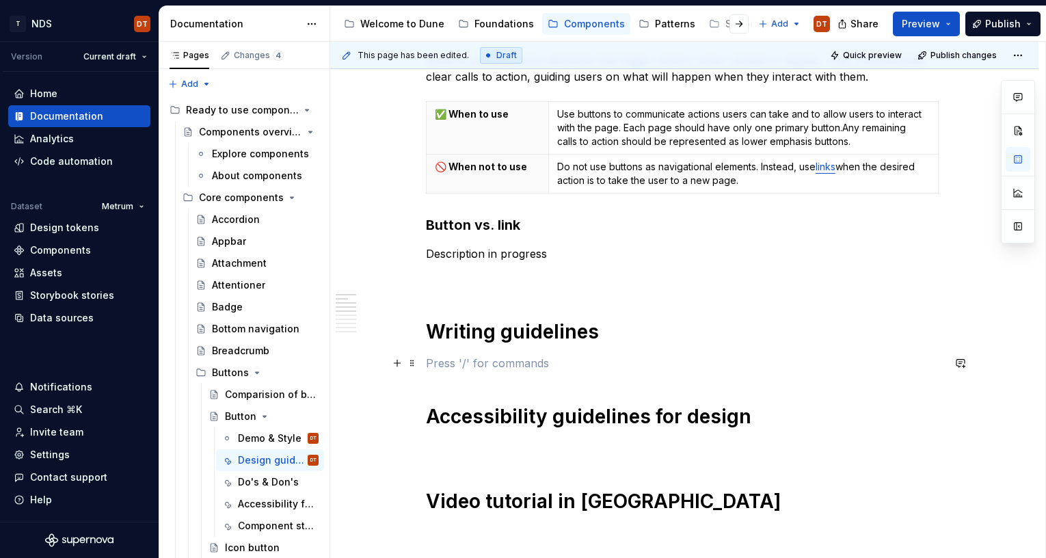
scroll to position [235, 0]
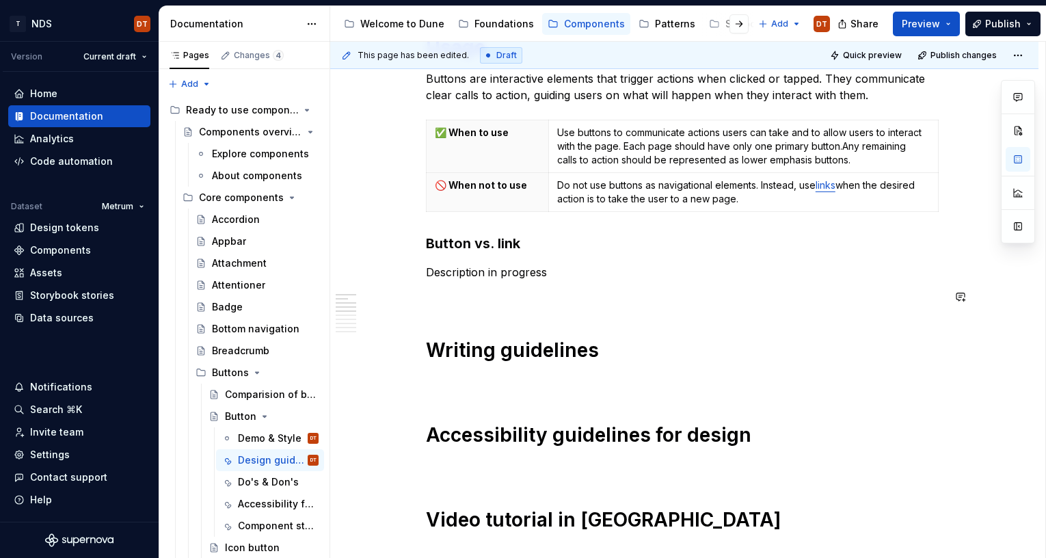
click at [999, 23] on span "Publish" at bounding box center [1003, 24] width 36 height 14
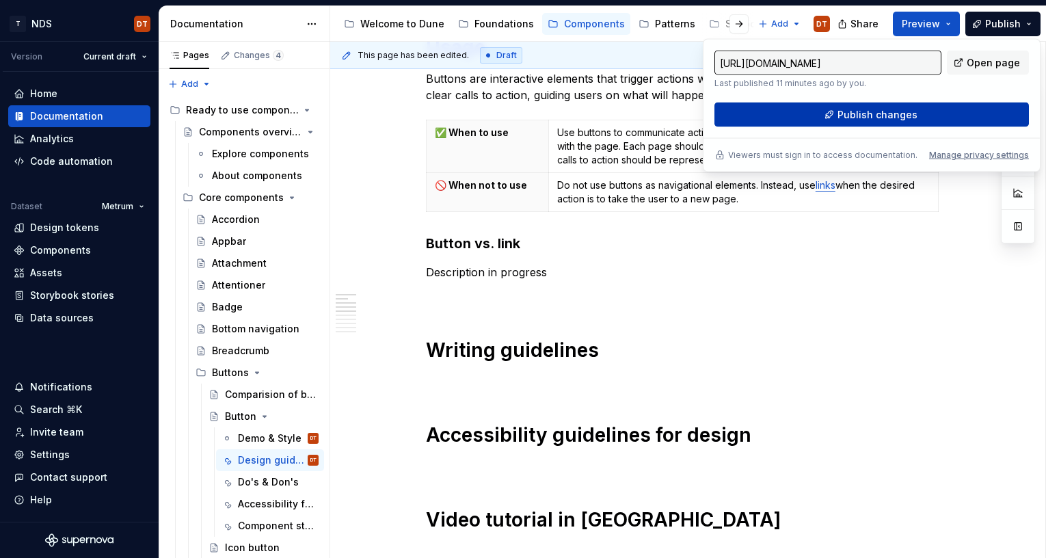
click at [906, 119] on span "Publish changes" at bounding box center [877, 115] width 80 height 14
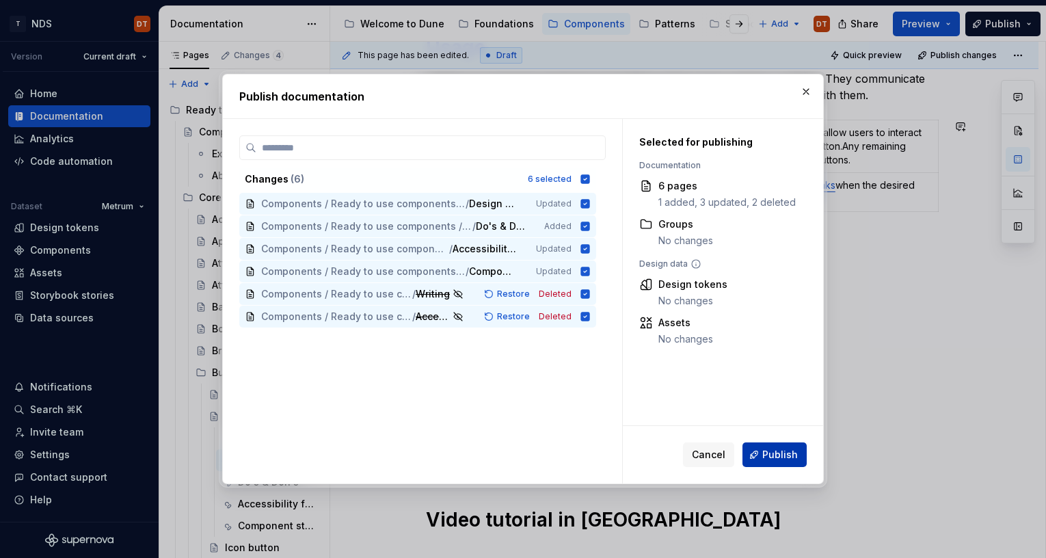
click at [779, 444] on span "Publish" at bounding box center [780, 455] width 36 height 14
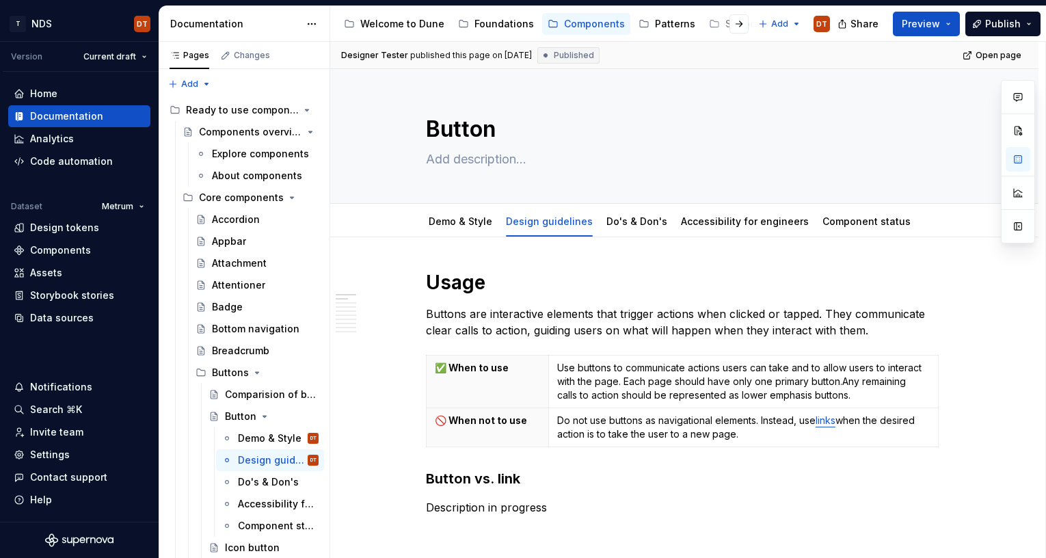
scroll to position [0, 0]
click at [1028, 23] on button "Publish" at bounding box center [1002, 24] width 75 height 25
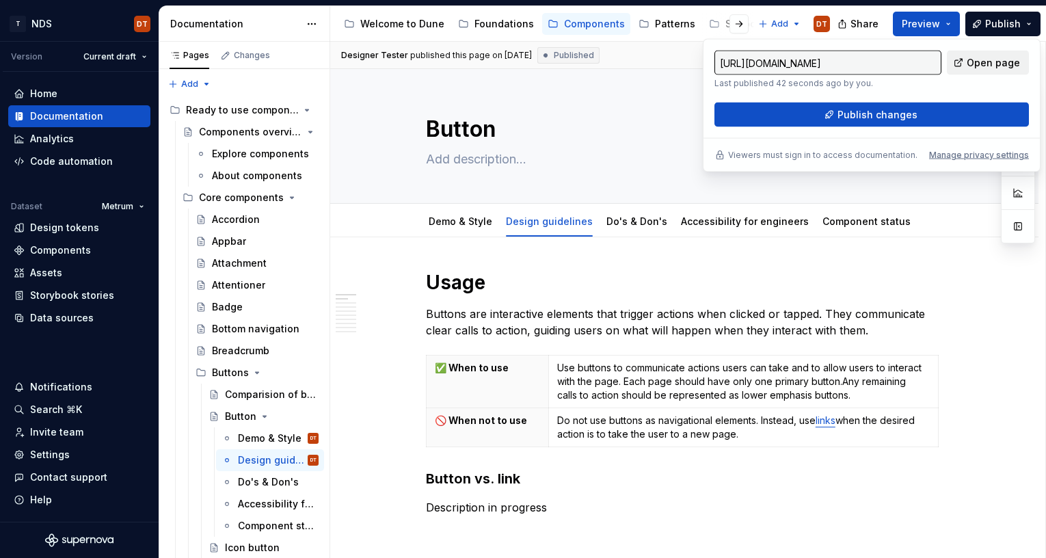
click at [1000, 63] on span "Open page" at bounding box center [993, 63] width 53 height 14
type textarea "*"
